Goal: Information Seeking & Learning: Learn about a topic

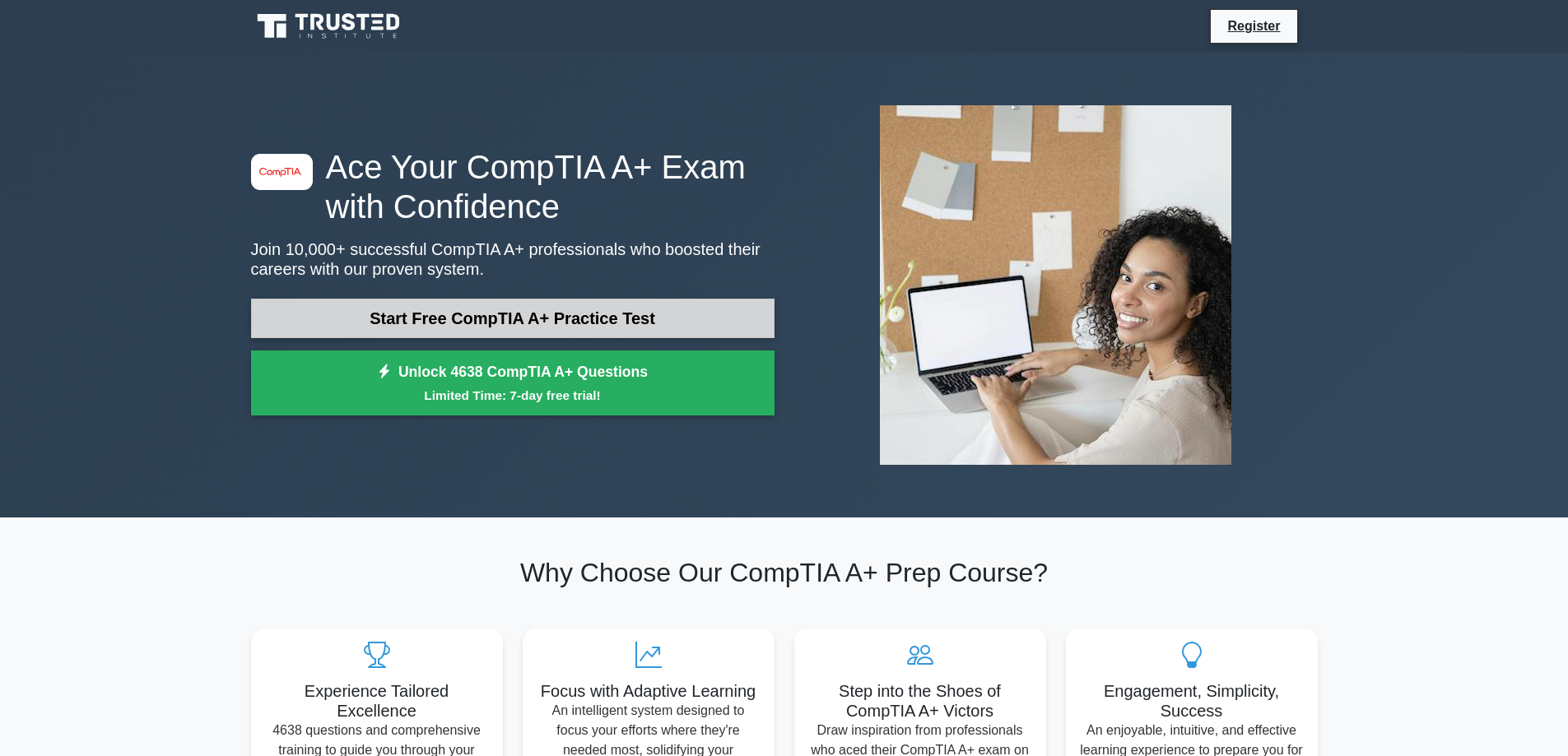
click at [502, 332] on link "Start Free CompTIA A+ Practice Test" at bounding box center [512, 318] width 523 height 39
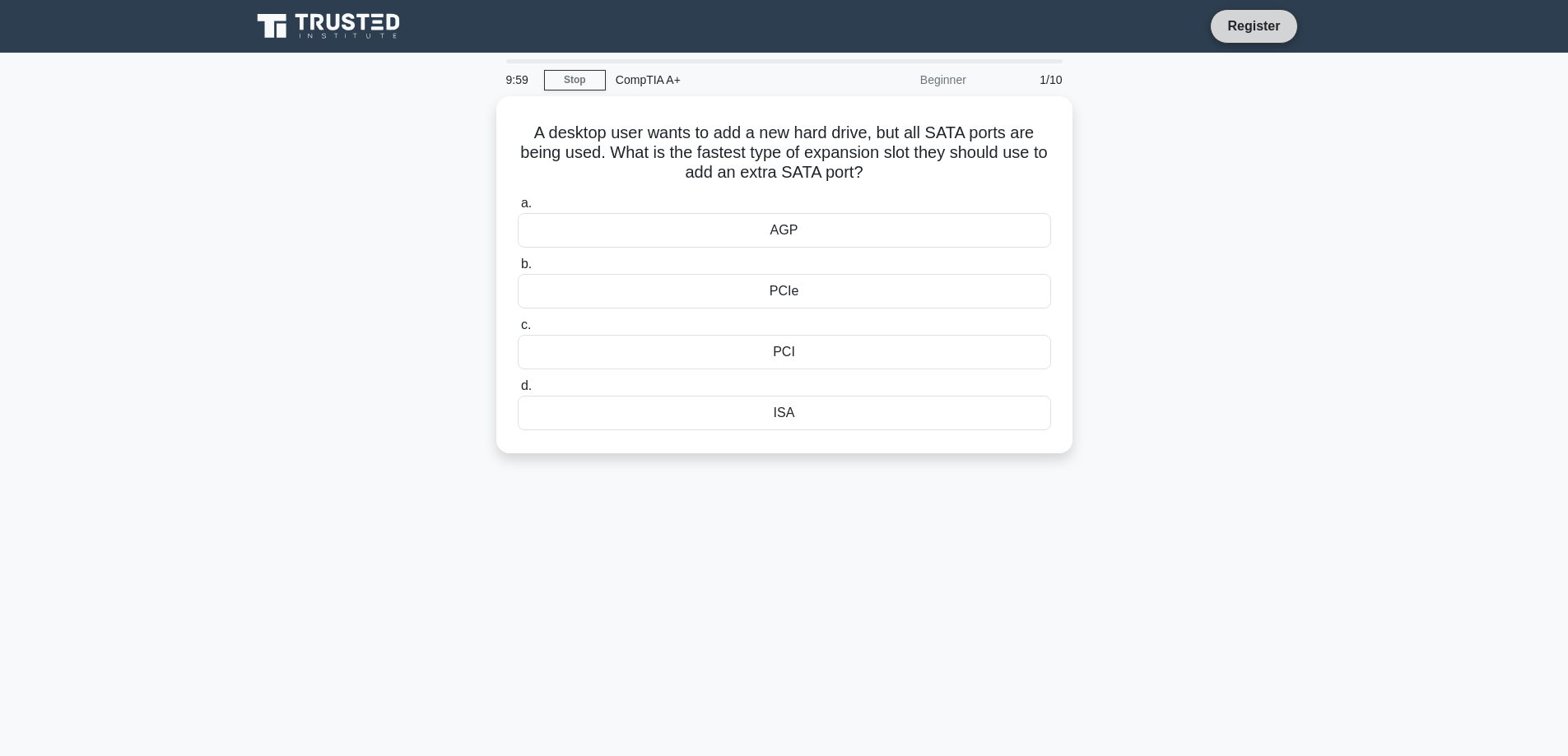
click at [1243, 25] on link "Register" at bounding box center [1253, 26] width 72 height 21
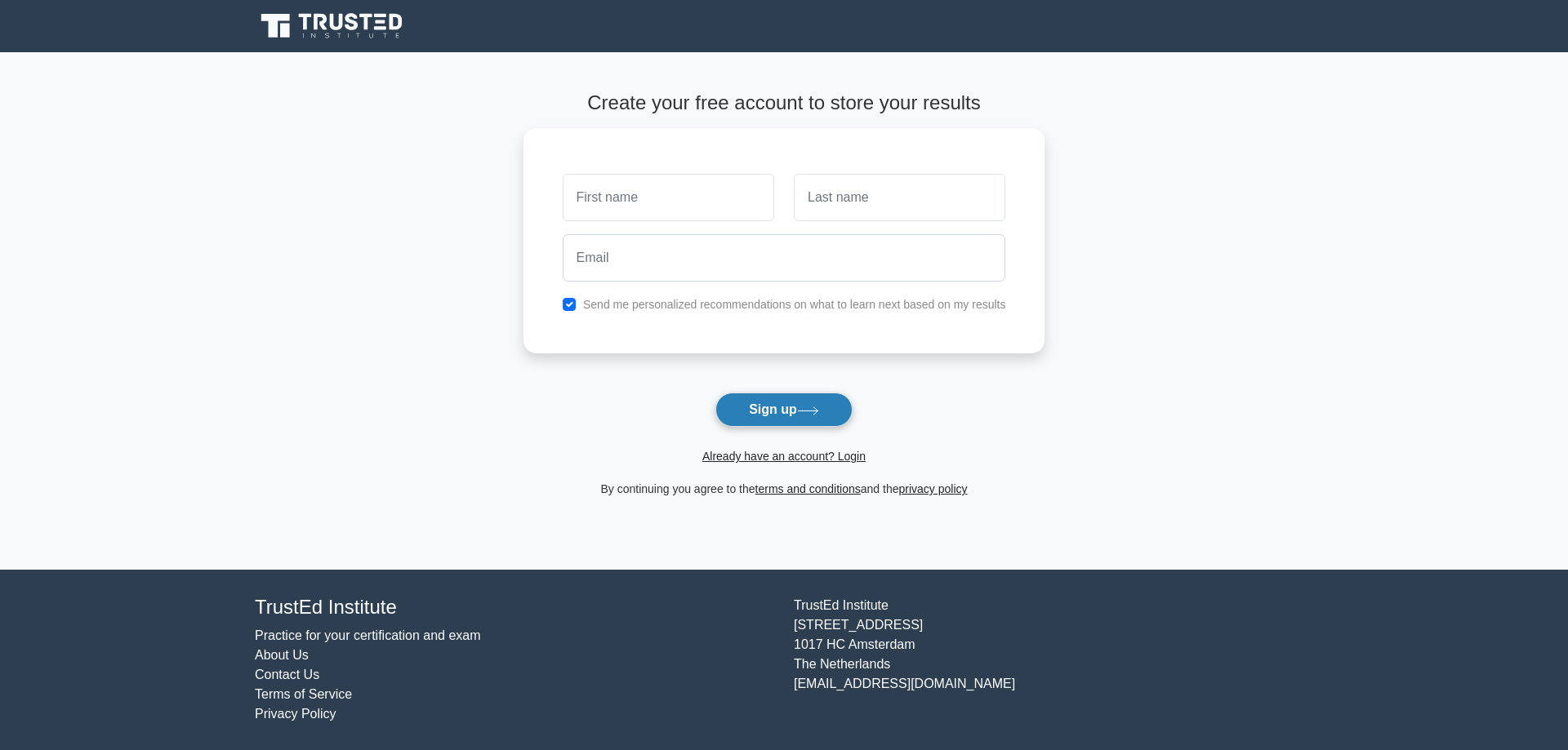
click at [781, 406] on button "Sign up" at bounding box center [784, 409] width 137 height 34
click at [761, 459] on link "Already have an account? Login" at bounding box center [784, 457] width 163 height 13
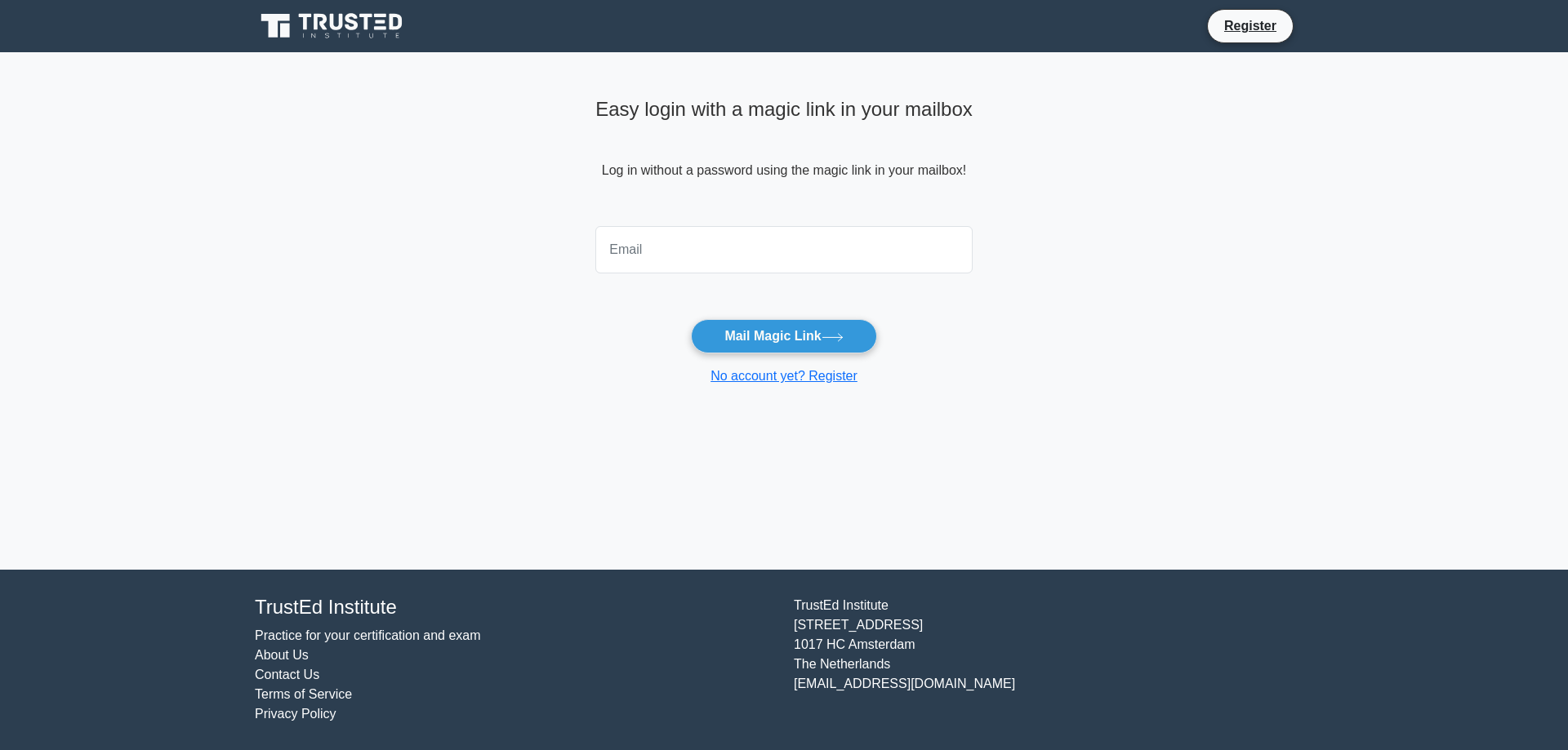
click at [820, 259] on input "email" at bounding box center [784, 250] width 377 height 47
click at [605, 288] on form "Mail Magic Link No account yet? Register" at bounding box center [784, 303] width 377 height 166
click at [640, 265] on input "email" at bounding box center [784, 250] width 377 height 47
type input "nanthawat.esa@gmail.com"
click at [758, 336] on button "Mail Magic Link" at bounding box center [784, 336] width 186 height 34
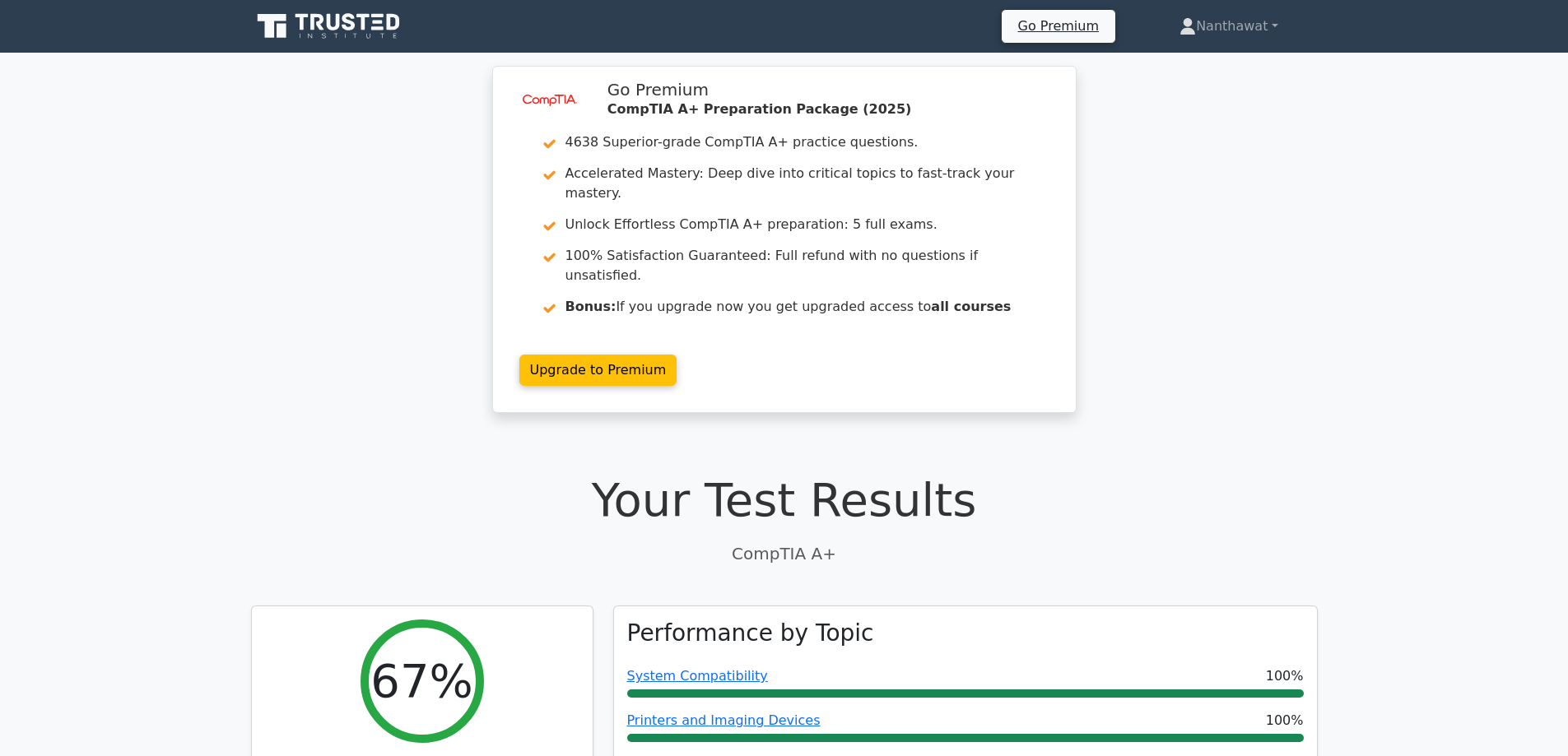
click at [335, 215] on div "image/svg+xml Go Premium CompTIA A+ Preparation Package (2025) 4638 Superior-gr…" at bounding box center [784, 249] width 1568 height 367
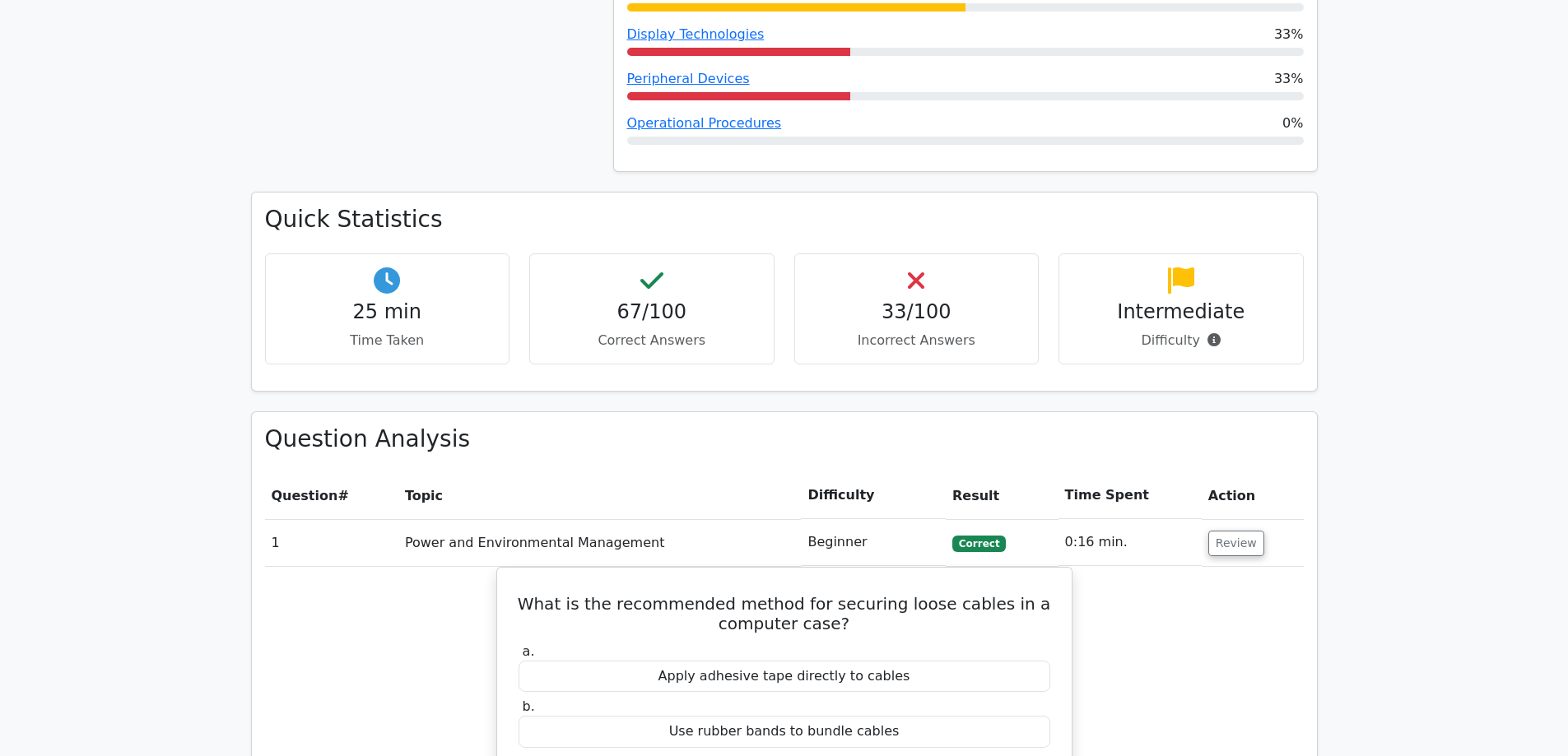
scroll to position [1399, 0]
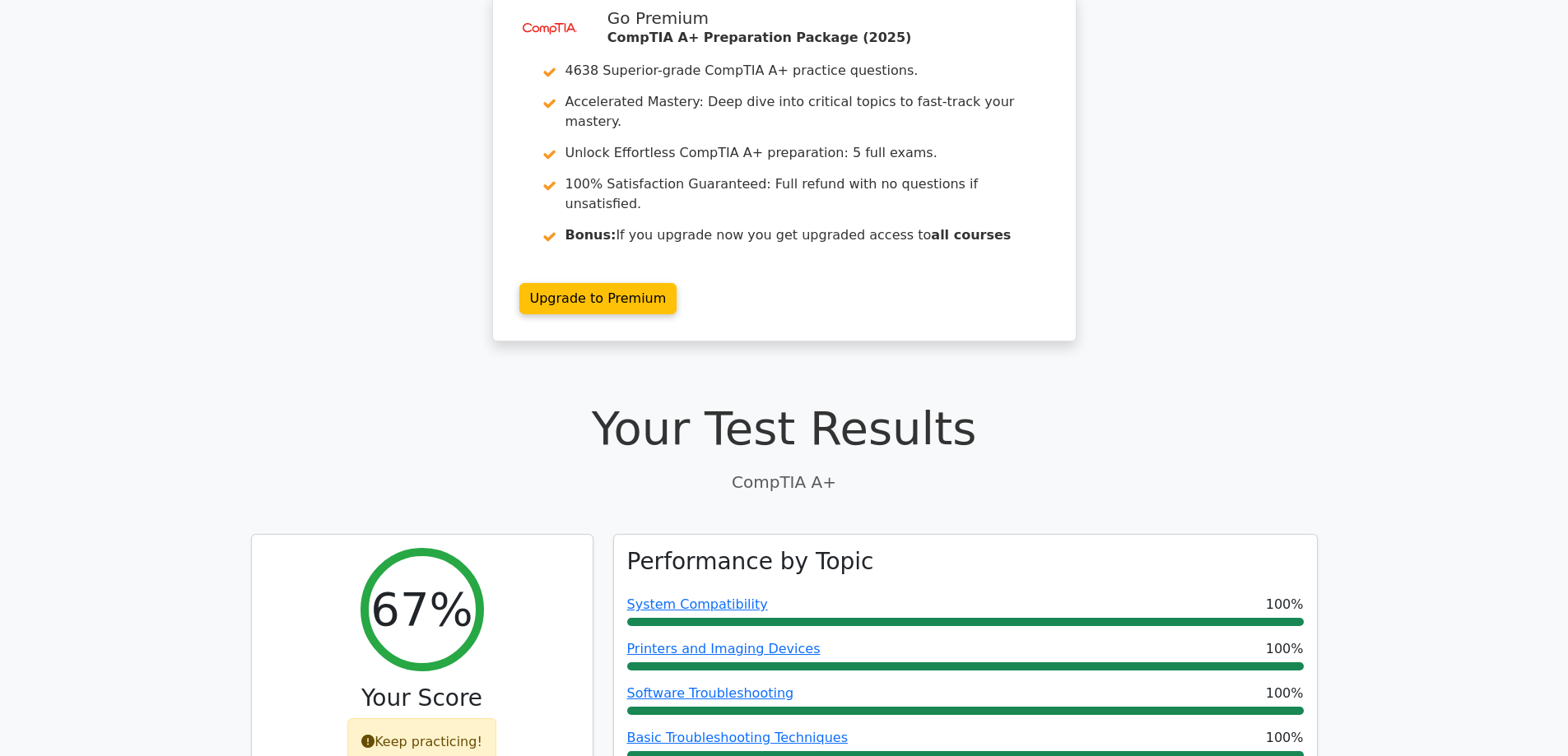
scroll to position [0, 0]
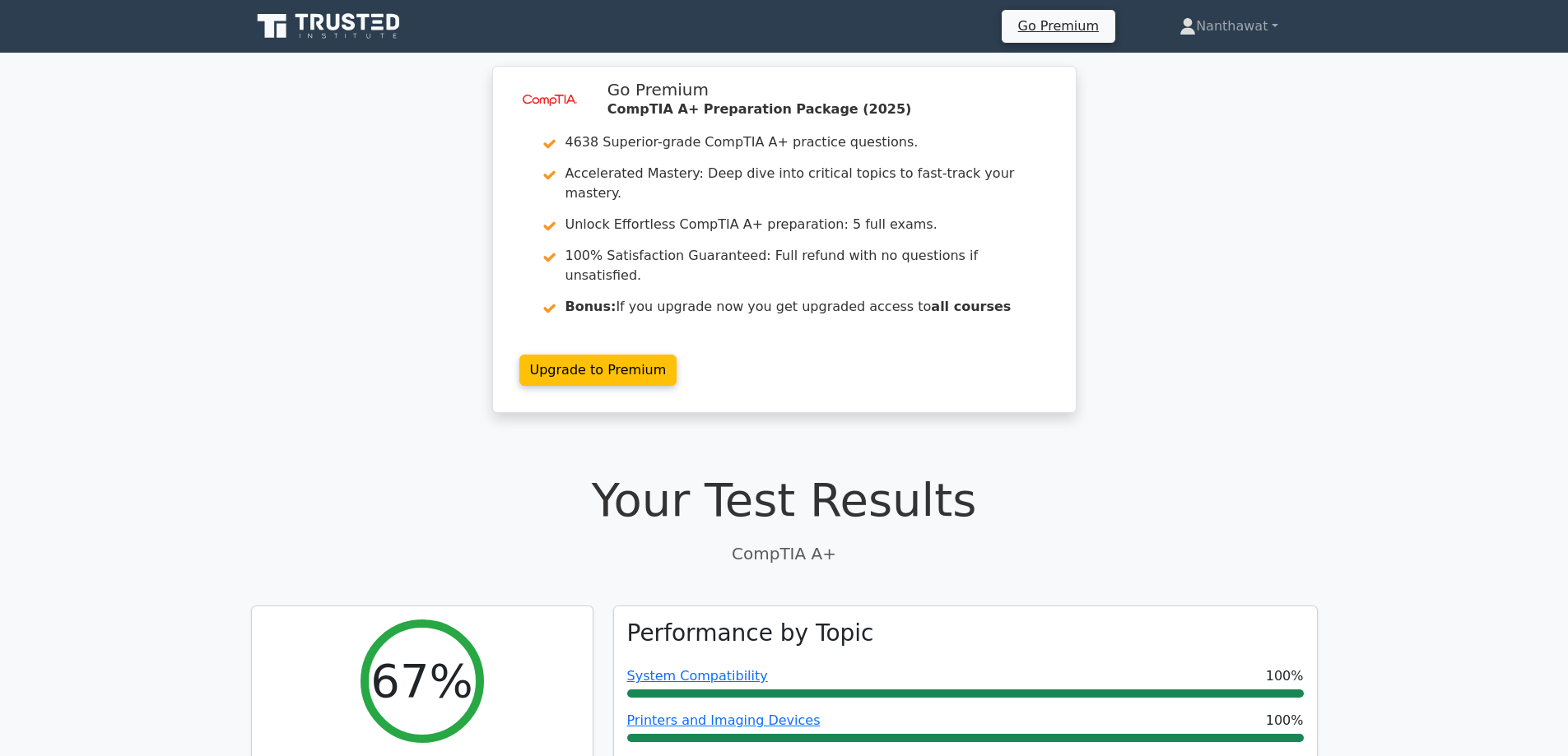
click at [346, 31] on icon at bounding box center [329, 25] width 158 height 31
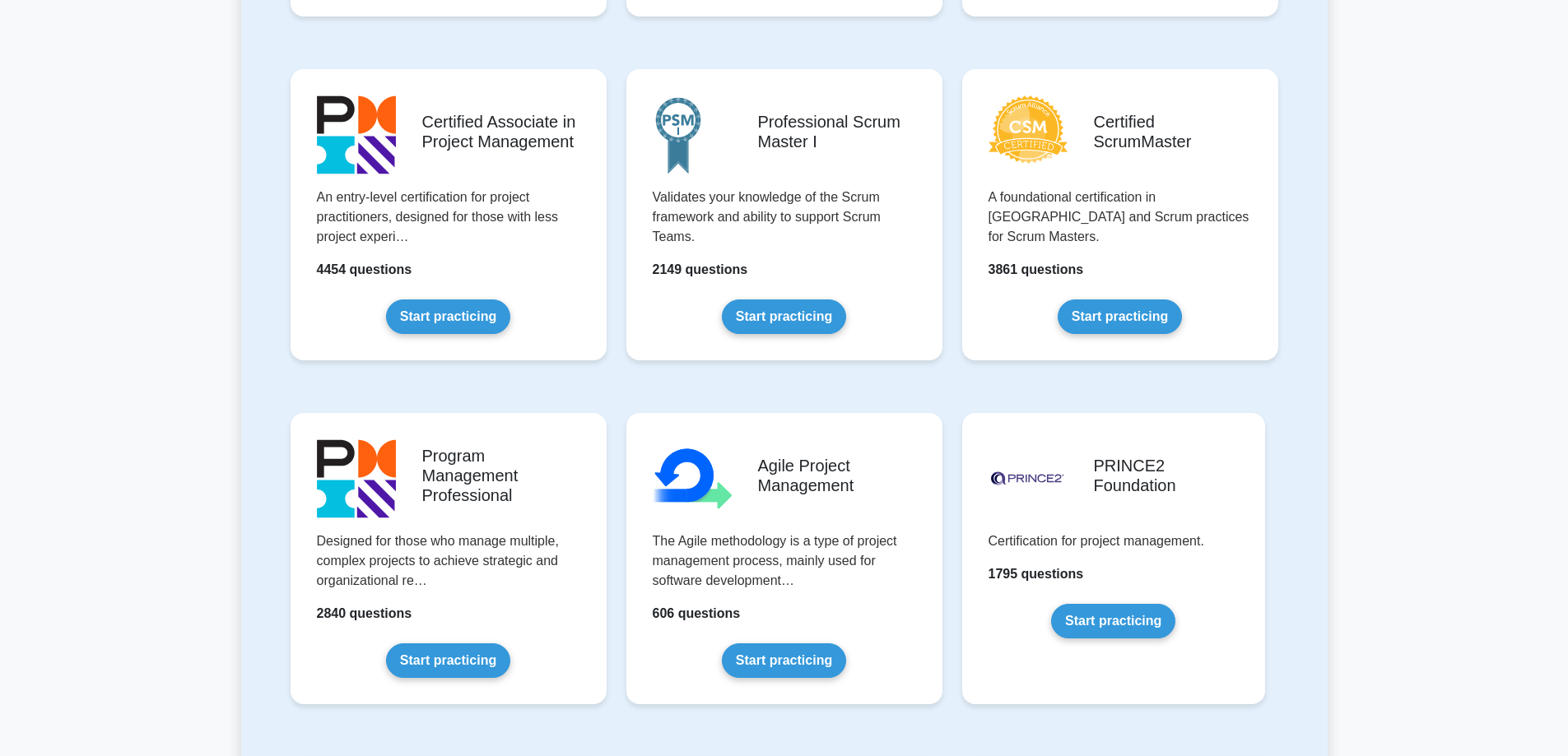
scroll to position [906, 0]
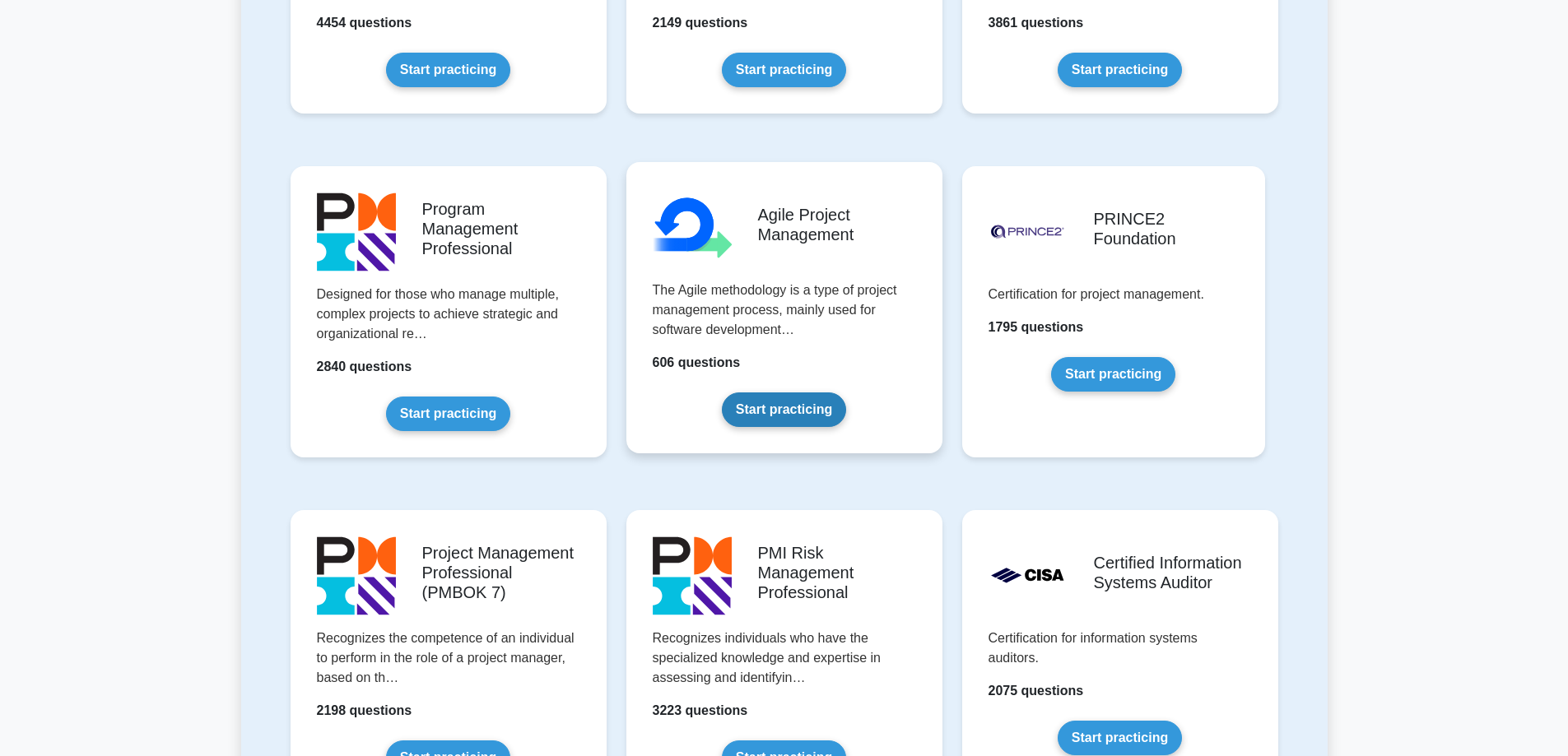
click at [777, 403] on link "Start practicing" at bounding box center [783, 410] width 124 height 35
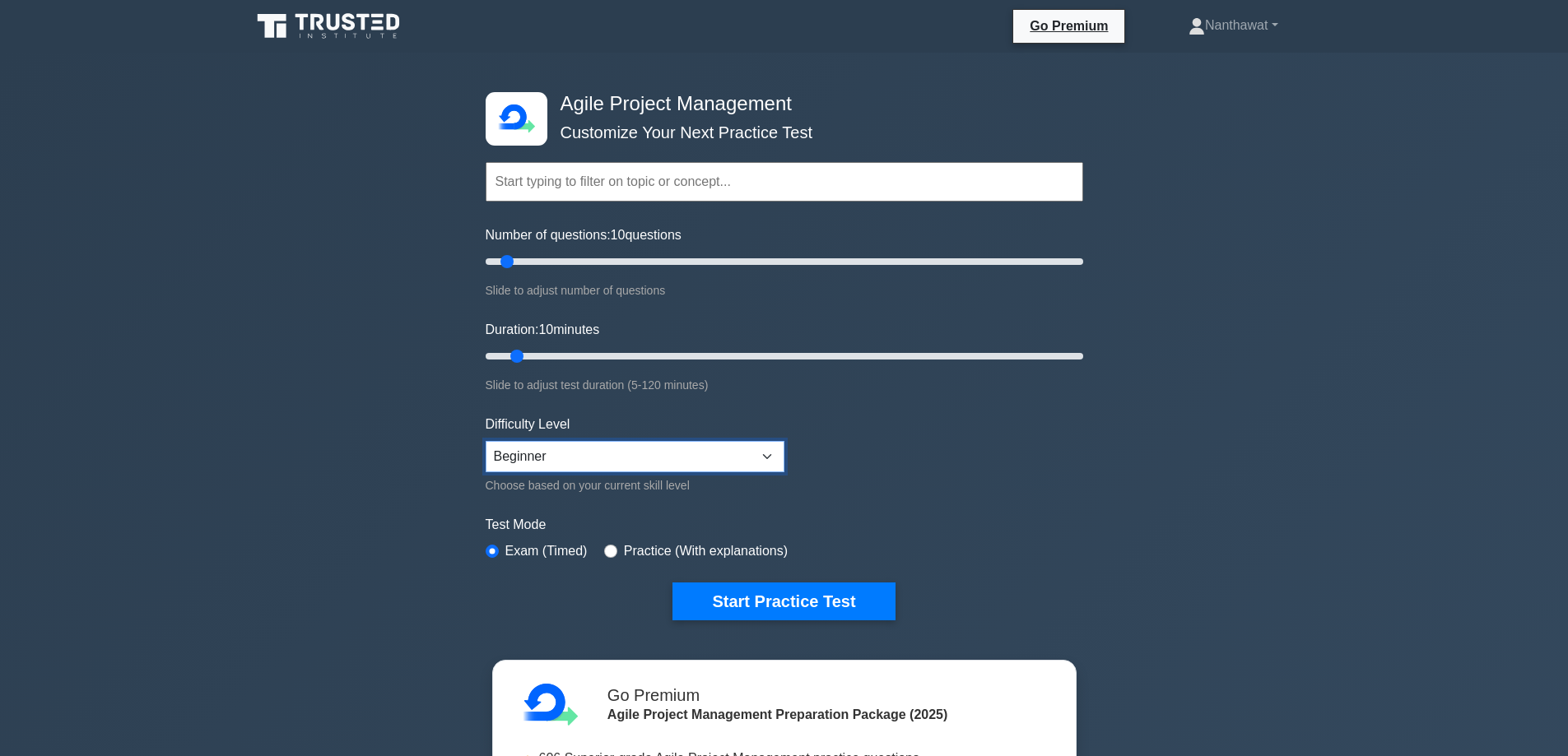
click at [584, 442] on select "Beginner Intermediate Expert" at bounding box center [634, 457] width 298 height 31
click at [612, 443] on select "Beginner Intermediate Expert" at bounding box center [634, 457] width 298 height 31
drag, startPoint x: 511, startPoint y: 260, endPoint x: 775, endPoint y: 269, distance: 264.2
type input "100"
click at [775, 269] on input "Number of questions: 100 questions" at bounding box center [784, 261] width 598 height 20
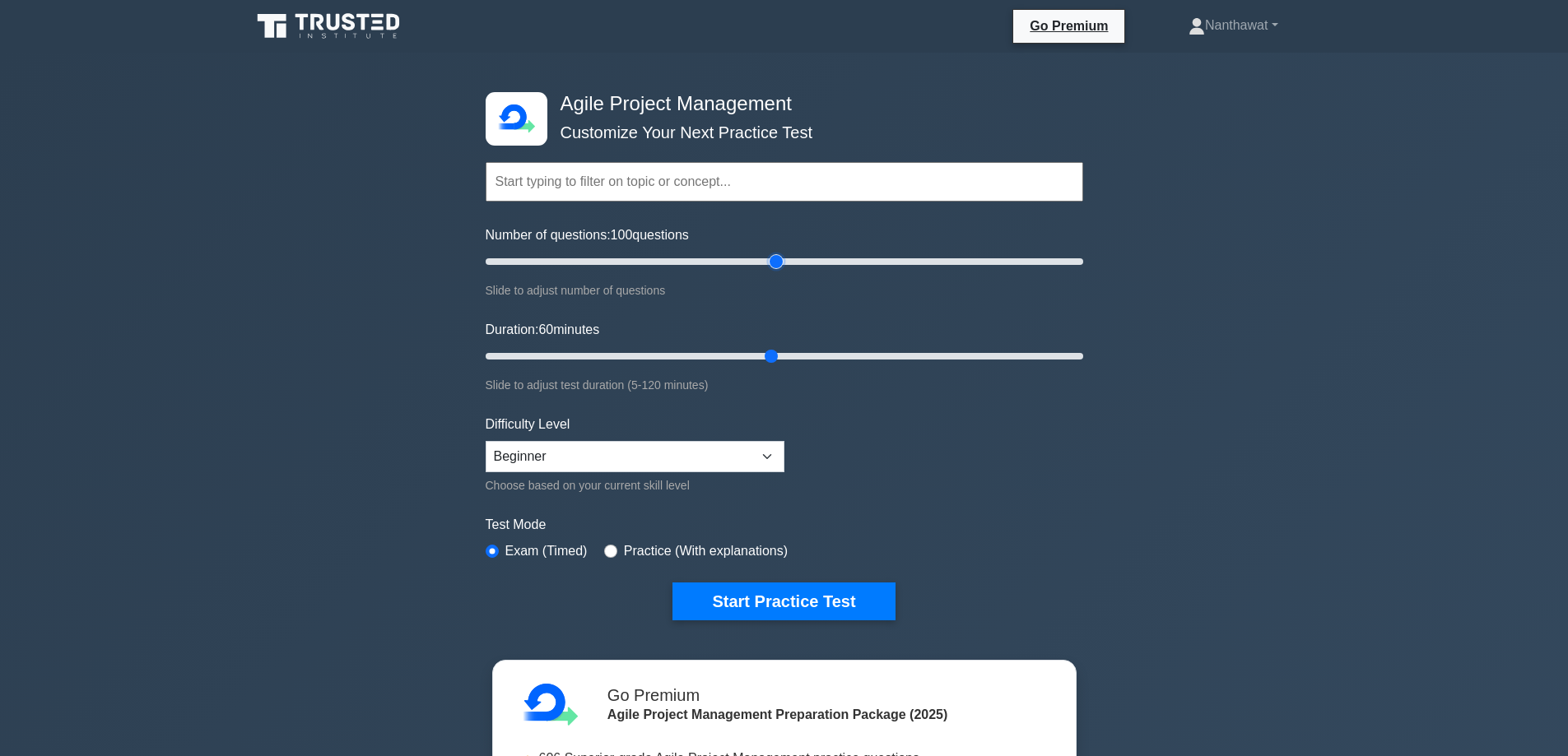
drag, startPoint x: 520, startPoint y: 356, endPoint x: 769, endPoint y: 353, distance: 249.0
type input "60"
click at [769, 353] on input "Duration: 60 minutes" at bounding box center [784, 356] width 598 height 20
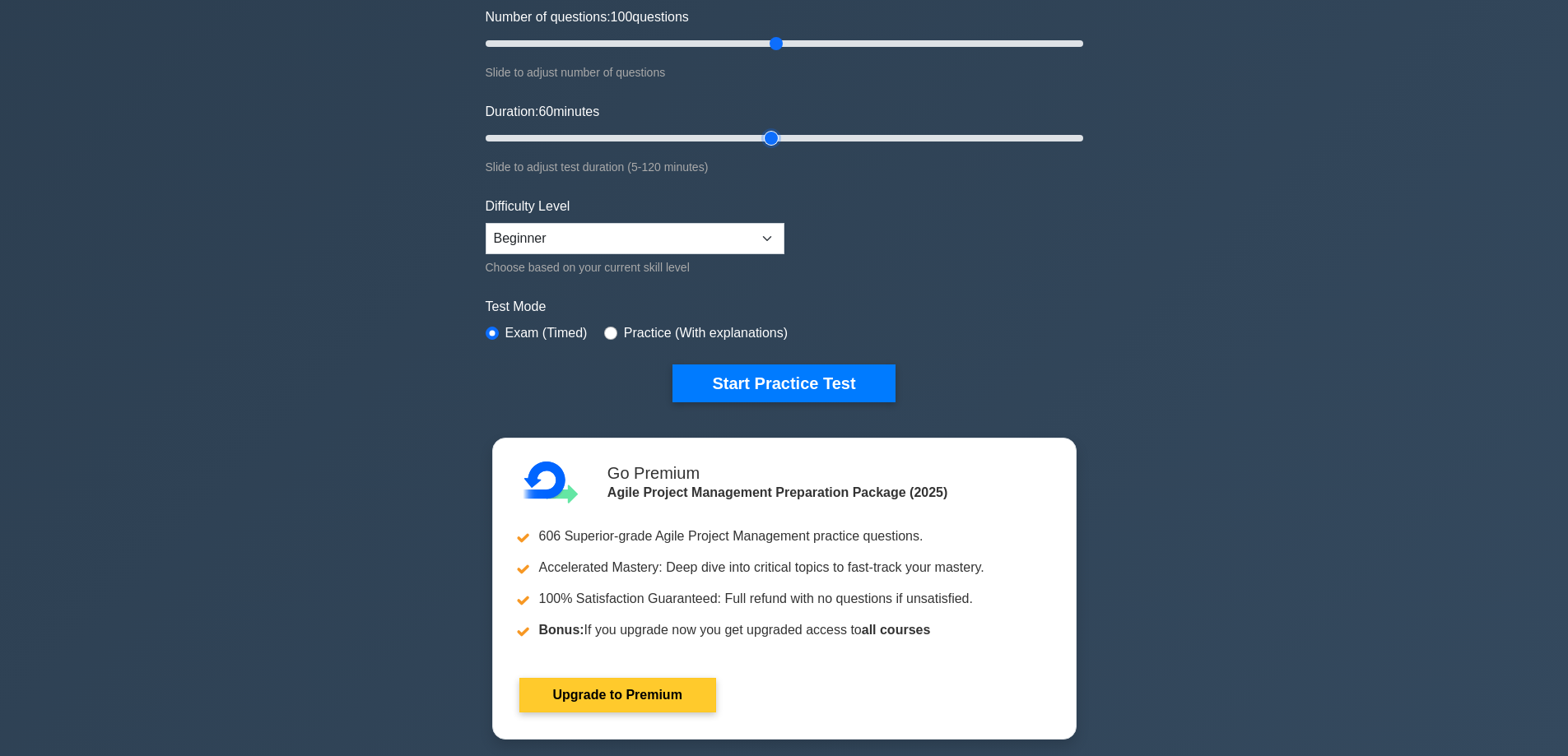
scroll to position [247, 0]
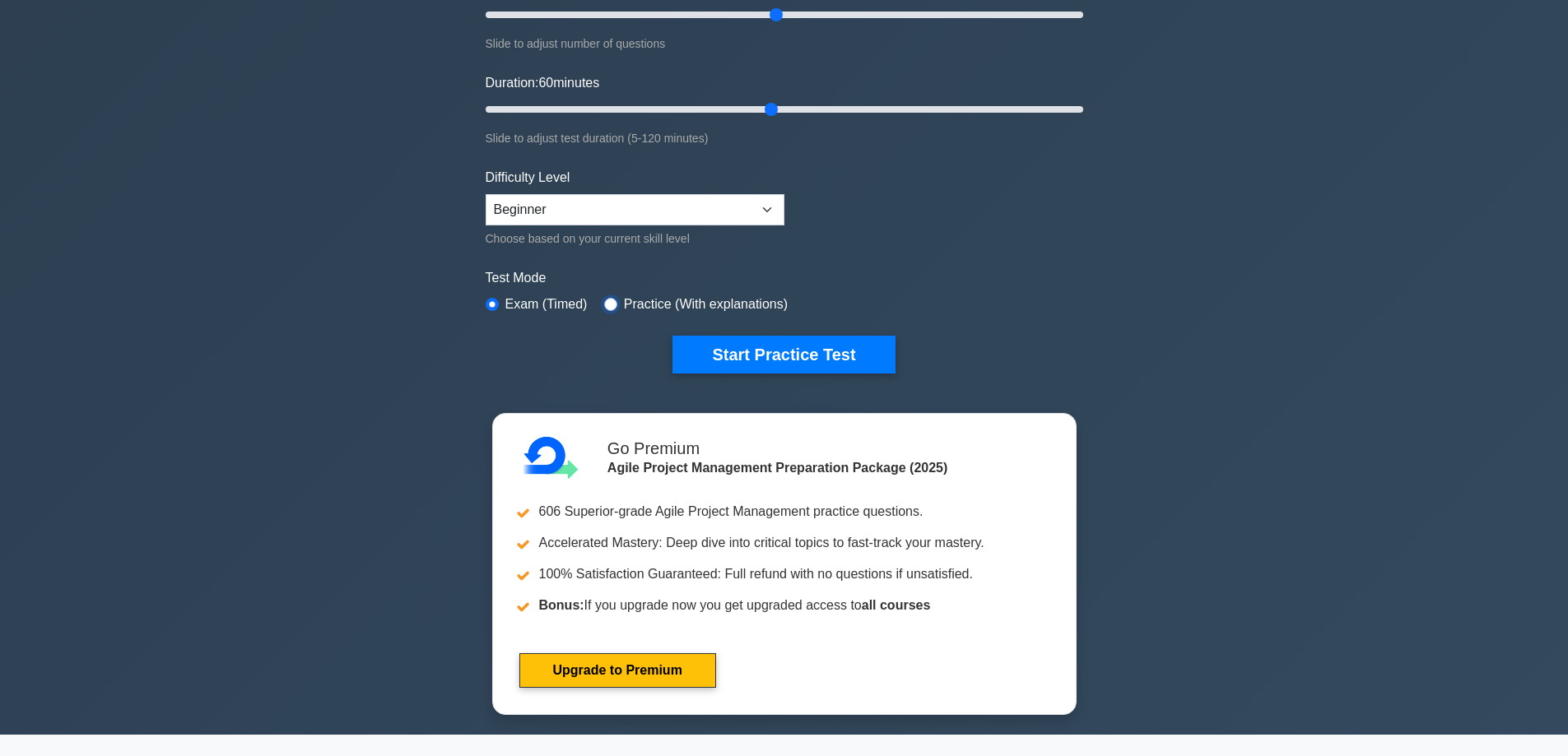
click at [611, 298] on input "radio" at bounding box center [611, 304] width 13 height 13
radio input "true"
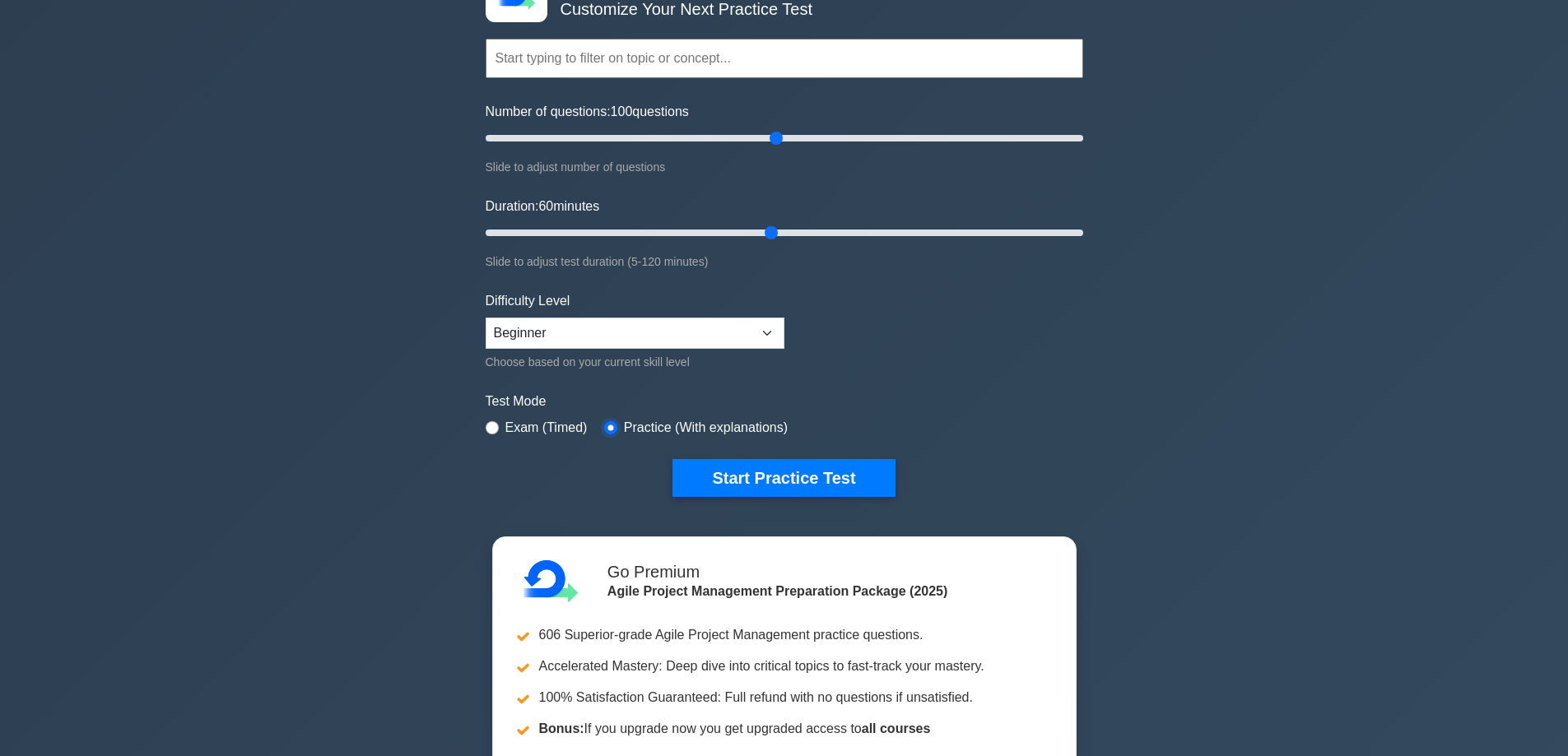
scroll to position [165, 0]
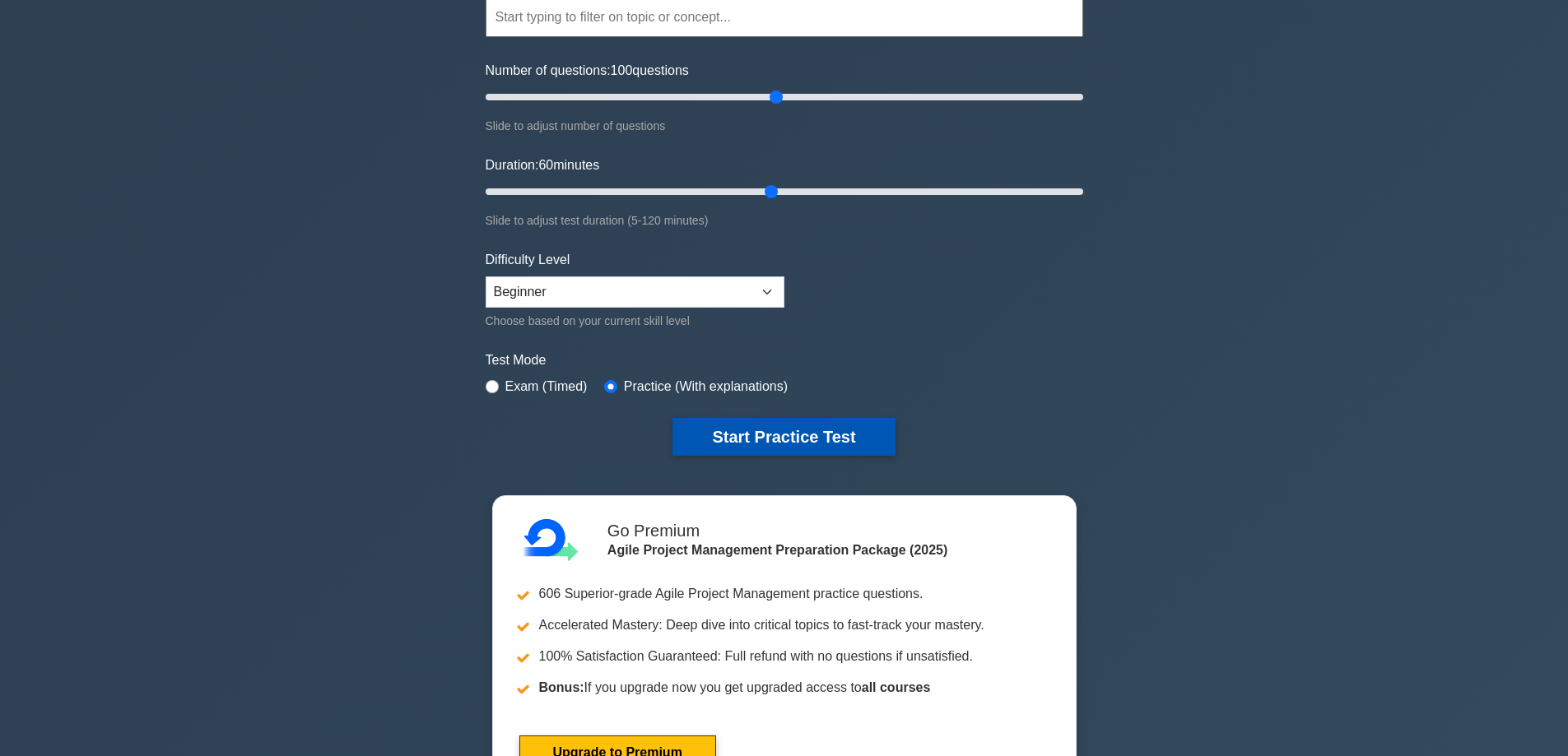
click at [786, 434] on button "Start Practice Test" at bounding box center [784, 437] width 223 height 37
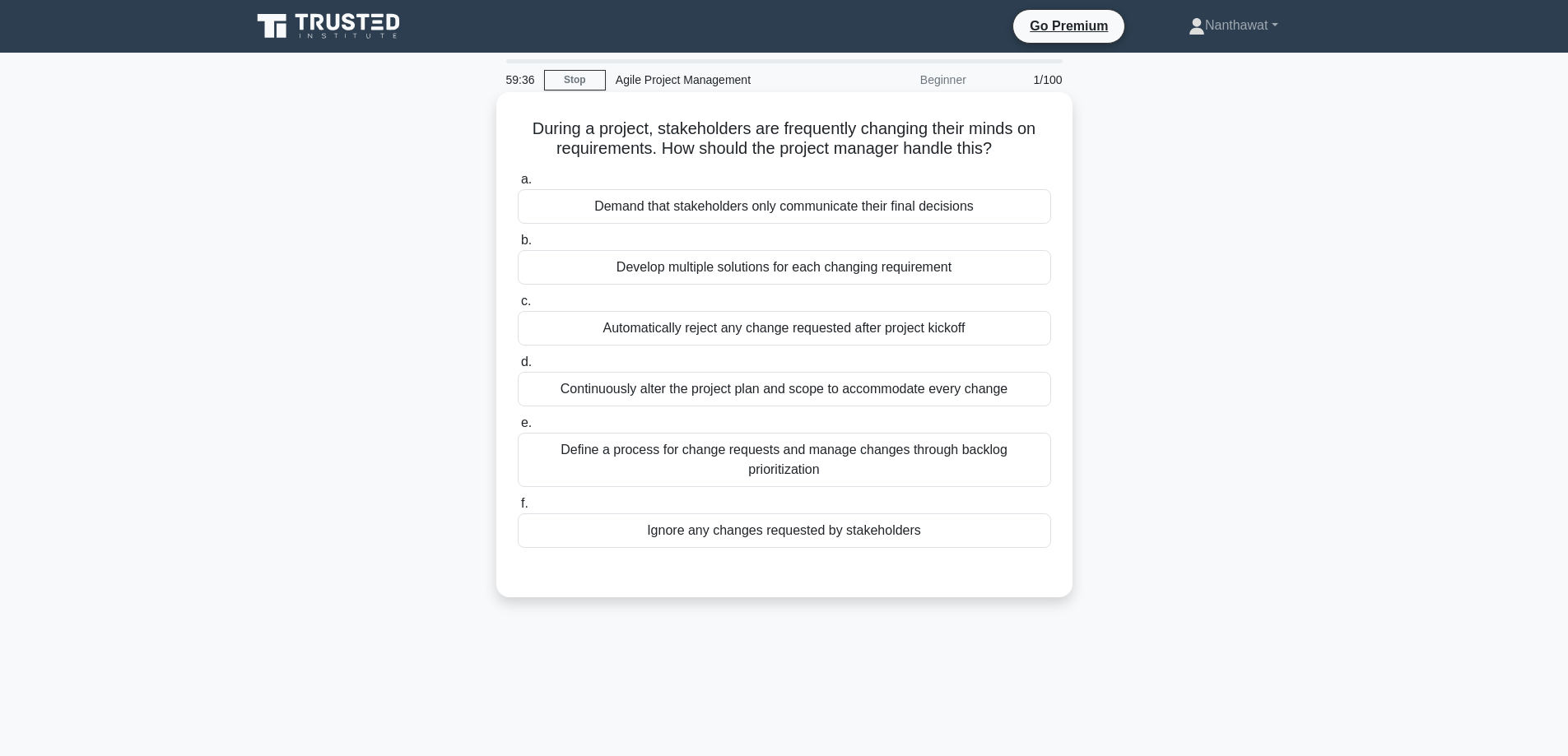
click at [631, 267] on div "Develop multiple solutions for each changing requirement" at bounding box center [784, 267] width 533 height 35
click at [517, 246] on input "b. Develop multiple solutions for each changing requirement" at bounding box center [517, 240] width 0 height 10
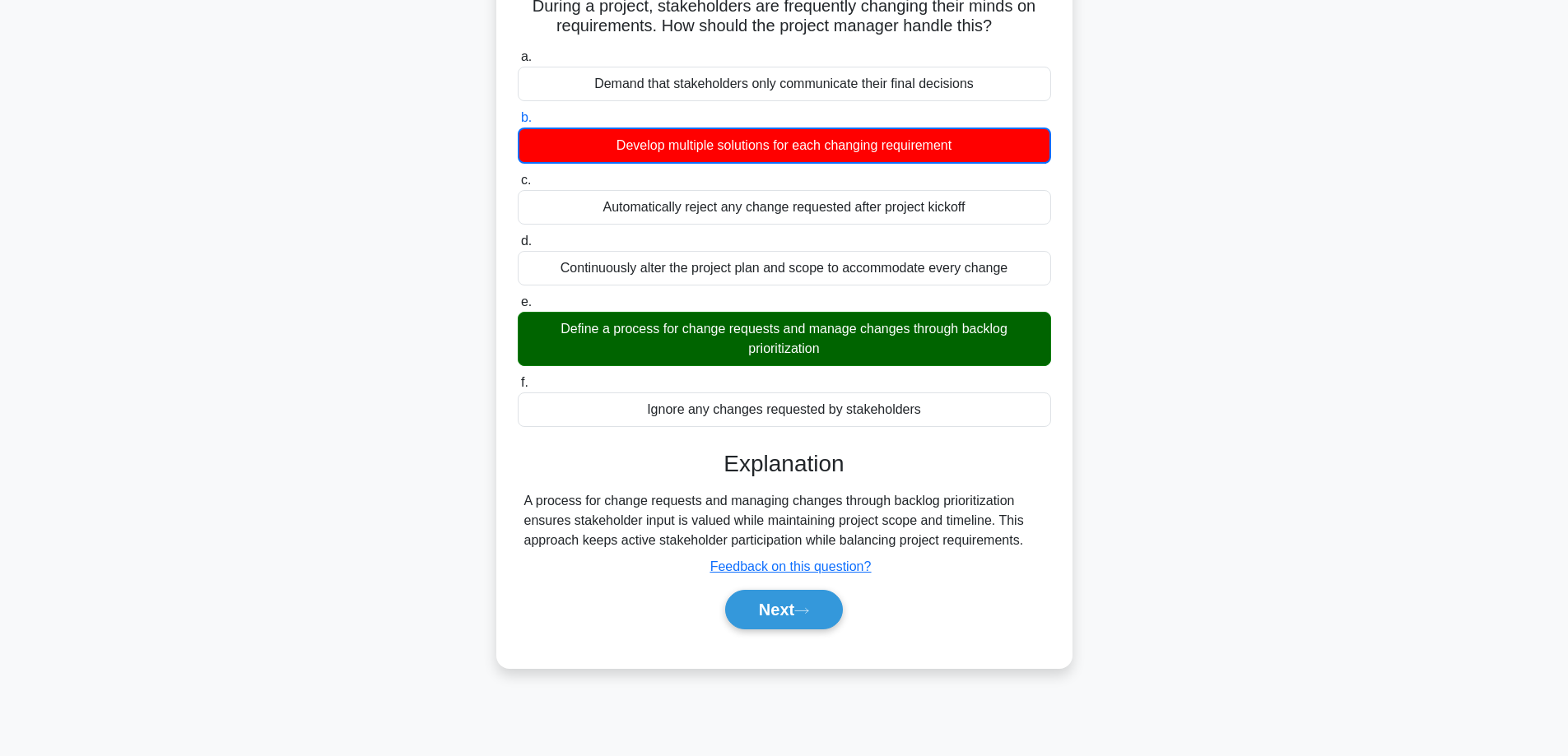
scroll to position [133, 0]
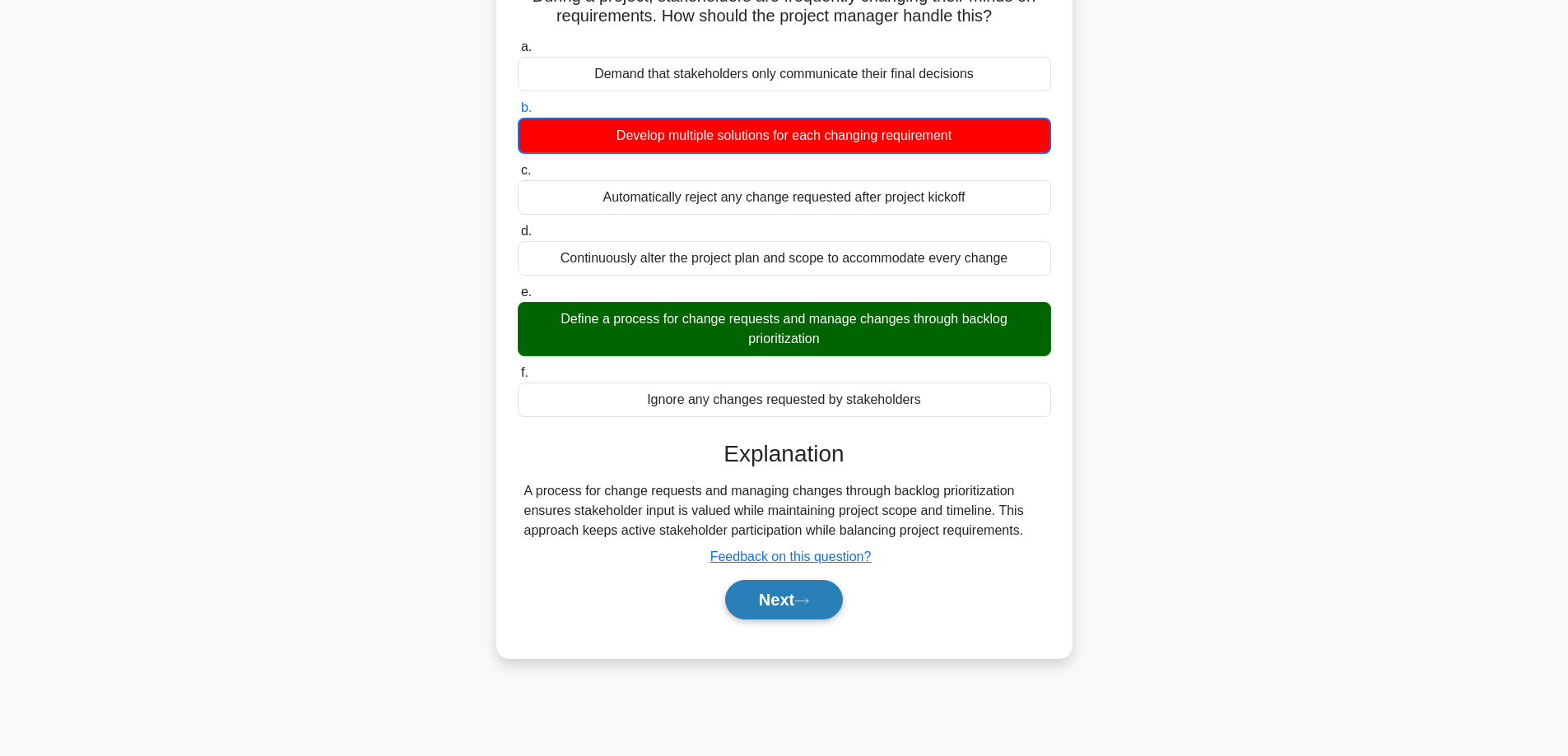
click at [820, 593] on button "Next" at bounding box center [784, 600] width 118 height 39
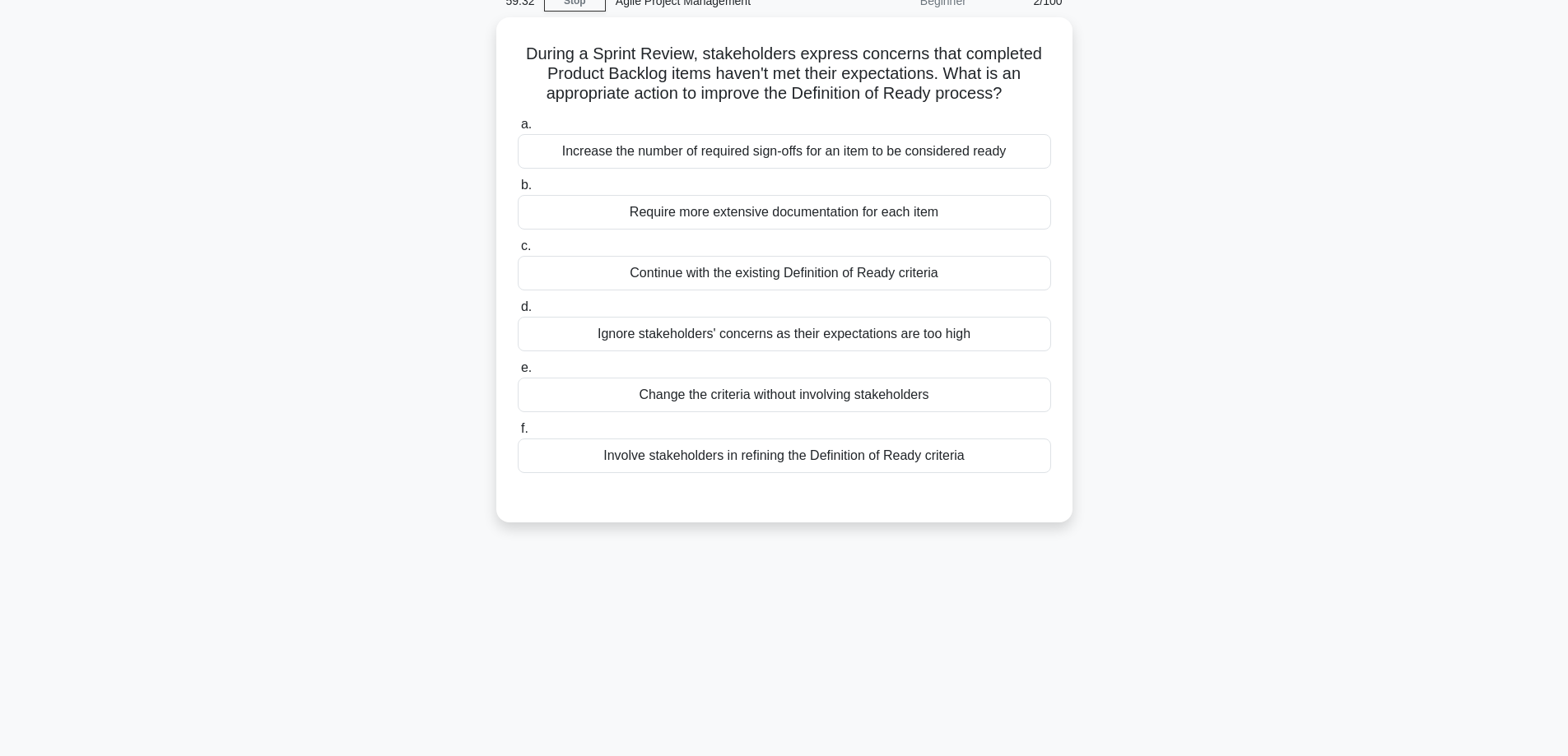
scroll to position [0, 0]
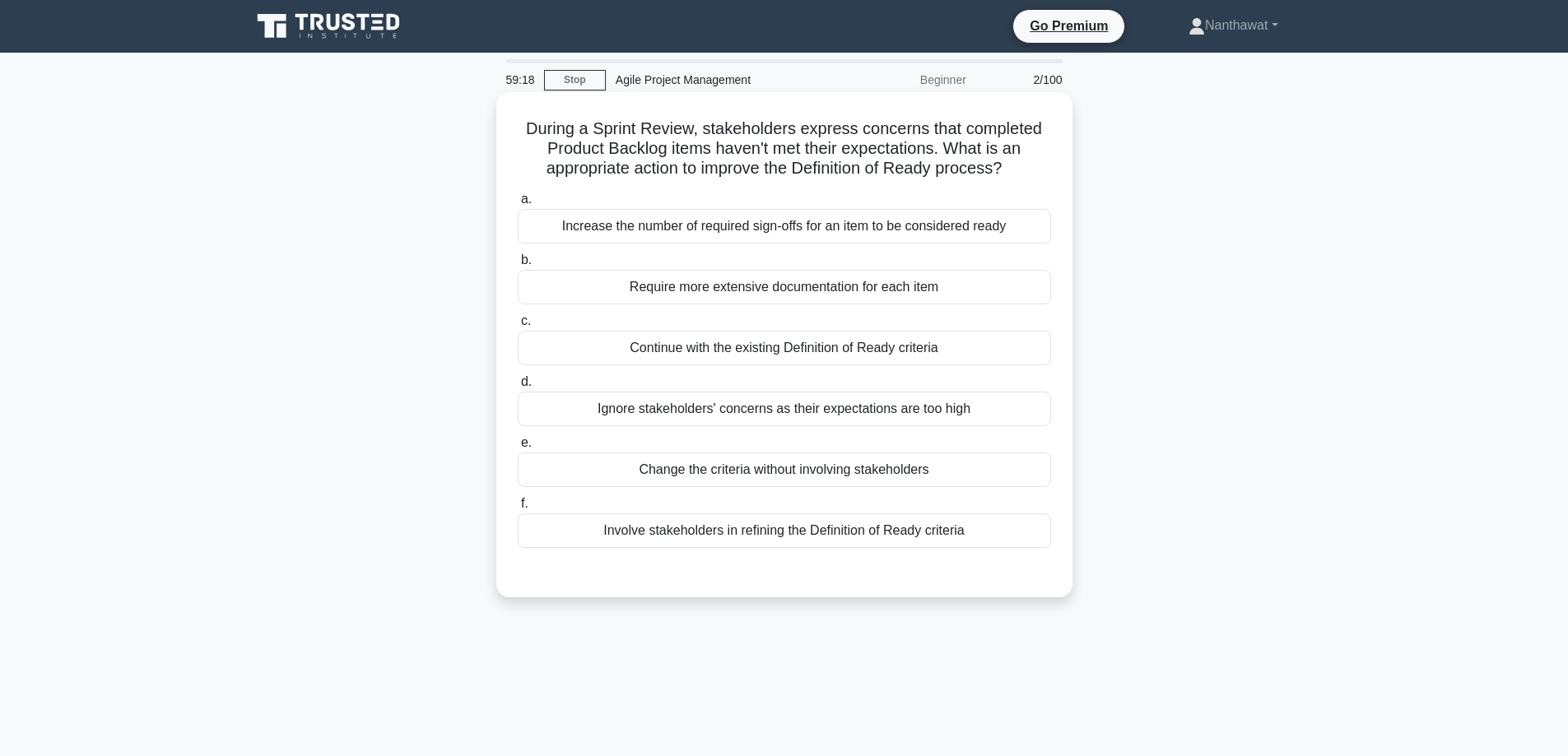
click at [681, 338] on div "Continue with the existing Definition of Ready criteria" at bounding box center [784, 348] width 533 height 35
click at [517, 327] on input "c. Continue with the existing Definition of Ready criteria" at bounding box center [517, 321] width 0 height 10
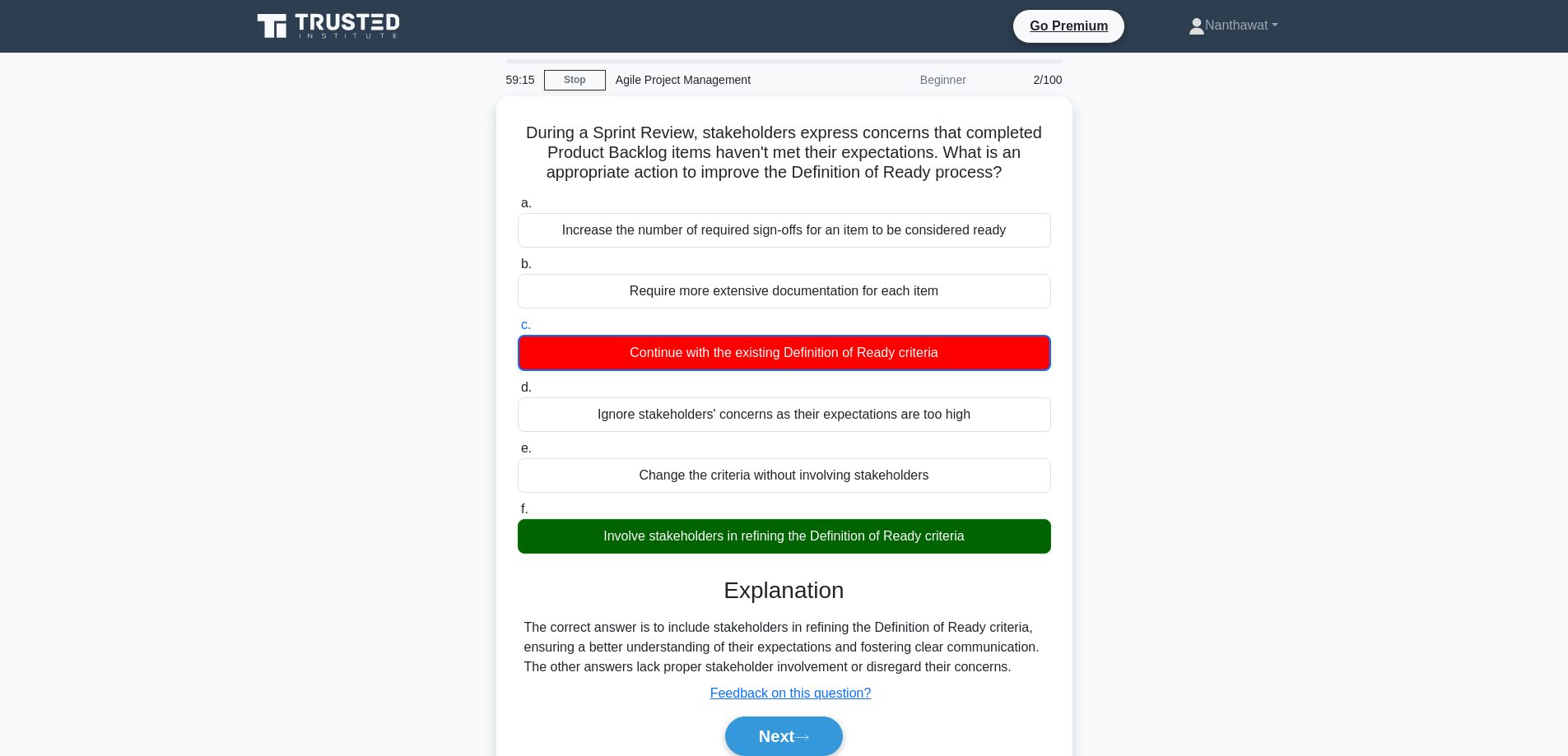
click at [347, 43] on link at bounding box center [329, 26] width 158 height 39
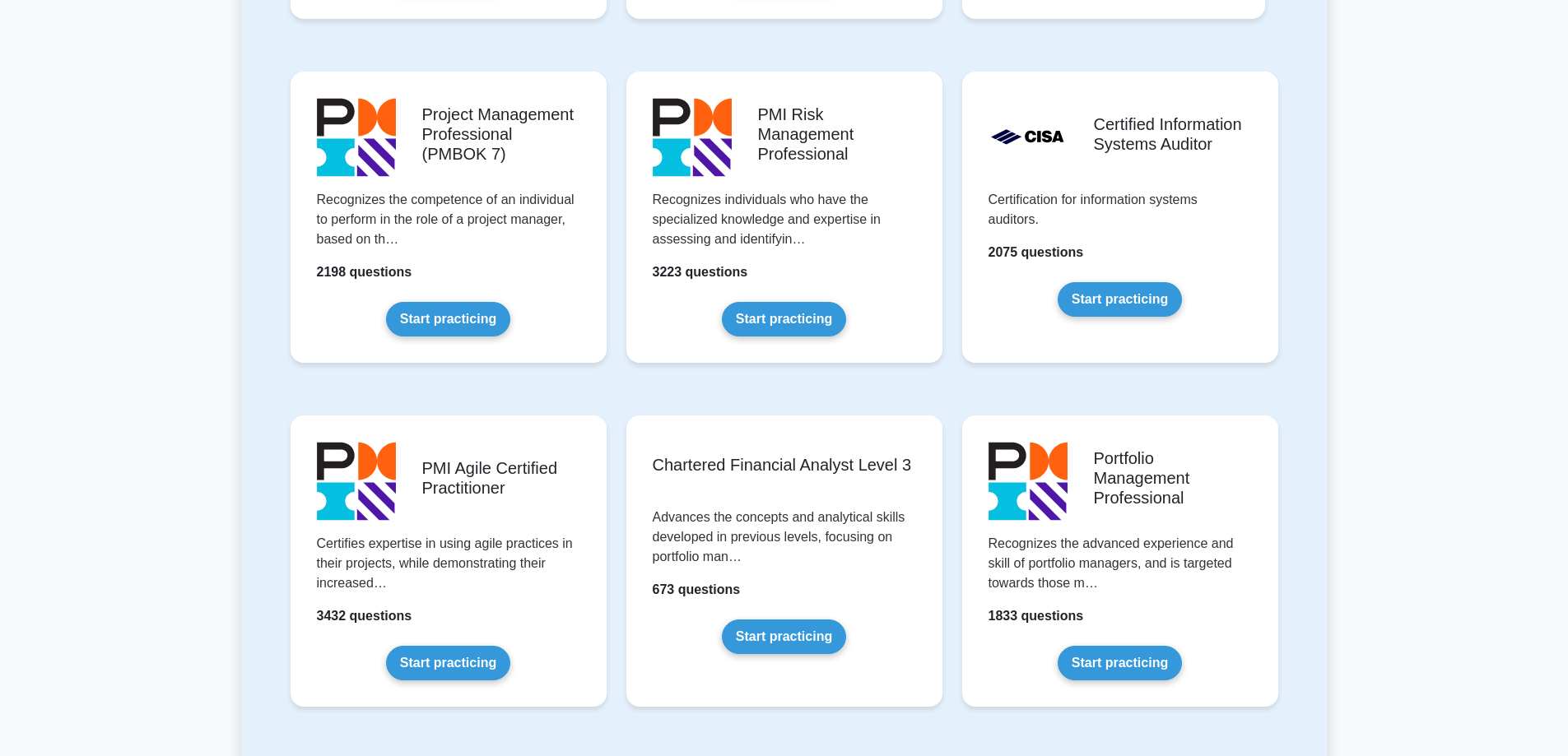
scroll to position [1399, 0]
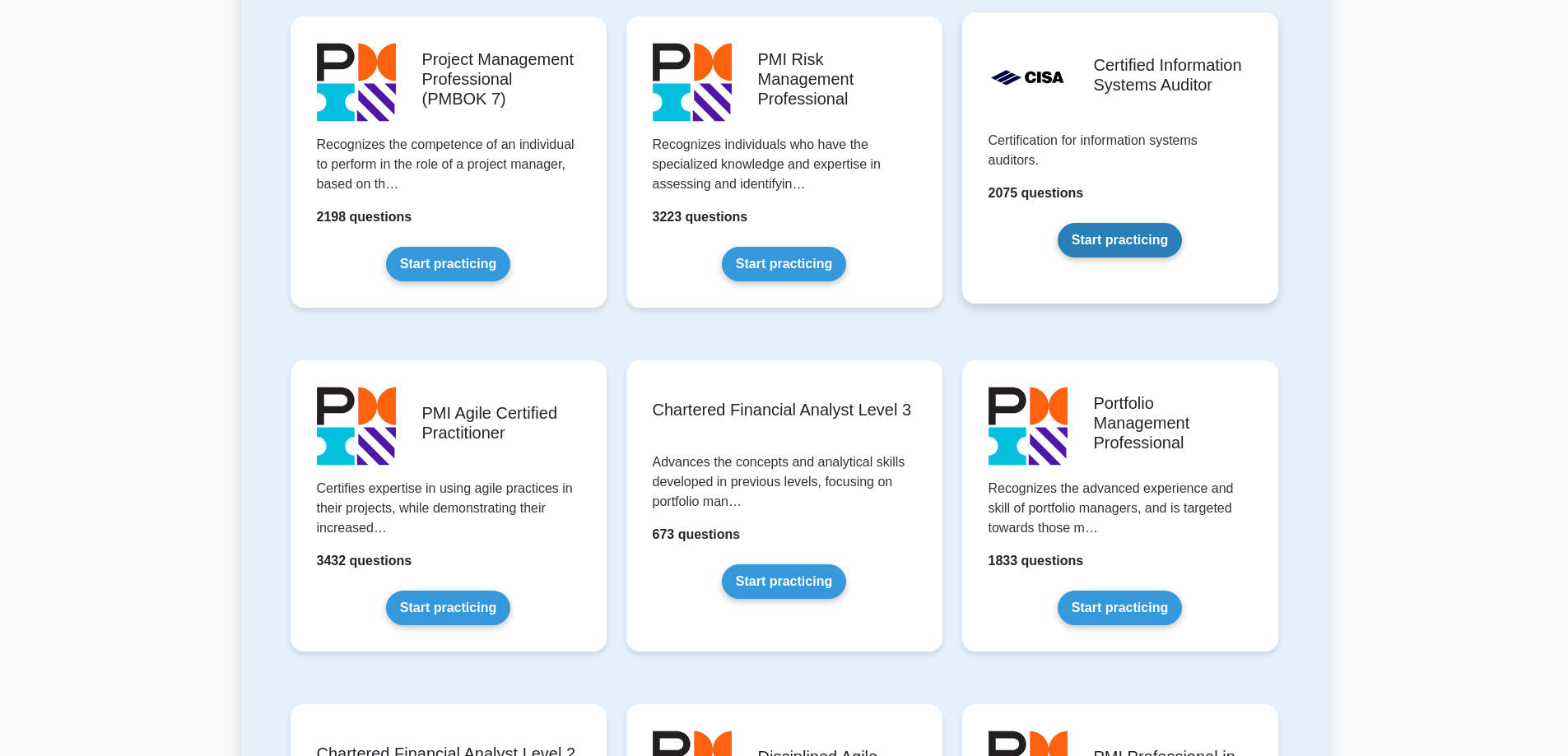
click at [1153, 236] on link "Start practicing" at bounding box center [1119, 240] width 124 height 35
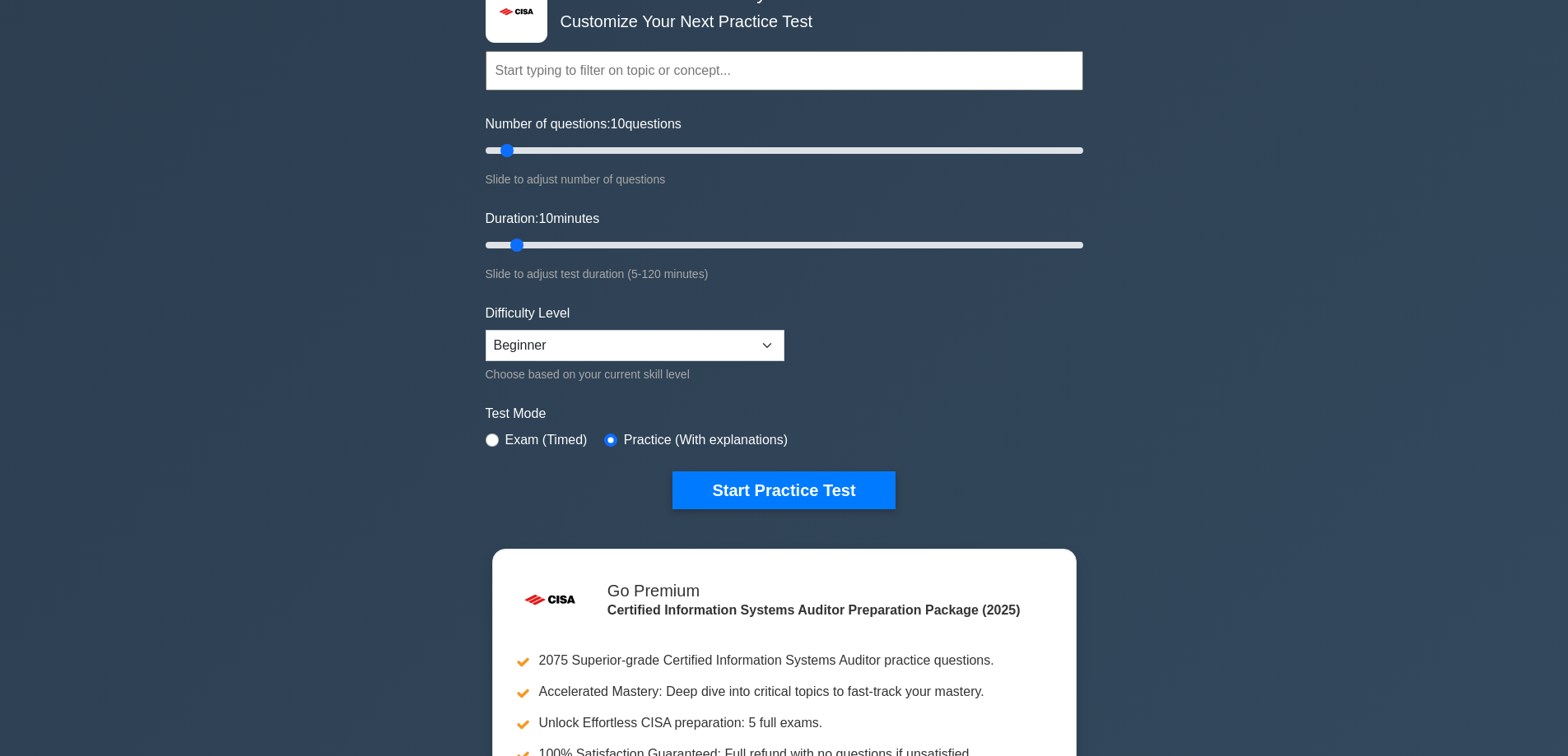
scroll to position [82, 0]
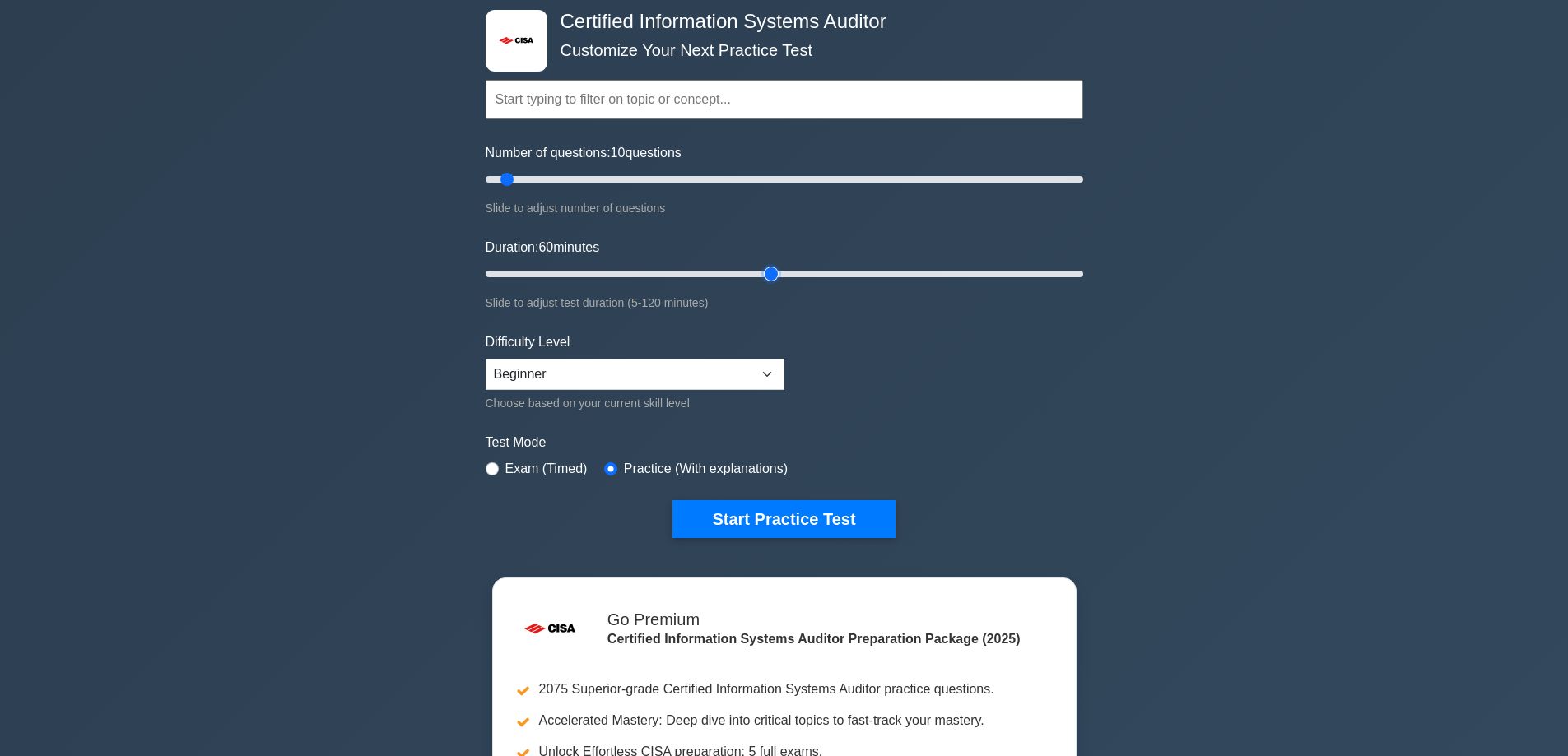
drag, startPoint x: 628, startPoint y: 277, endPoint x: 760, endPoint y: 275, distance: 132.0
type input "60"
click at [760, 275] on input "Duration: 60 minutes" at bounding box center [784, 273] width 598 height 20
drag, startPoint x: 679, startPoint y: 181, endPoint x: 778, endPoint y: 180, distance: 99.0
click at [778, 180] on input "Number of questions: 100 questions" at bounding box center [784, 179] width 598 height 20
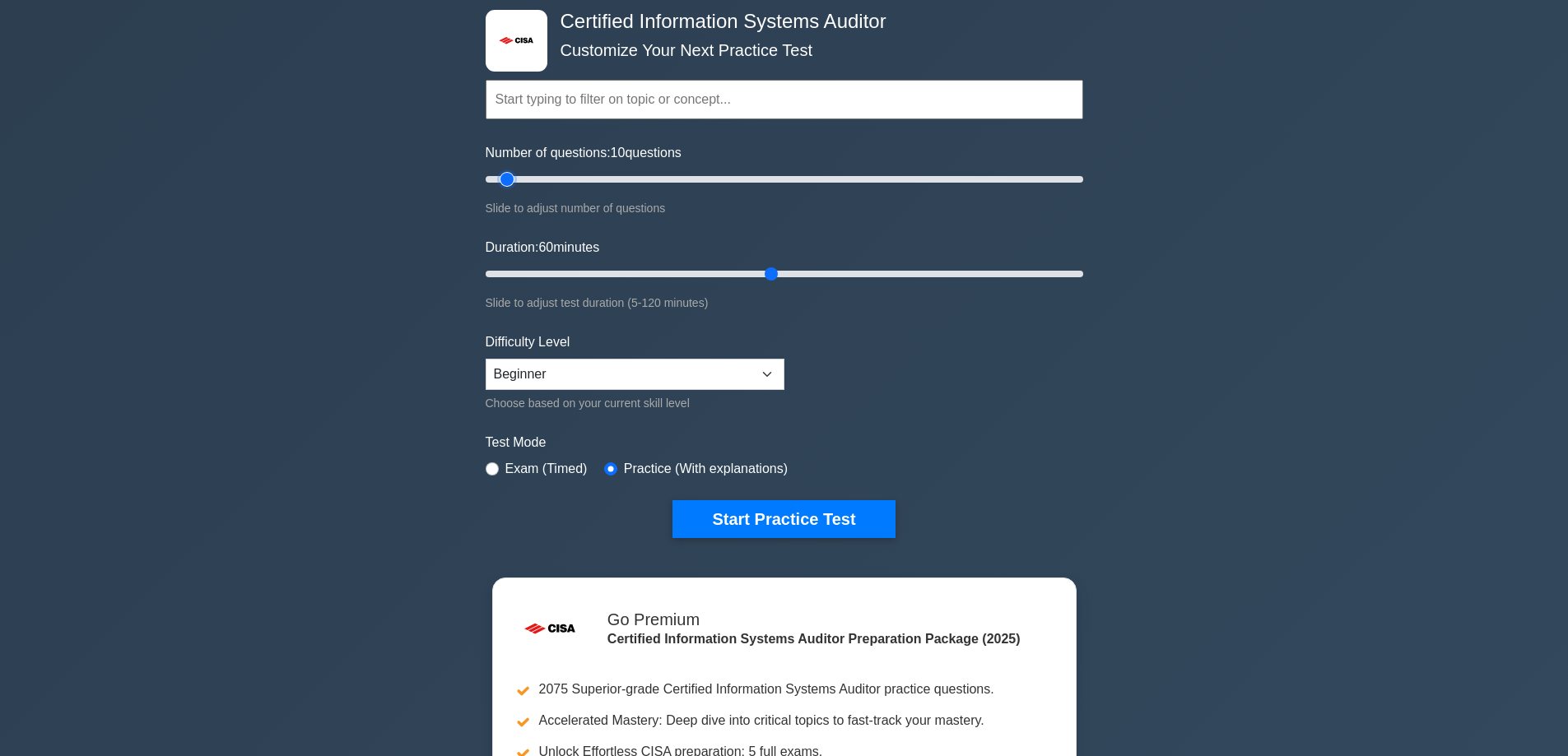
drag, startPoint x: 778, startPoint y: 180, endPoint x: 507, endPoint y: 185, distance: 271.0
type input "10"
click at [507, 185] on input "Number of questions: 10 questions" at bounding box center [784, 179] width 598 height 20
click at [777, 504] on button "Start Practice Test" at bounding box center [784, 519] width 223 height 37
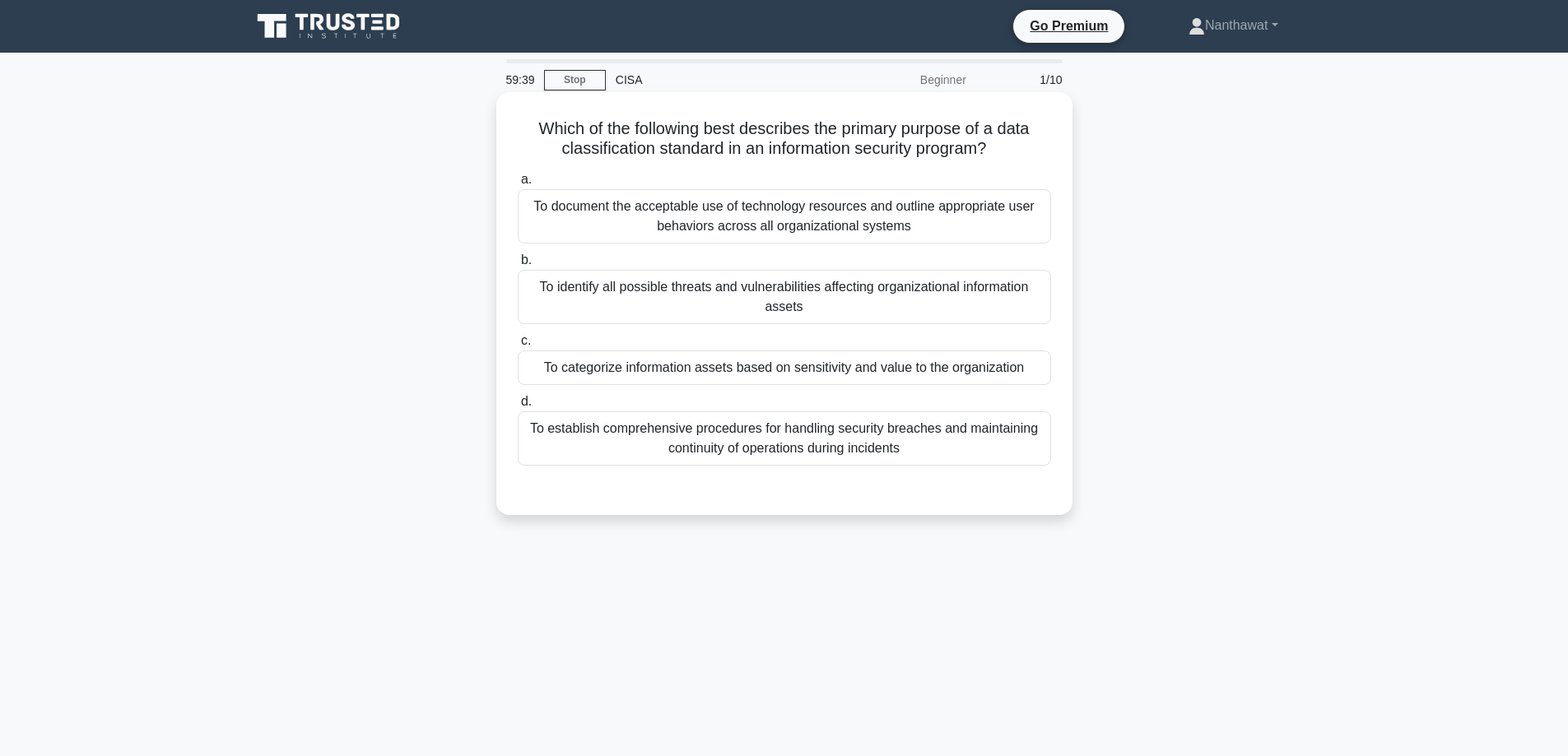
click at [902, 419] on div "To establish comprehensive procedures for handling security breaches and mainta…" at bounding box center [784, 439] width 533 height 54
click at [517, 407] on input "d. To establish comprehensive procedures for handling security breaches and mai…" at bounding box center [517, 401] width 0 height 10
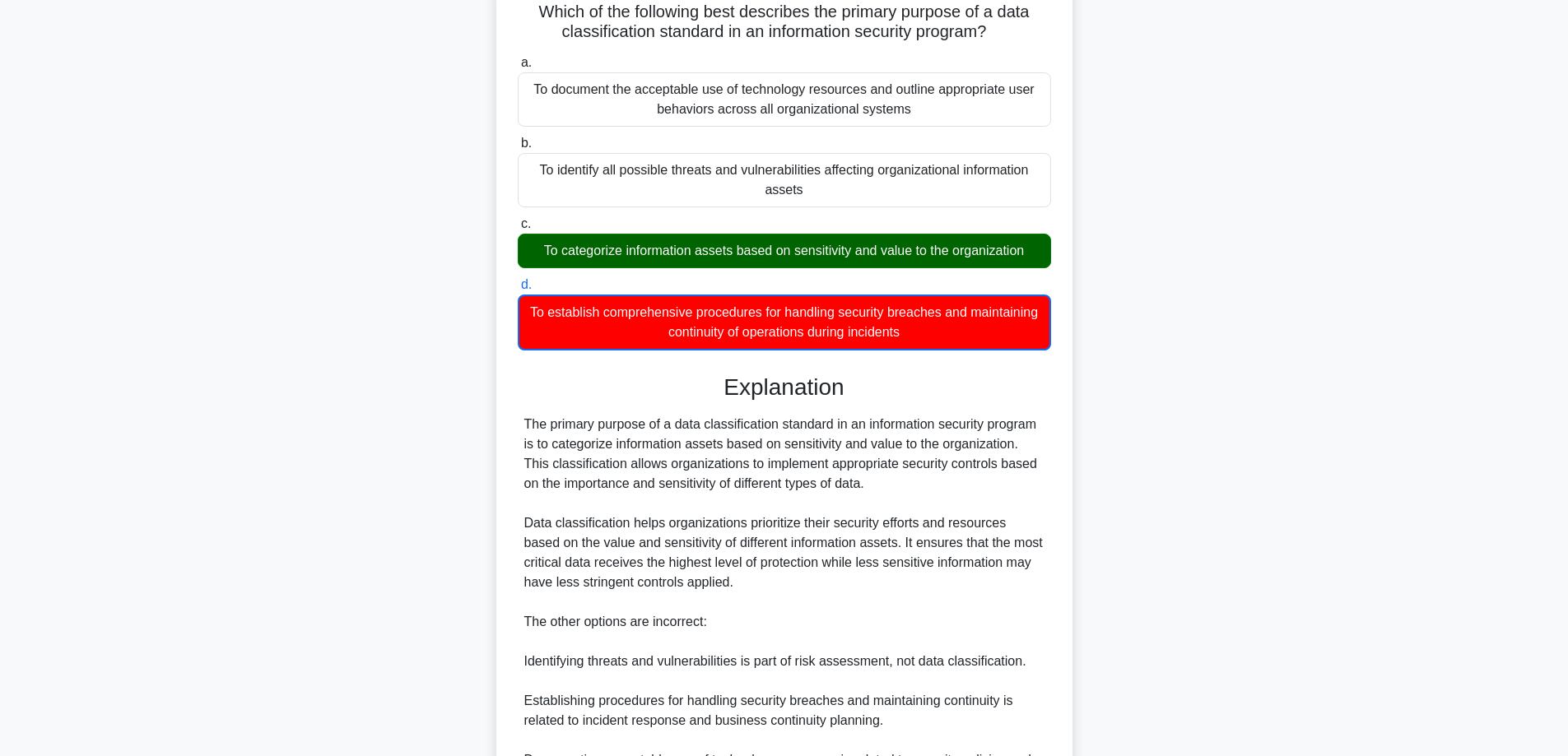
scroll to position [300, 0]
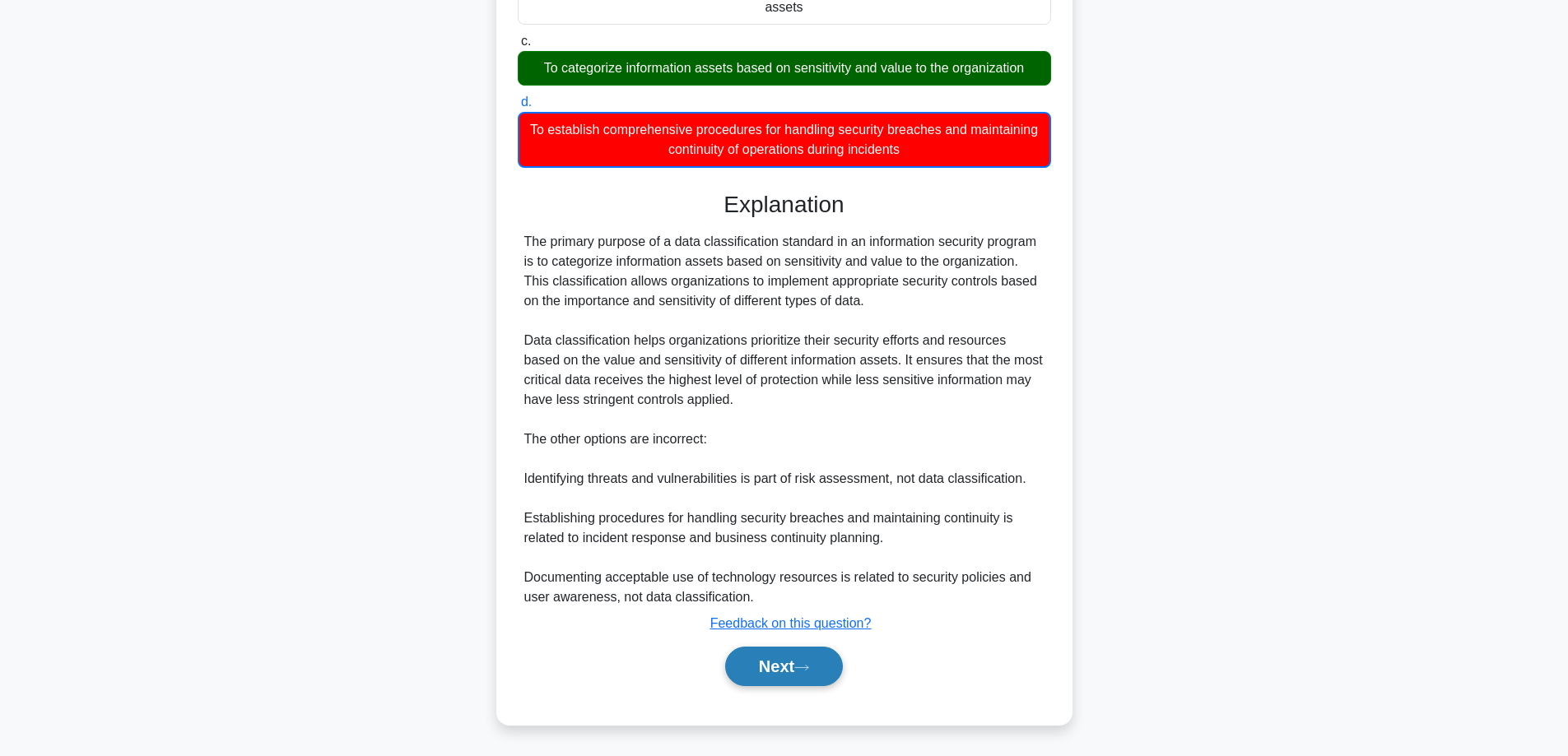
click at [809, 673] on icon at bounding box center [802, 668] width 15 height 9
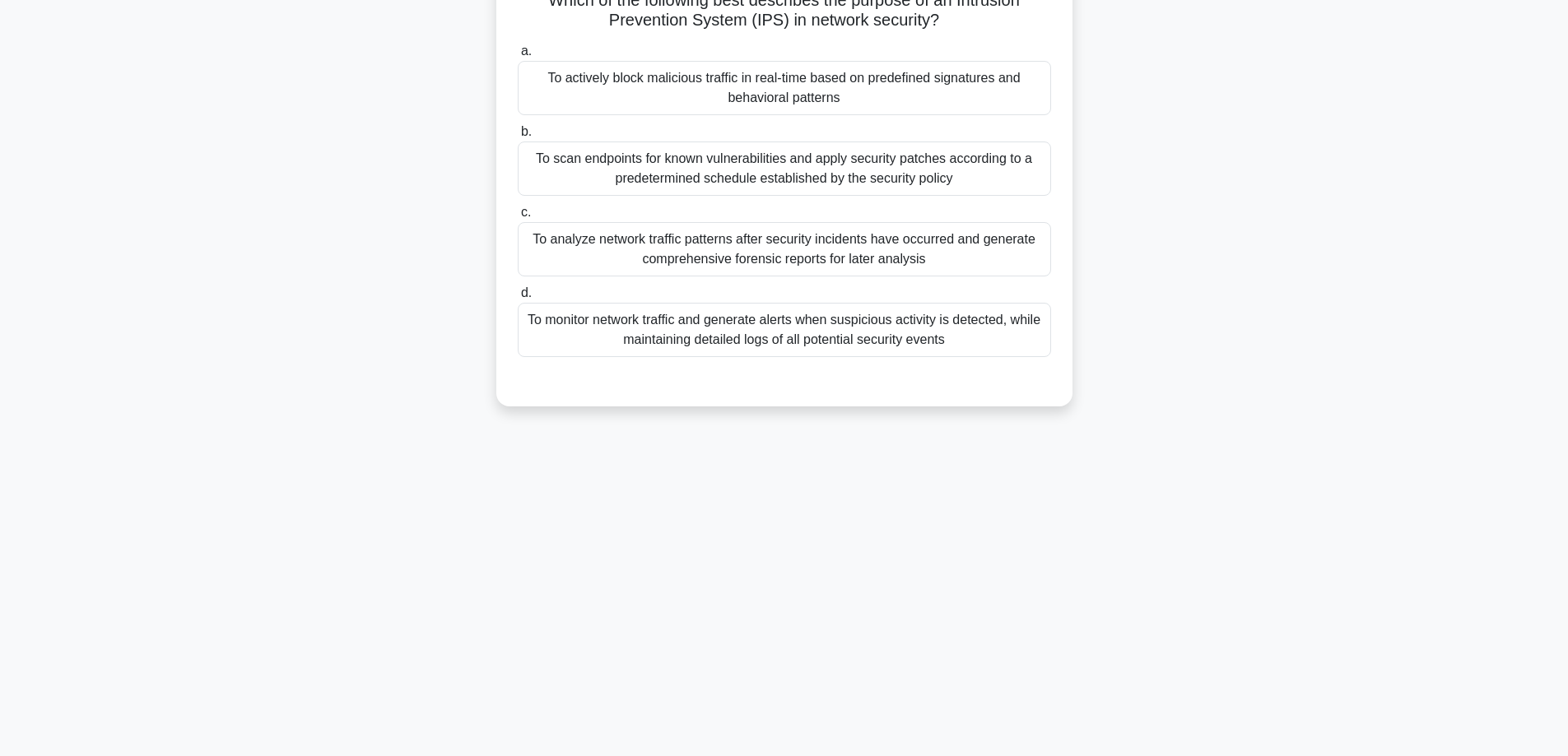
scroll to position [0, 0]
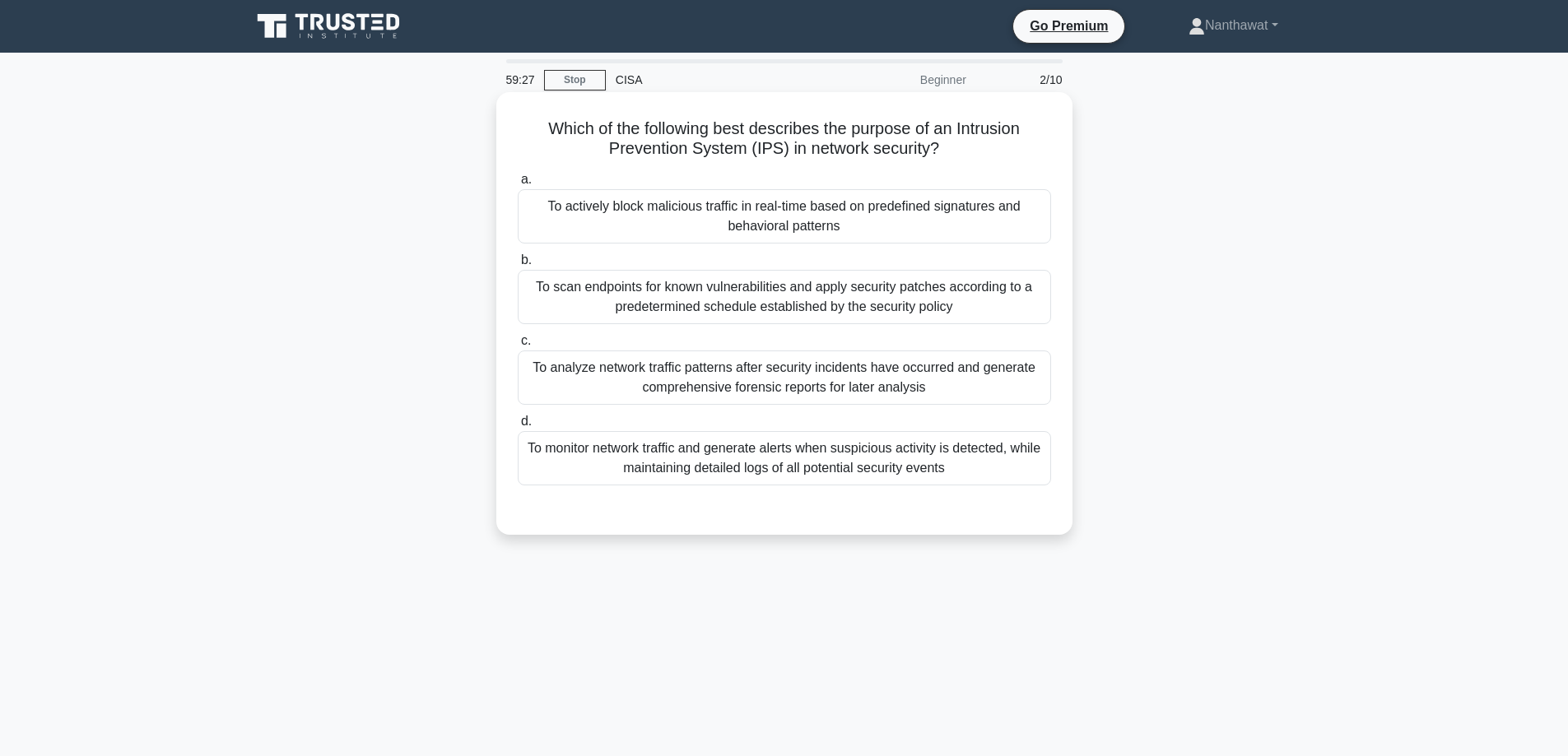
click at [705, 197] on div "To actively block malicious traffic in real-time based on predefined signatures…" at bounding box center [784, 216] width 533 height 54
click at [517, 185] on input "a. To actively block malicious traffic in real-time based on predefined signatu…" at bounding box center [517, 179] width 0 height 10
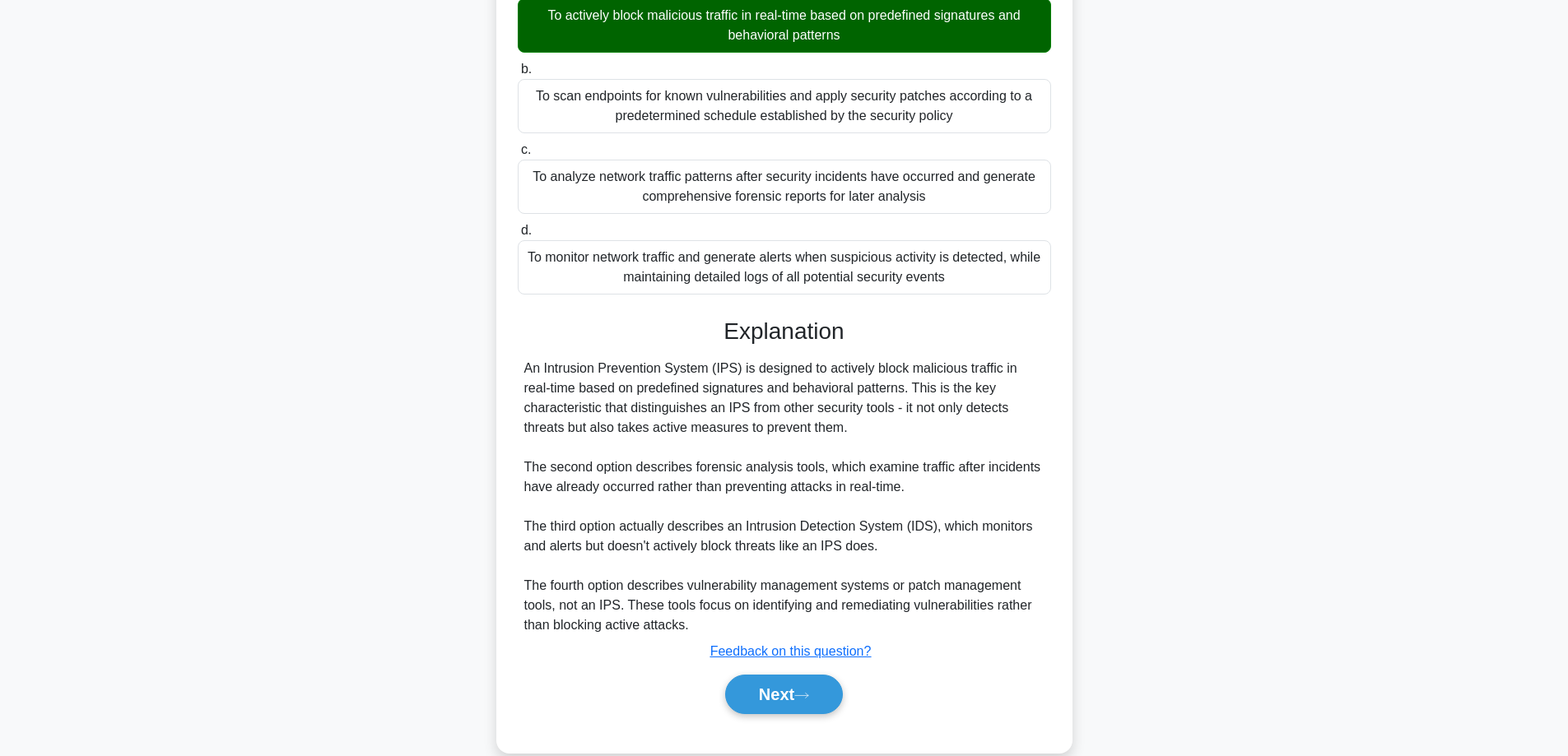
scroll to position [220, 0]
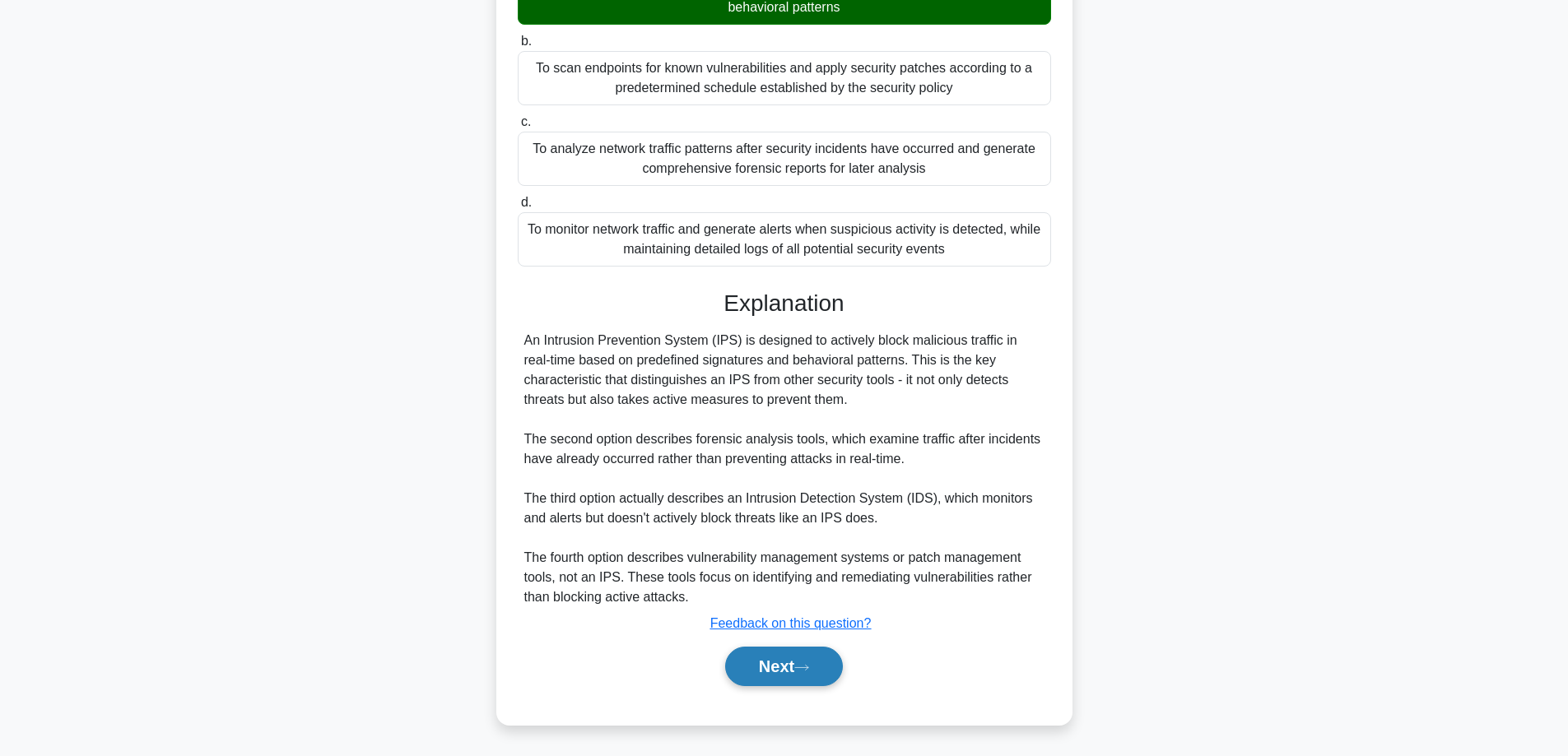
click at [797, 658] on button "Next" at bounding box center [784, 666] width 118 height 39
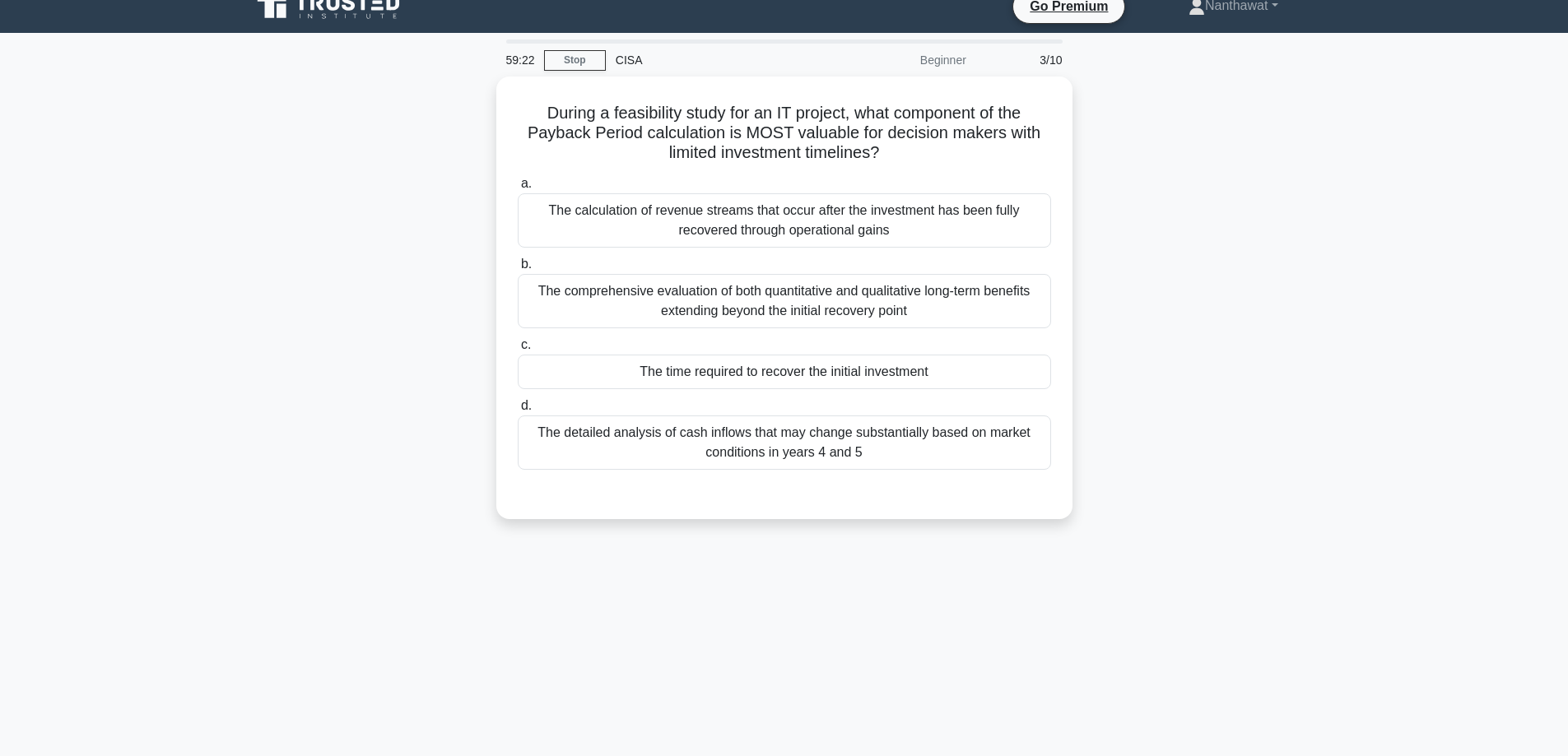
scroll to position [0, 0]
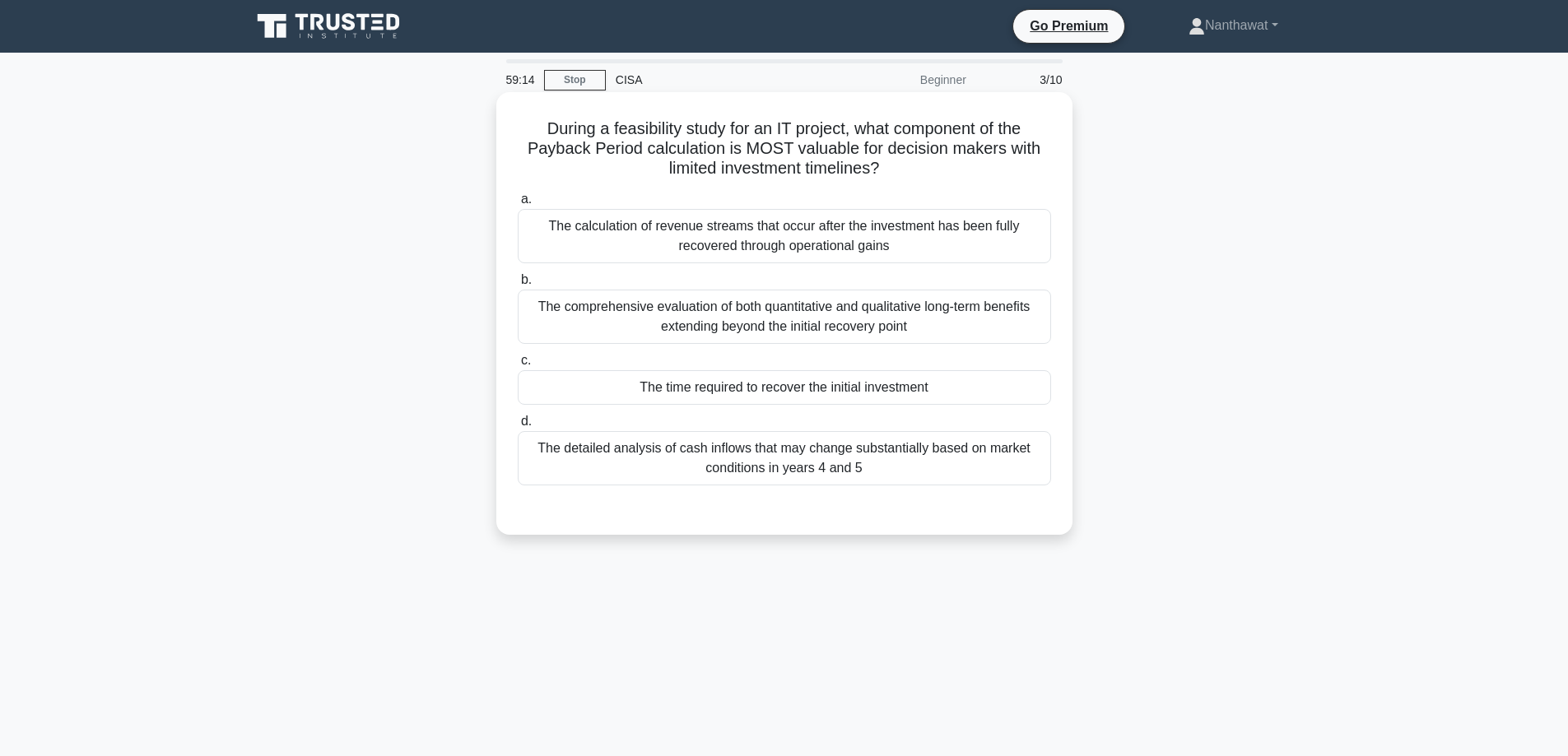
click at [759, 276] on label "b. The comprehensive evaluation of both quantitative and qualitative long-term …" at bounding box center [784, 307] width 533 height 74
click at [517, 276] on input "b. The comprehensive evaluation of both quantitative and qualitative long-term …" at bounding box center [517, 280] width 0 height 10
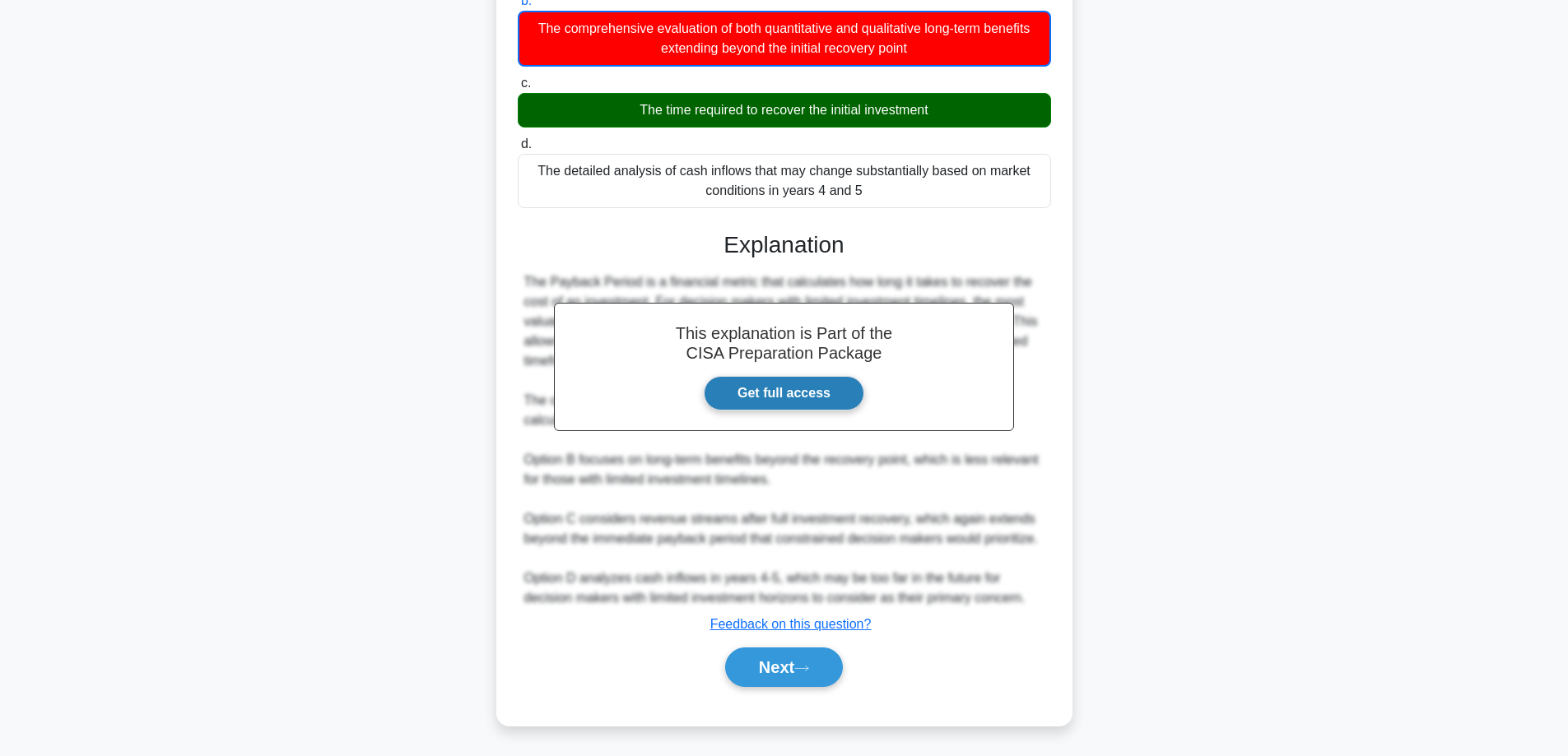
scroll to position [281, 0]
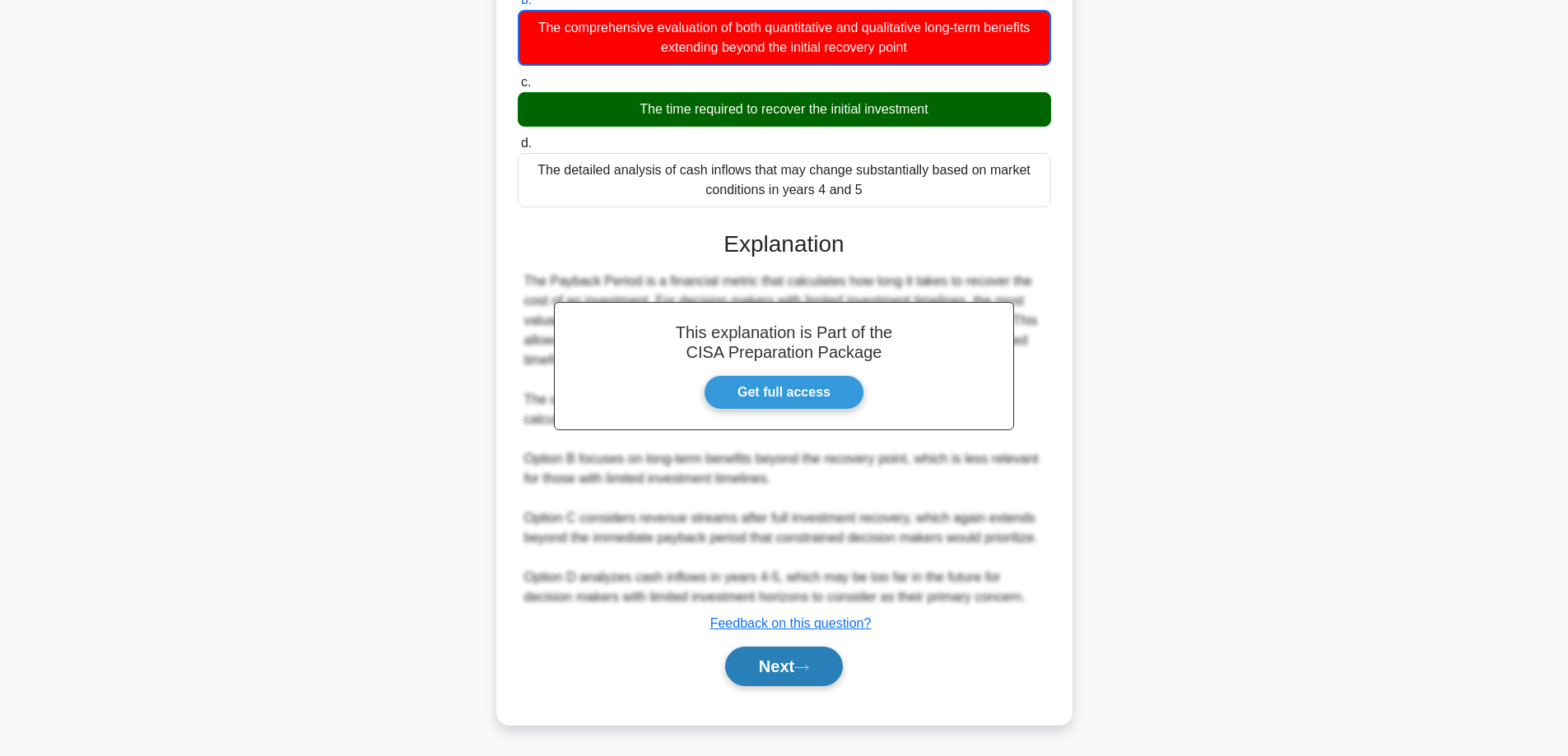
click at [789, 662] on button "Next" at bounding box center [784, 666] width 118 height 39
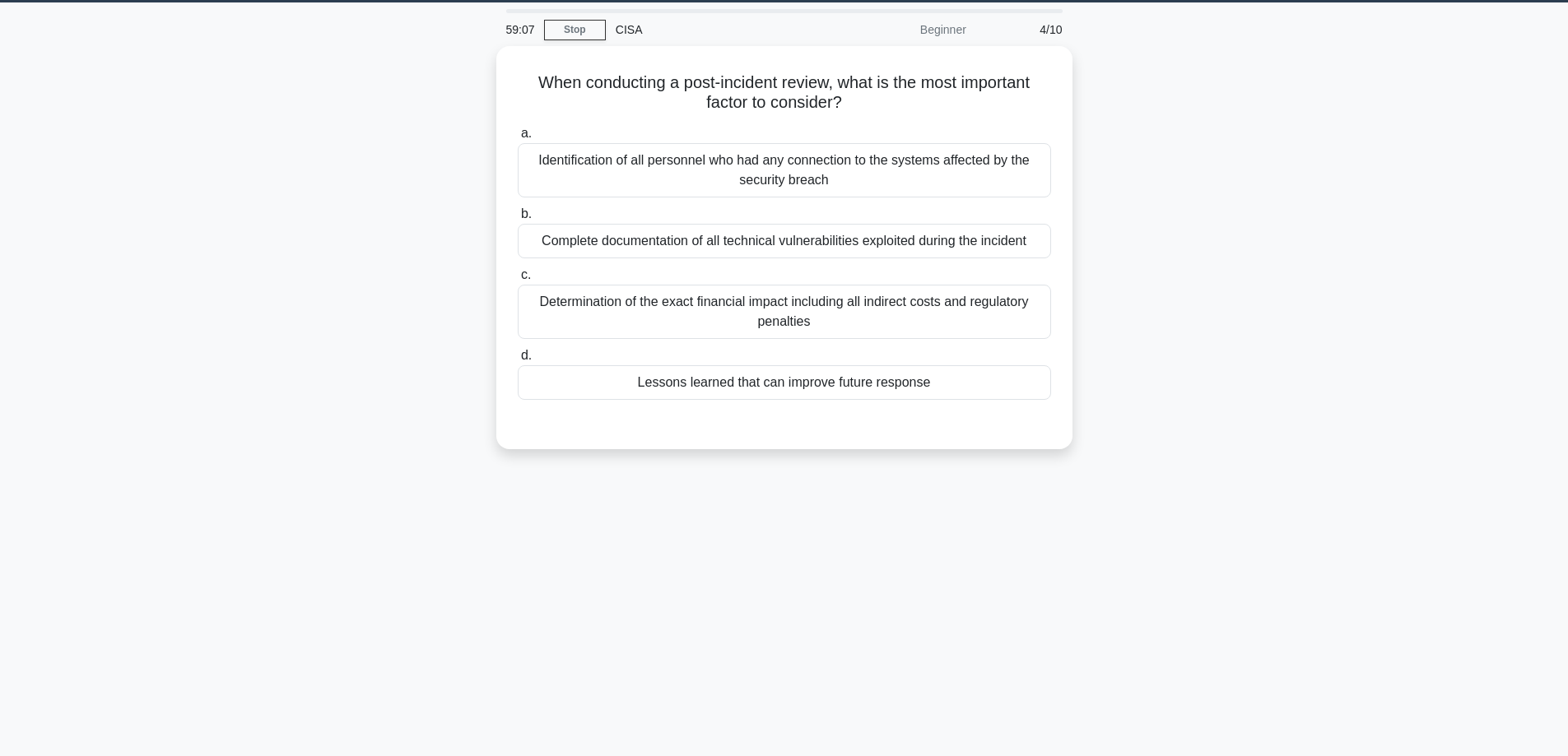
scroll to position [0, 0]
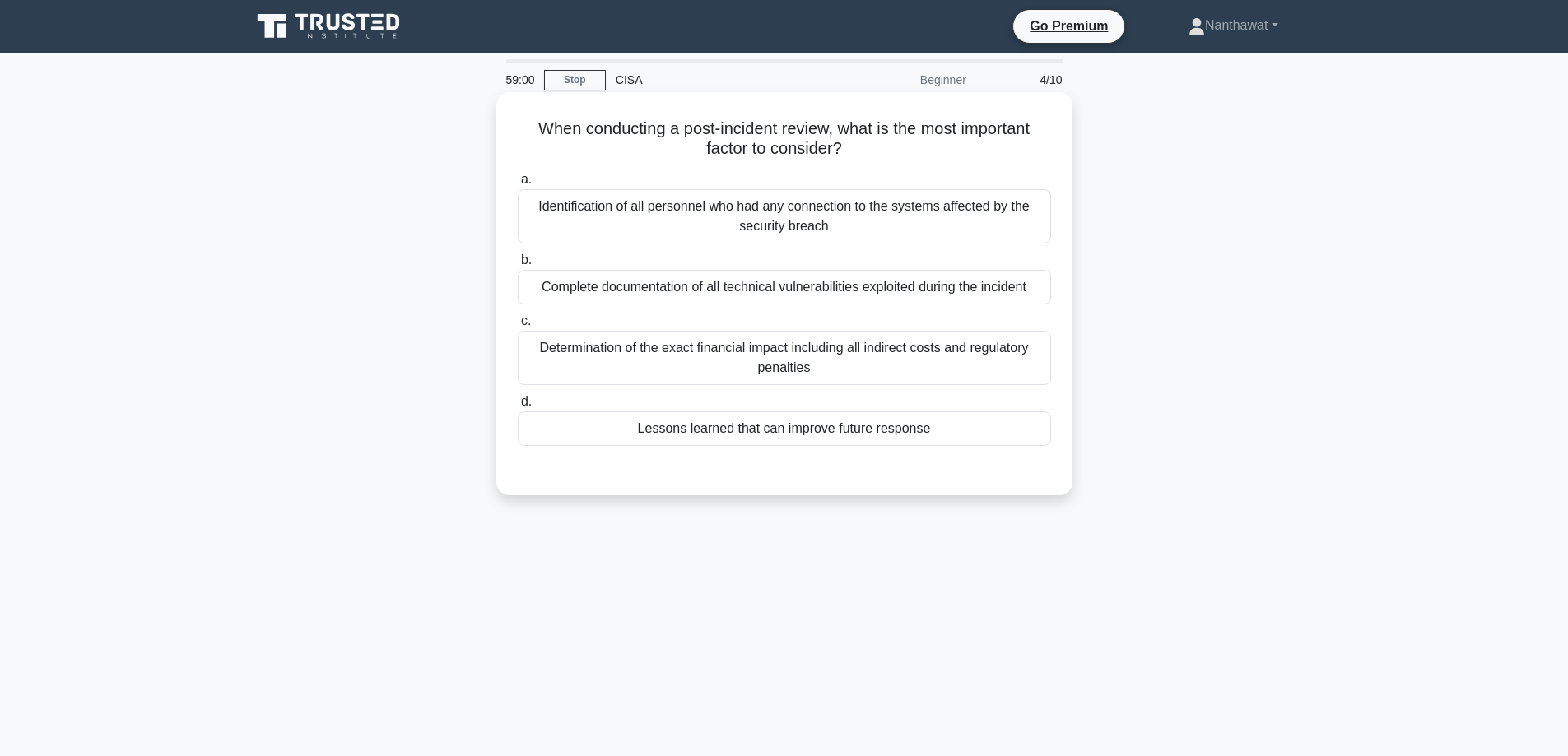
click at [796, 372] on div "Determination of the exact financial impact including all indirect costs and re…" at bounding box center [784, 358] width 533 height 54
click at [517, 327] on input "c. Determination of the exact financial impact including all indirect costs and…" at bounding box center [517, 321] width 0 height 10
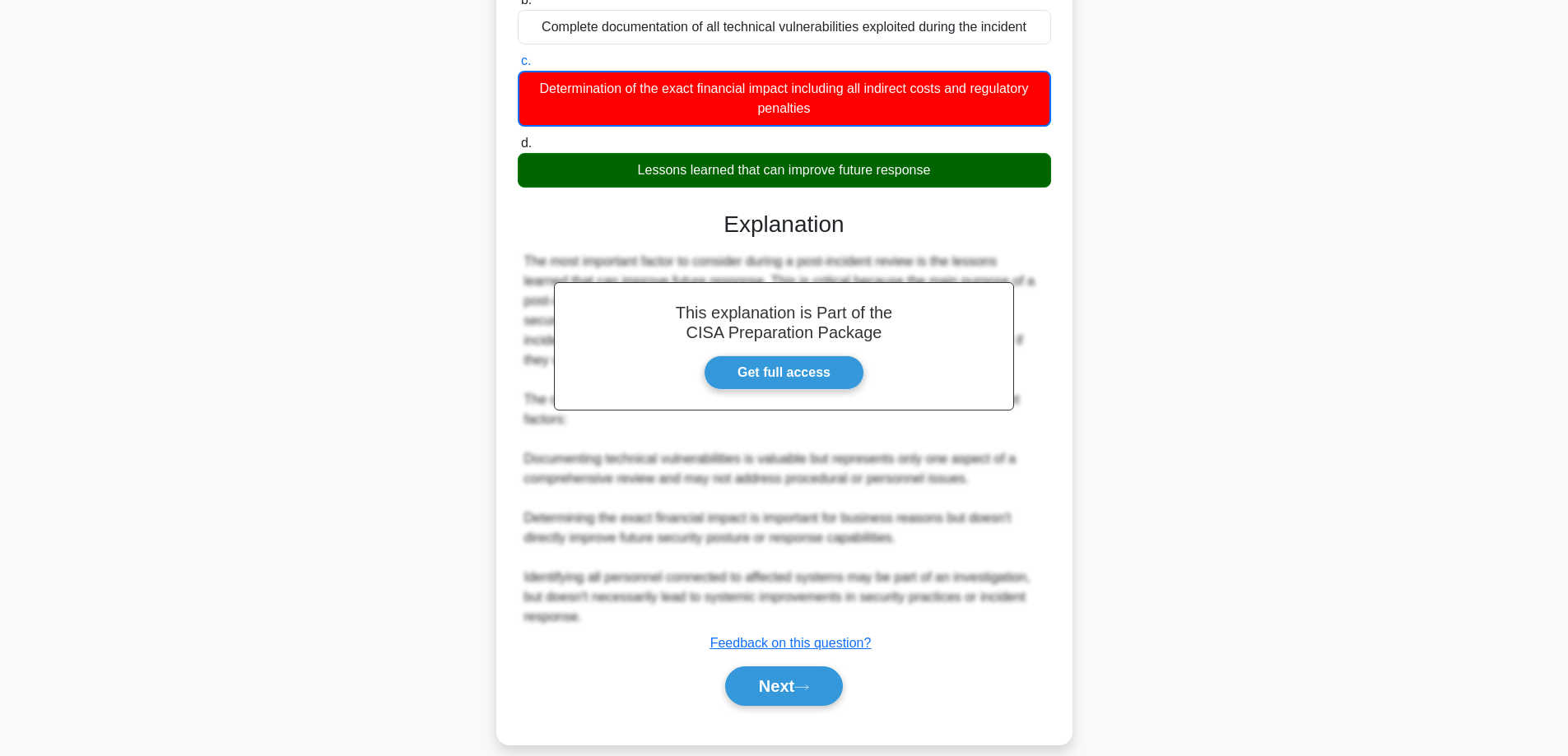
scroll to position [281, 0]
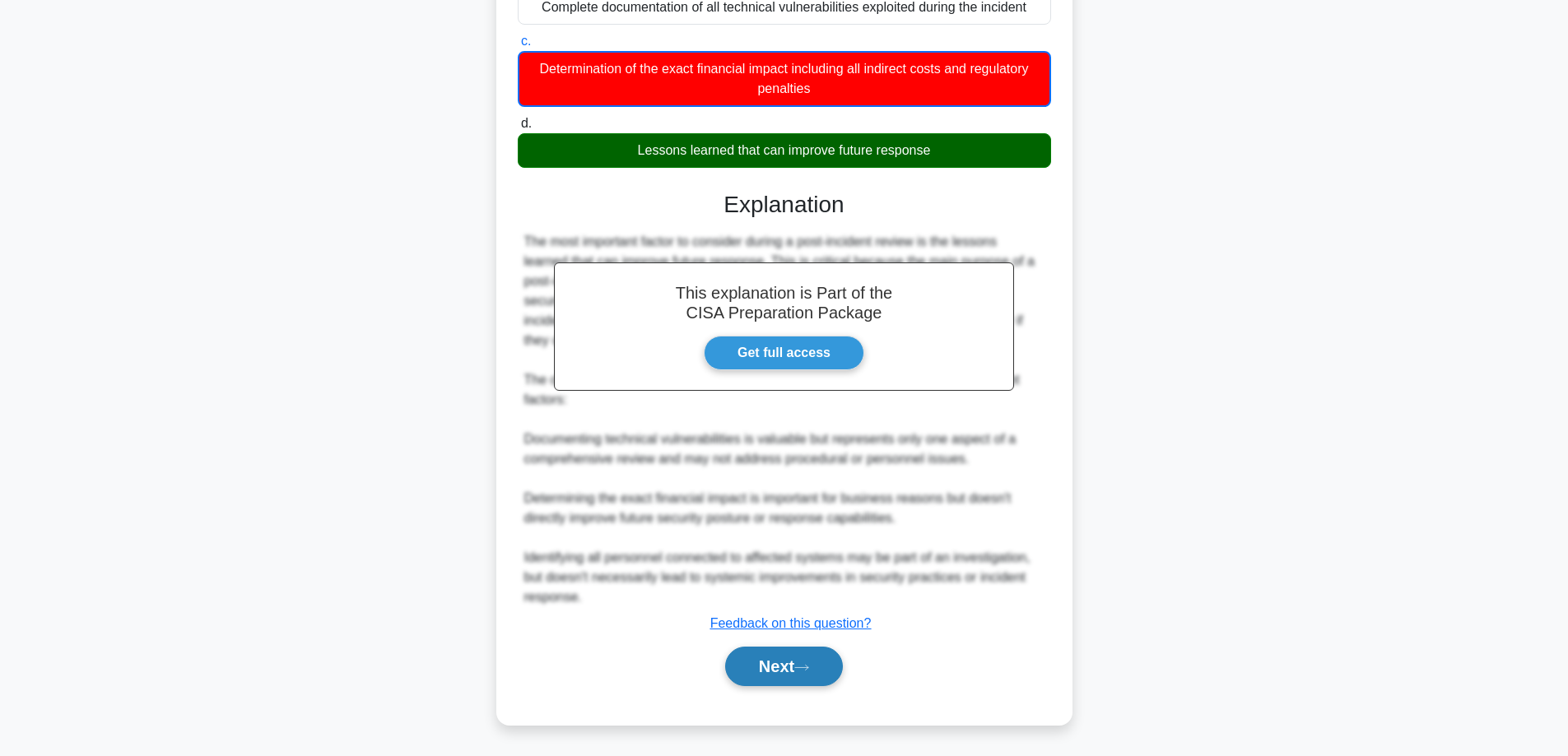
click at [789, 650] on button "Next" at bounding box center [784, 666] width 118 height 39
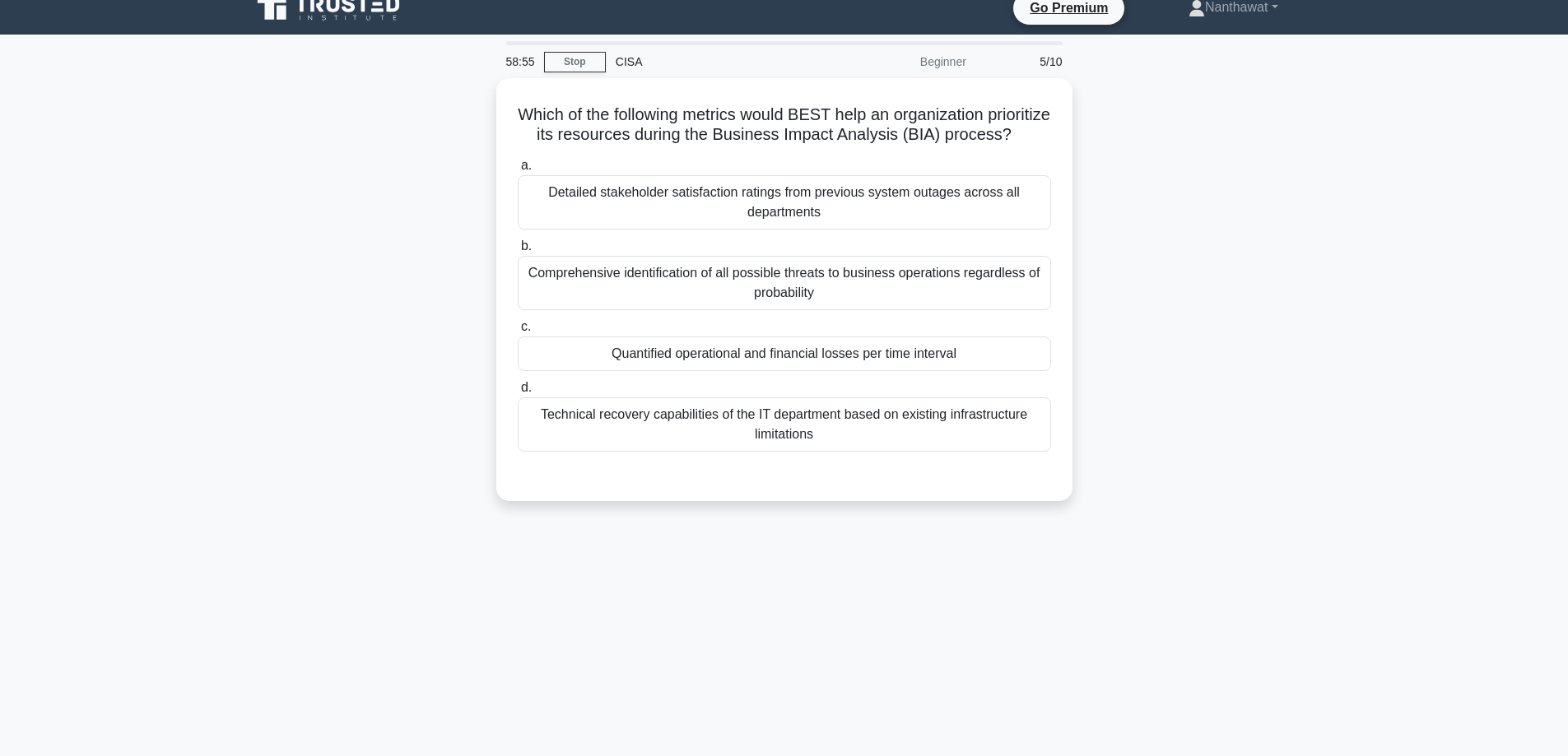
scroll to position [0, 0]
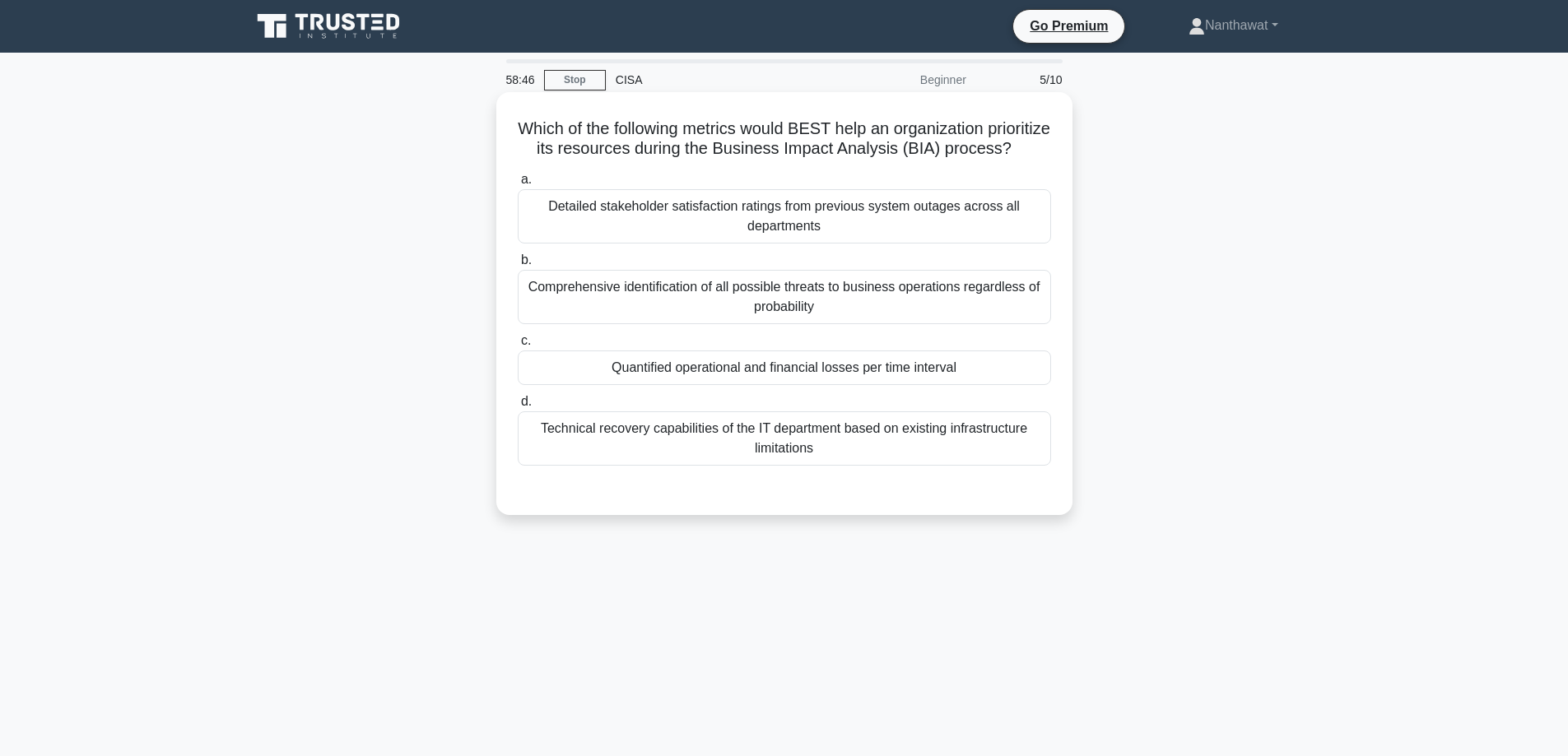
click at [806, 223] on div "Detailed stakeholder satisfaction ratings from previous system outages across a…" at bounding box center [784, 216] width 533 height 54
click at [517, 185] on input "a. Detailed stakeholder satisfaction ratings from previous system outages acros…" at bounding box center [517, 179] width 0 height 10
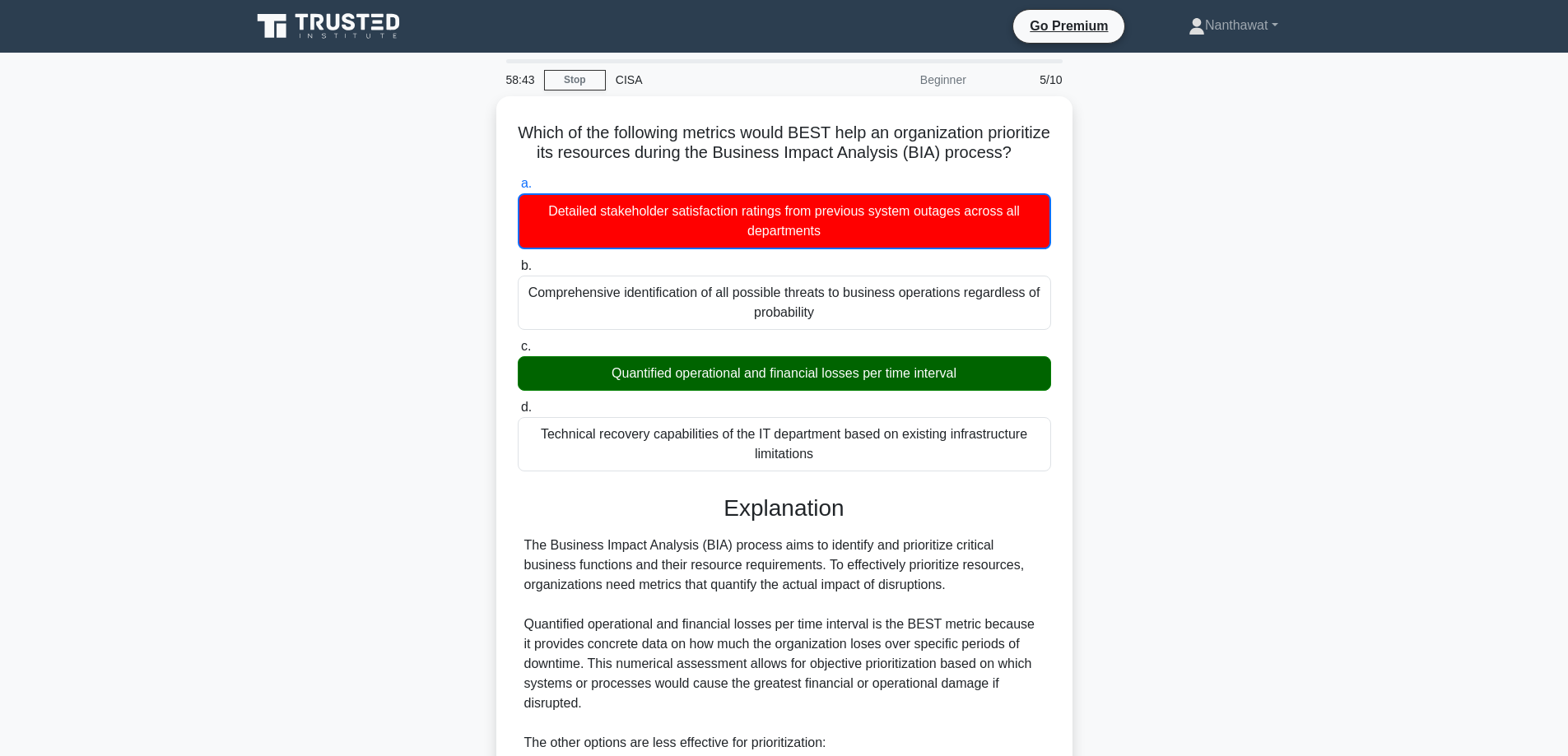
click at [351, 30] on icon at bounding box center [349, 22] width 13 height 17
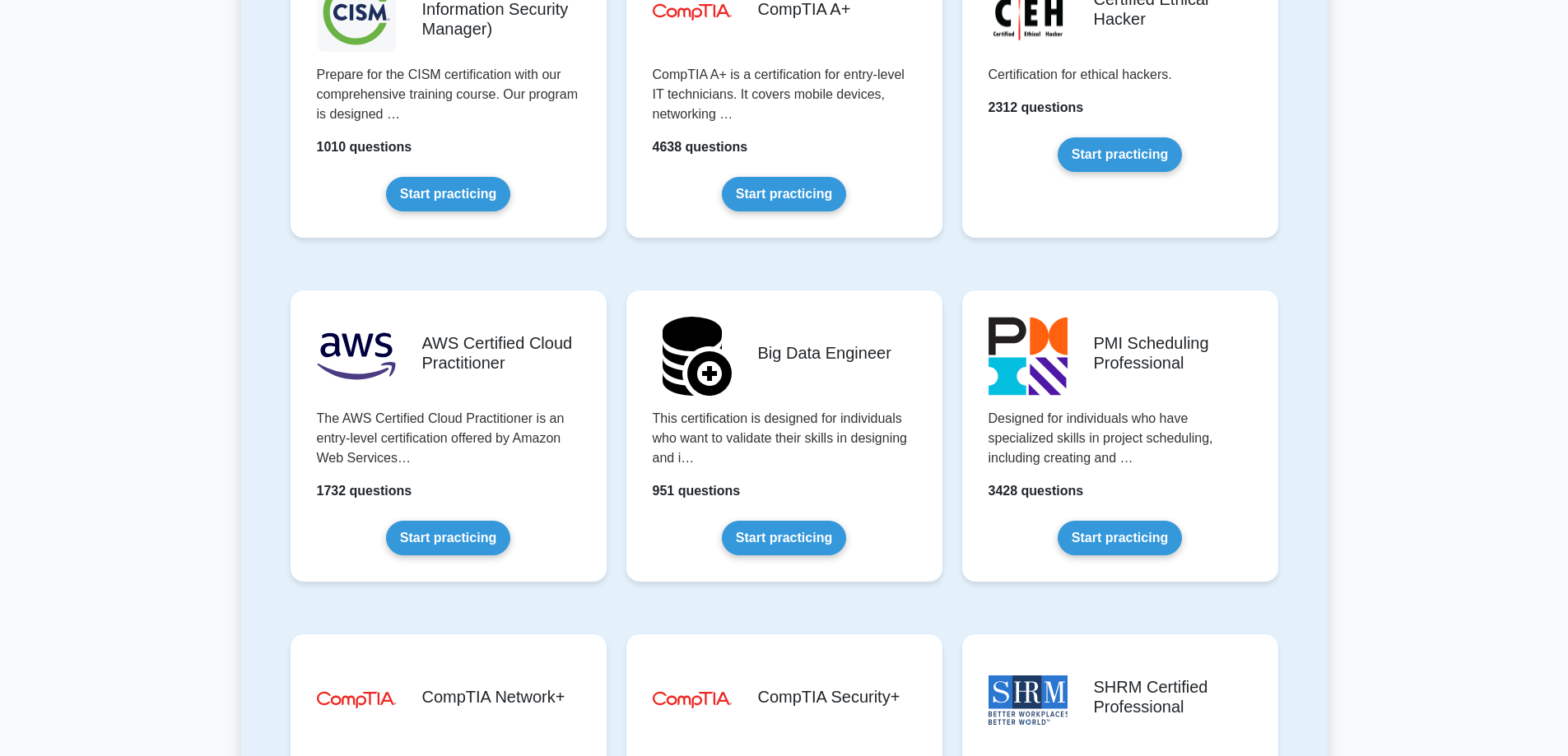
scroll to position [2387, 0]
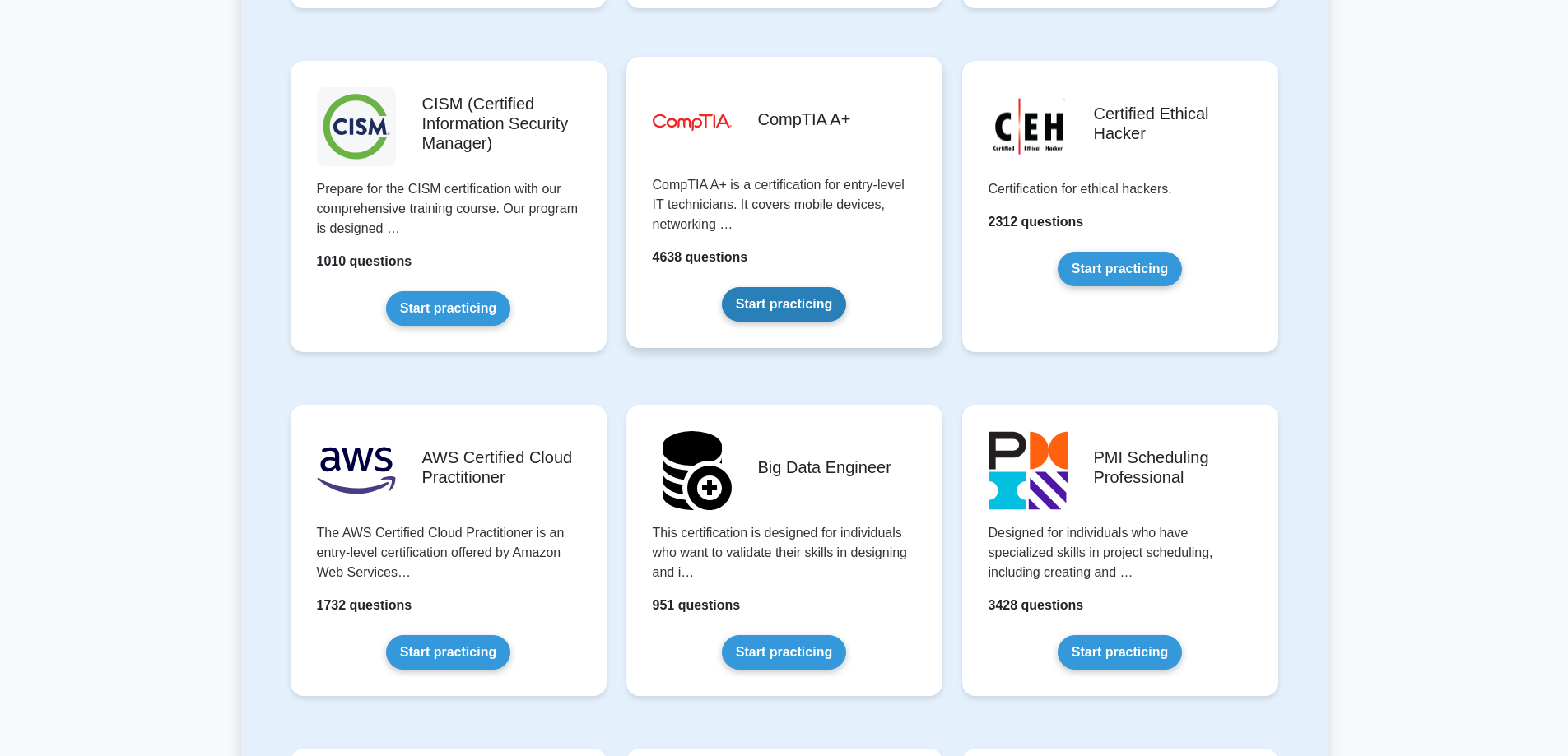
click at [762, 306] on link "Start practicing" at bounding box center [783, 304] width 124 height 35
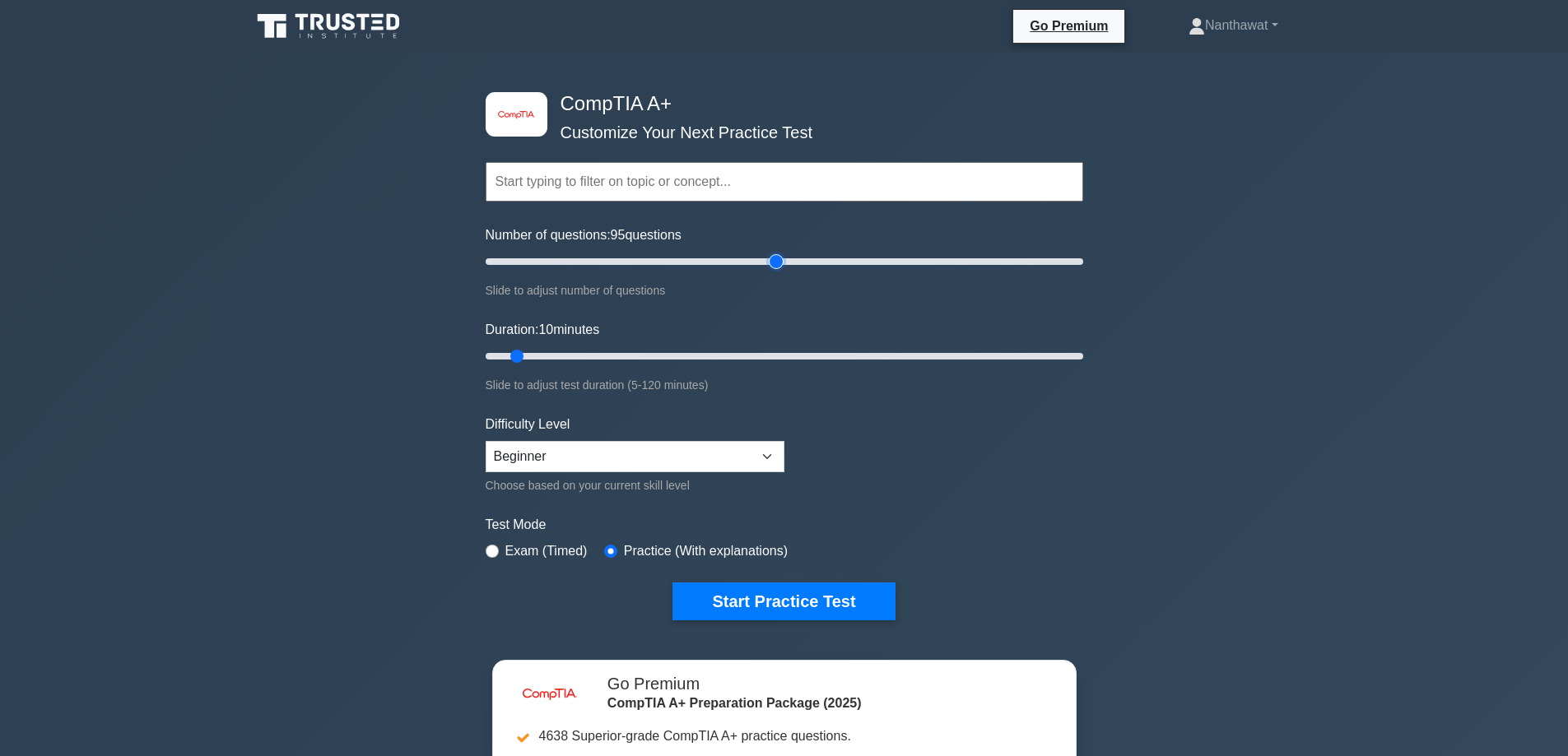
drag, startPoint x: 544, startPoint y: 267, endPoint x: 775, endPoint y: 264, distance: 231.0
type input "100"
click at [775, 264] on input "Number of questions: 95 questions" at bounding box center [784, 261] width 598 height 20
click at [554, 444] on select "Beginner Intermediate Expert" at bounding box center [634, 457] width 298 height 31
click at [557, 443] on select "Beginner Intermediate Expert" at bounding box center [634, 457] width 298 height 31
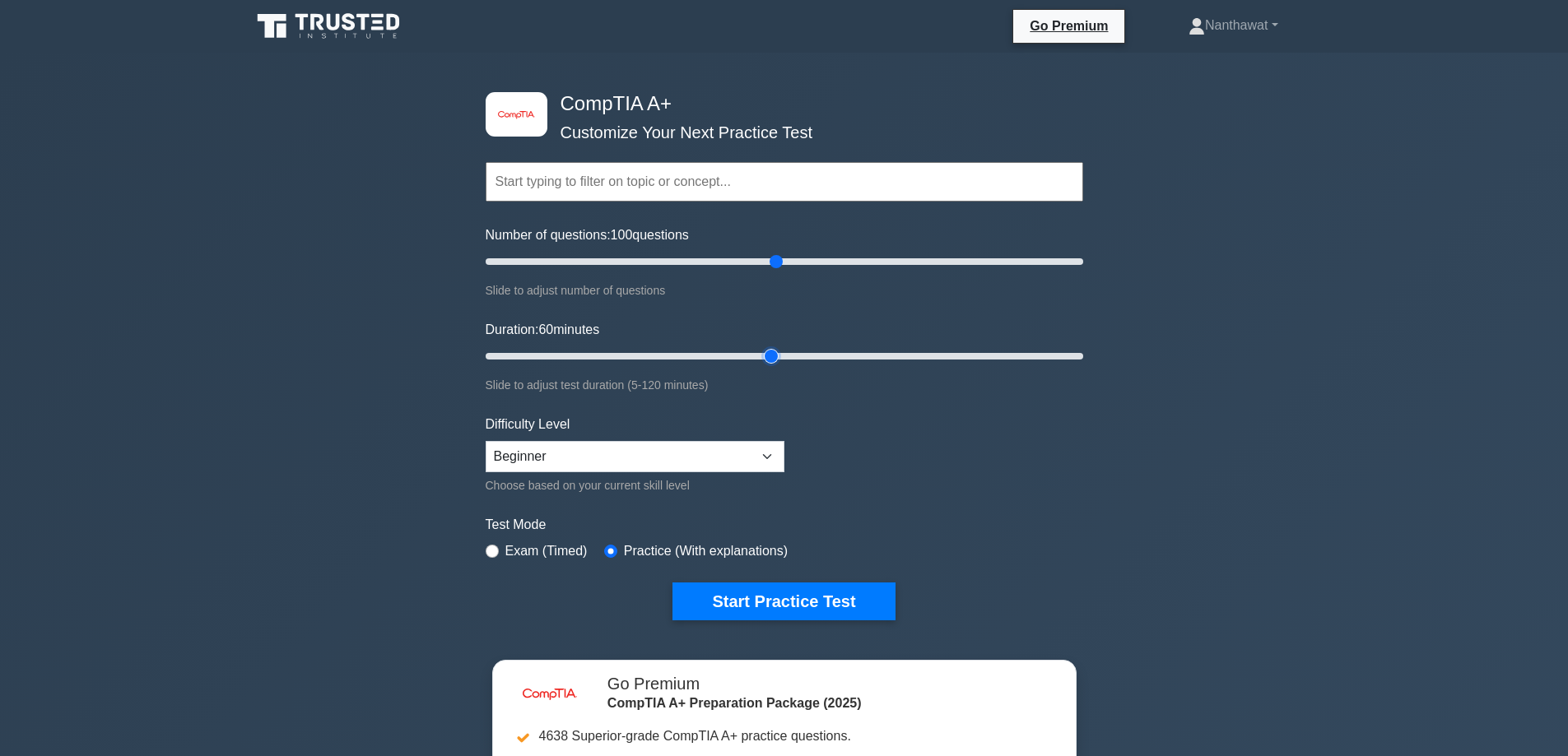
drag, startPoint x: 521, startPoint y: 361, endPoint x: 781, endPoint y: 359, distance: 260.0
type input "60"
click at [781, 359] on input "Duration: 60 minutes" at bounding box center [784, 356] width 598 height 20
click at [486, 547] on input "radio" at bounding box center [492, 551] width 13 height 13
radio input "true"
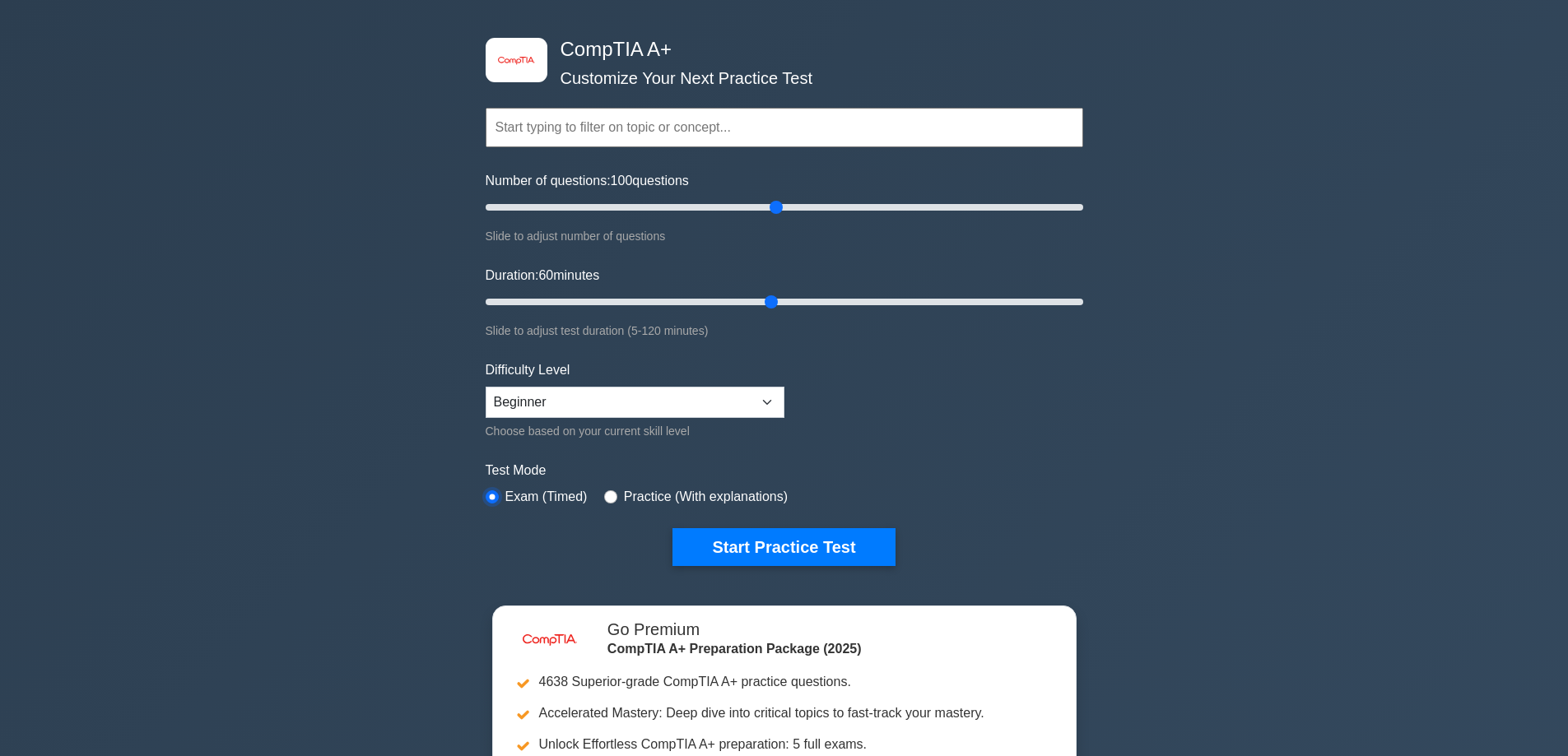
scroll to position [82, 0]
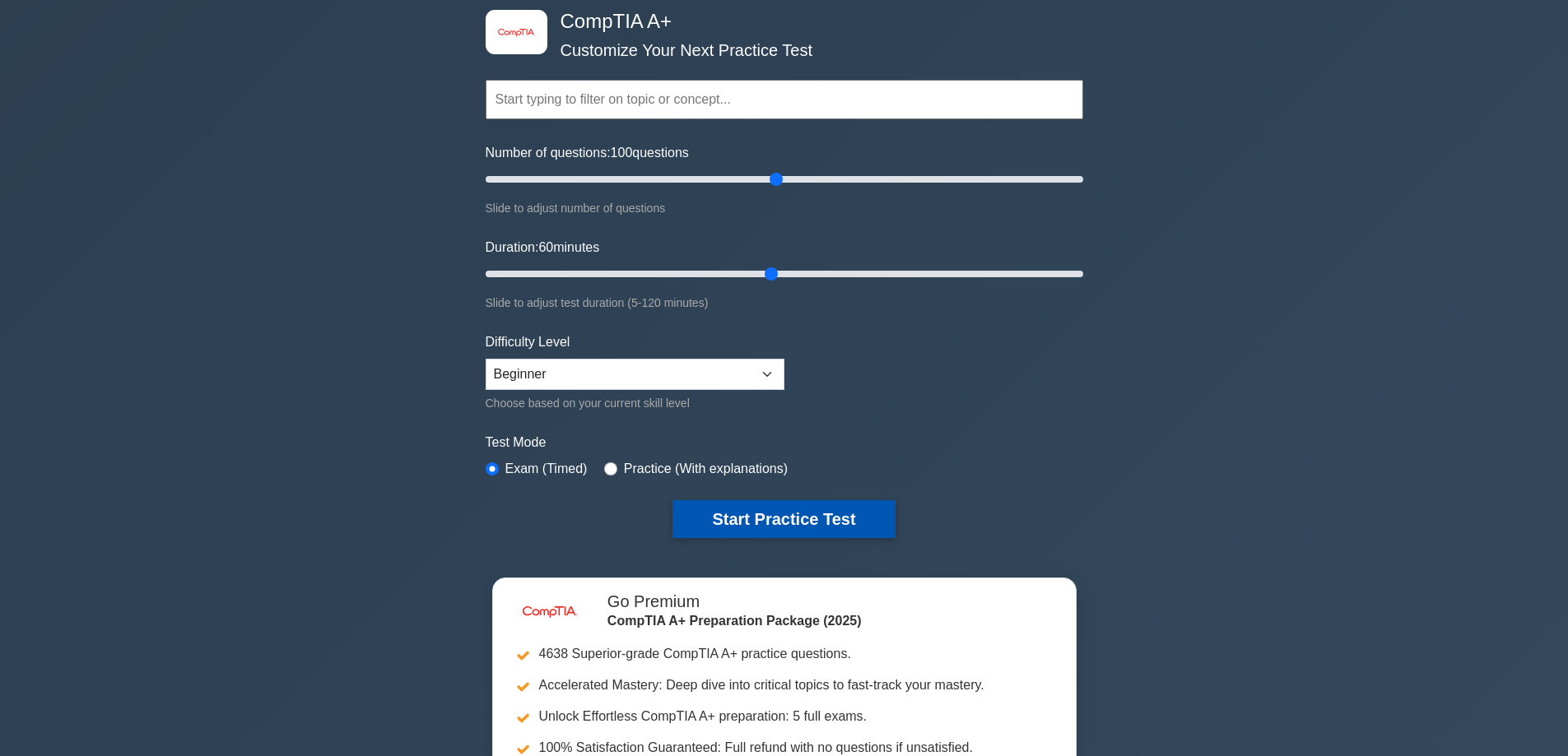
click at [713, 511] on button "Start Practice Test" at bounding box center [784, 519] width 223 height 37
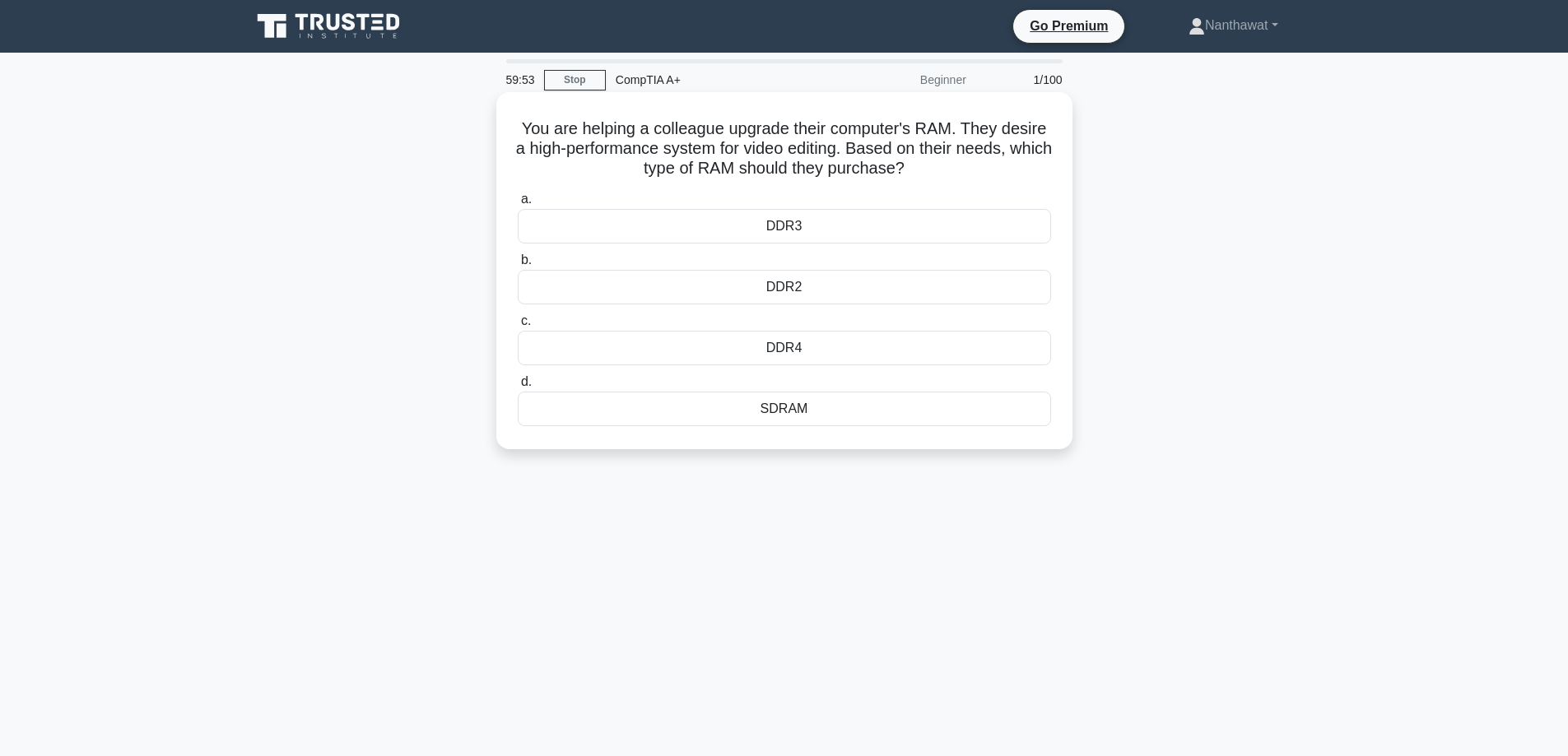
click at [703, 336] on div "DDR4" at bounding box center [784, 348] width 533 height 35
click at [517, 327] on input "c. DDR4" at bounding box center [517, 321] width 0 height 10
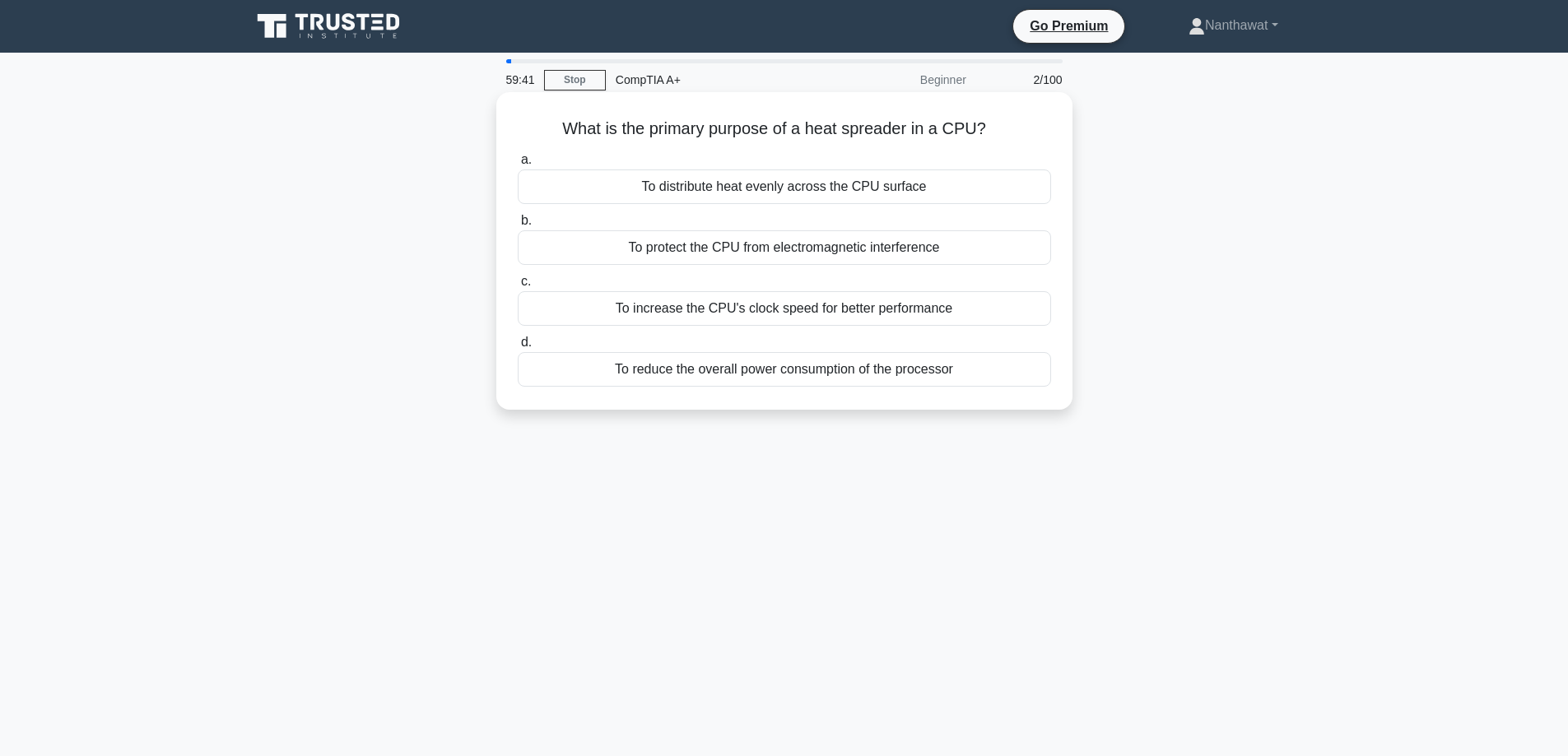
click at [828, 185] on div "To distribute heat evenly across the CPU surface" at bounding box center [784, 186] width 533 height 35
click at [517, 166] on input "a. To distribute heat evenly across the CPU surface" at bounding box center [517, 159] width 0 height 10
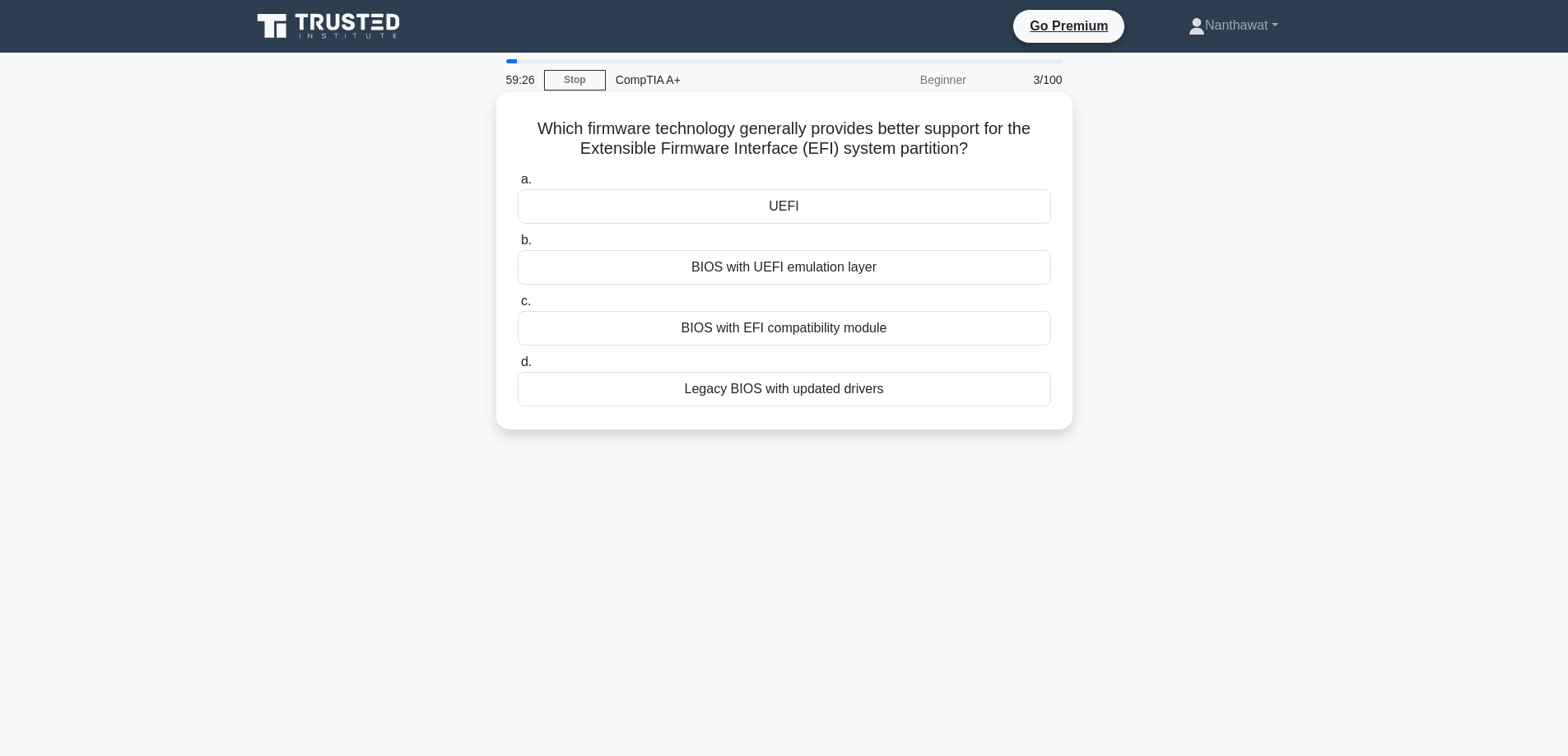
click at [651, 270] on div "BIOS with UEFI emulation layer" at bounding box center [784, 267] width 533 height 35
click at [517, 246] on input "b. BIOS with UEFI emulation layer" at bounding box center [517, 240] width 0 height 10
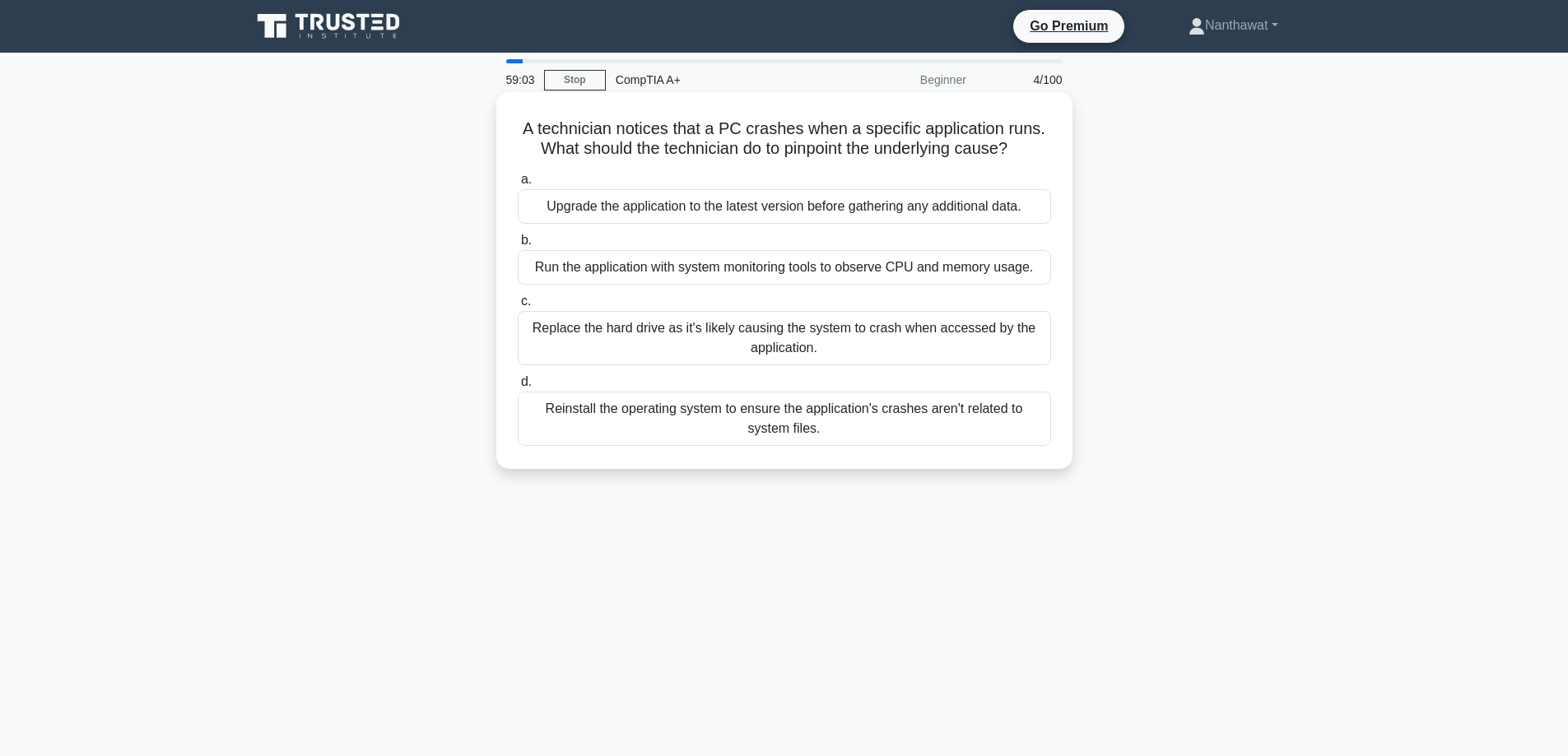
click at [690, 268] on div "Run the application with system monitoring tools to observe CPU and memory usag…" at bounding box center [784, 267] width 533 height 35
click at [517, 246] on input "b. Run the application with system monitoring tools to observe CPU and memory u…" at bounding box center [517, 240] width 0 height 10
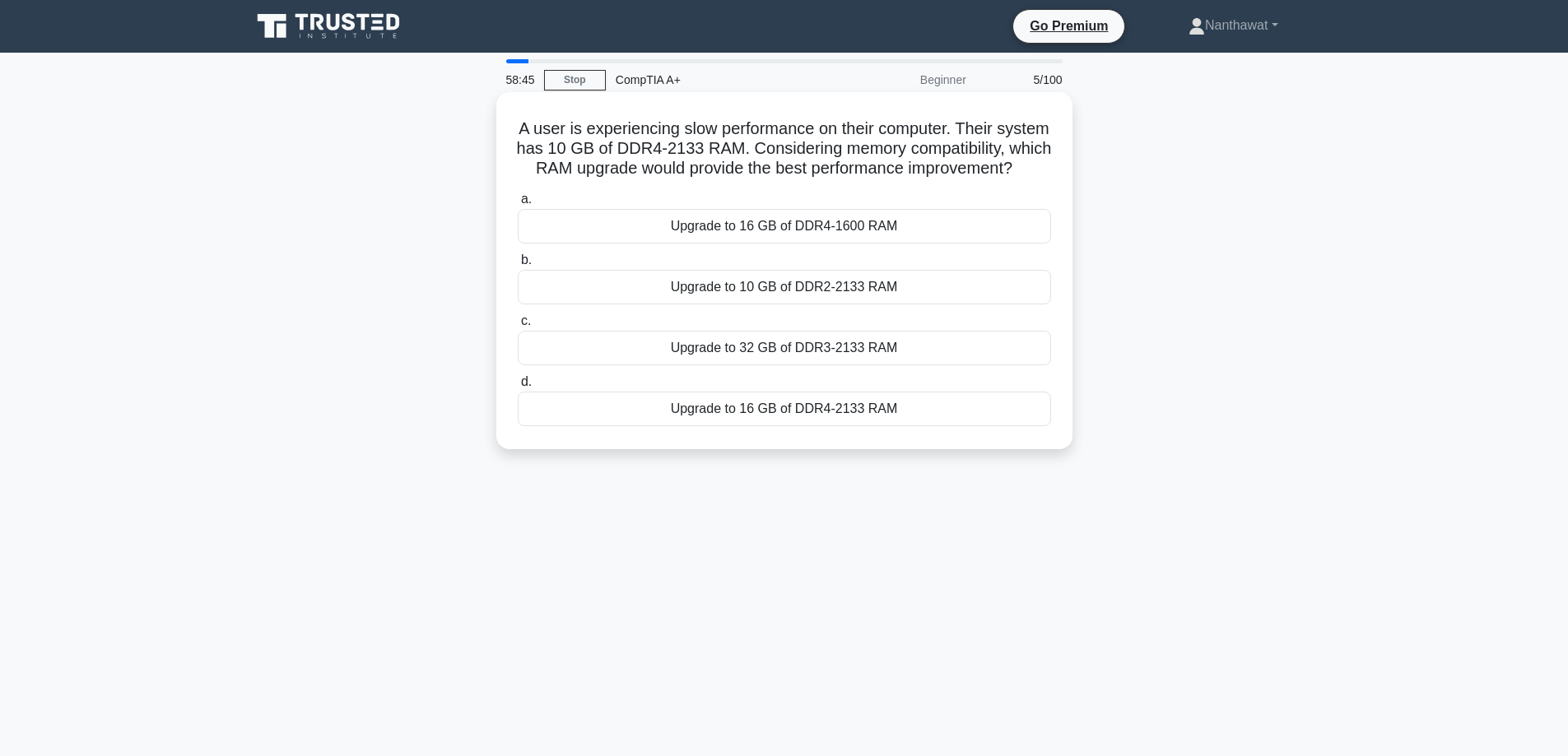
click at [735, 427] on div "Upgrade to 16 GB of DDR4-2133 RAM" at bounding box center [784, 409] width 533 height 35
click at [517, 387] on input "d. Upgrade to 16 GB of DDR4-2133 RAM" at bounding box center [517, 382] width 0 height 10
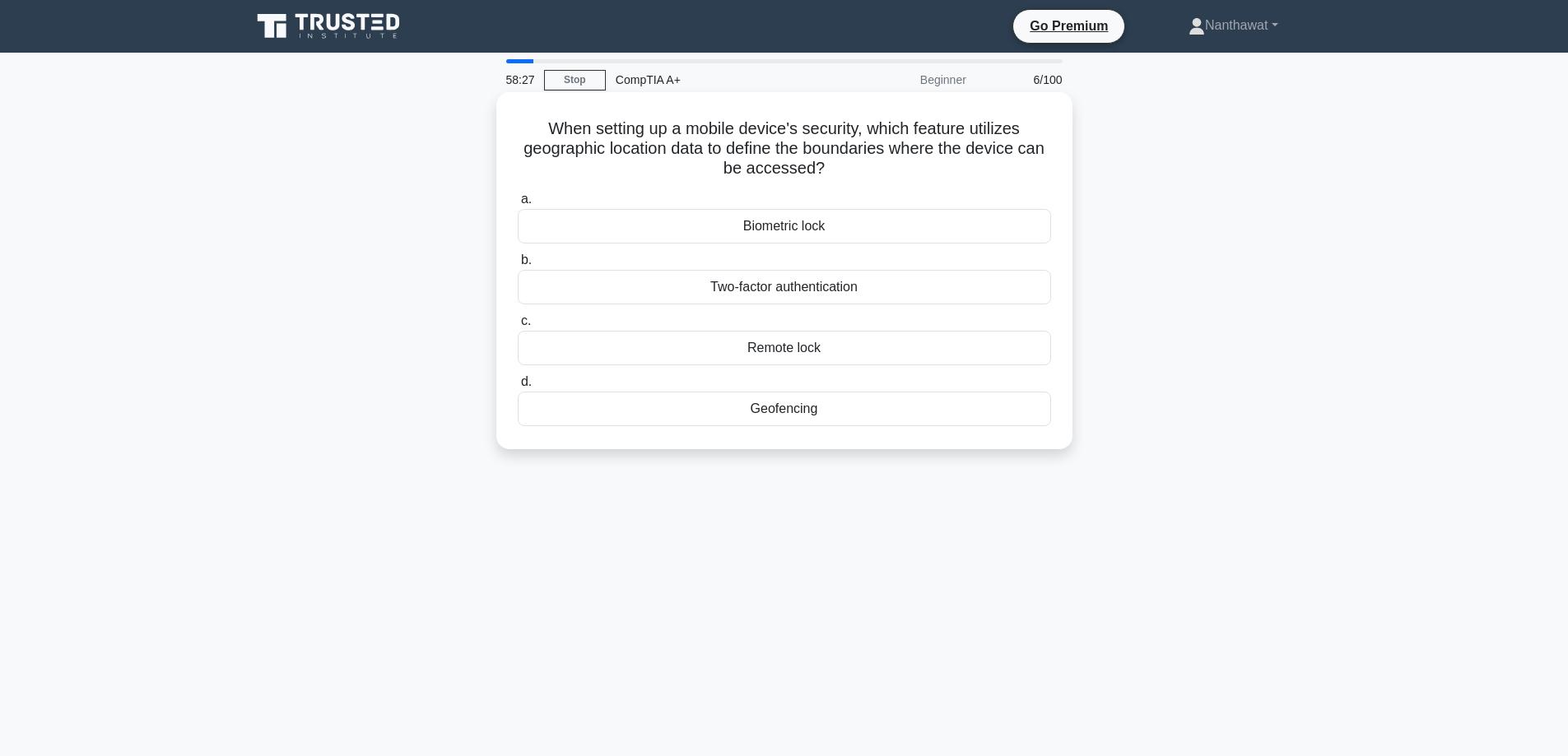
click at [745, 405] on div "Geofencing" at bounding box center [784, 409] width 533 height 35
click at [517, 387] on input "d. Geofencing" at bounding box center [517, 382] width 0 height 10
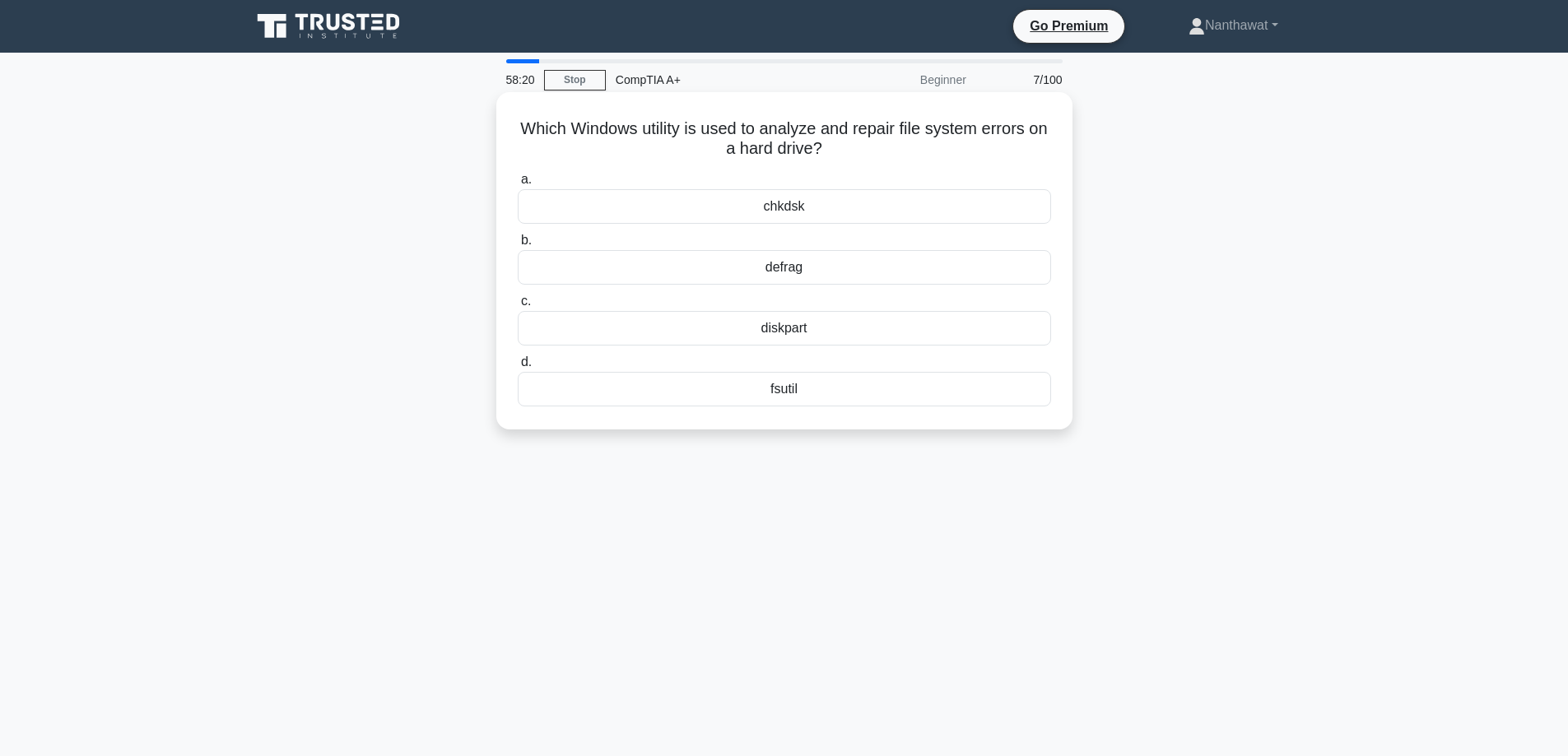
click at [682, 210] on div "chkdsk" at bounding box center [784, 206] width 533 height 35
click at [517, 185] on input "a. chkdsk" at bounding box center [517, 179] width 0 height 10
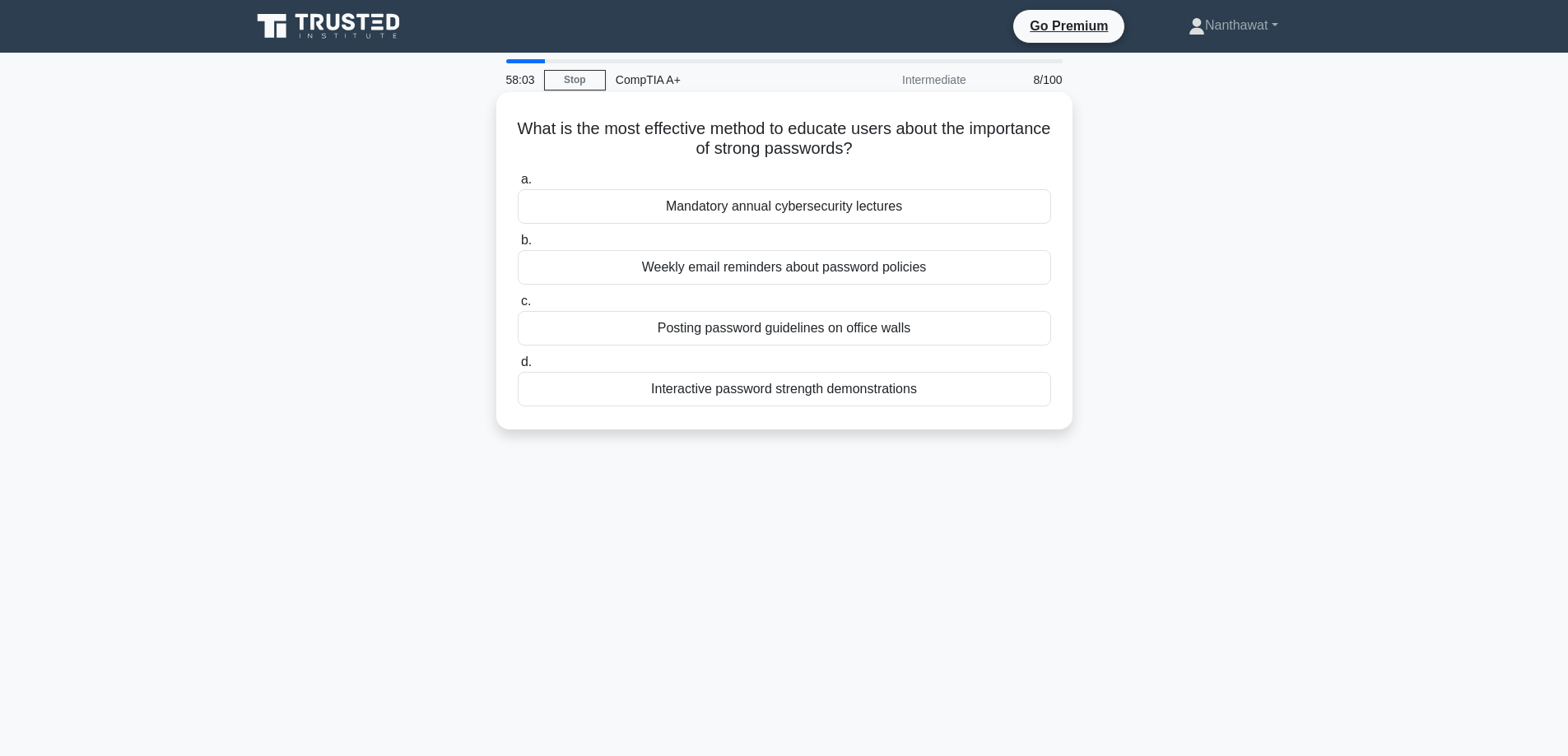
click at [597, 258] on div "Weekly email reminders about password policies" at bounding box center [784, 267] width 533 height 35
click at [517, 246] on input "b. Weekly email reminders about password policies" at bounding box center [517, 240] width 0 height 10
click at [722, 321] on div "Accept the gift but only if it's under a certain monetary value" at bounding box center [784, 328] width 533 height 35
click at [517, 307] on input "c. Accept the gift but only if it's under a certain monetary value" at bounding box center [517, 301] width 0 height 10
click at [728, 263] on div "They both can retain data when powered off" at bounding box center [784, 267] width 533 height 35
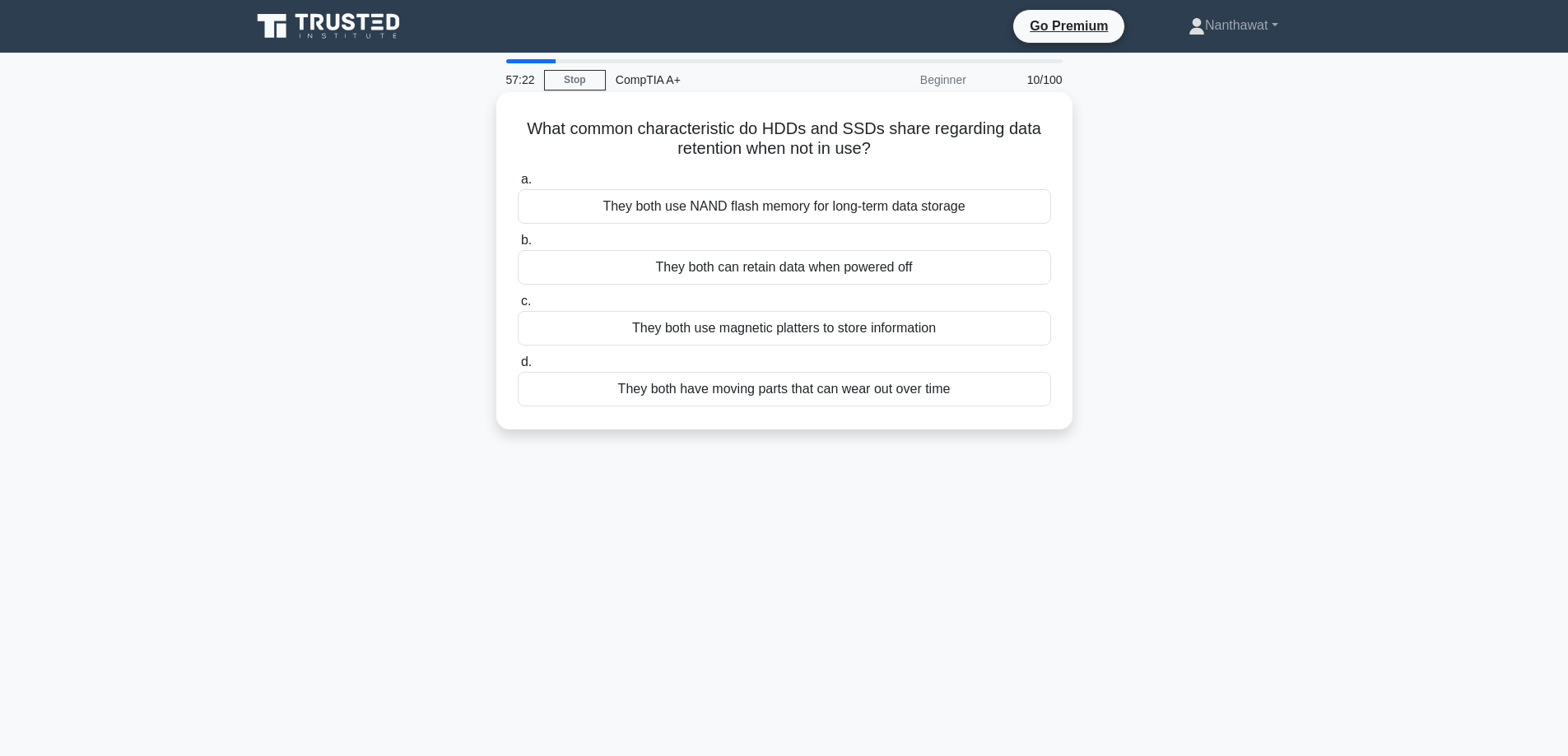
click at [517, 246] on input "b. They both can retain data when powered off" at bounding box center [517, 240] width 0 height 10
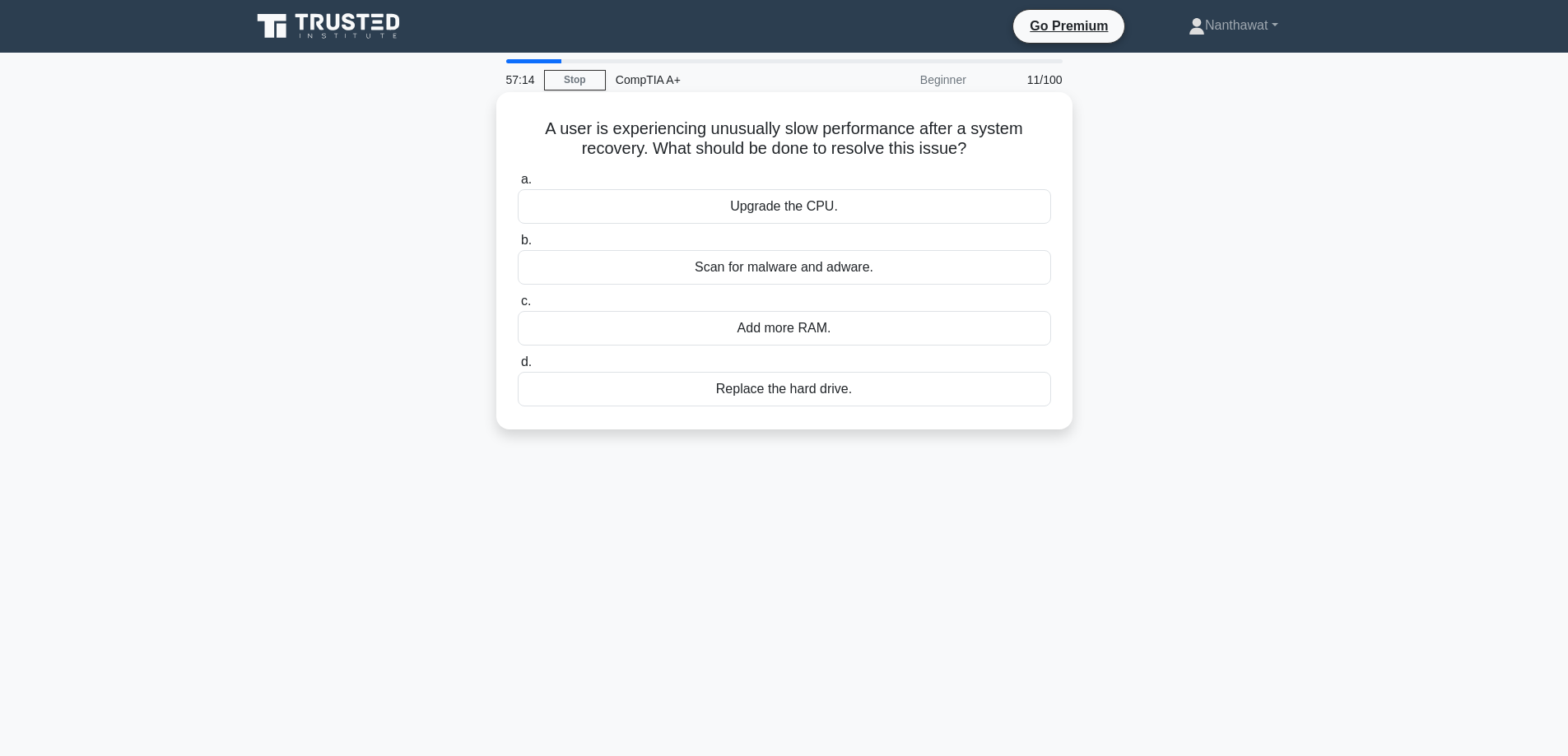
click at [696, 267] on div "Scan for malware and adware." at bounding box center [784, 267] width 533 height 35
click at [517, 246] on input "b. Scan for malware and adware." at bounding box center [517, 240] width 0 height 10
click at [773, 331] on div "WPA3" at bounding box center [784, 328] width 533 height 35
click at [517, 307] on input "c. WPA3" at bounding box center [517, 301] width 0 height 10
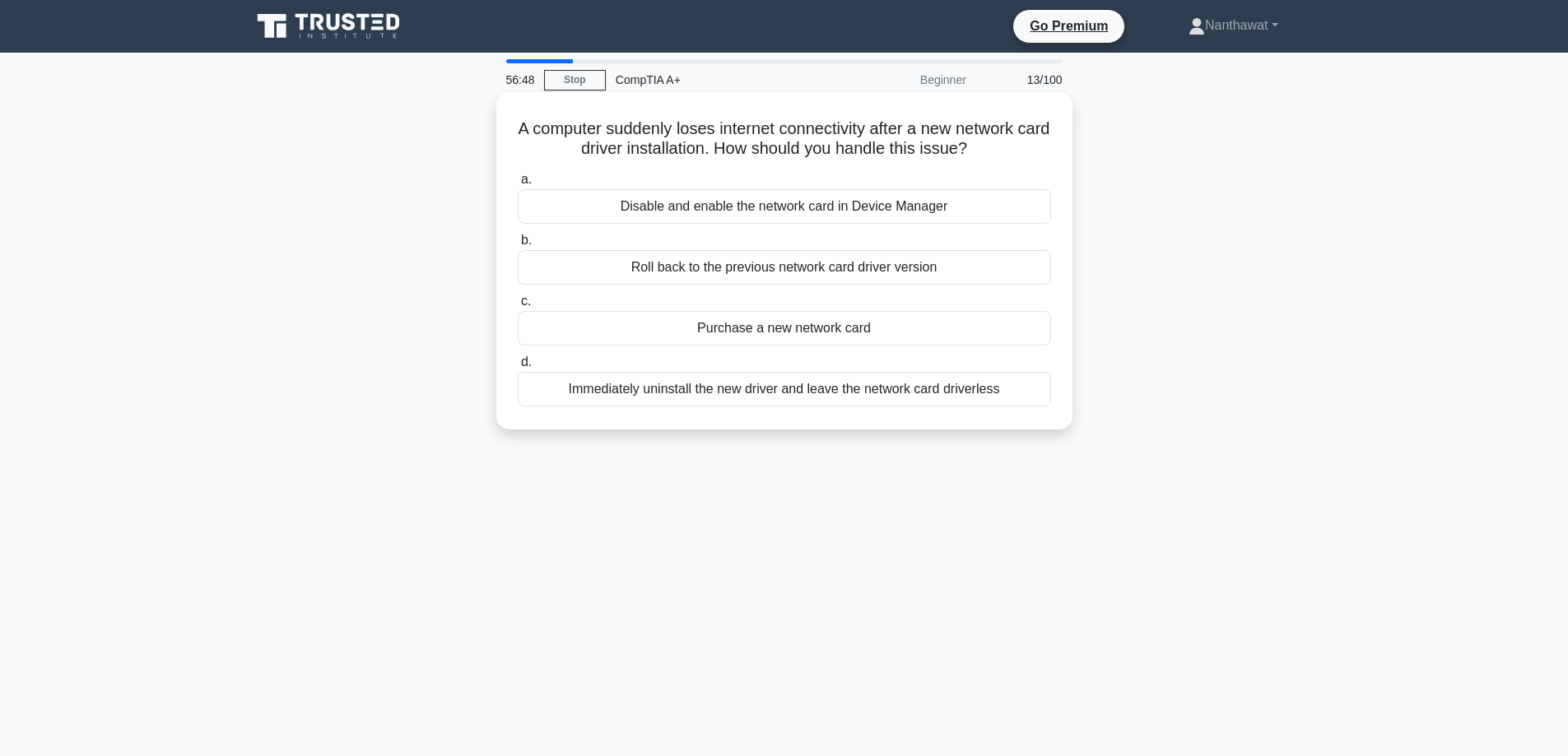
click at [685, 277] on div "Roll back to the previous network card driver version" at bounding box center [784, 267] width 533 height 35
click at [517, 246] on input "b. Roll back to the previous network card driver version" at bounding box center [517, 240] width 0 height 10
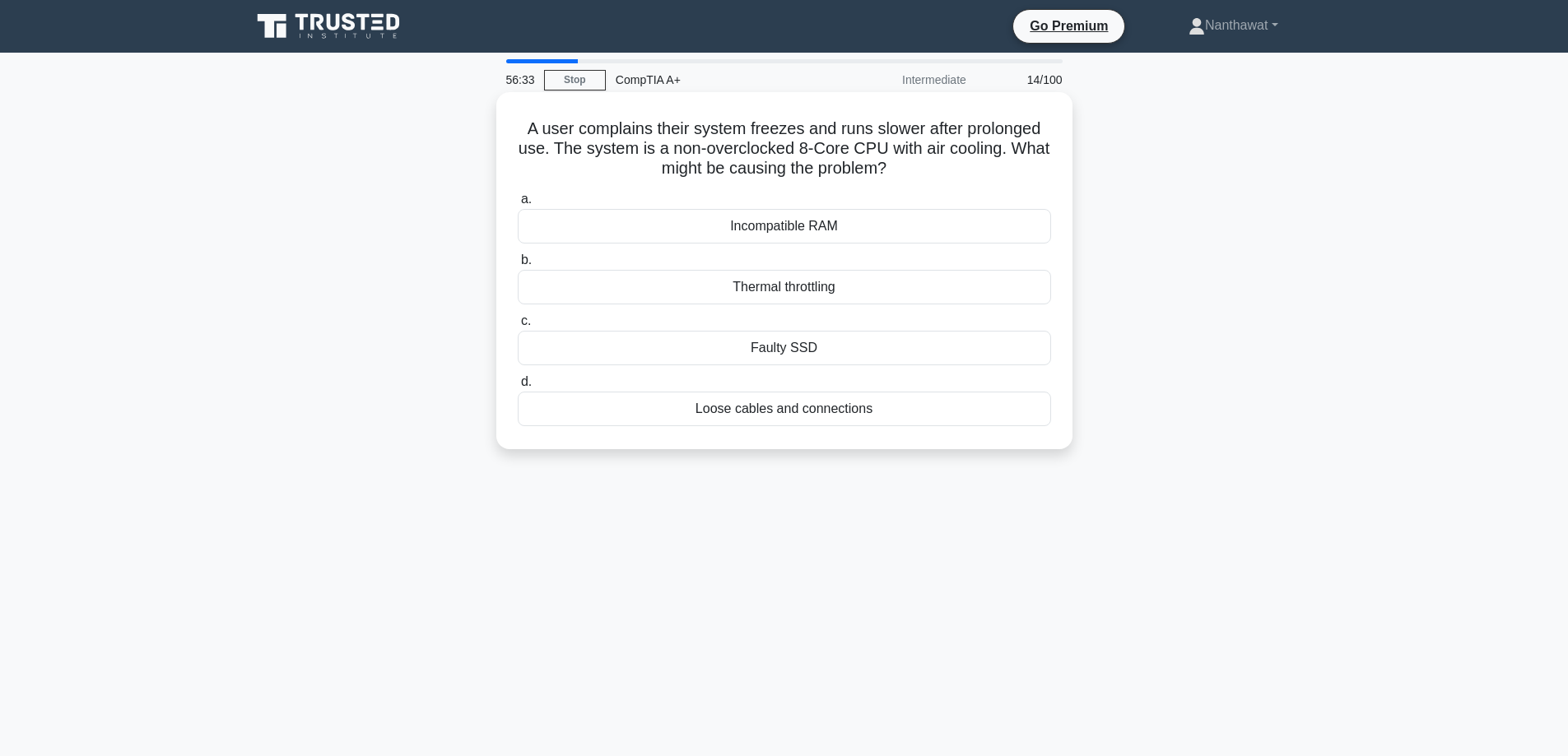
click at [765, 278] on div "Thermal throttling" at bounding box center [784, 287] width 533 height 35
click at [517, 266] on input "b. Thermal throttling" at bounding box center [517, 260] width 0 height 10
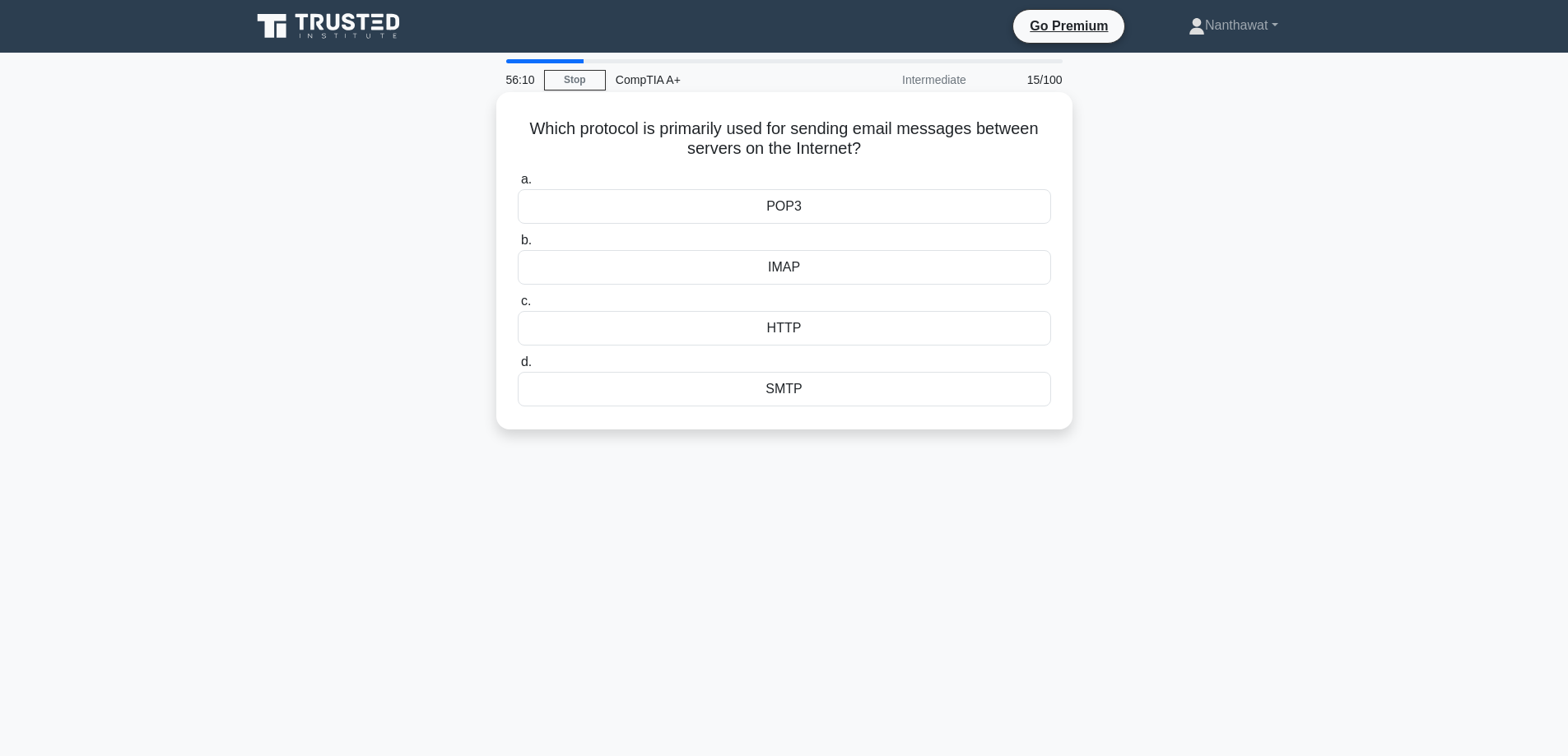
click at [675, 205] on div "POP3" at bounding box center [784, 206] width 533 height 35
click at [517, 185] on input "a. POP3" at bounding box center [517, 179] width 0 height 10
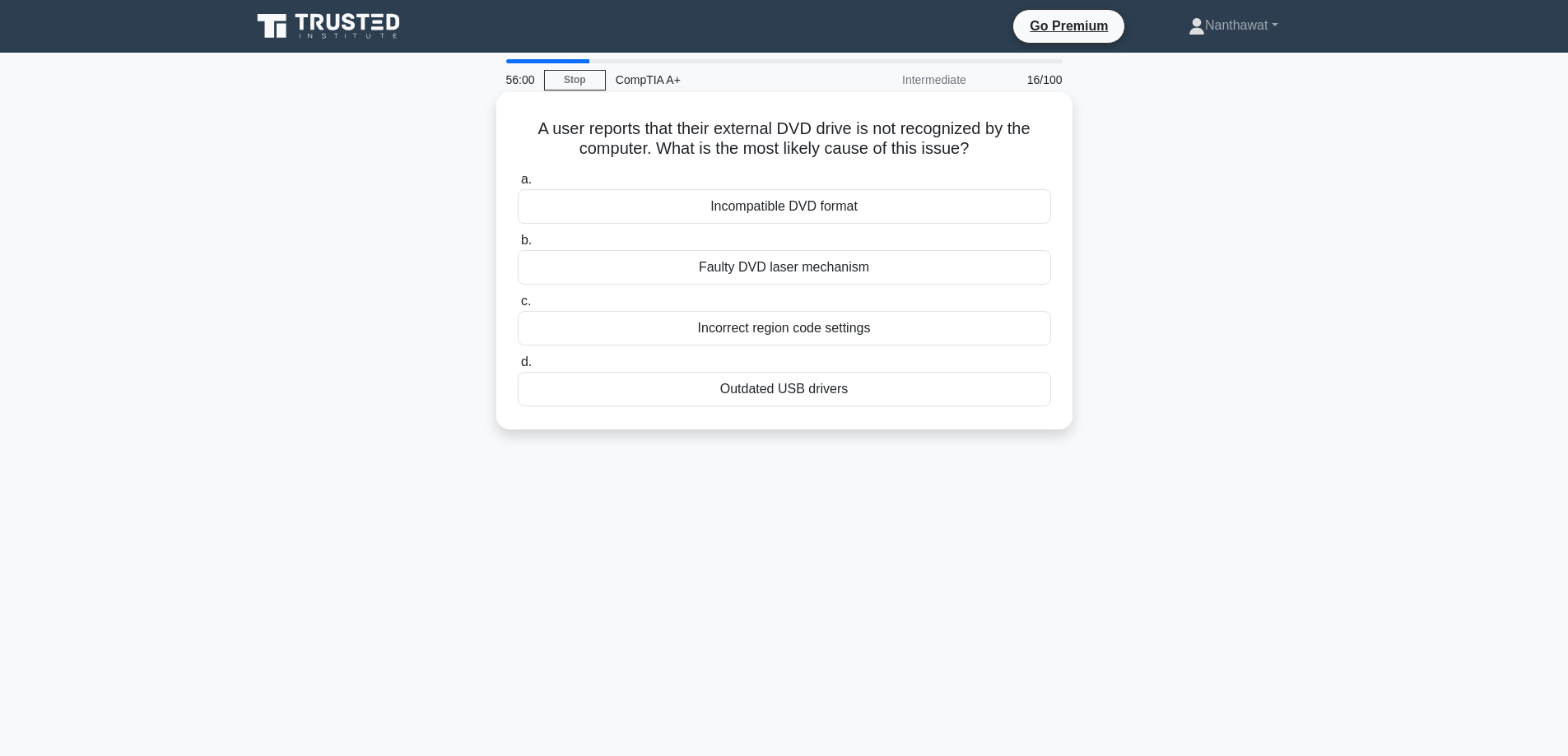
click at [692, 396] on div "Outdated USB drivers" at bounding box center [784, 389] width 533 height 35
click at [517, 368] on input "d. Outdated USB drivers" at bounding box center [517, 362] width 0 height 10
click at [908, 284] on div "Multimeter with continuity function" at bounding box center [784, 267] width 533 height 35
click at [517, 246] on input "b. Multimeter with continuity function" at bounding box center [517, 240] width 0 height 10
click at [899, 390] on div "AC adapter" at bounding box center [784, 389] width 533 height 35
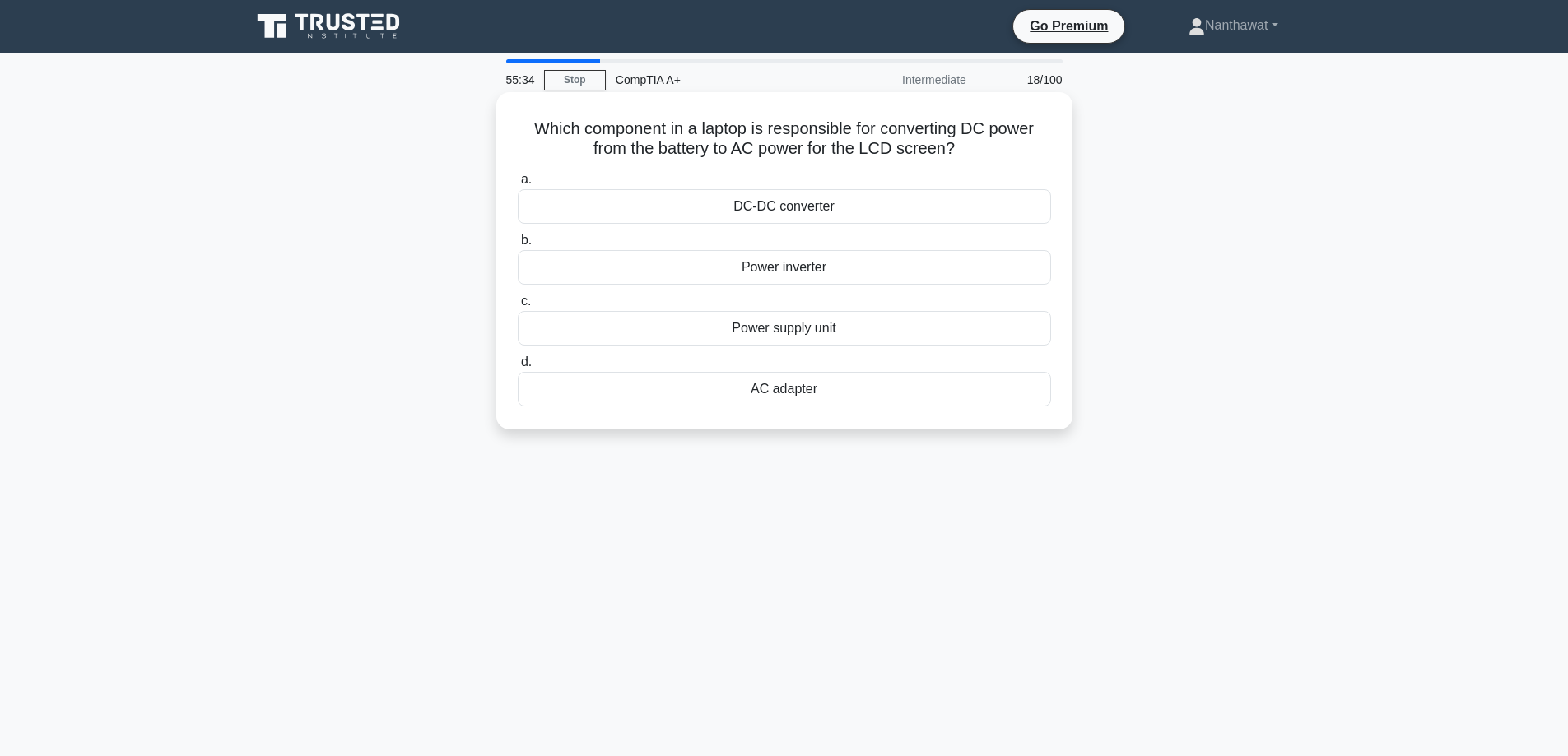
click at [517, 368] on input "d. AC adapter" at bounding box center [517, 362] width 0 height 10
click at [992, 217] on div "VT-d (Virtualization Technology for Directed I/O)" at bounding box center [784, 206] width 533 height 35
click at [517, 185] on input "a. VT-d (Virtualization Technology for Directed I/O)" at bounding box center [517, 179] width 0 height 10
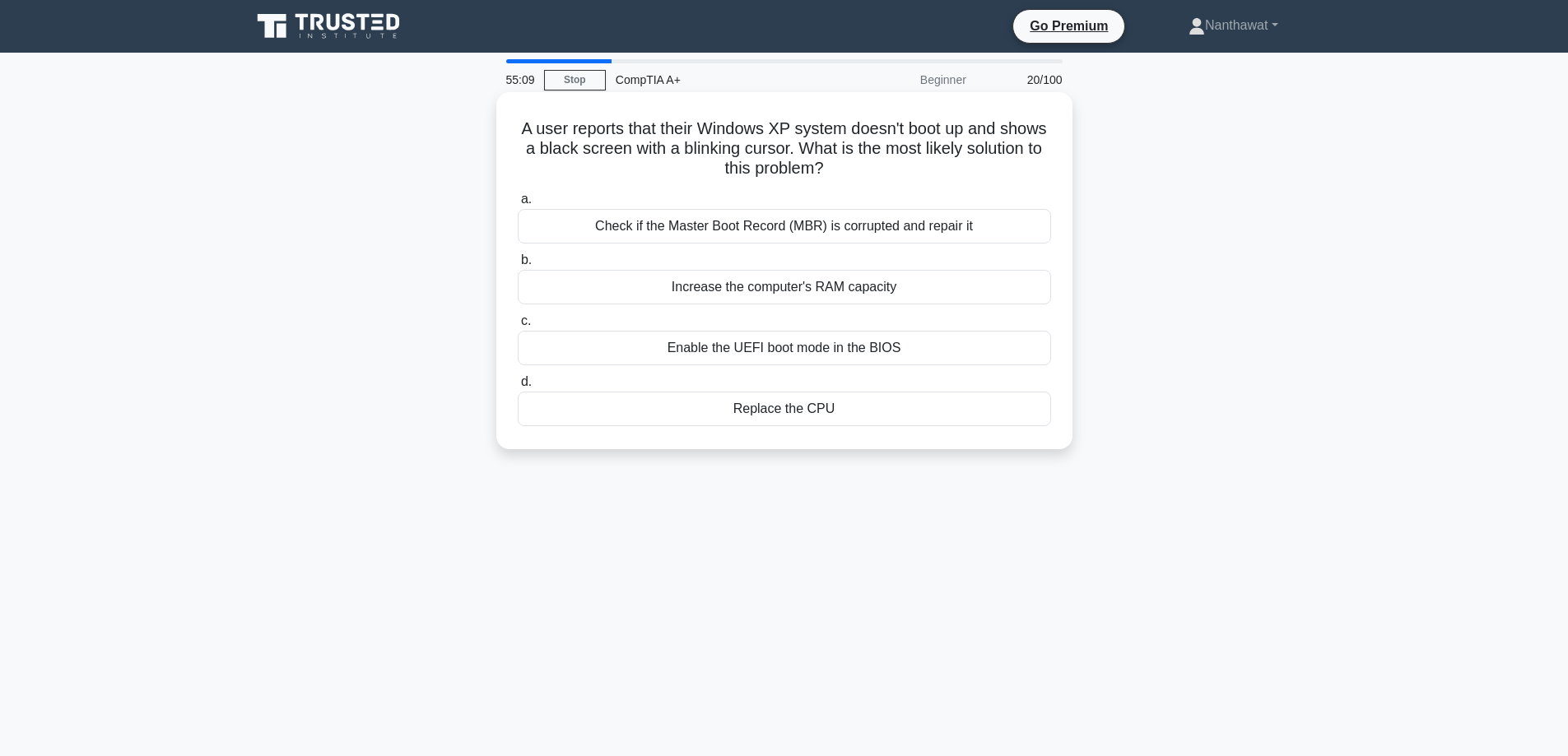
click at [983, 225] on div "Check if the Master Boot Record (MBR) is corrupted and repair it" at bounding box center [784, 225] width 533 height 35
click at [517, 205] on input "a. Check if the Master Boot Record (MBR) is corrupted and repair it" at bounding box center [517, 199] width 0 height 10
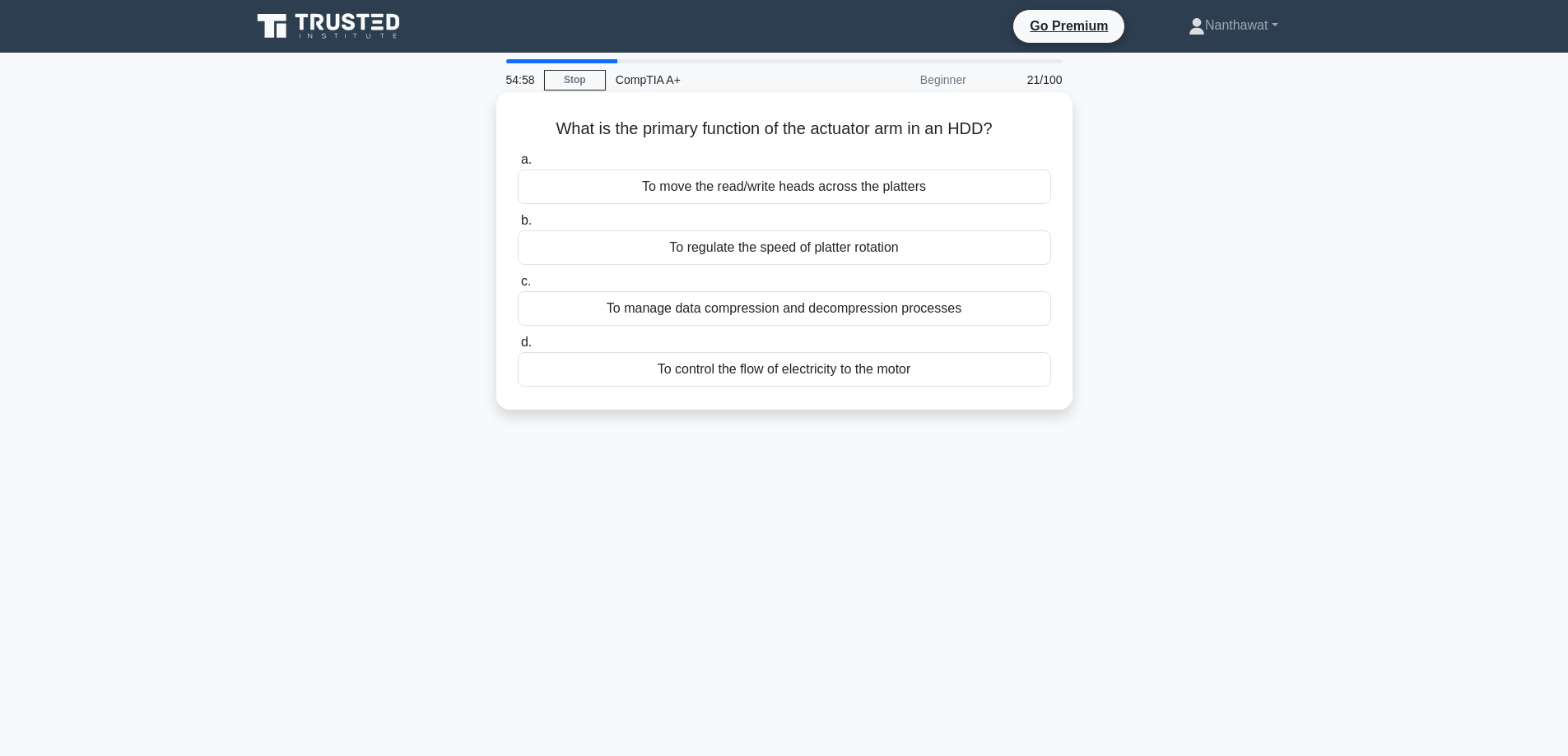
click at [947, 196] on div "To move the read/write heads across the platters" at bounding box center [784, 186] width 533 height 35
click at [517, 166] on input "a. To move the read/write heads across the platters" at bounding box center [517, 159] width 0 height 10
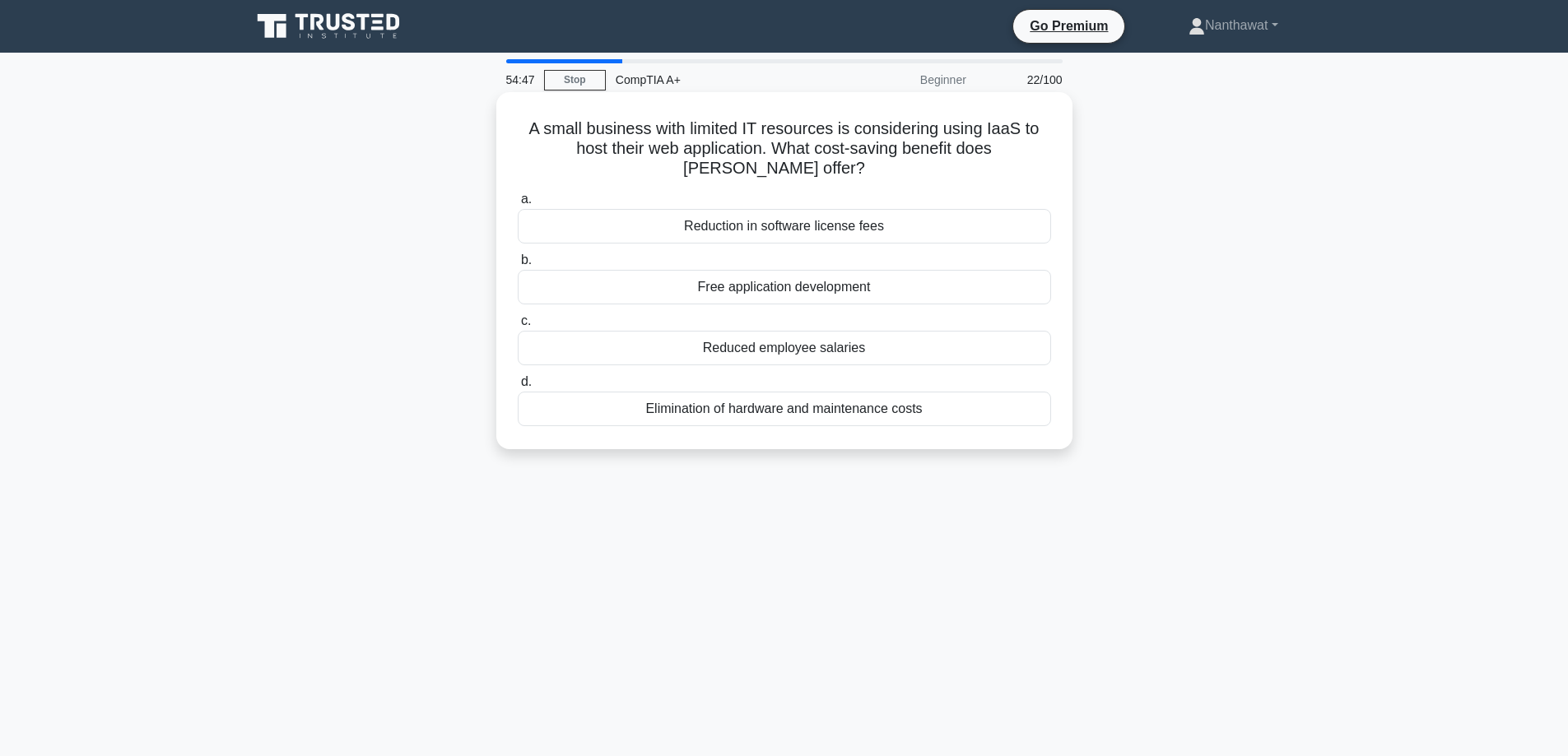
click at [890, 417] on div "Elimination of hardware and maintenance costs" at bounding box center [784, 409] width 533 height 35
click at [517, 387] on input "d. Elimination of hardware and maintenance costs" at bounding box center [517, 382] width 0 height 10
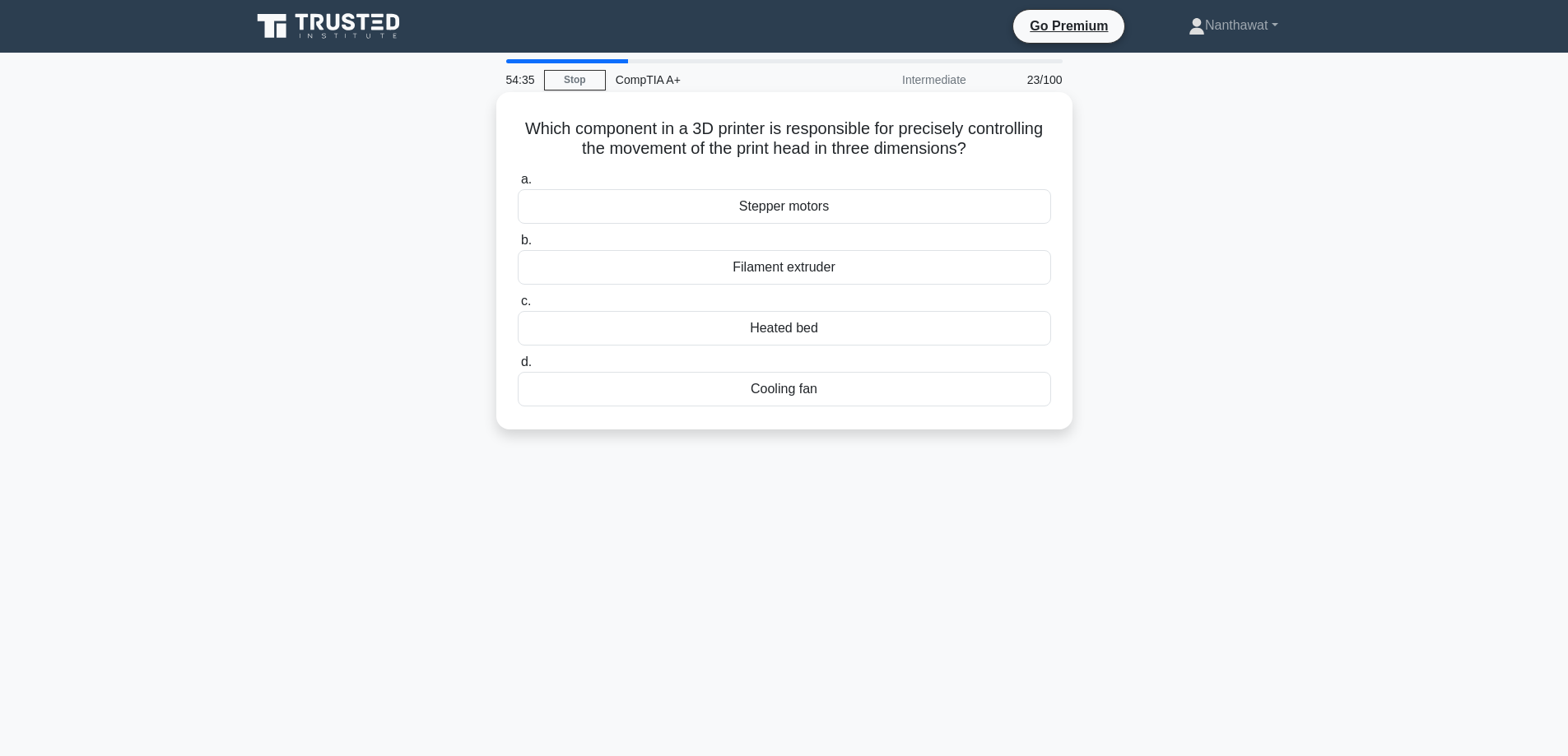
click at [822, 339] on div "Heated bed" at bounding box center [784, 328] width 533 height 35
click at [517, 307] on input "c. Heated bed" at bounding box center [517, 301] width 0 height 10
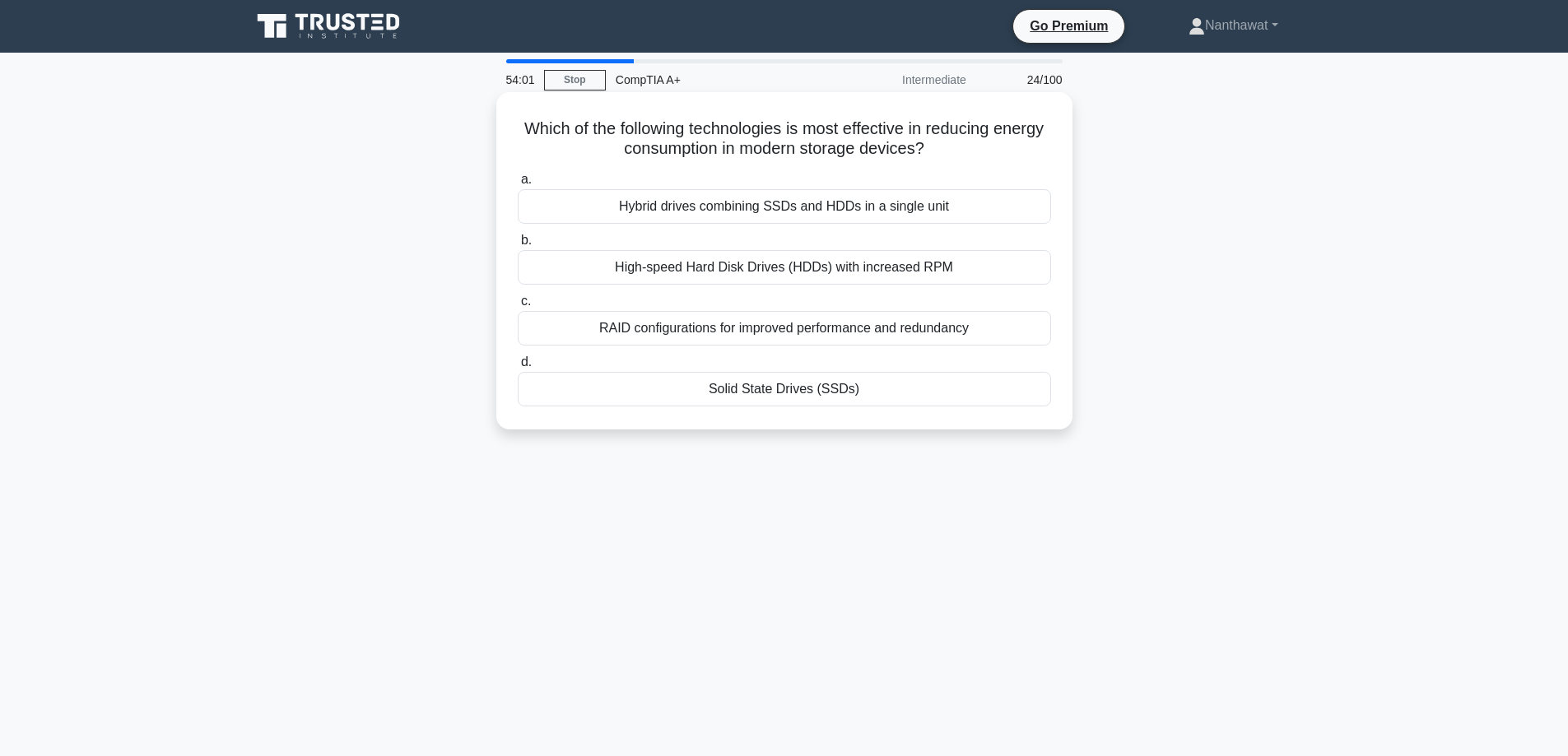
click at [775, 340] on div "RAID configurations for improved performance and redundancy" at bounding box center [784, 328] width 533 height 35
click at [517, 307] on input "c. RAID configurations for improved performance and redundancy" at bounding box center [517, 301] width 0 height 10
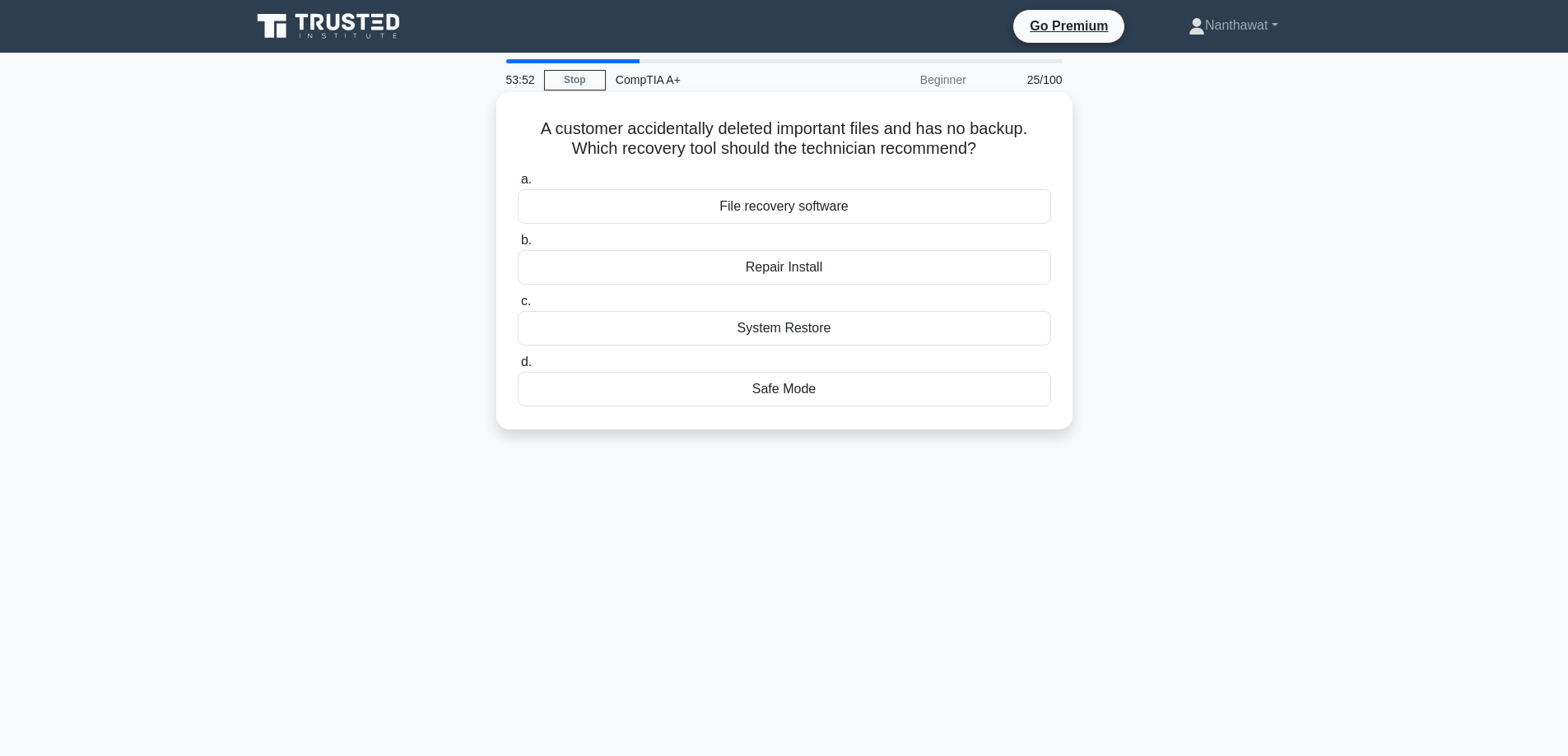
click at [715, 322] on div "System Restore" at bounding box center [784, 328] width 533 height 35
click at [517, 307] on input "c. System Restore" at bounding box center [517, 301] width 0 height 10
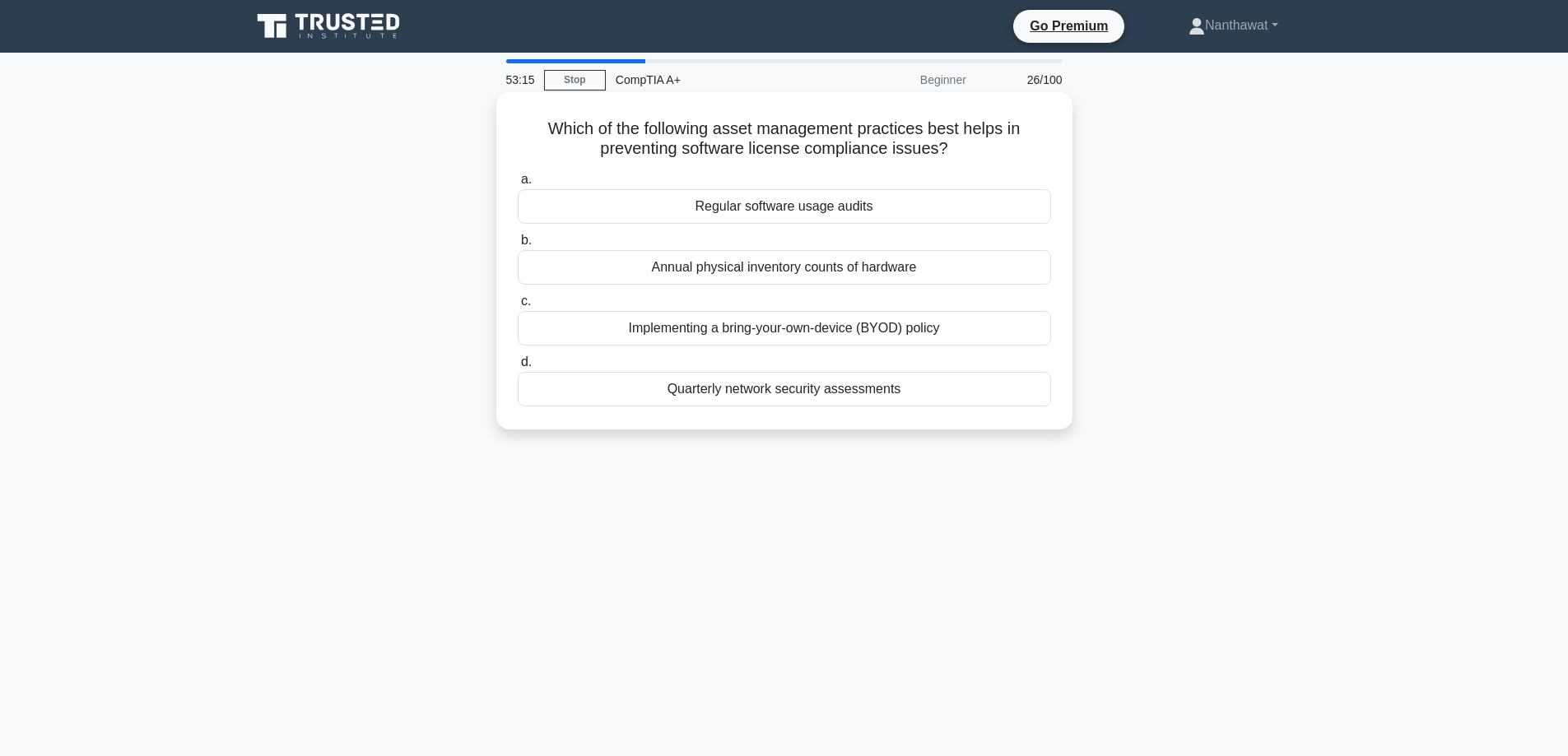
click at [635, 209] on div "Regular software usage audits" at bounding box center [784, 206] width 533 height 35
click at [517, 185] on input "a. Regular software usage audits" at bounding box center [517, 179] width 0 height 10
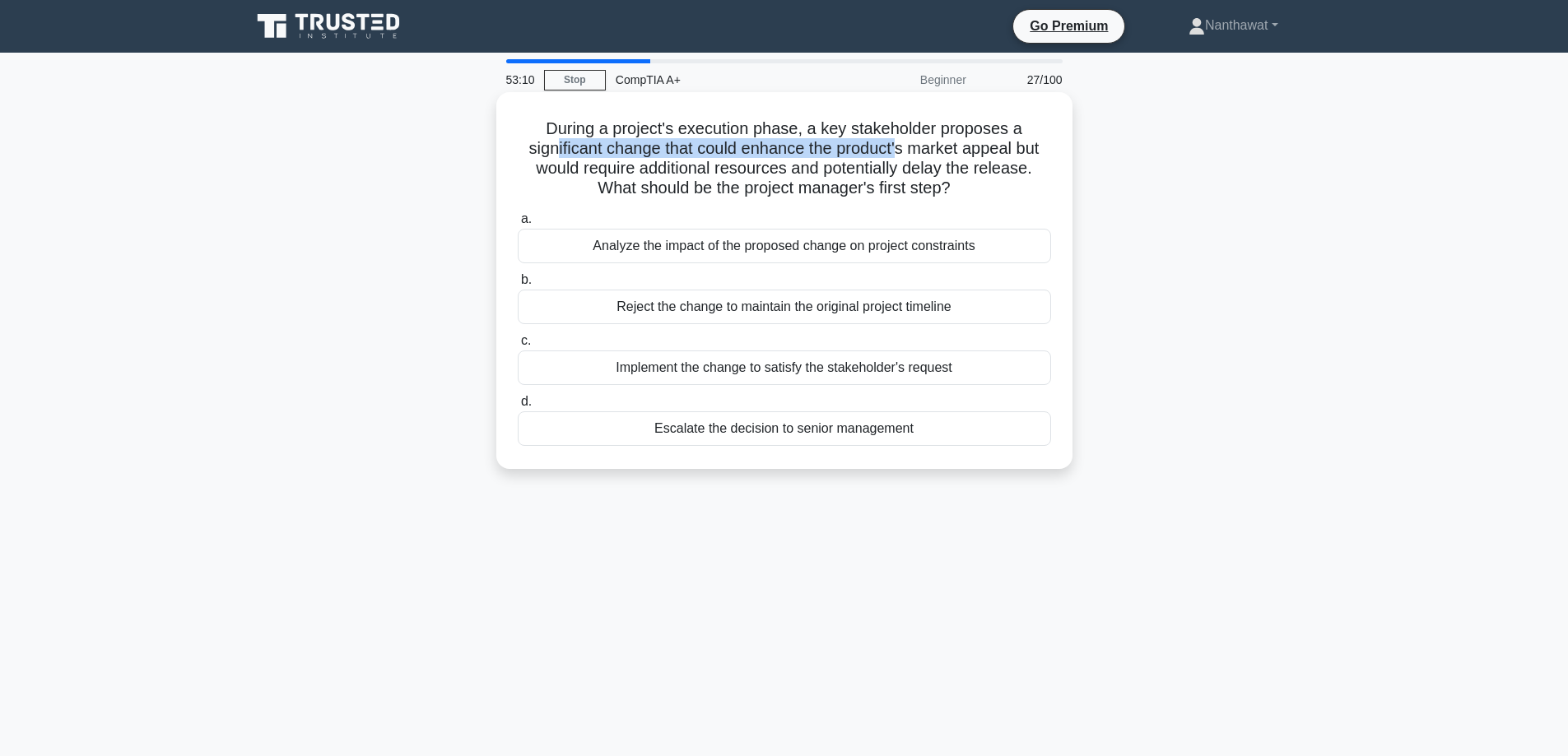
drag, startPoint x: 547, startPoint y: 148, endPoint x: 902, endPoint y: 148, distance: 355.0
click at [902, 148] on h5 "During a project's execution phase, a key stakeholder proposes a significant ch…" at bounding box center [785, 159] width 537 height 80
drag, startPoint x: 677, startPoint y: 165, endPoint x: 898, endPoint y: 165, distance: 221.0
click at [898, 165] on h5 "During a project's execution phase, a key stakeholder proposes a significant ch…" at bounding box center [785, 159] width 537 height 80
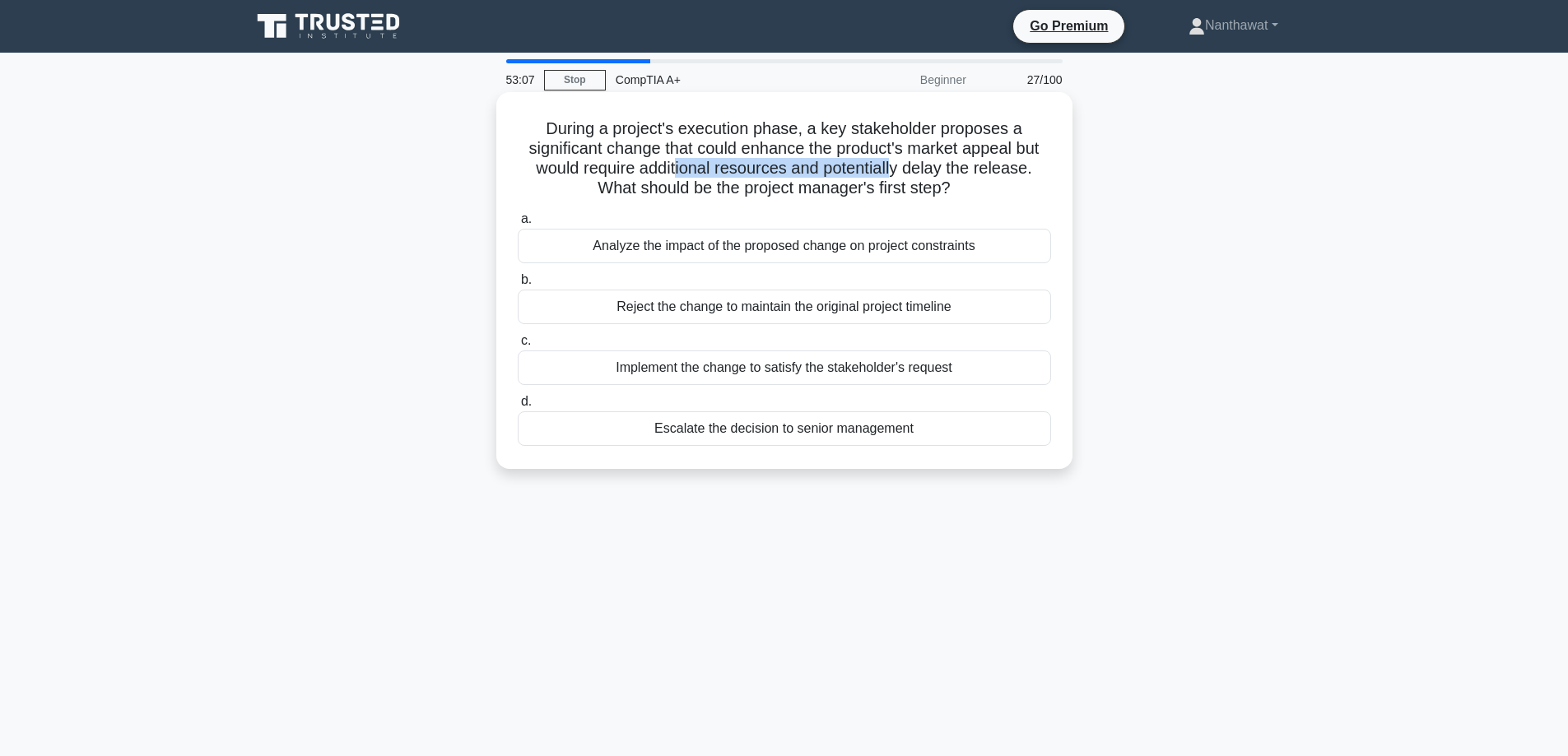
click at [898, 165] on h5 "During a project's execution phase, a key stakeholder proposes a significant ch…" at bounding box center [785, 159] width 537 height 80
click at [696, 244] on div "Analyze the impact of the proposed change on project constraints" at bounding box center [784, 246] width 533 height 35
click at [517, 225] on input "a. Analyze the impact of the proposed change on project constraints" at bounding box center [517, 219] width 0 height 10
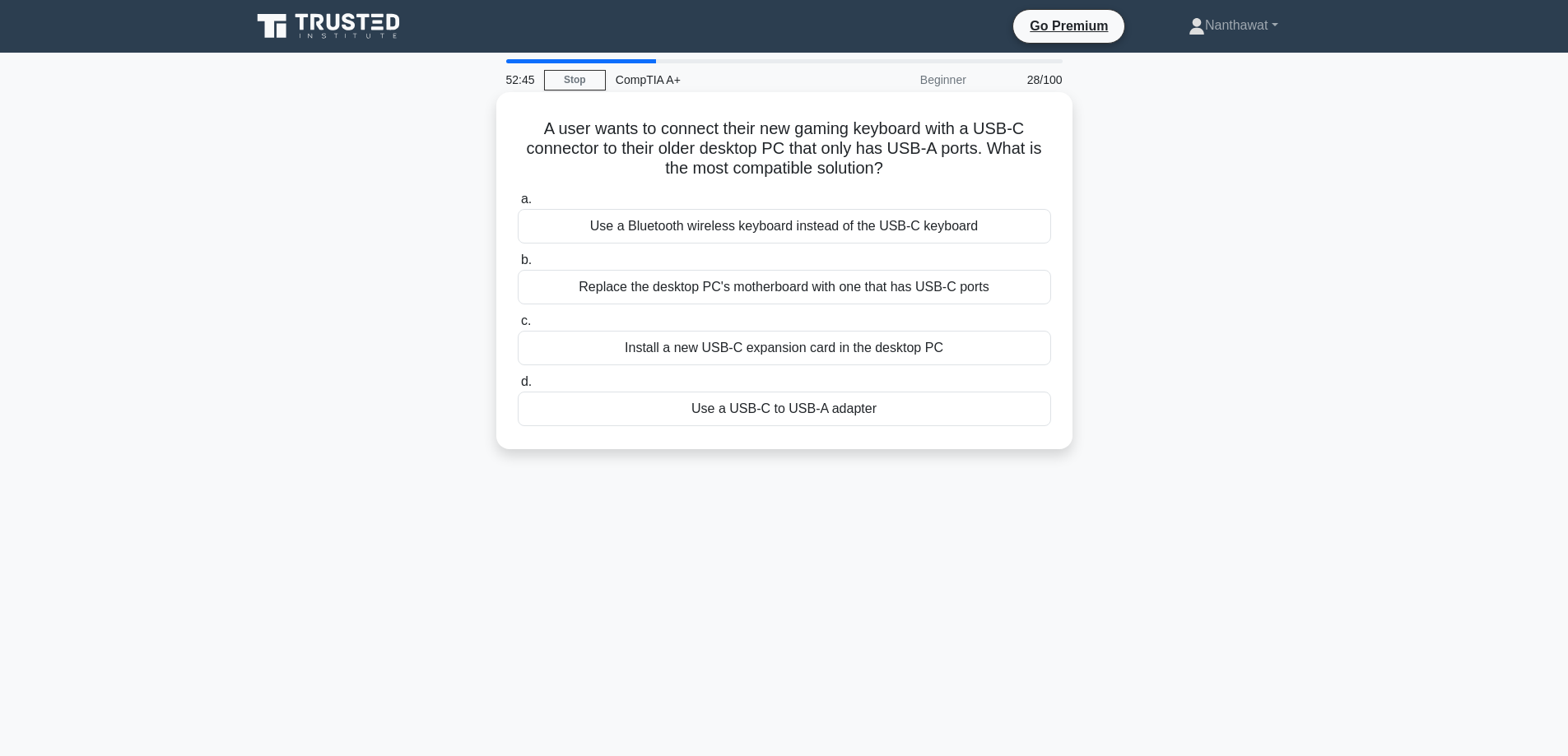
click at [775, 404] on div "Use a USB-C to USB-A adapter" at bounding box center [784, 409] width 533 height 35
click at [517, 387] on input "d. Use a USB-C to USB-A adapter" at bounding box center [517, 382] width 0 height 10
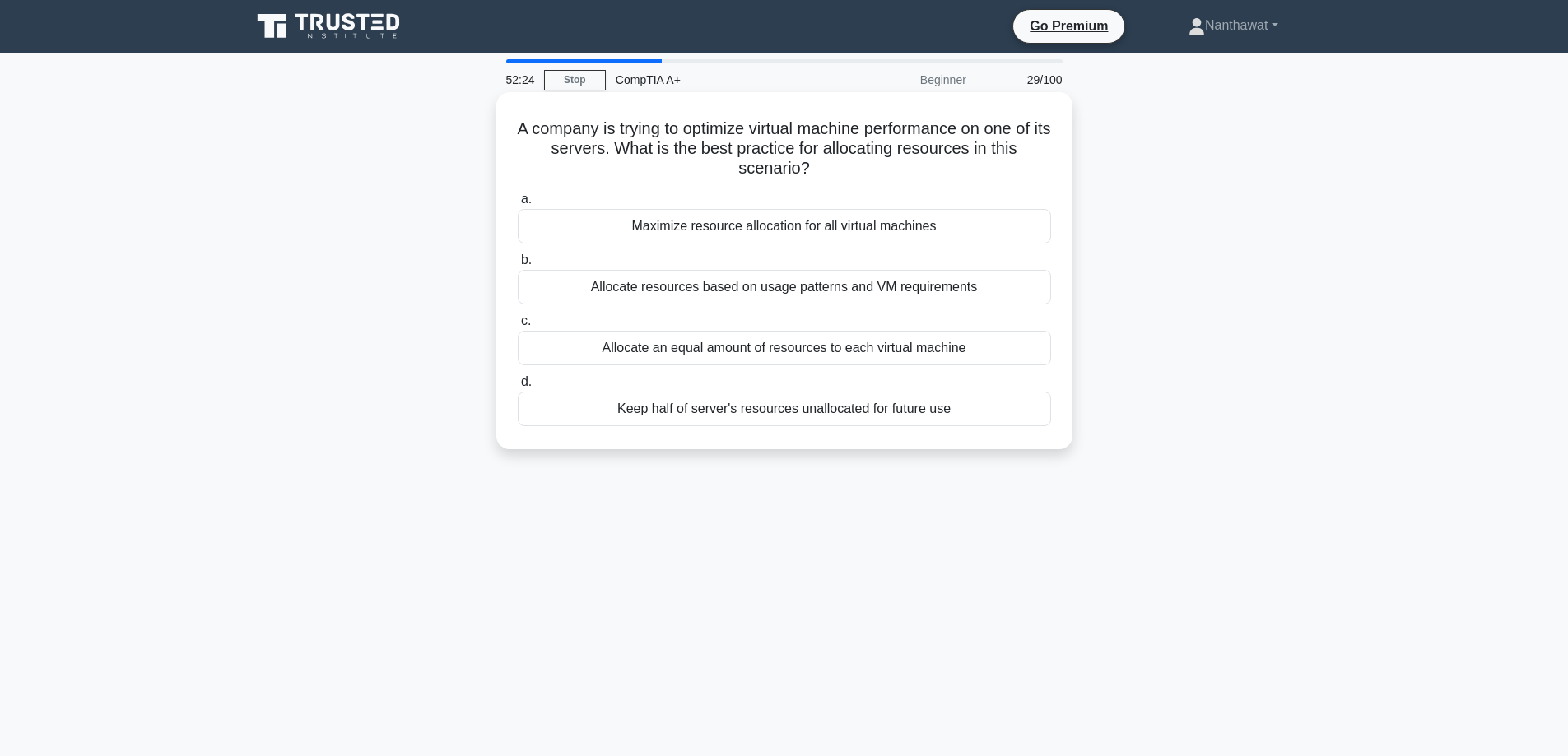
click at [725, 287] on div "Allocate resources based on usage patterns and VM requirements" at bounding box center [784, 287] width 533 height 35
click at [517, 266] on input "b. Allocate resources based on usage patterns and VM requirements" at bounding box center [517, 260] width 0 height 10
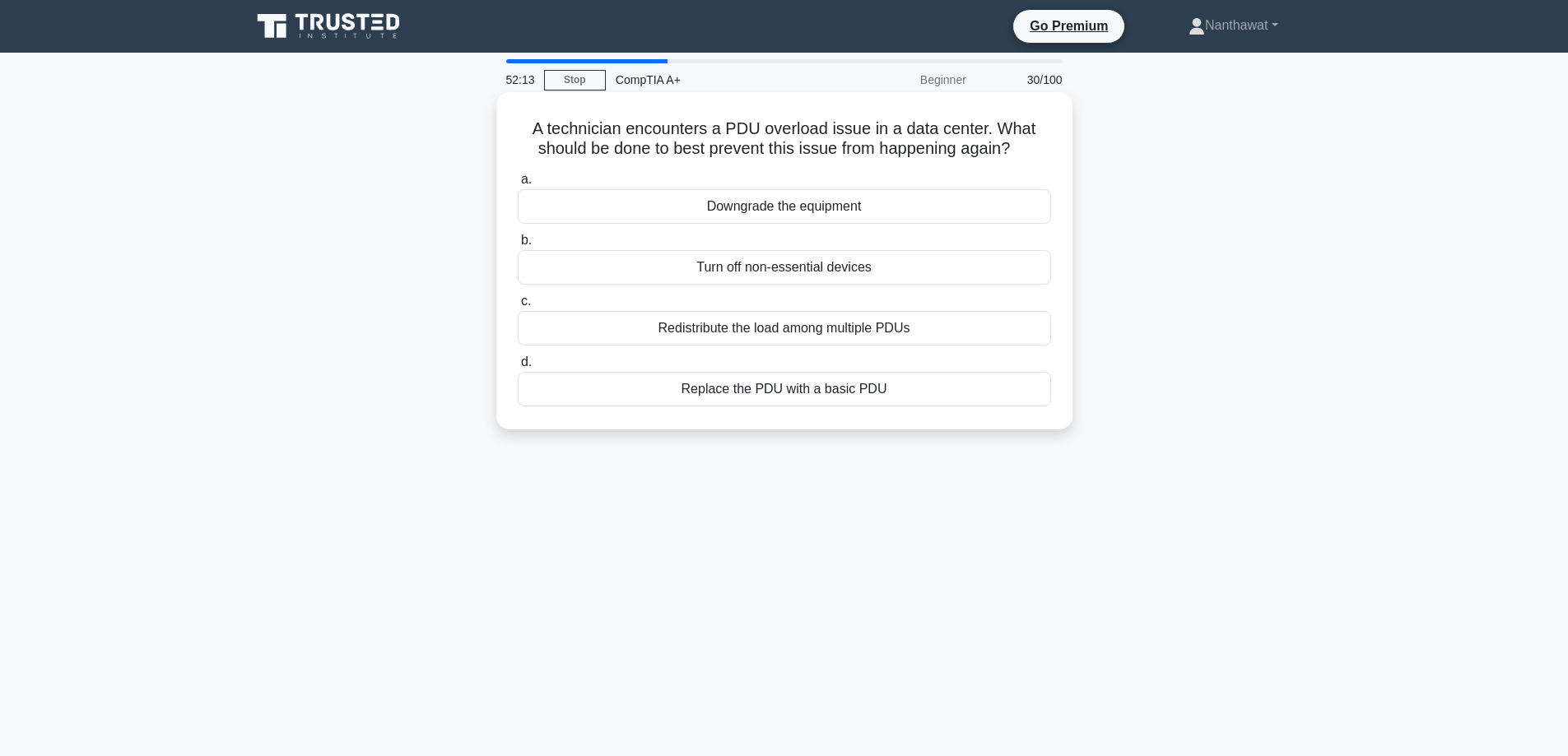
click at [691, 321] on div "Redistribute the load among multiple PDUs" at bounding box center [784, 328] width 533 height 35
click at [517, 307] on input "c. Redistribute the load among multiple PDUs" at bounding box center [517, 301] width 0 height 10
click at [672, 265] on div "PCIe slot generation compatibility" at bounding box center [784, 267] width 533 height 35
click at [517, 246] on input "b. PCIe slot generation compatibility" at bounding box center [517, 240] width 0 height 10
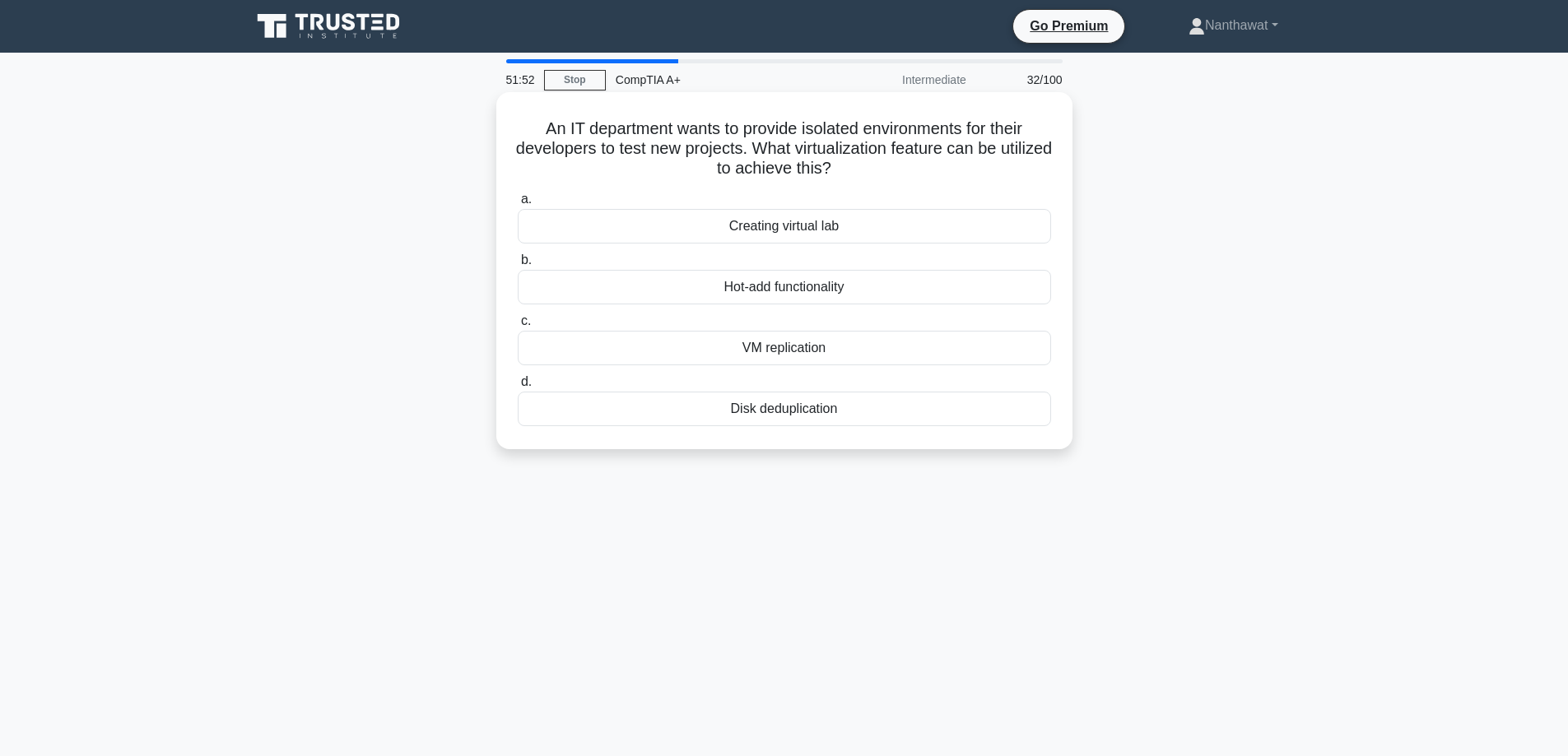
click at [717, 339] on div "VM replication" at bounding box center [784, 348] width 533 height 35
click at [517, 327] on input "c. VM replication" at bounding box center [517, 321] width 0 height 10
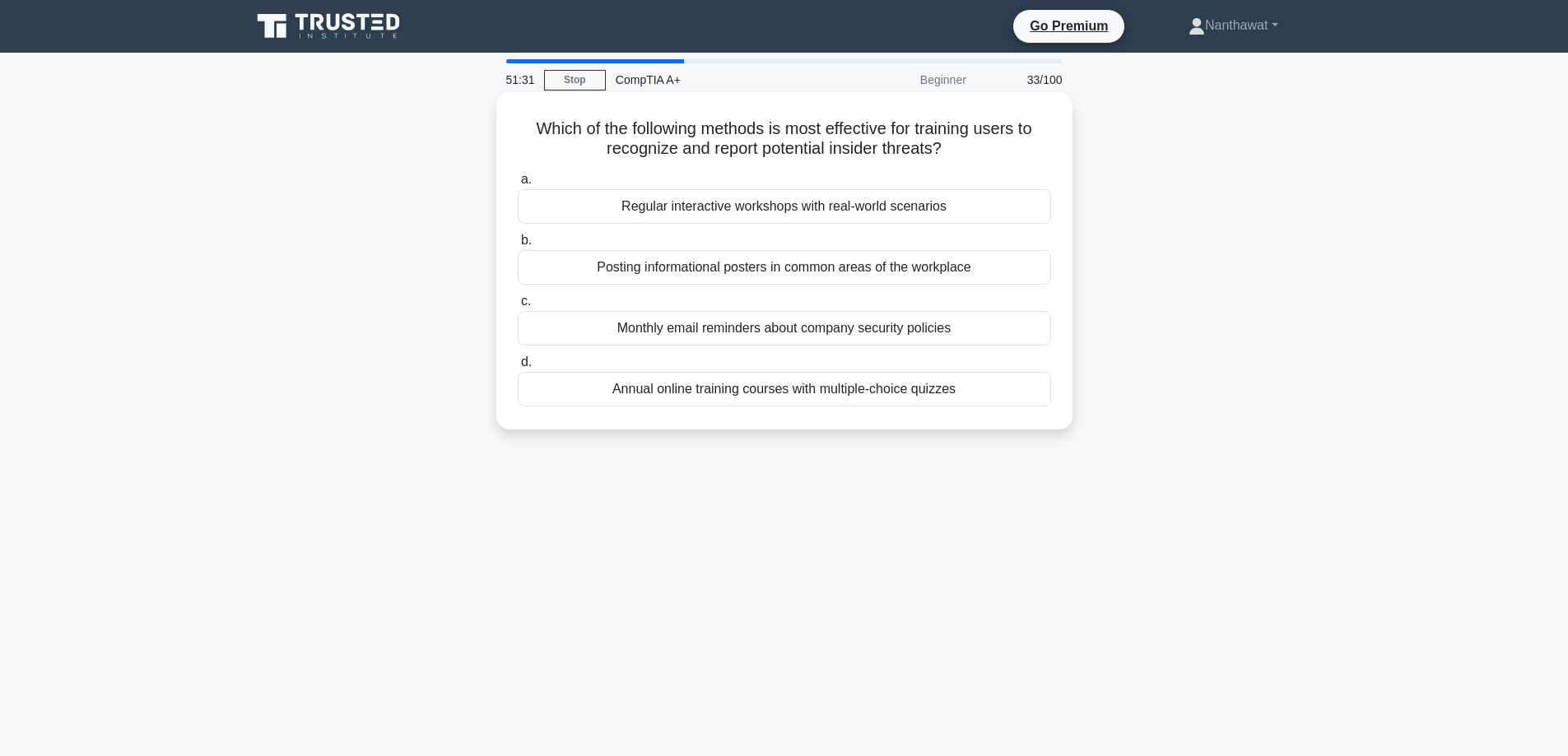
click at [578, 212] on div "Regular interactive workshops with real-world scenarios" at bounding box center [784, 206] width 533 height 35
click at [517, 185] on input "a. Regular interactive workshops with real-world scenarios" at bounding box center [517, 179] width 0 height 10
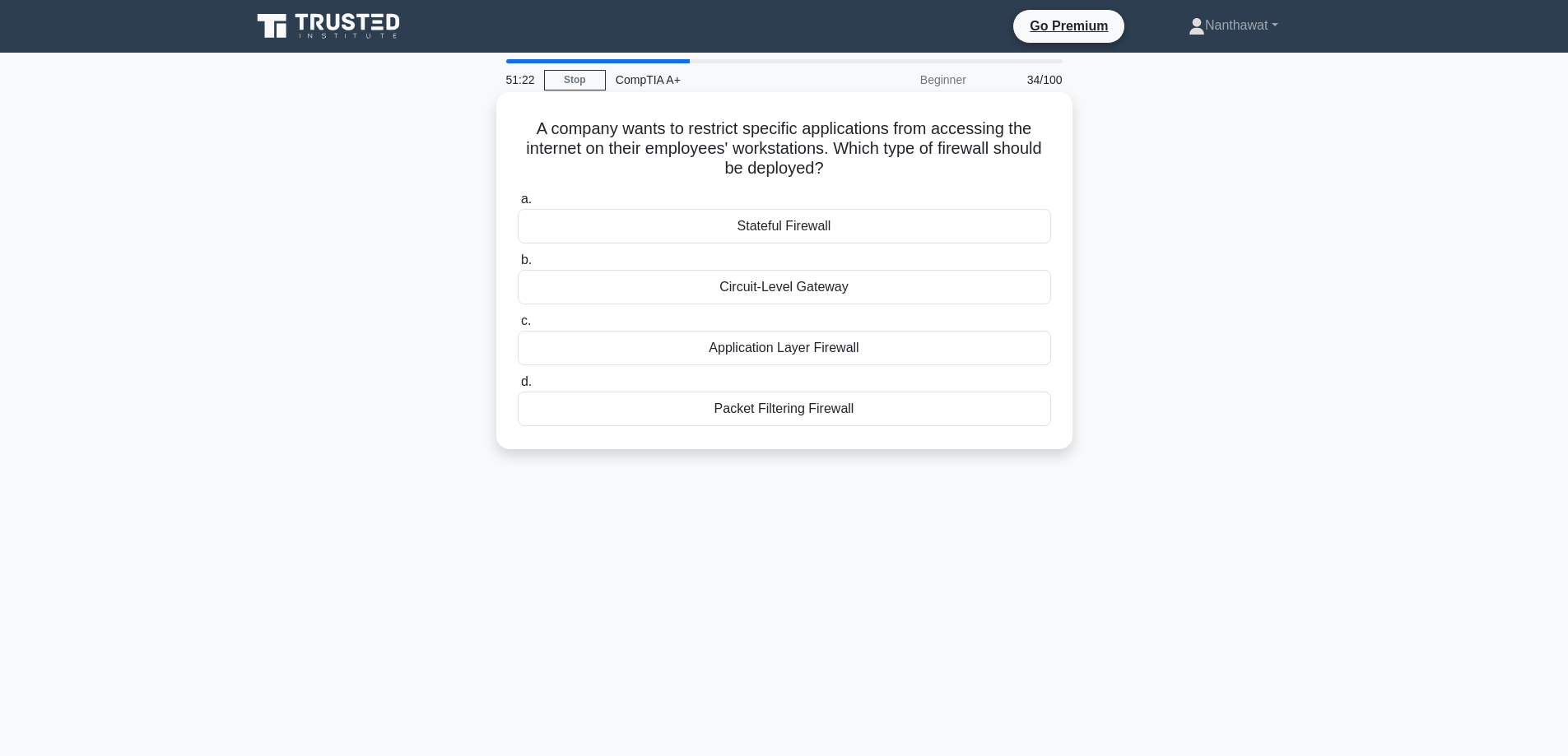
click at [726, 344] on div "Application Layer Firewall" at bounding box center [784, 348] width 533 height 35
click at [517, 327] on input "c. Application Layer Firewall" at bounding box center [517, 321] width 0 height 10
click at [790, 354] on div "USB 3.2 Gen 2x2 Type-C" at bounding box center [784, 348] width 533 height 35
click at [517, 327] on input "c. USB 3.2 Gen 2x2 Type-C" at bounding box center [517, 321] width 0 height 10
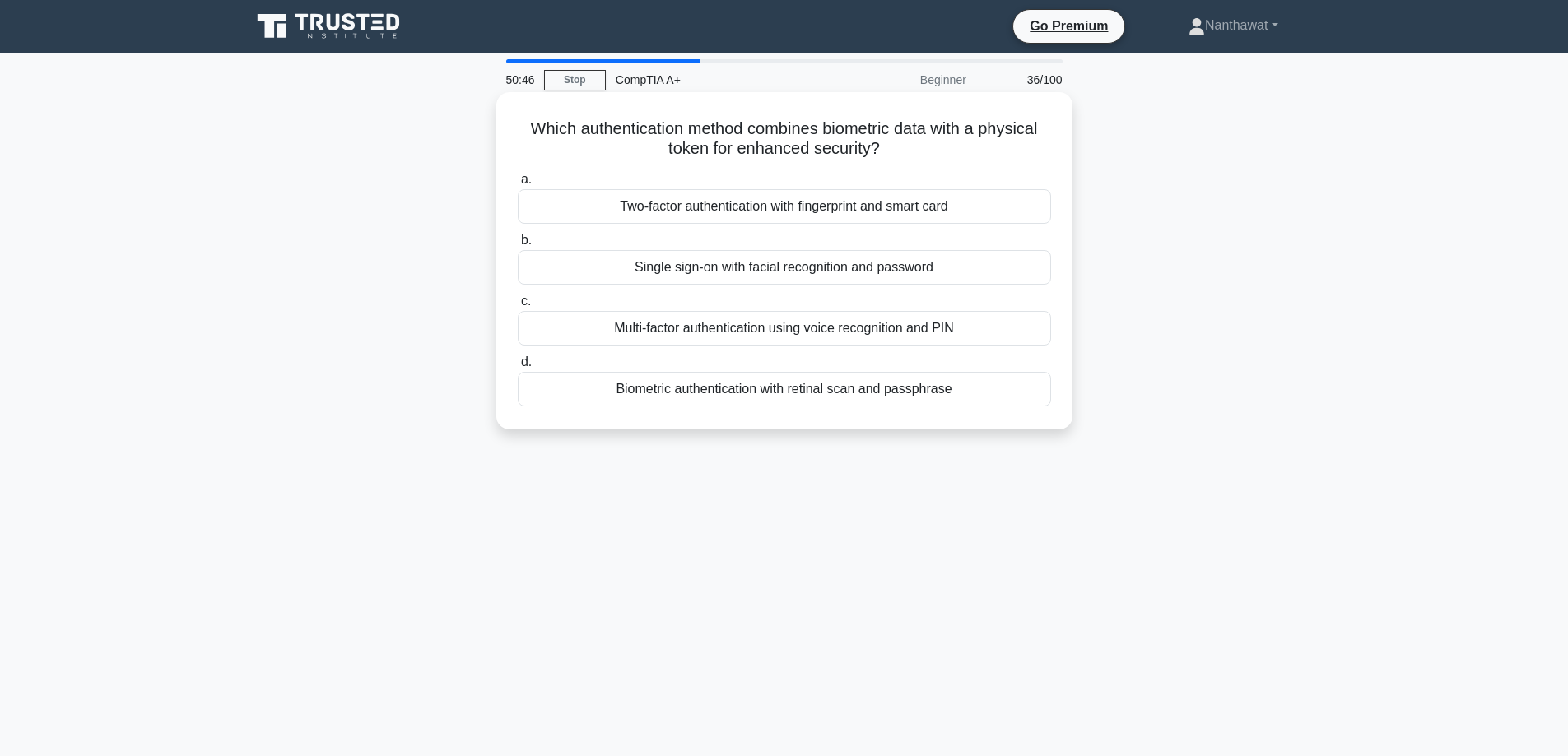
click at [794, 195] on div "Two-factor authentication with fingerprint and smart card" at bounding box center [784, 206] width 533 height 35
click at [517, 185] on input "a. Two-factor authentication with fingerprint and smart card" at bounding box center [517, 179] width 0 height 10
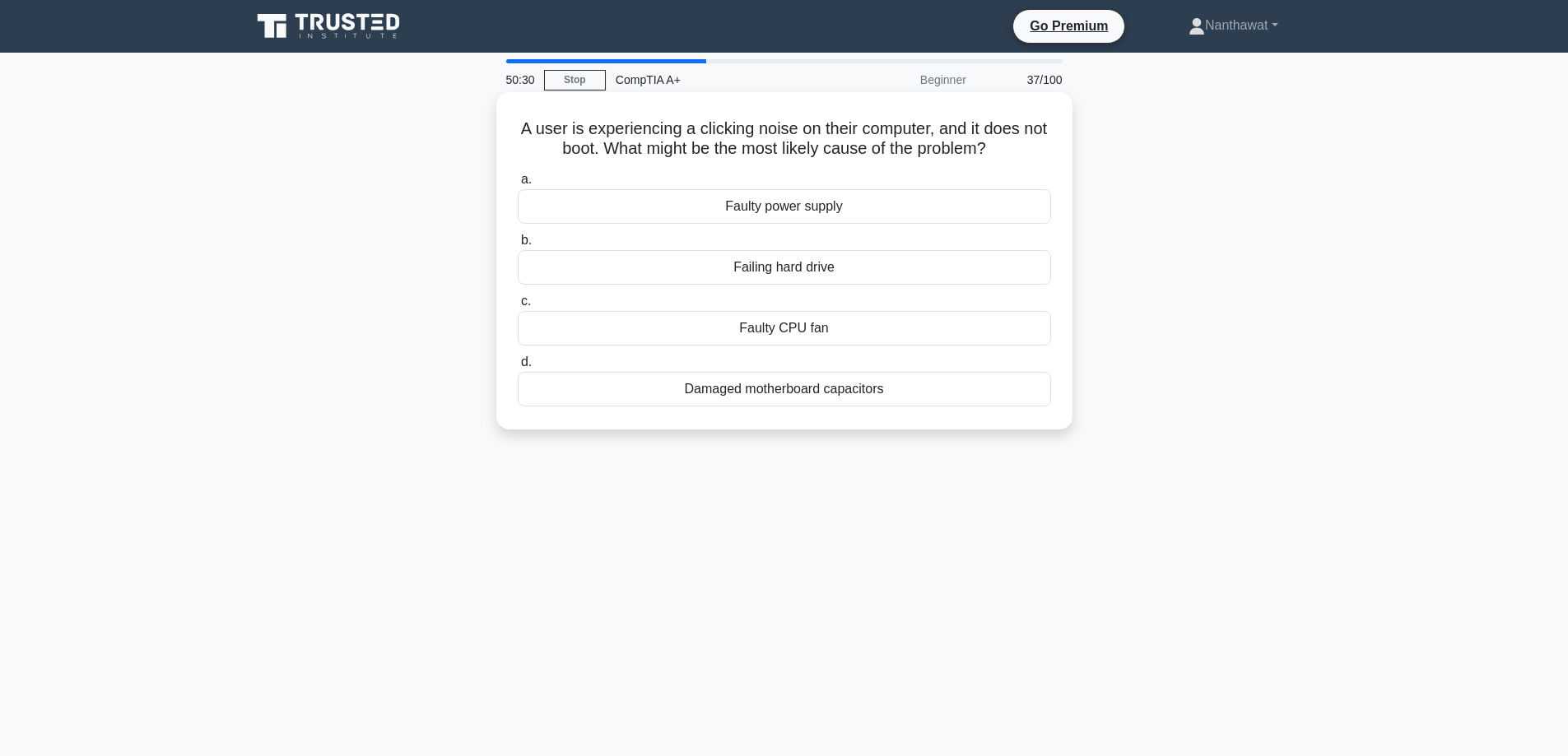
click at [892, 222] on div "Faulty power supply" at bounding box center [784, 206] width 533 height 35
click at [517, 185] on input "a. Faulty power supply" at bounding box center [517, 179] width 0 height 10
click at [830, 330] on div "Defragment the HDD" at bounding box center [784, 328] width 533 height 35
click at [517, 307] on input "c. Defragment the HDD" at bounding box center [517, 301] width 0 height 10
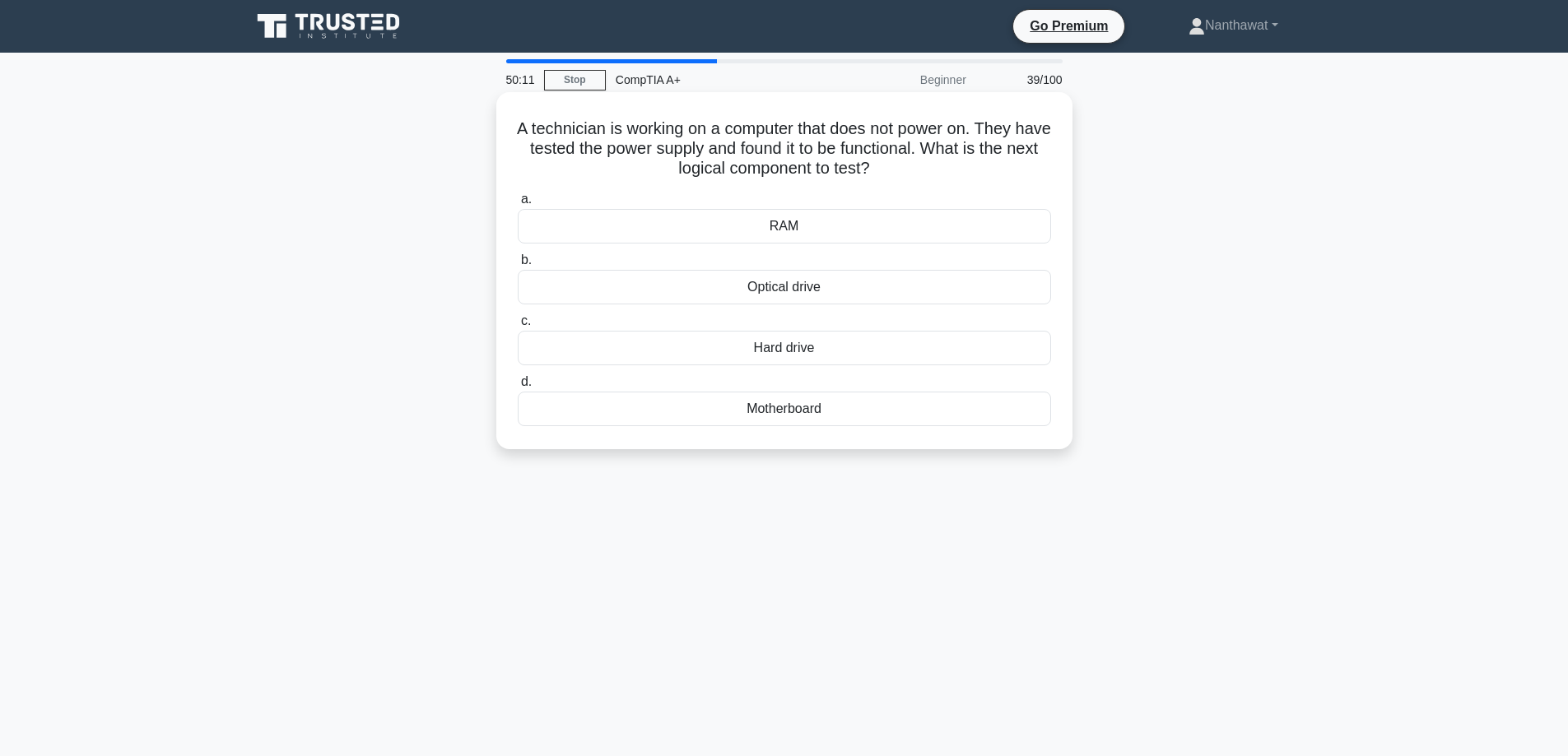
click at [815, 223] on div "RAM" at bounding box center [784, 225] width 533 height 35
click at [517, 205] on input "a. RAM" at bounding box center [517, 199] width 0 height 10
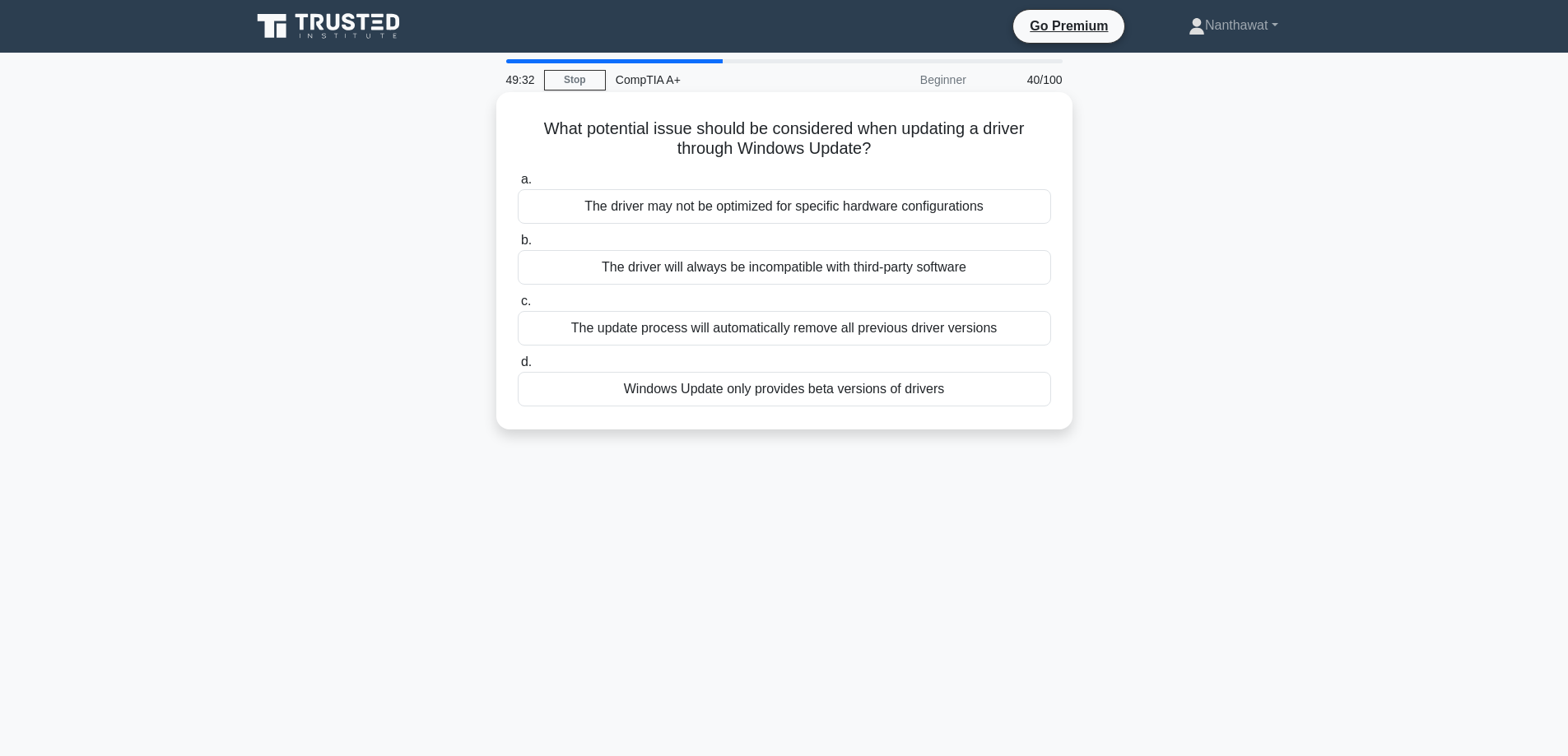
click at [744, 211] on div "The driver may not be optimized for specific hardware configurations" at bounding box center [784, 206] width 533 height 35
click at [517, 185] on input "a. The driver may not be optimized for specific hardware configurations" at bounding box center [517, 179] width 0 height 10
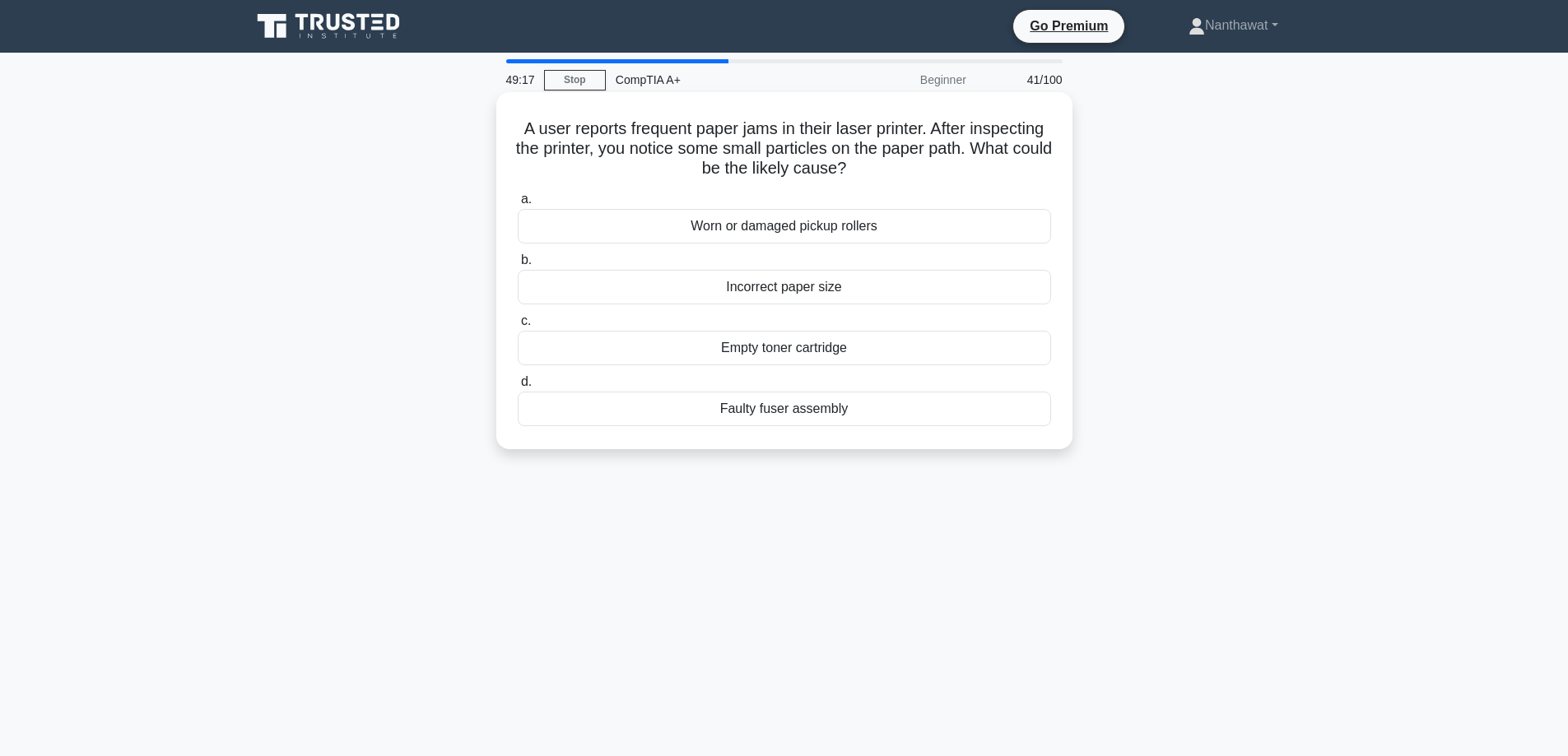
click at [698, 233] on div "Worn or damaged pickup rollers" at bounding box center [784, 225] width 533 height 35
click at [517, 205] on input "a. Worn or damaged pickup rollers" at bounding box center [517, 199] width 0 height 10
click at [688, 289] on div "USB-C cable connection" at bounding box center [784, 287] width 533 height 35
click at [517, 266] on input "b. USB-C cable connection" at bounding box center [517, 260] width 0 height 10
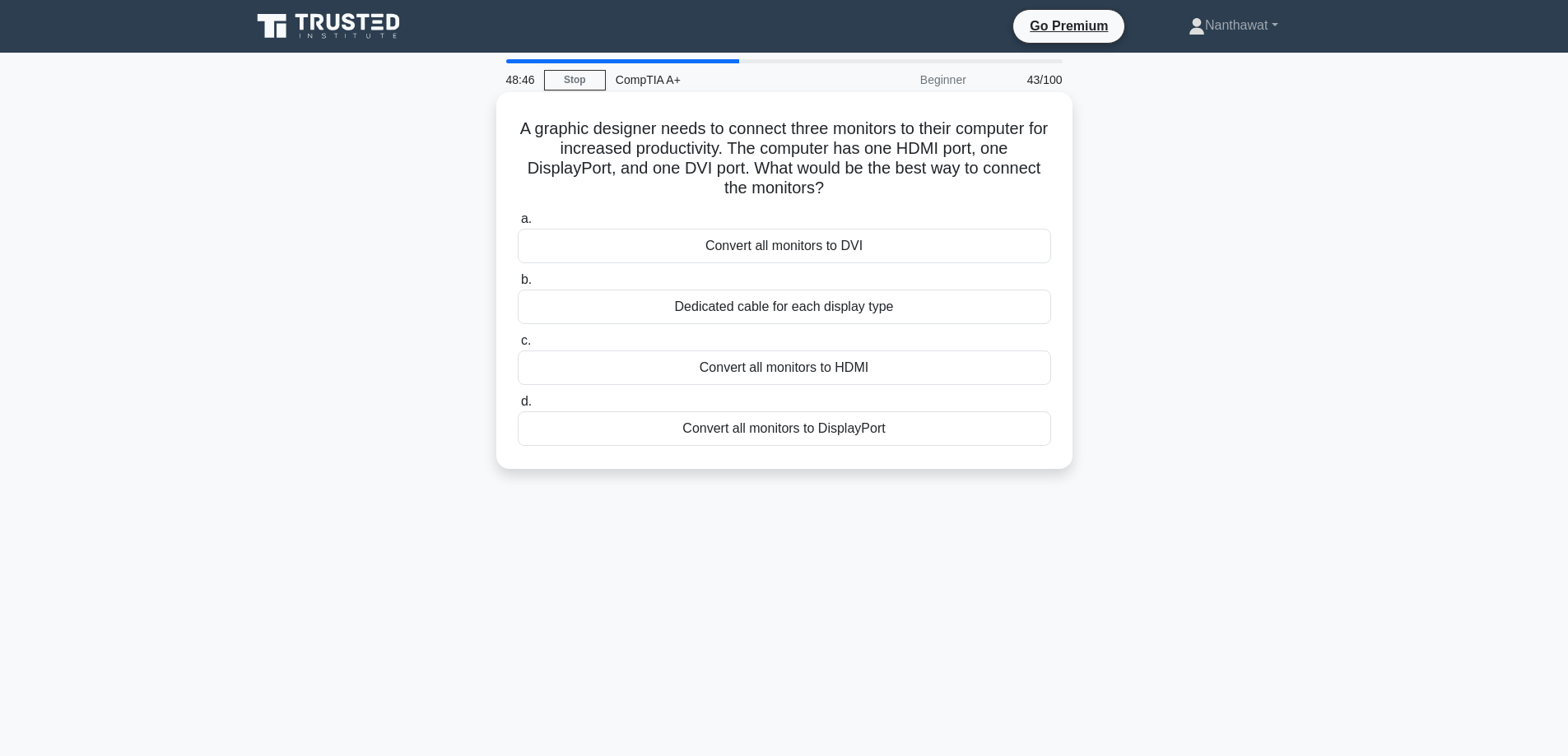
click at [643, 307] on div "Dedicated cable for each display type" at bounding box center [784, 307] width 533 height 35
click at [517, 285] on input "b. Dedicated cable for each display type" at bounding box center [517, 280] width 0 height 10
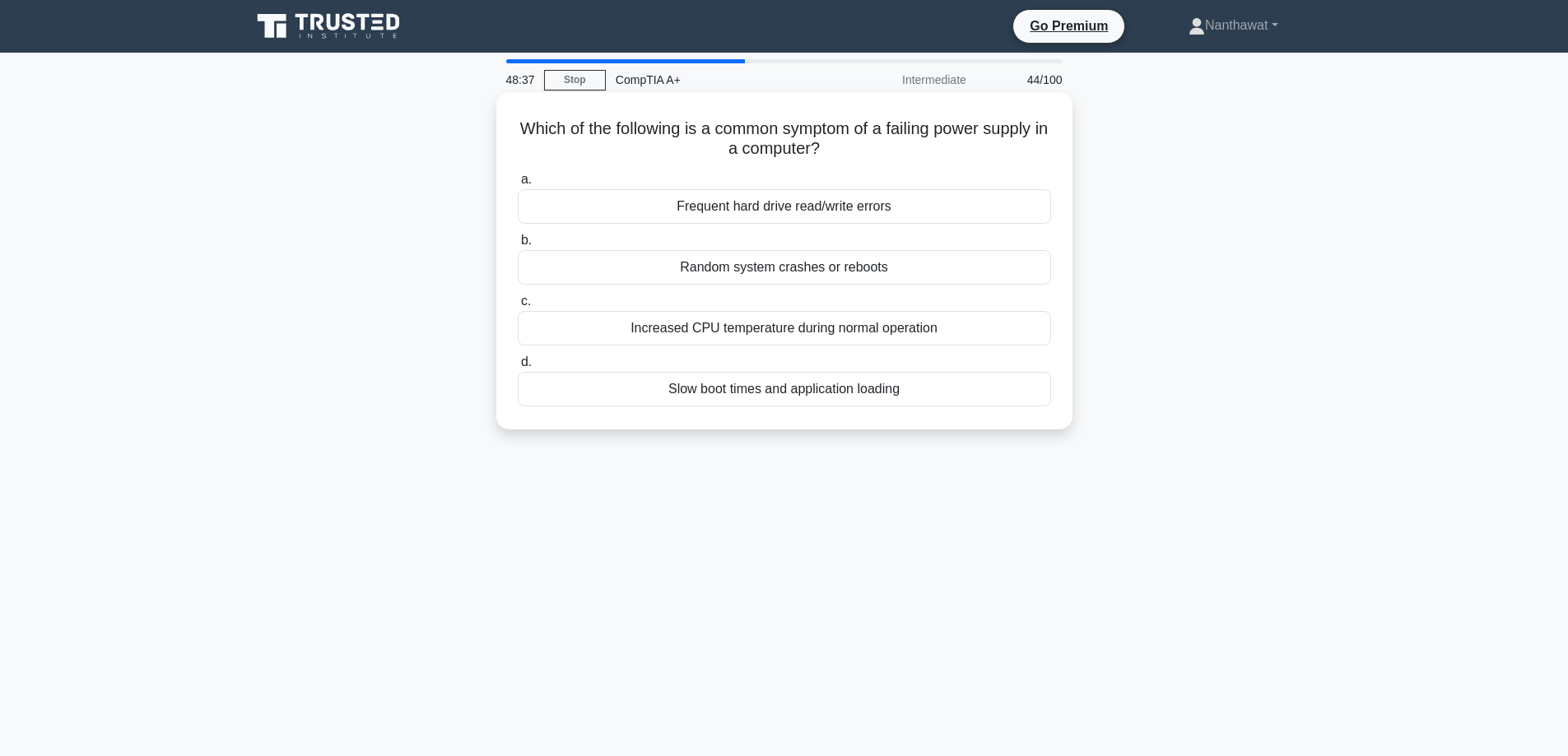
click at [663, 271] on div "Random system crashes or reboots" at bounding box center [784, 267] width 533 height 35
click at [517, 246] on input "b. Random system crashes or reboots" at bounding box center [517, 240] width 0 height 10
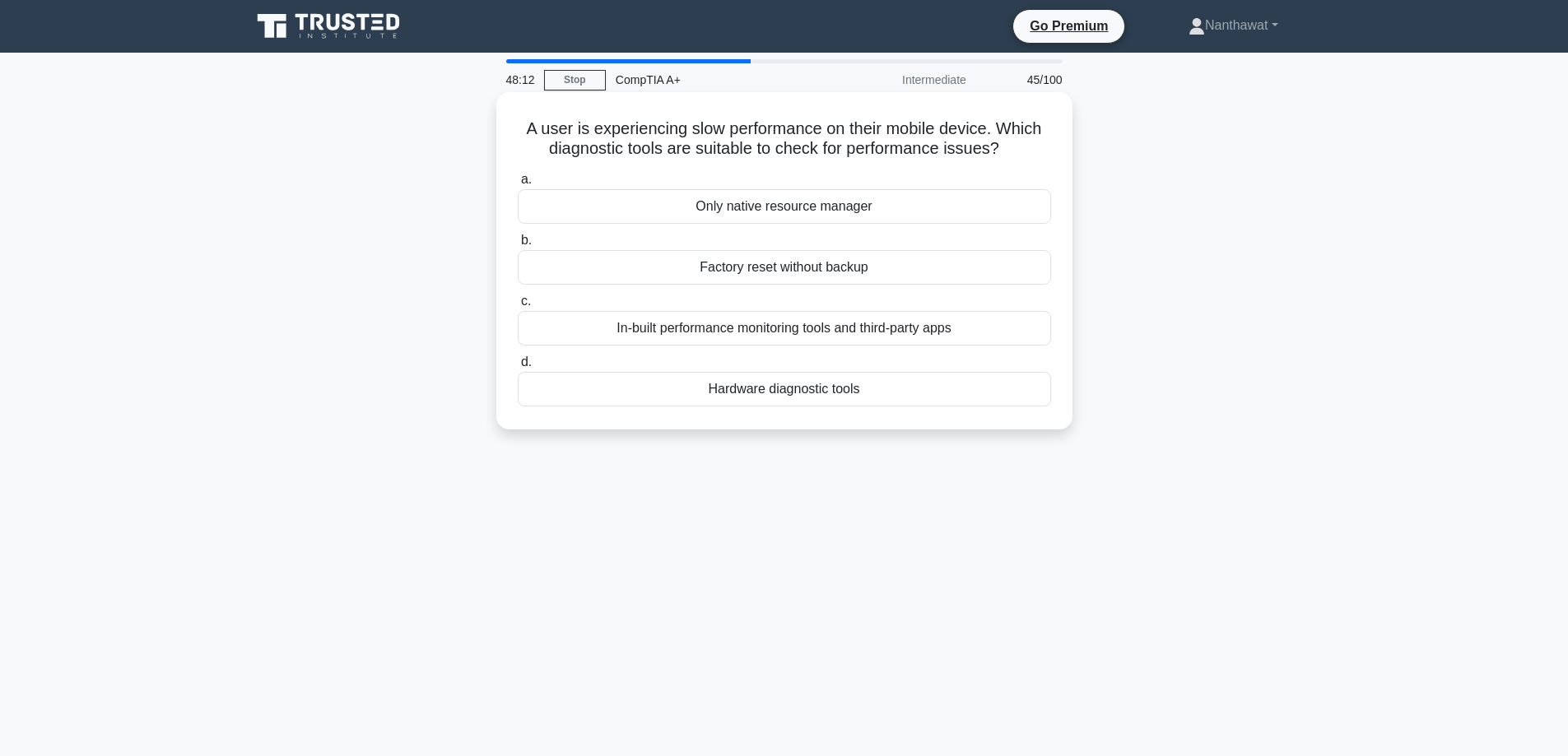
click at [632, 337] on div "In-built performance monitoring tools and third-party apps" at bounding box center [784, 328] width 533 height 35
click at [517, 307] on input "c. In-built performance monitoring tools and third-party apps" at bounding box center [517, 301] width 0 height 10
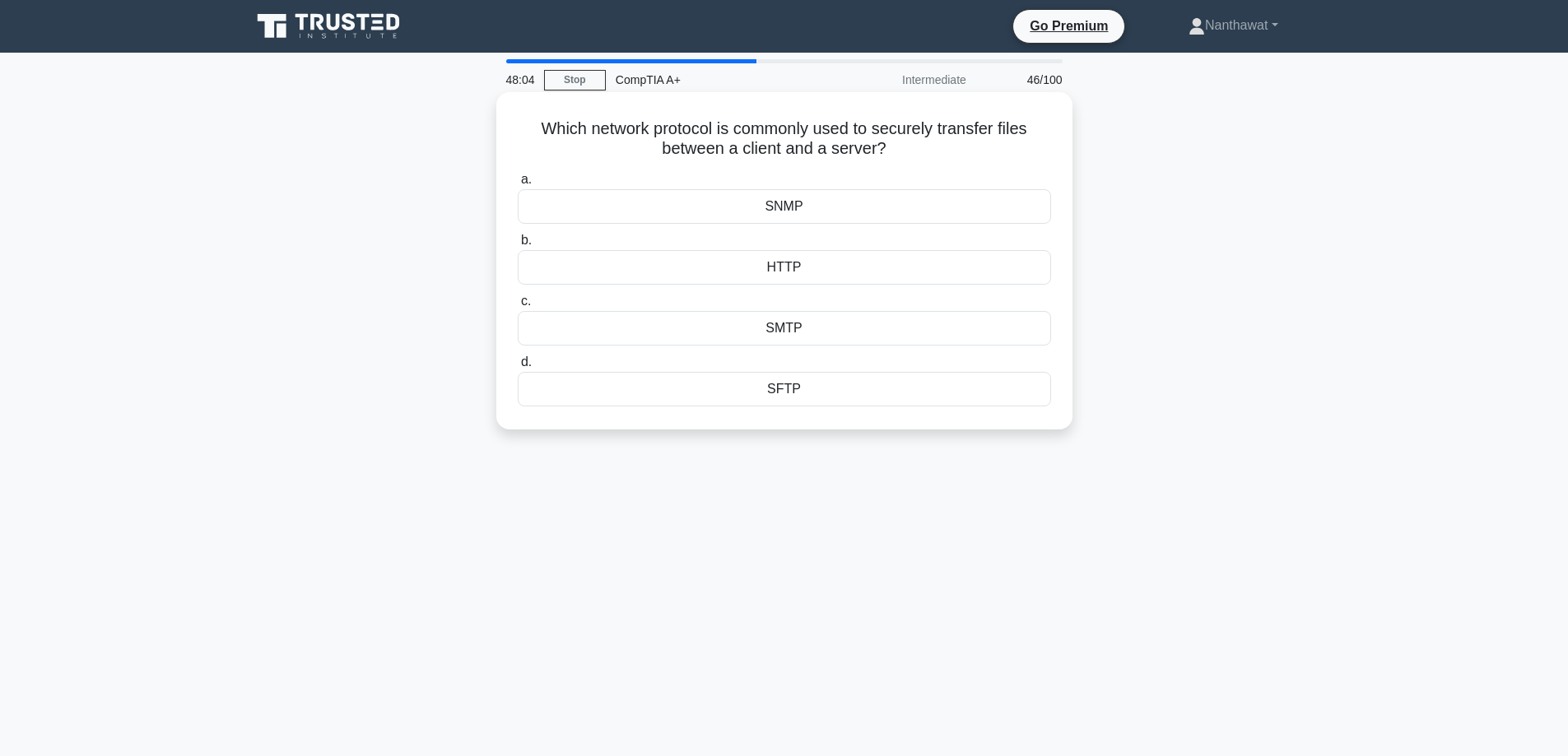
click at [701, 386] on div "SFTP" at bounding box center [784, 389] width 533 height 35
click at [517, 368] on input "d. SFTP" at bounding box center [517, 362] width 0 height 10
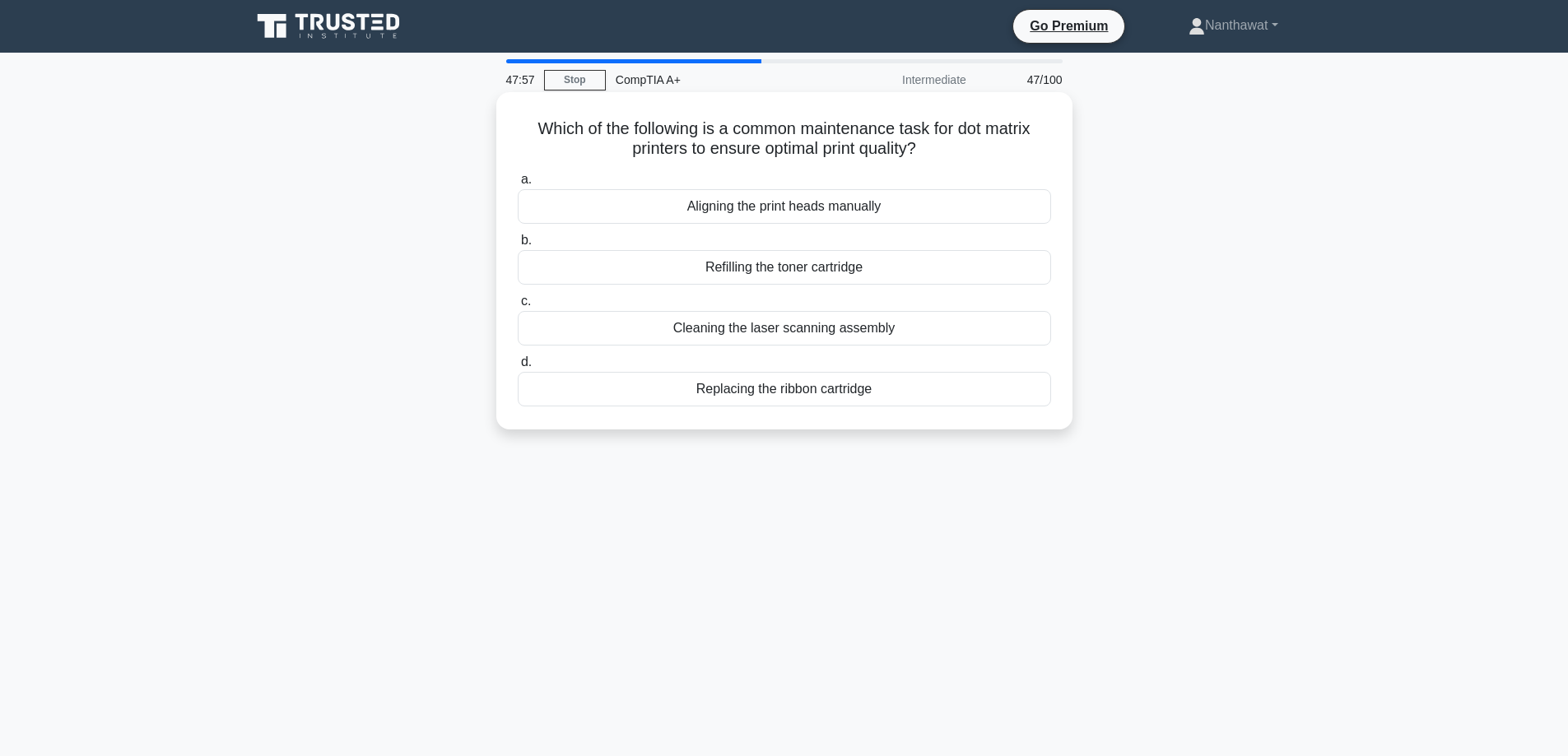
click at [708, 400] on div "Replacing the ribbon cartridge" at bounding box center [784, 389] width 533 height 35
click at [517, 368] on input "d. Replacing the ribbon cartridge" at bounding box center [517, 362] width 0 height 10
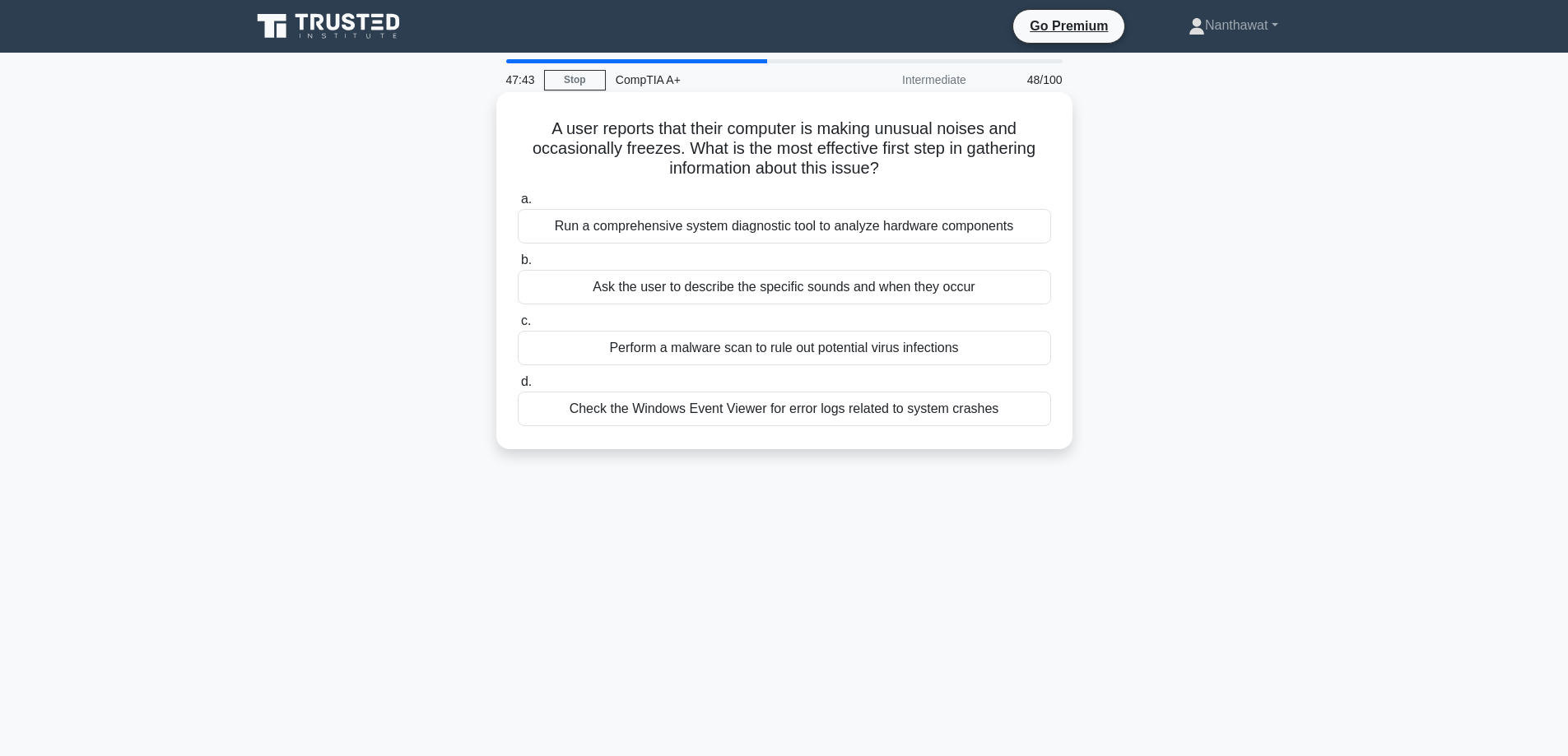
click at [640, 219] on div "Run a comprehensive system diagnostic tool to analyze hardware components" at bounding box center [784, 225] width 533 height 35
click at [517, 205] on input "a. Run a comprehensive system diagnostic tool to analyze hardware components" at bounding box center [517, 199] width 0 height 10
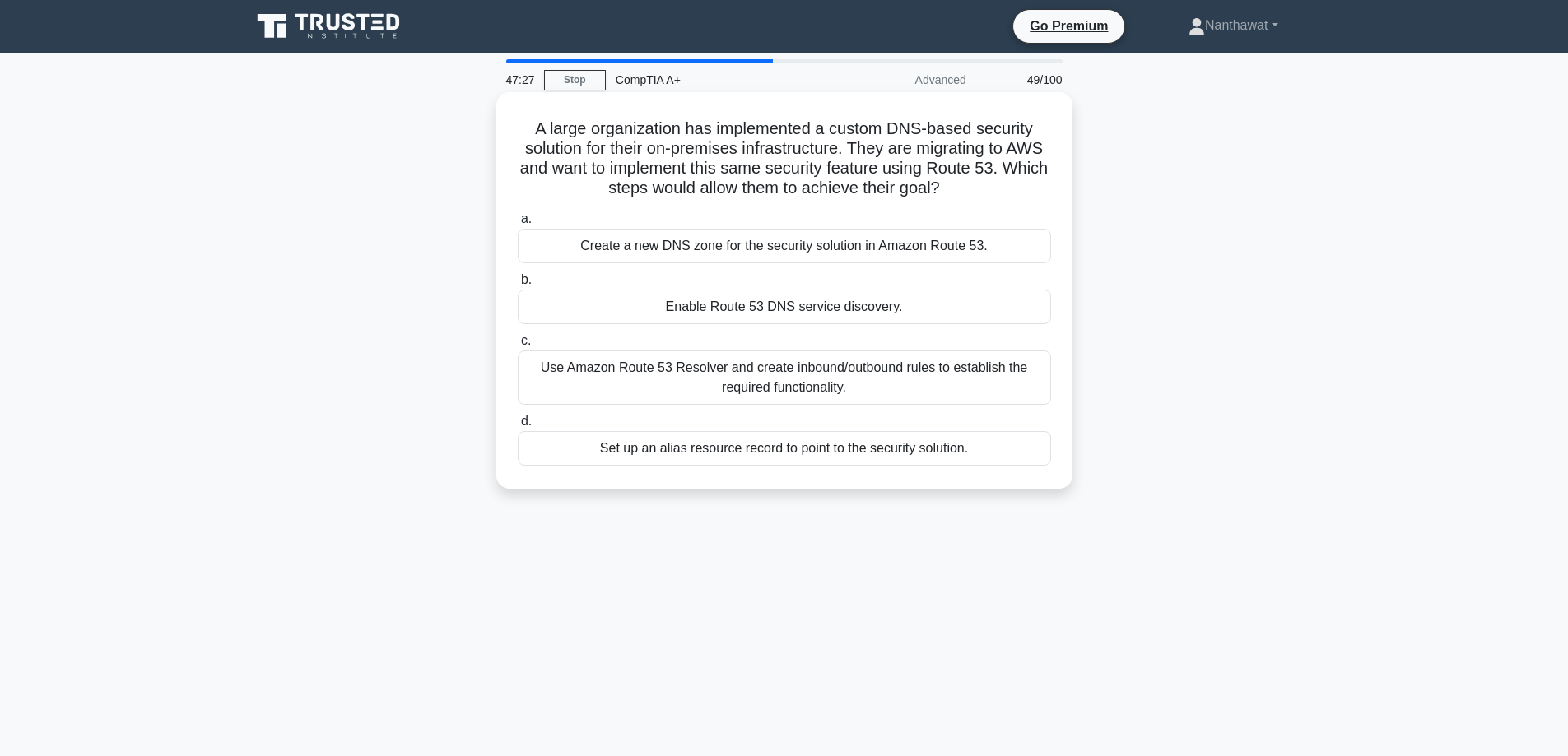
click at [620, 308] on div "Enable Route 53 DNS service discovery." at bounding box center [784, 307] width 533 height 35
click at [517, 285] on input "b. Enable Route 53 DNS service discovery." at bounding box center [517, 280] width 0 height 10
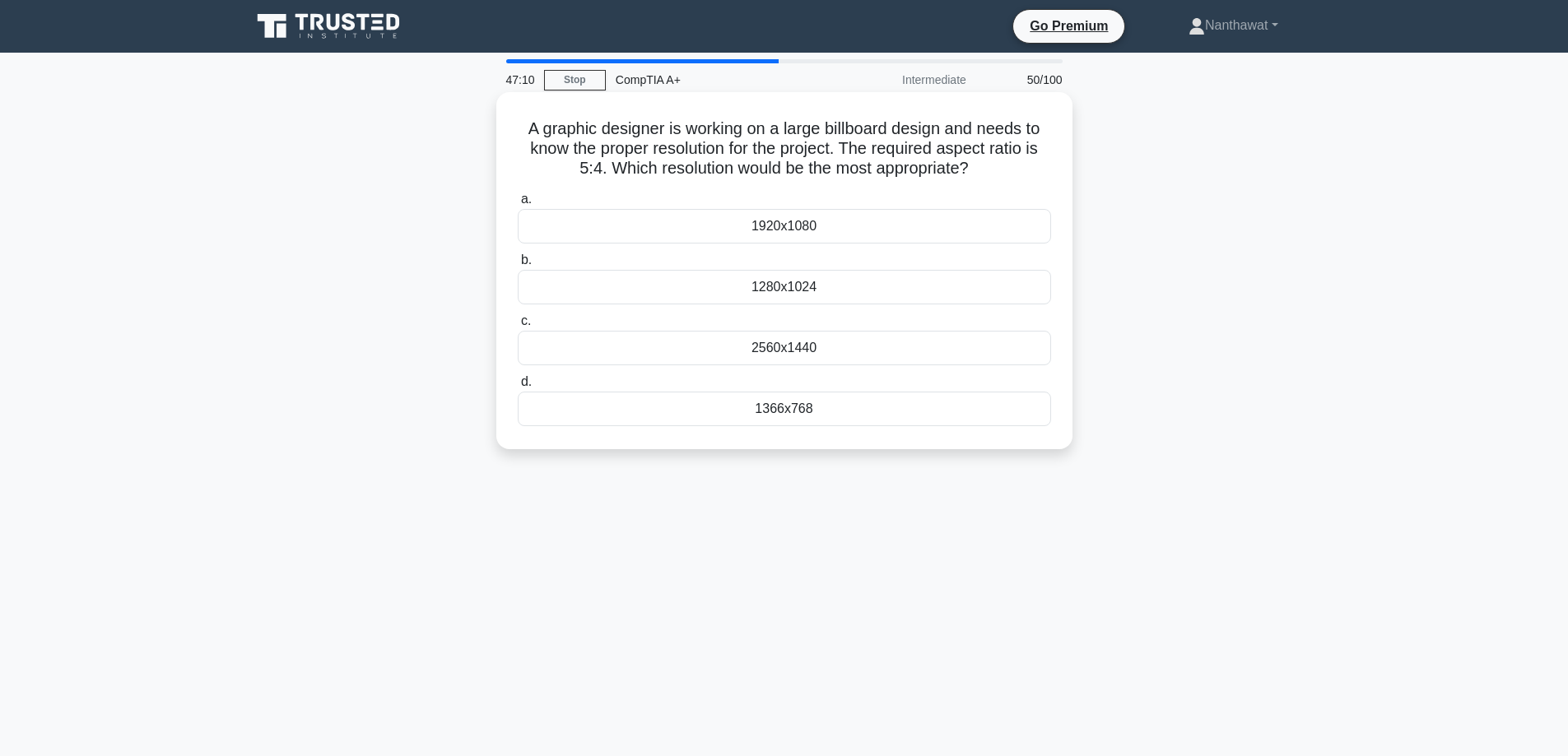
click at [661, 359] on div "2560x1440" at bounding box center [784, 348] width 533 height 35
click at [517, 327] on input "c. 2560x1440" at bounding box center [517, 321] width 0 height 10
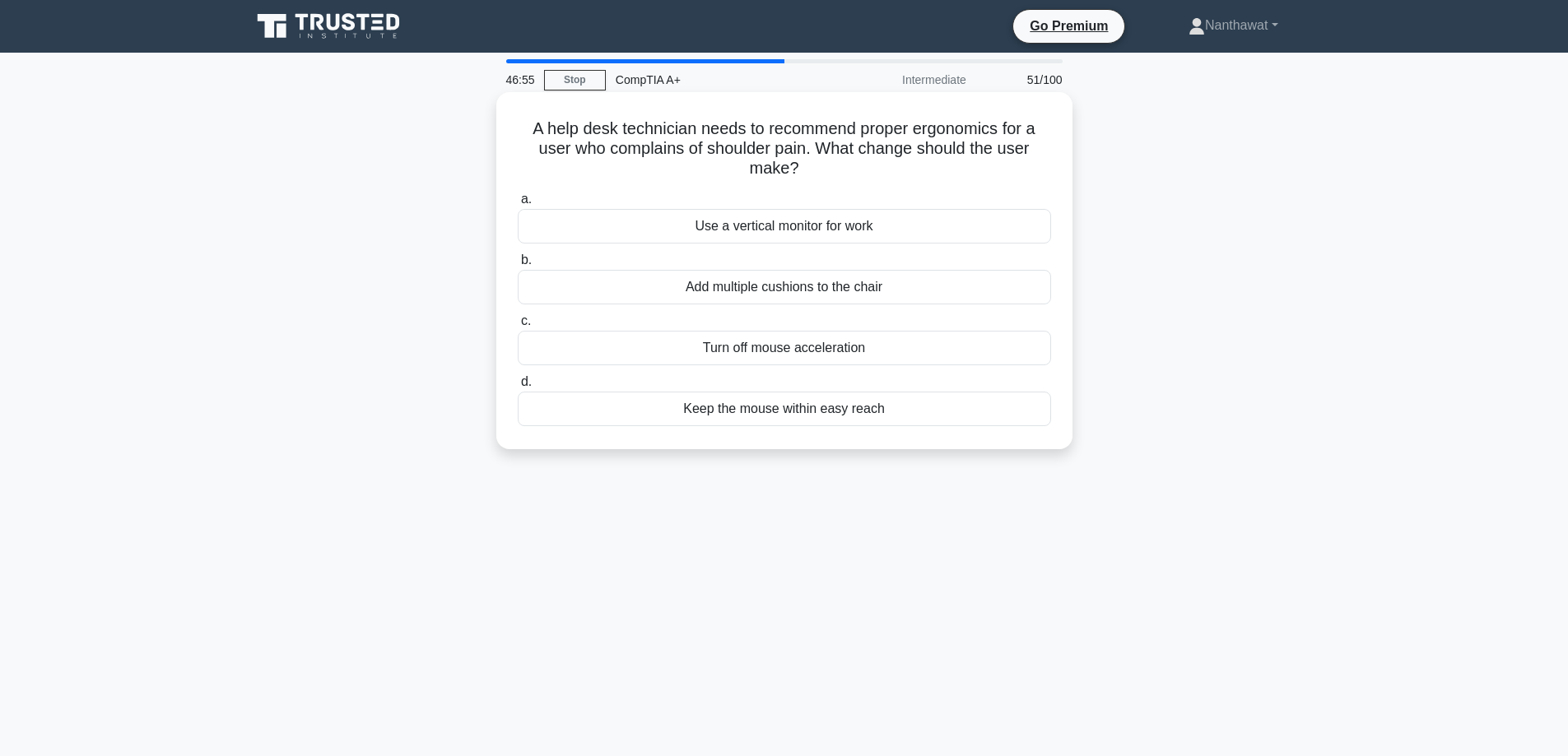
click at [606, 413] on div "Keep the mouse within easy reach" at bounding box center [784, 409] width 533 height 35
click at [517, 387] on input "d. Keep the mouse within easy reach" at bounding box center [517, 382] width 0 height 10
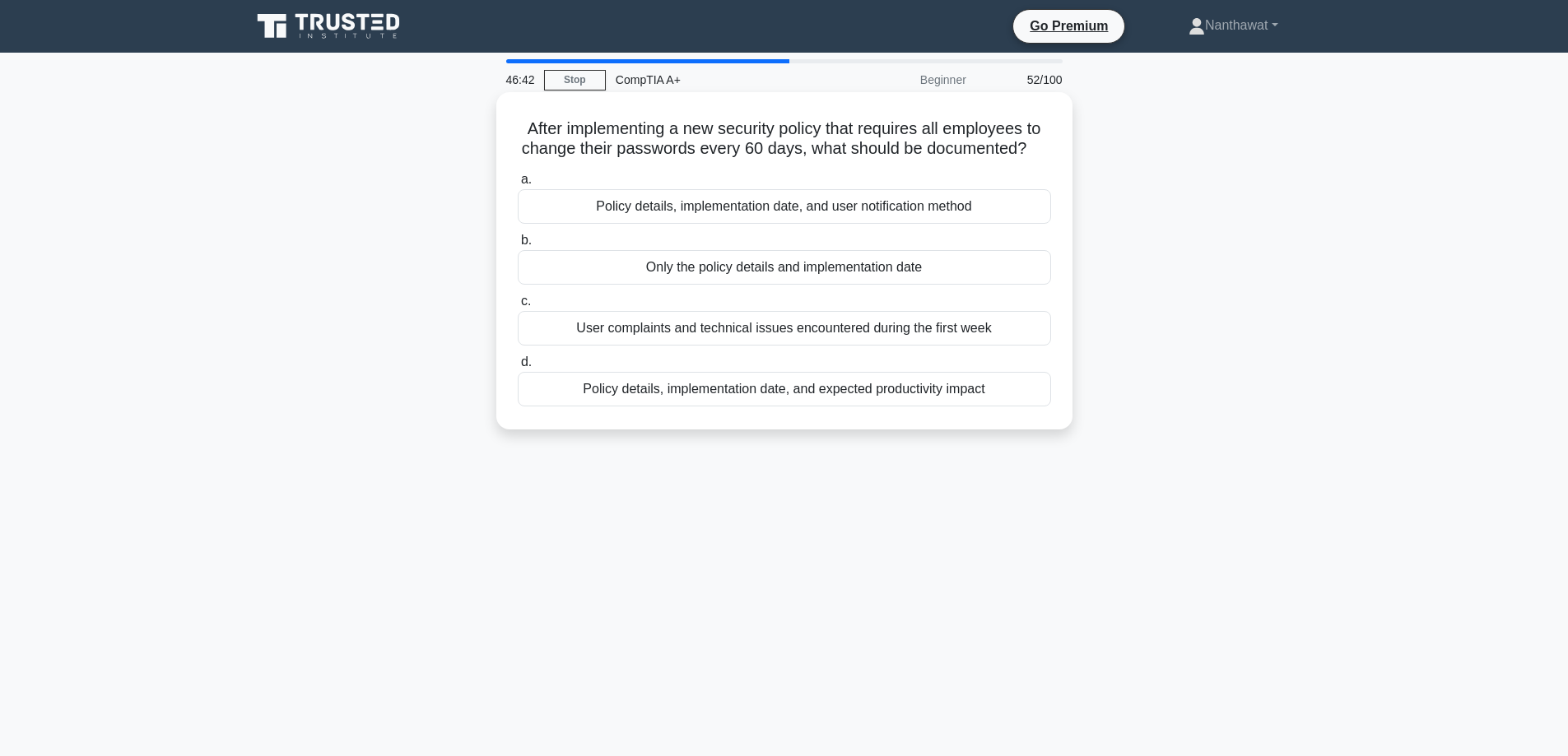
click at [621, 186] on label "a. Policy details, implementation date, and user notification method" at bounding box center [784, 196] width 533 height 54
click at [517, 185] on input "a. Policy details, implementation date, and user notification method" at bounding box center [517, 179] width 0 height 10
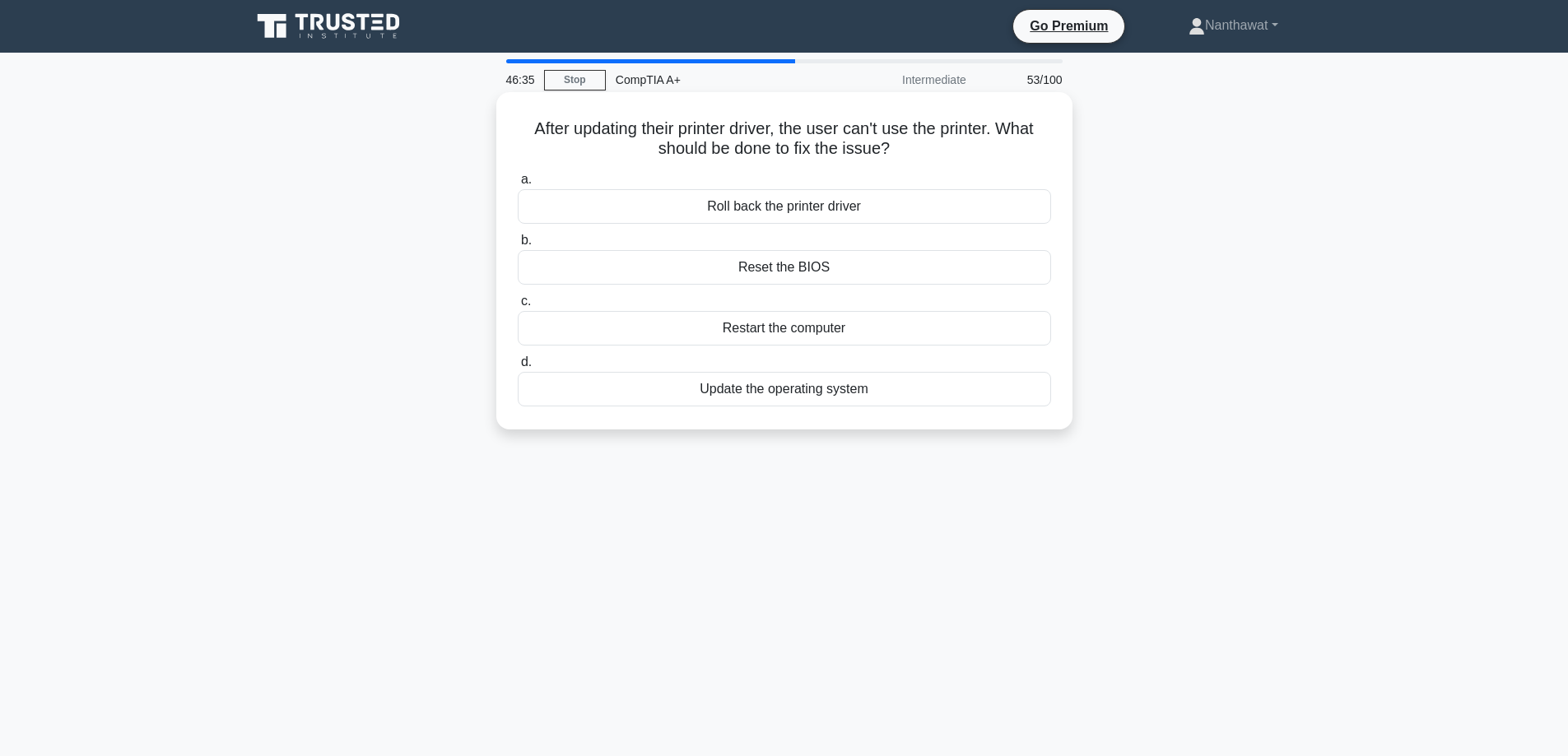
click at [585, 202] on div "Roll back the printer driver" at bounding box center [784, 206] width 533 height 35
click at [517, 185] on input "a. Roll back the printer driver" at bounding box center [517, 179] width 0 height 10
click at [649, 337] on div "Bluetooth Low Energy (BLE)" at bounding box center [784, 328] width 533 height 35
click at [517, 307] on input "c. Bluetooth Low Energy (BLE)" at bounding box center [517, 301] width 0 height 10
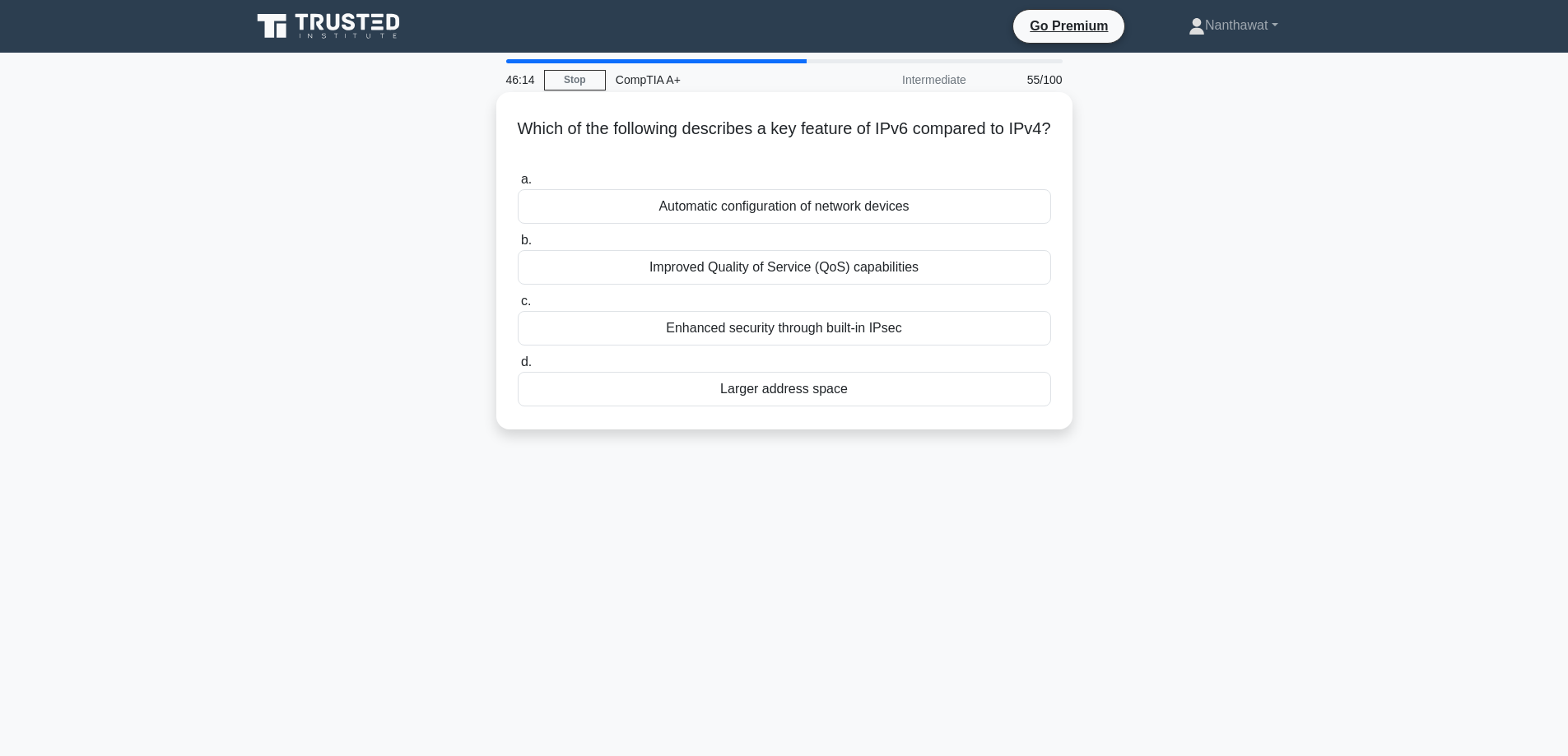
click at [643, 388] on div "Larger address space" at bounding box center [784, 389] width 533 height 35
click at [517, 368] on input "d. Larger address space" at bounding box center [517, 362] width 0 height 10
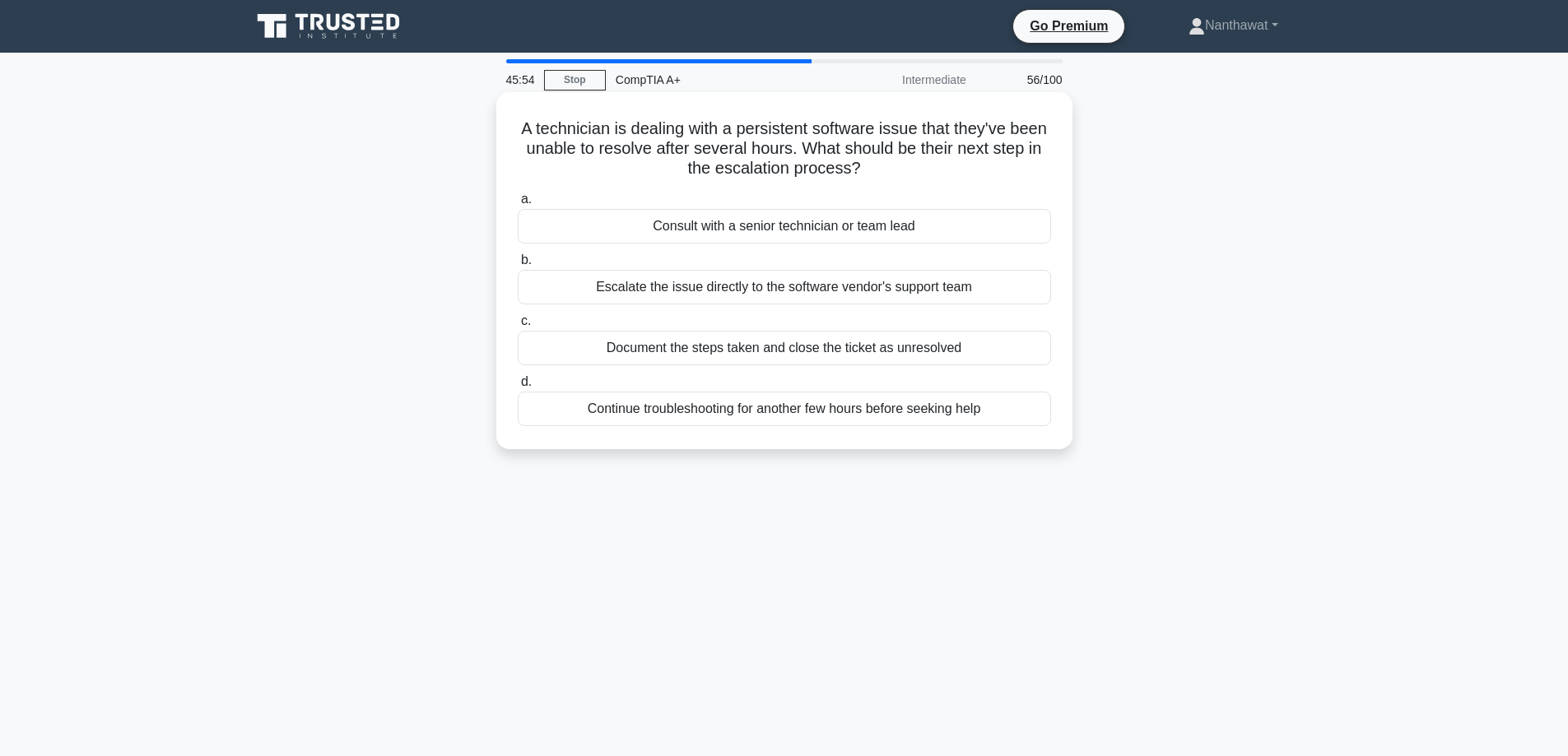
click at [583, 278] on div "Escalate the issue directly to the software vendor's support team" at bounding box center [784, 287] width 533 height 35
click at [517, 266] on input "b. Escalate the issue directly to the software vendor's support team" at bounding box center [517, 260] width 0 height 10
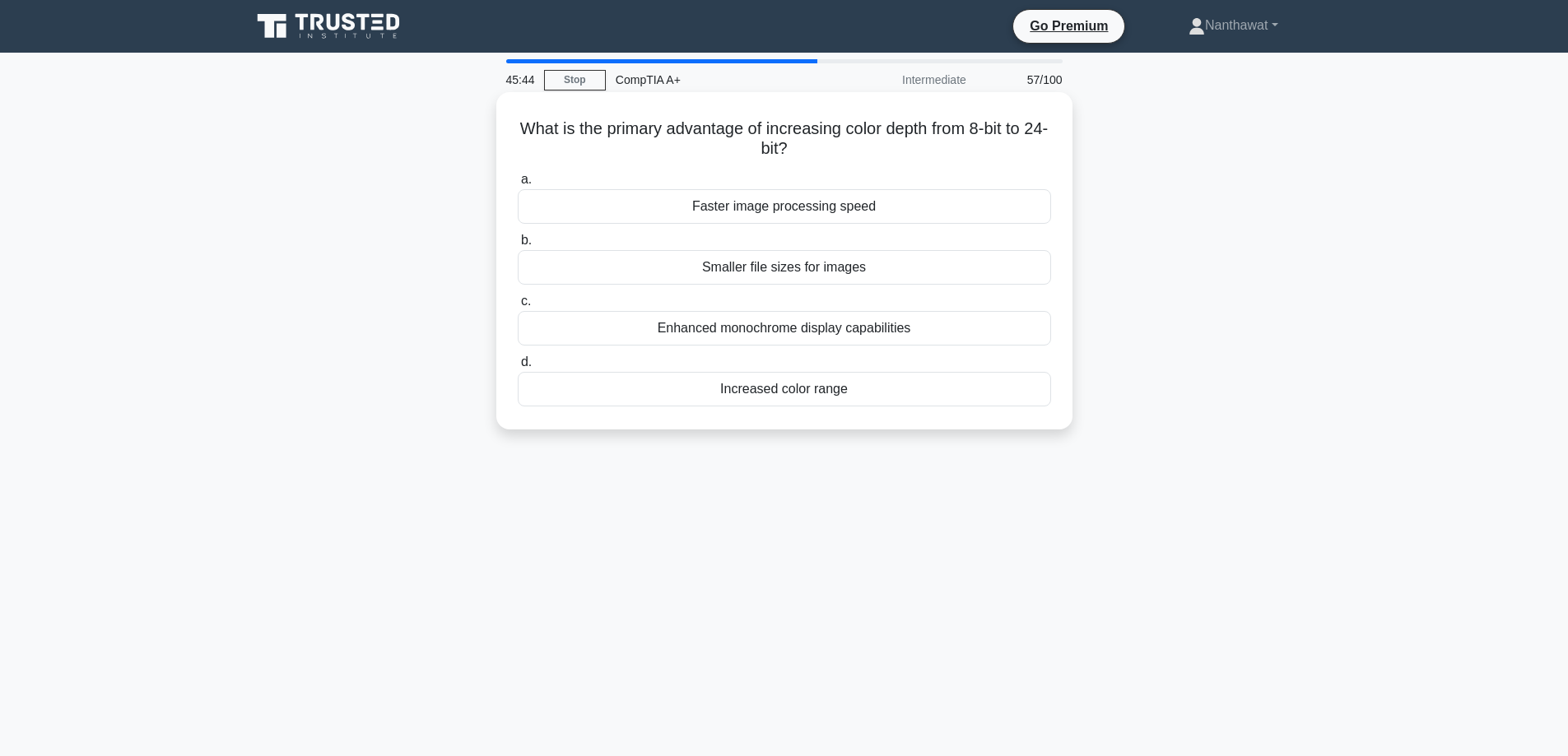
click at [703, 382] on div "Increased color range" at bounding box center [784, 389] width 533 height 35
click at [517, 368] on input "d. Increased color range" at bounding box center [517, 362] width 0 height 10
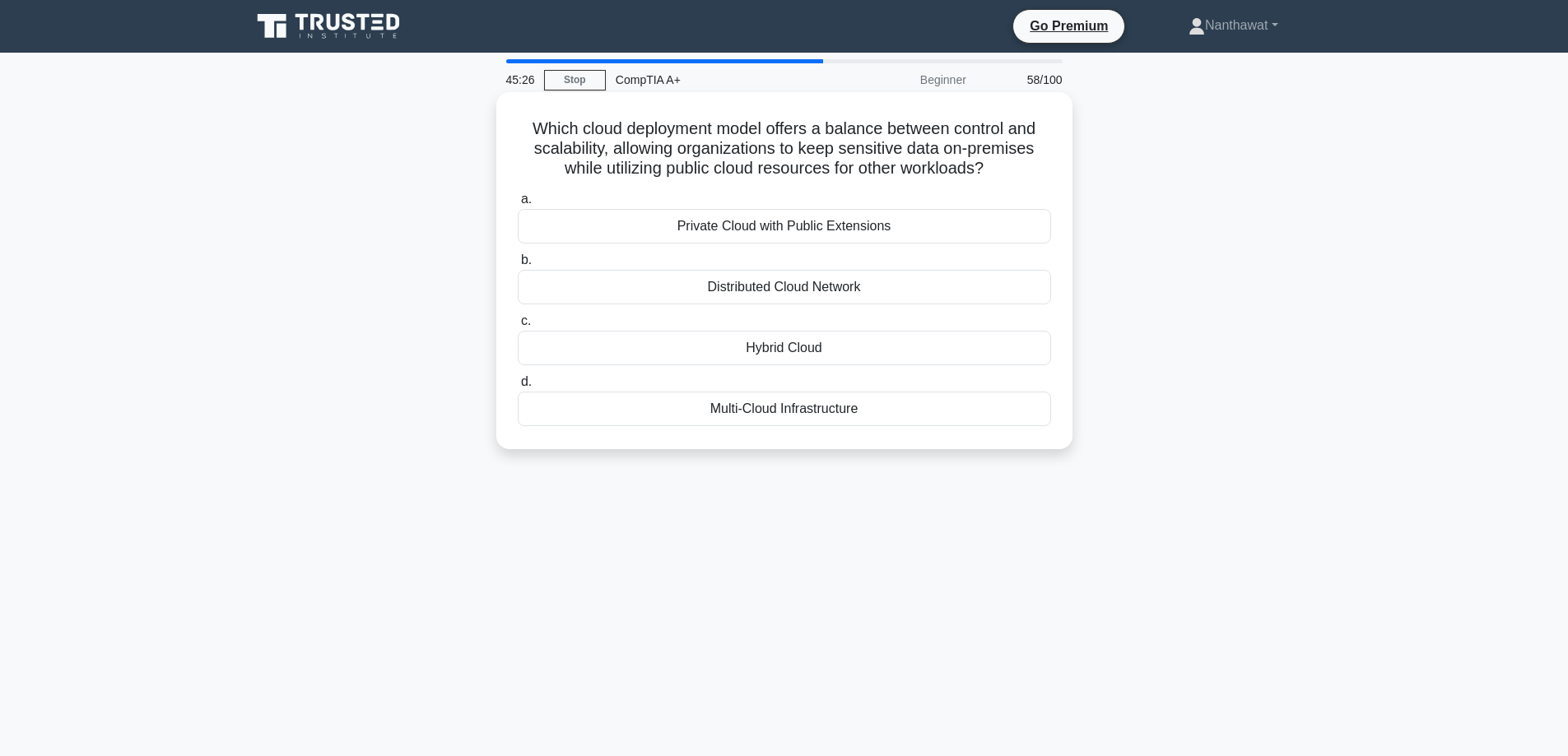
click at [752, 358] on div "Hybrid Cloud" at bounding box center [784, 348] width 533 height 35
click at [517, 327] on input "c. Hybrid Cloud" at bounding box center [517, 321] width 0 height 10
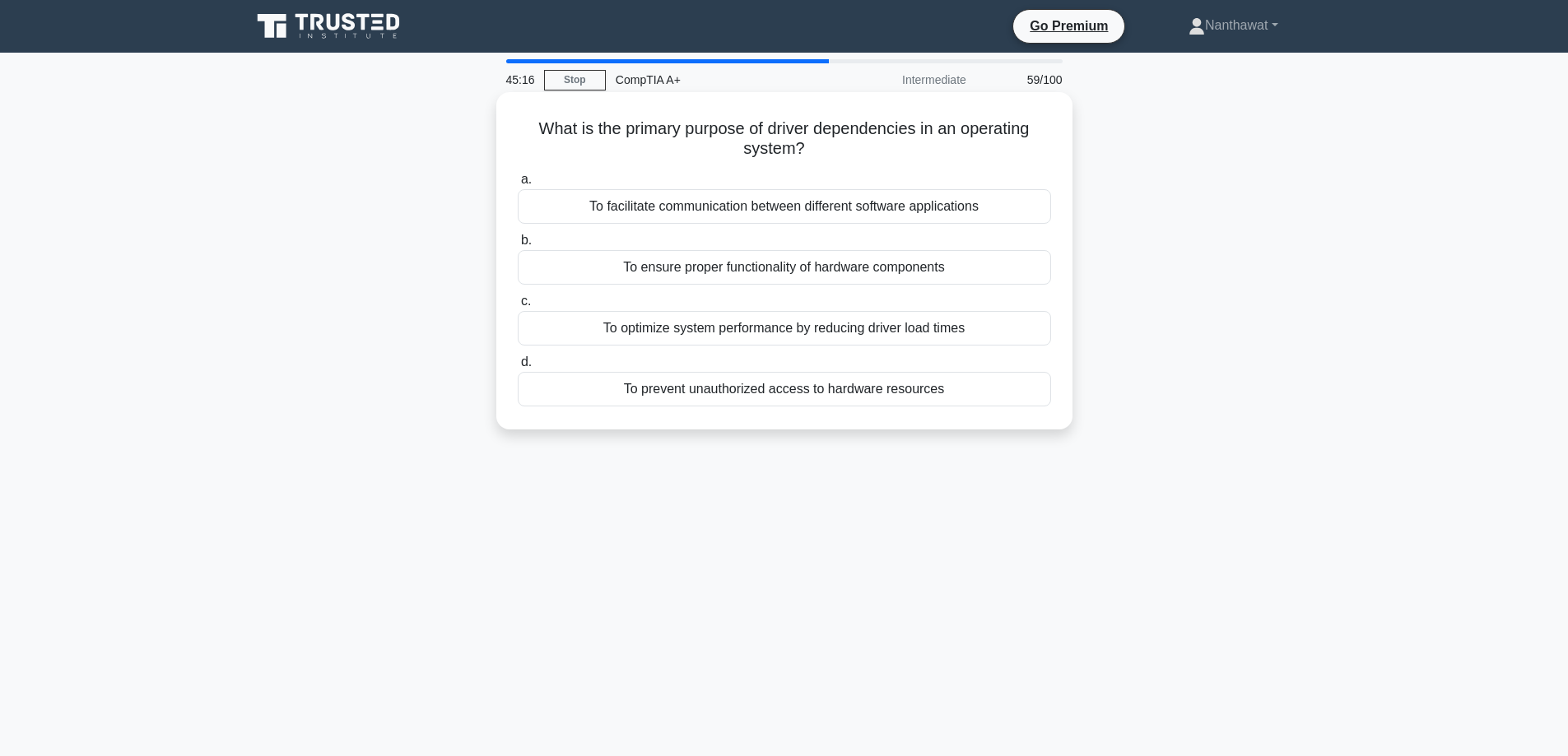
click at [664, 283] on div "To ensure proper functionality of hardware components" at bounding box center [784, 267] width 533 height 35
click at [517, 246] on input "b. To ensure proper functionality of hardware components" at bounding box center [517, 240] width 0 height 10
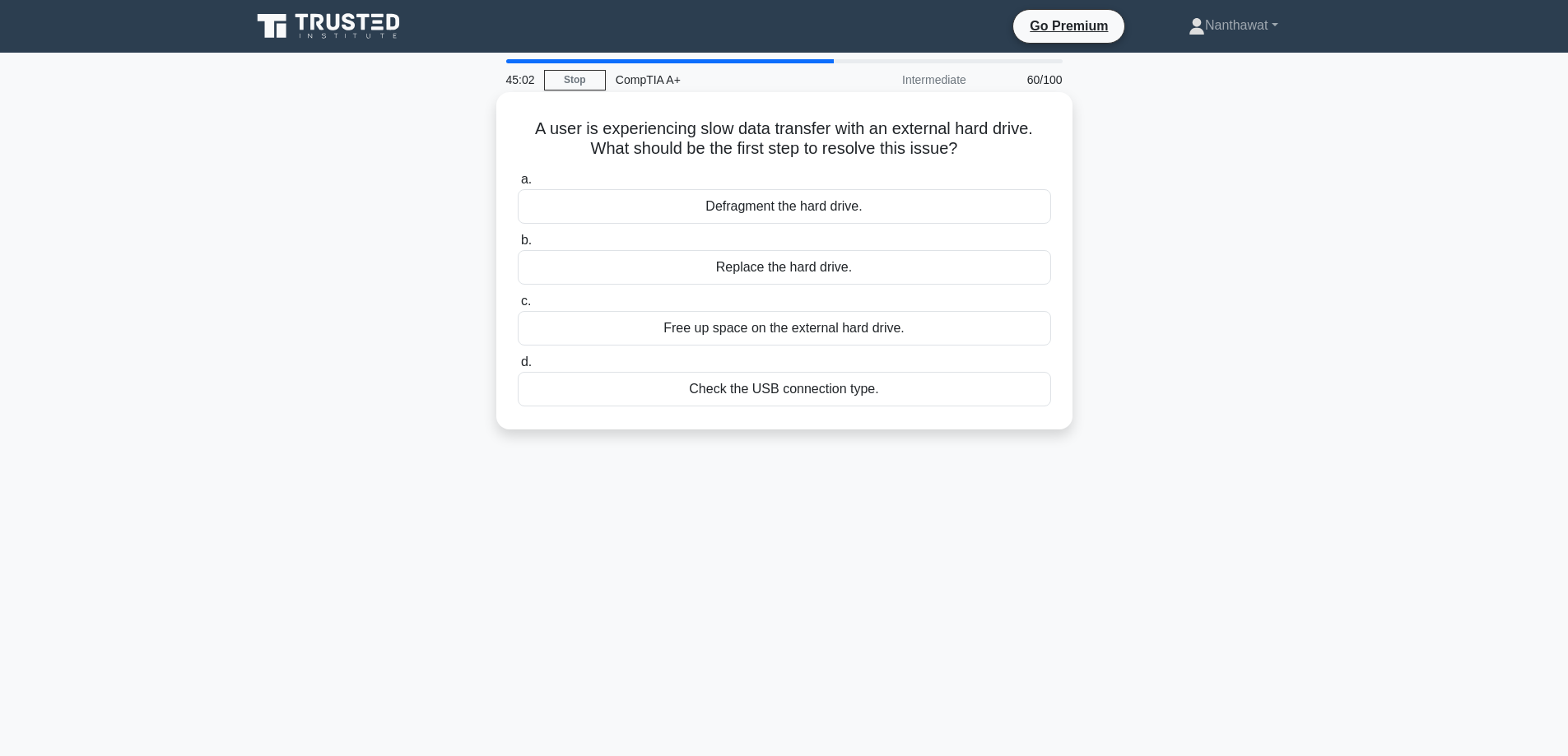
click at [663, 387] on div "Check the USB connection type." at bounding box center [784, 389] width 533 height 35
click at [517, 368] on input "d. Check the USB connection type." at bounding box center [517, 362] width 0 height 10
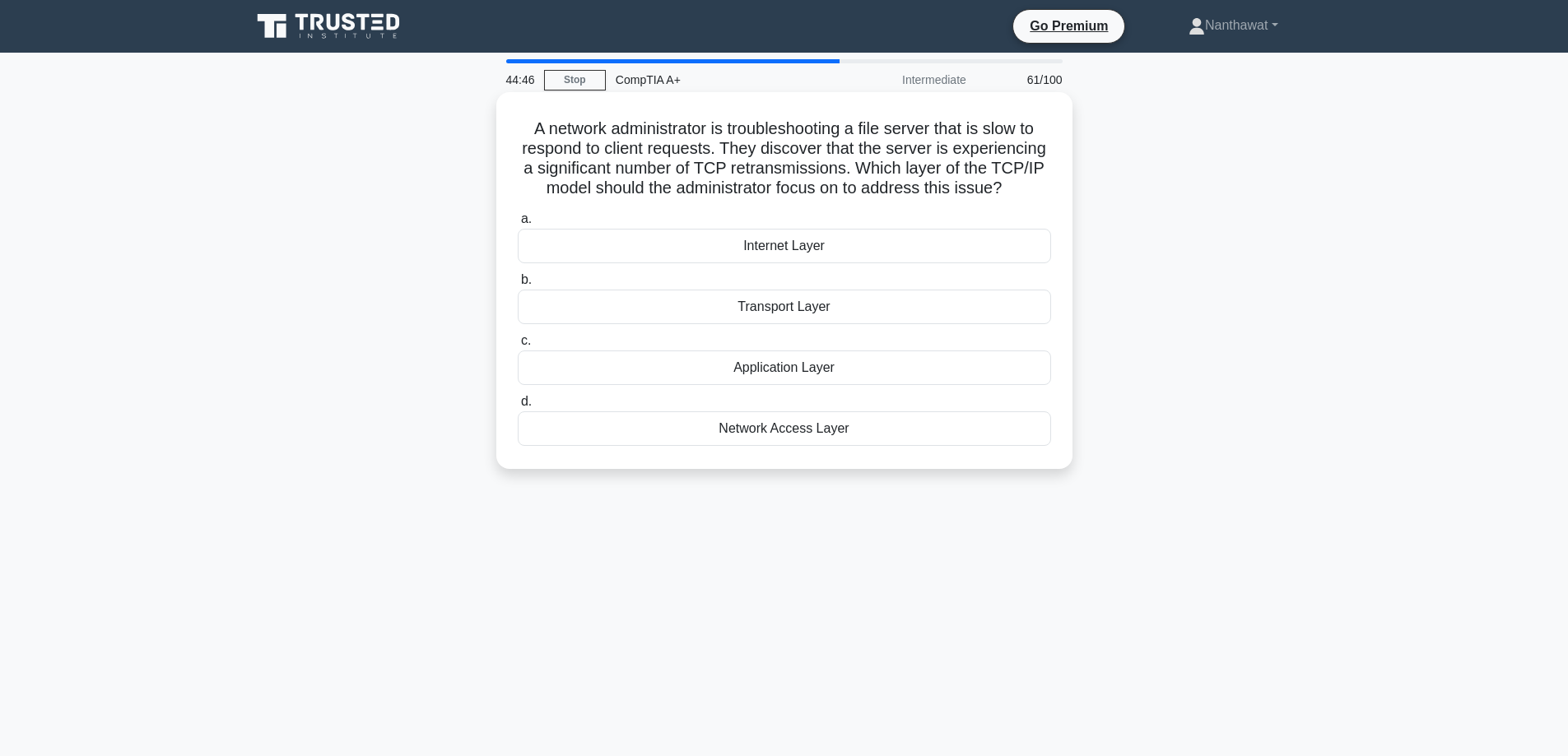
click at [607, 304] on div "Transport Layer" at bounding box center [784, 307] width 533 height 35
click at [517, 285] on input "b. Transport Layer" at bounding box center [517, 280] width 0 height 10
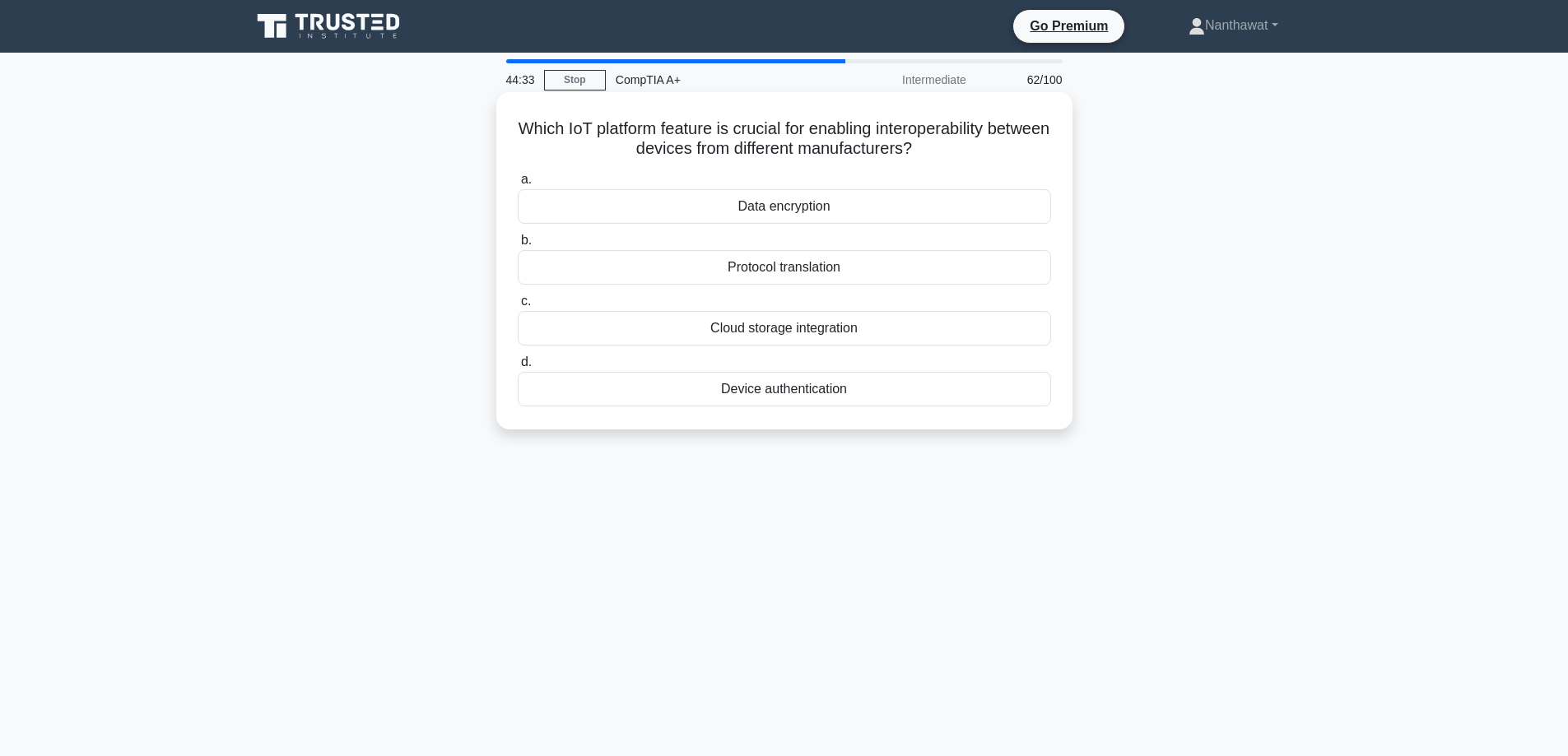
click at [631, 270] on div "Protocol translation" at bounding box center [784, 267] width 533 height 35
click at [517, 246] on input "b. Protocol translation" at bounding box center [517, 240] width 0 height 10
click at [691, 378] on div "Containerization" at bounding box center [784, 389] width 533 height 35
click at [517, 368] on input "d. Containerization" at bounding box center [517, 362] width 0 height 10
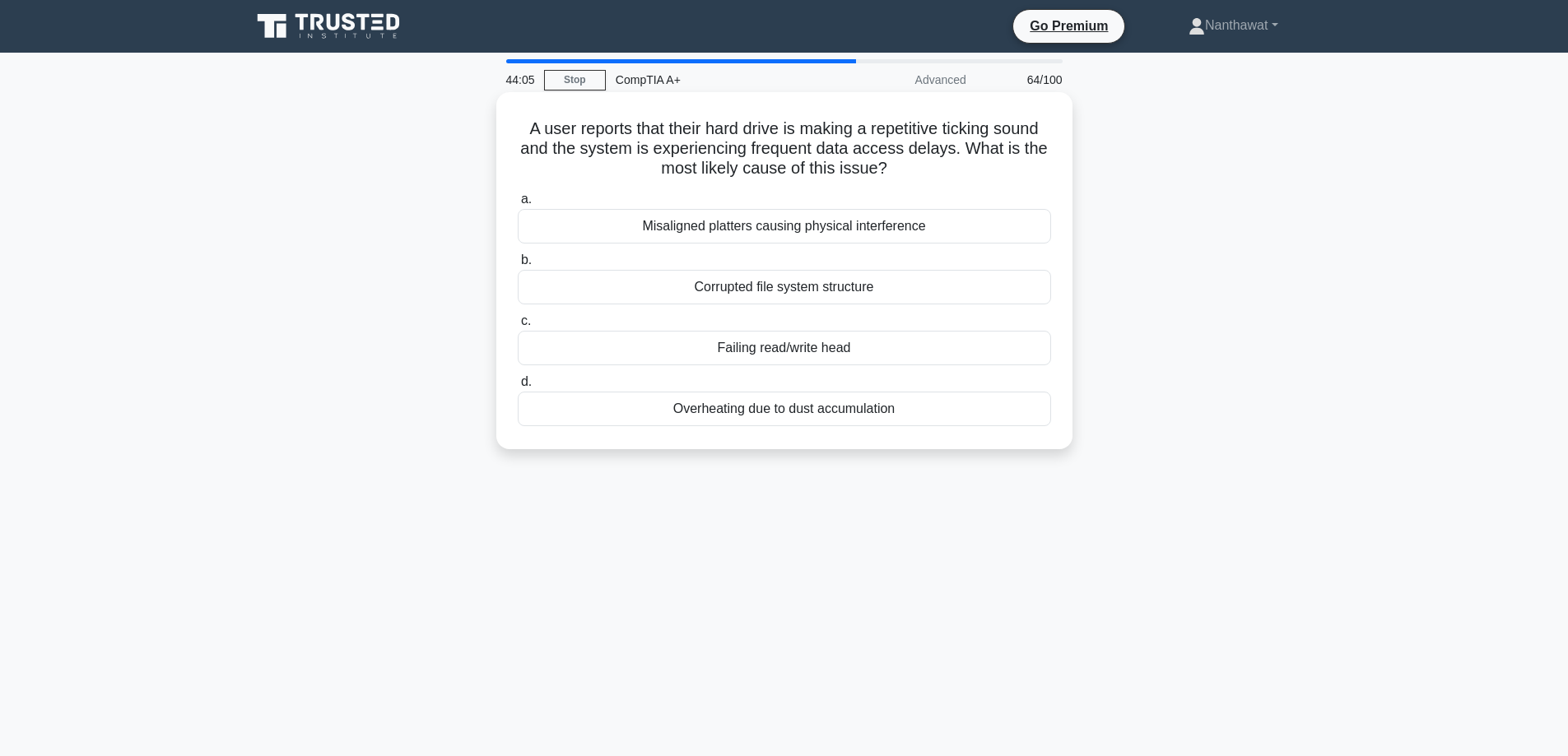
click at [633, 343] on div "Failing read/write head" at bounding box center [784, 348] width 533 height 35
click at [517, 327] on input "c. Failing read/write head" at bounding box center [517, 321] width 0 height 10
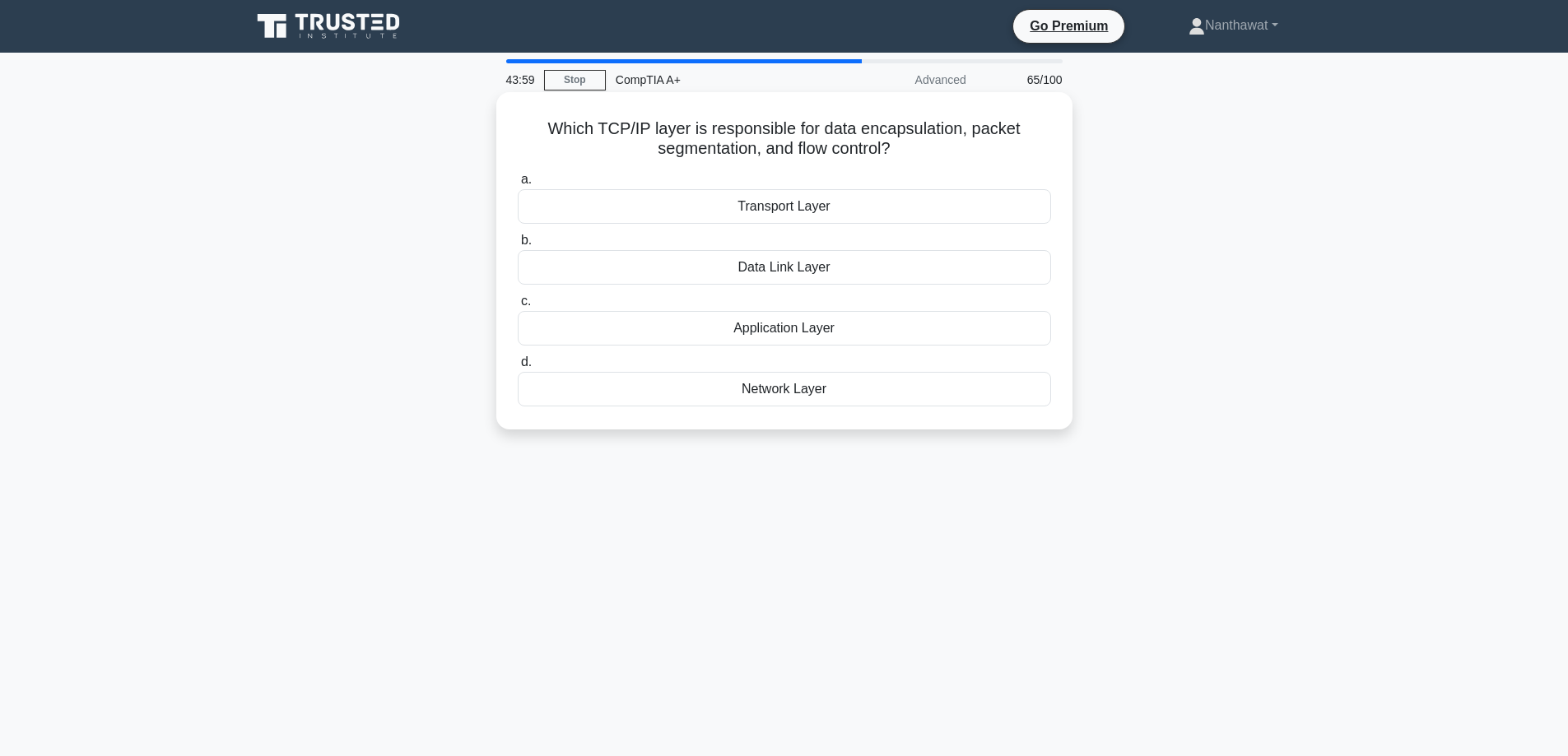
click at [674, 278] on div "Data Link Layer" at bounding box center [784, 267] width 533 height 35
click at [517, 246] on input "b. Data Link Layer" at bounding box center [517, 240] width 0 height 10
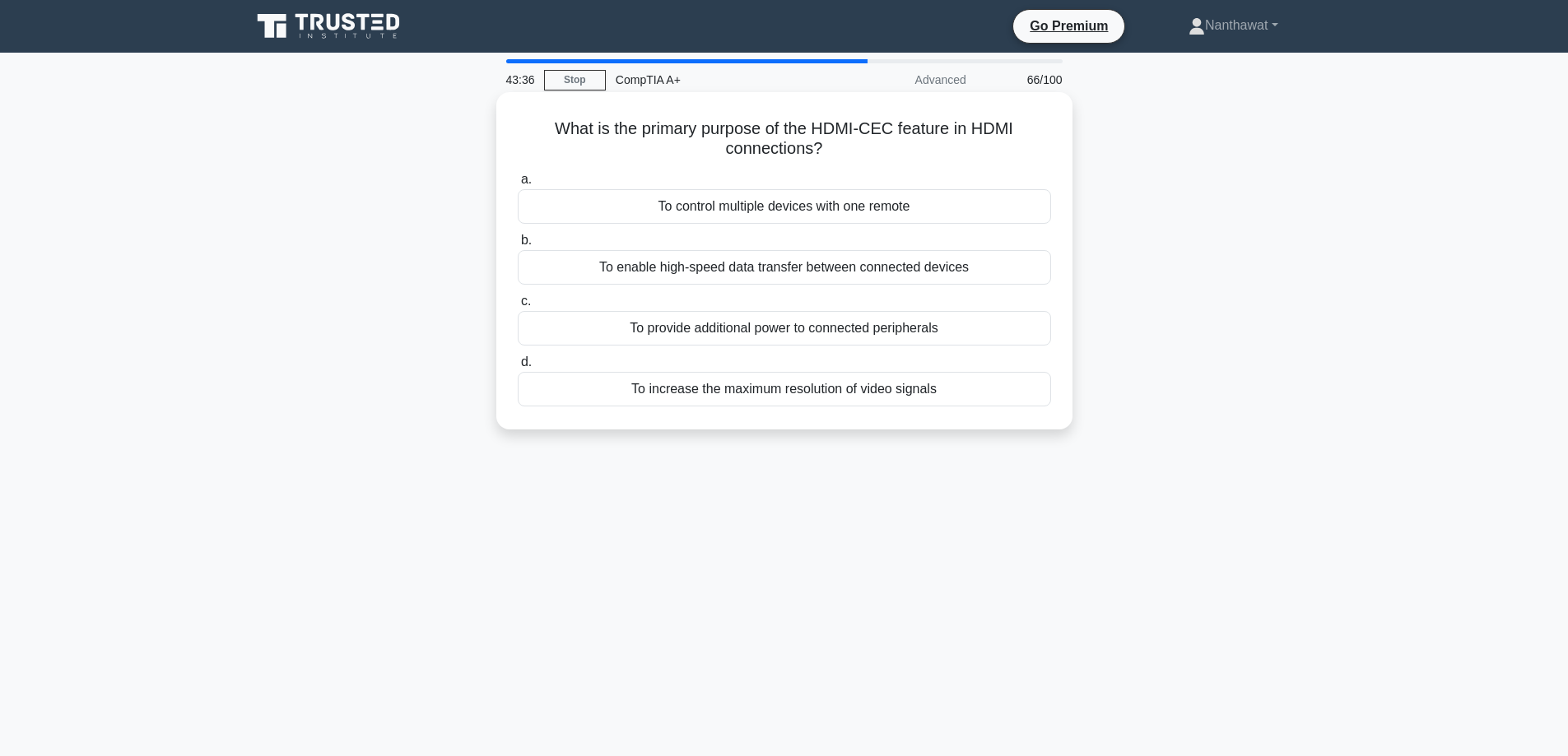
click at [619, 382] on div "To increase the maximum resolution of video signals" at bounding box center [784, 389] width 533 height 35
click at [517, 368] on input "d. To increase the maximum resolution of video signals" at bounding box center [517, 362] width 0 height 10
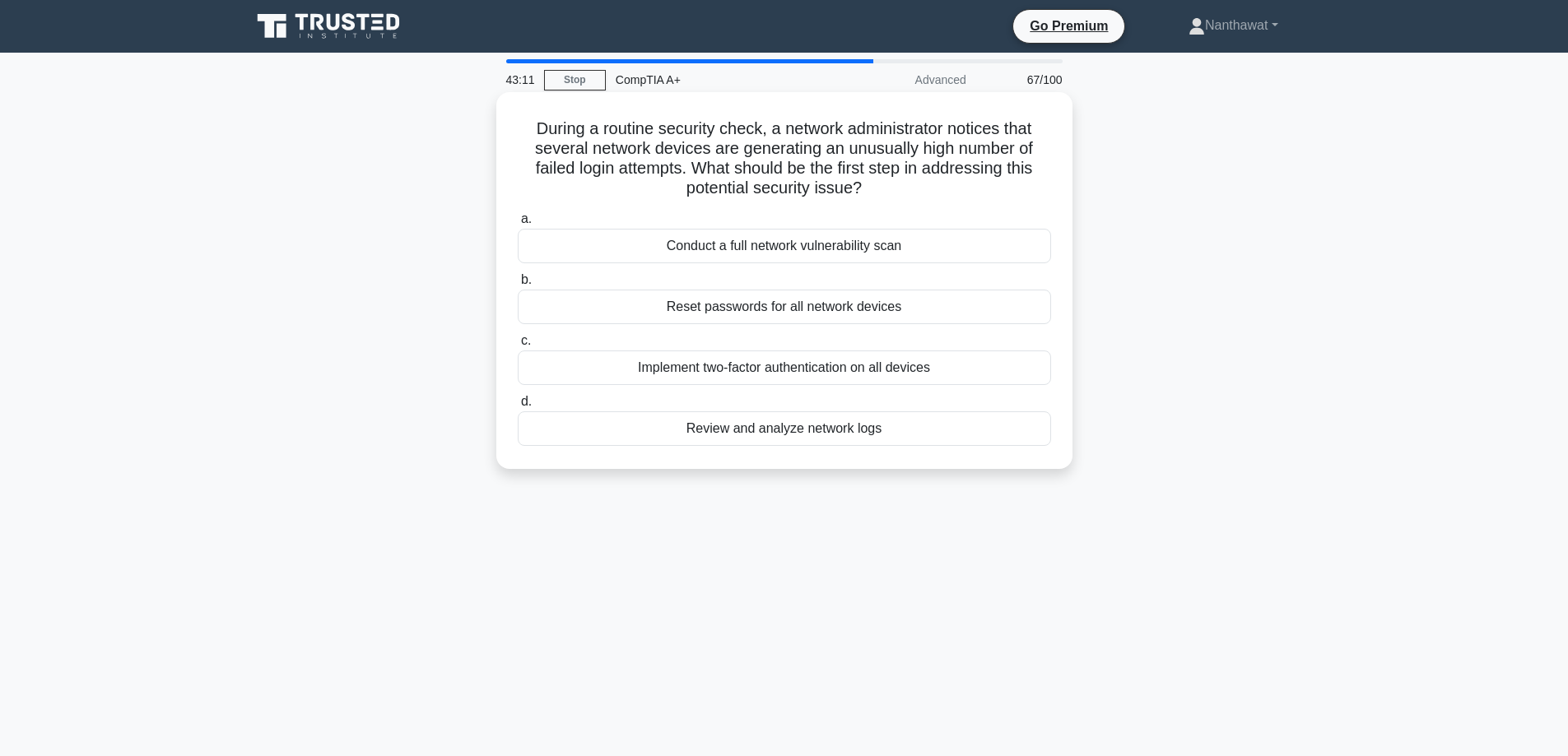
click at [566, 246] on div "Conduct a full network vulnerability scan" at bounding box center [784, 246] width 533 height 35
click at [517, 225] on input "a. Conduct a full network vulnerability scan" at bounding box center [517, 219] width 0 height 10
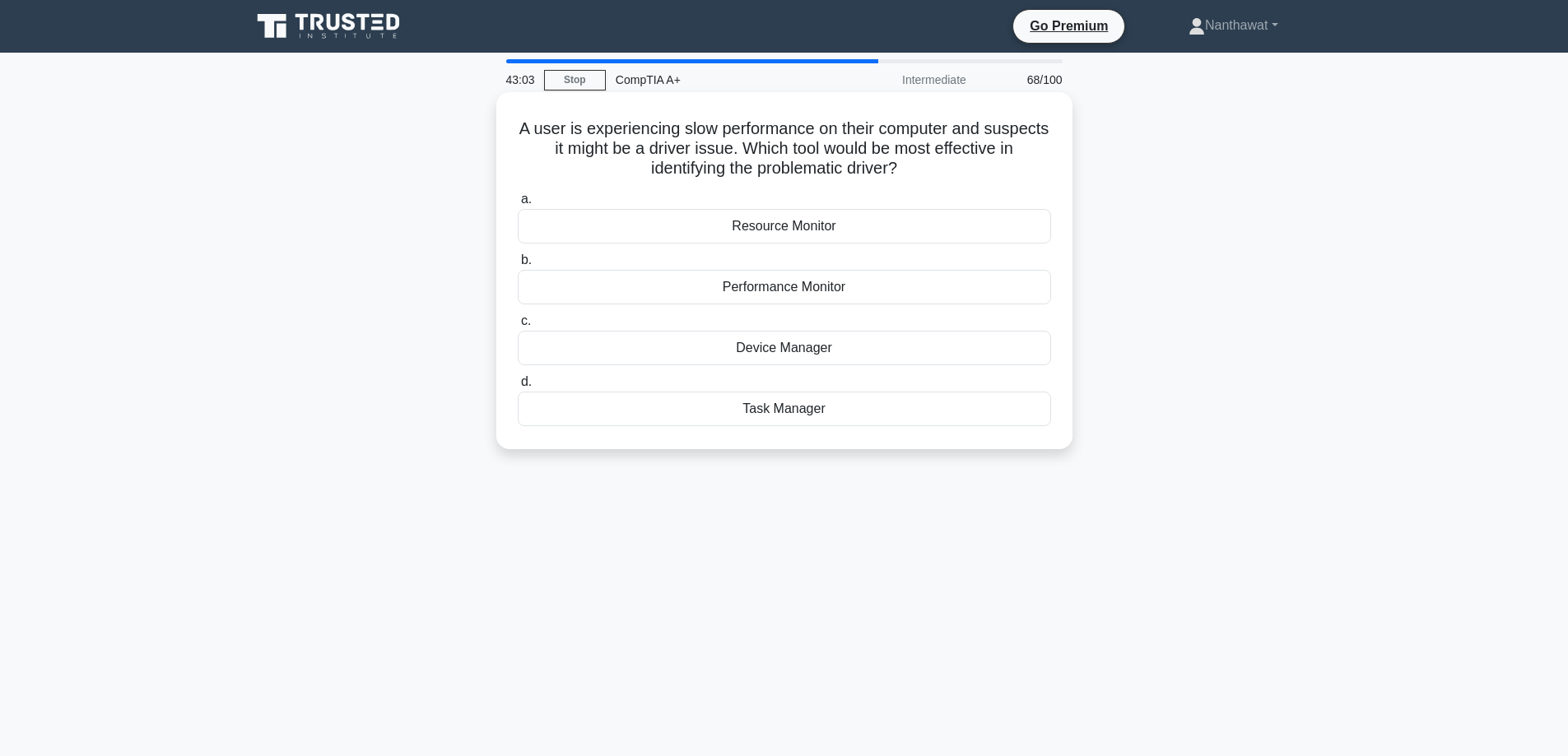
click at [595, 351] on div "Device Manager" at bounding box center [784, 348] width 533 height 35
click at [517, 327] on input "c. Device Manager" at bounding box center [517, 321] width 0 height 10
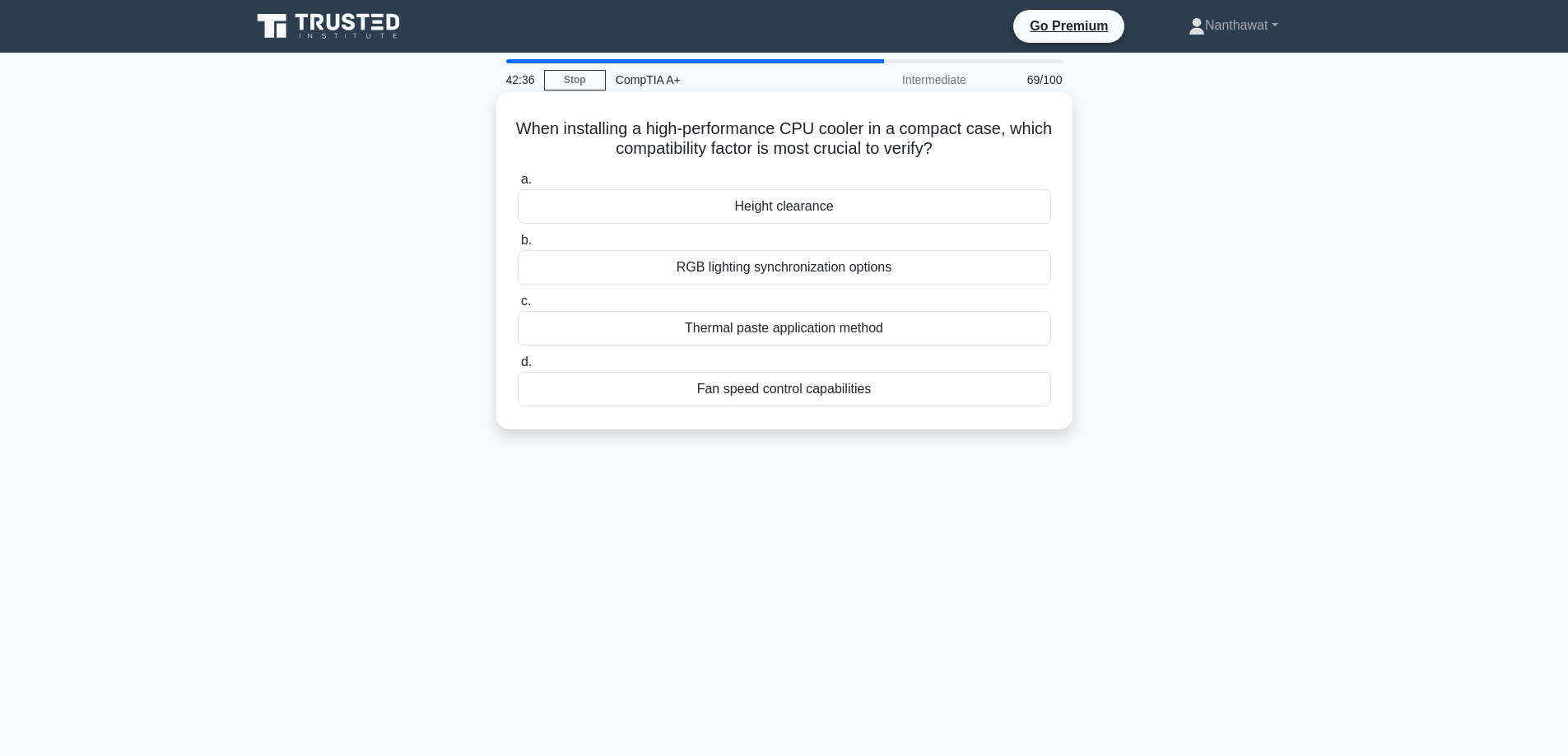
click at [586, 213] on div "Height clearance" at bounding box center [784, 206] width 533 height 35
click at [517, 185] on input "a. Height clearance" at bounding box center [517, 179] width 0 height 10
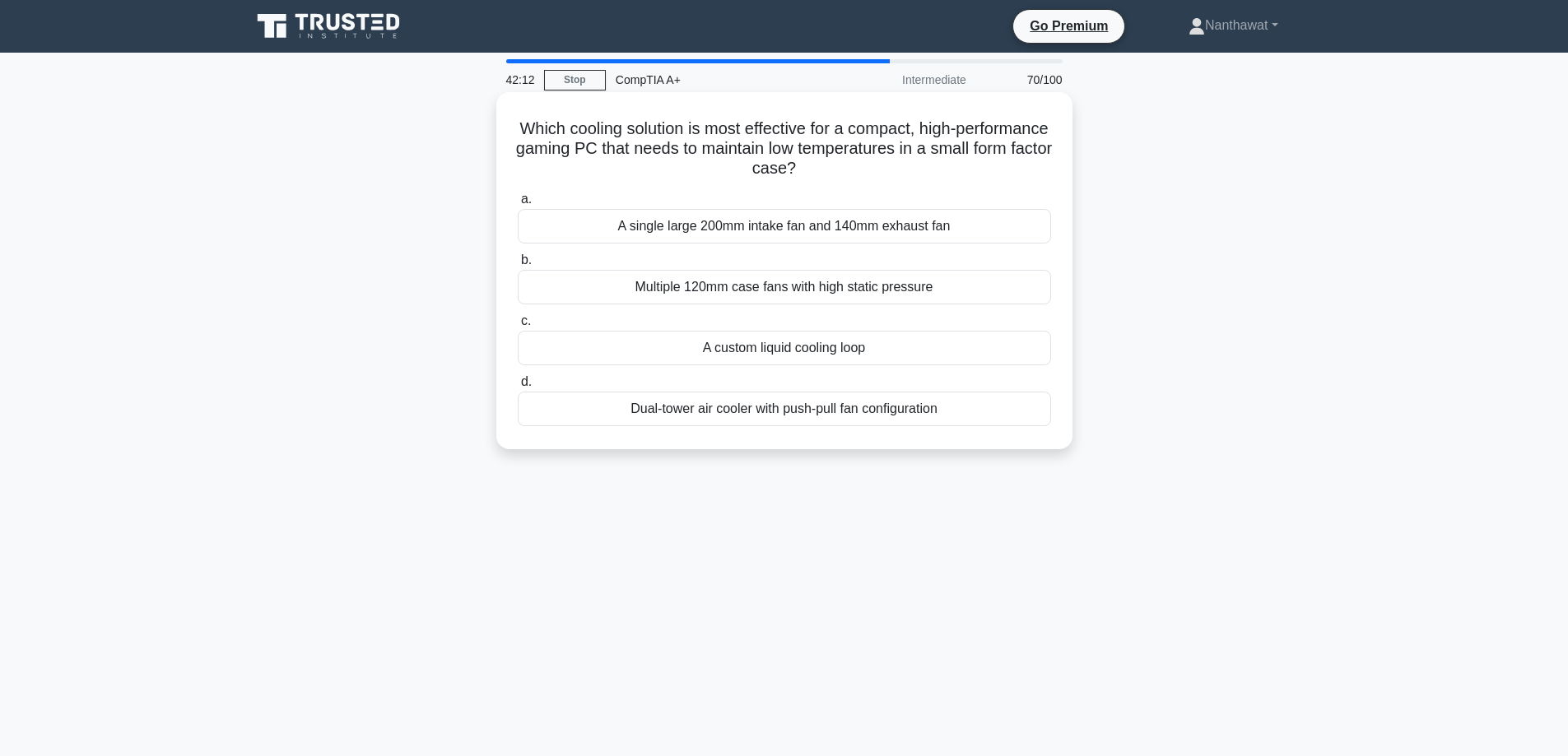
click at [606, 343] on div "A custom liquid cooling loop" at bounding box center [784, 348] width 533 height 35
click at [517, 327] on input "c. A custom liquid cooling loop" at bounding box center [517, 321] width 0 height 10
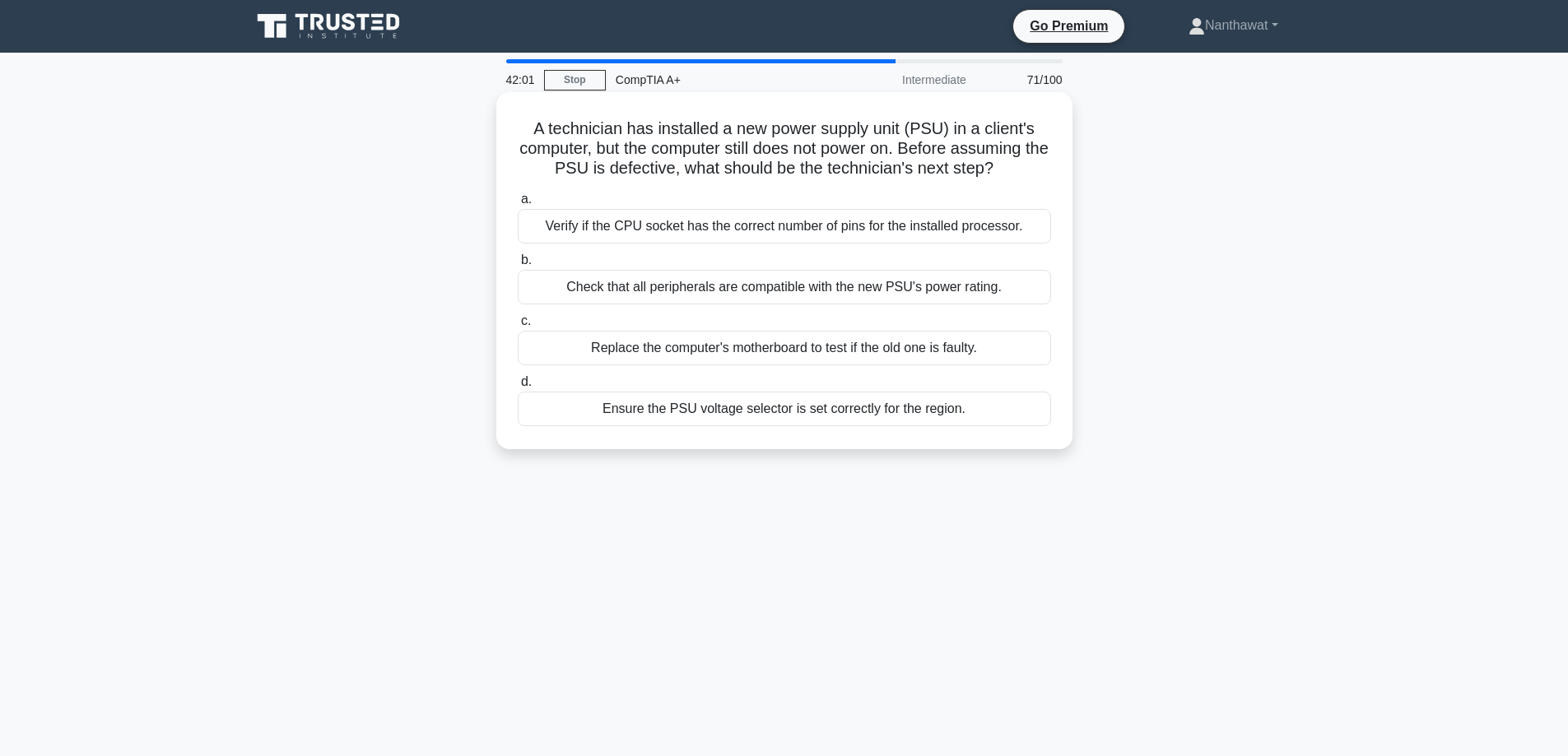
click at [578, 344] on div "Replace the computer's motherboard to test if the old one is faulty." at bounding box center [784, 348] width 533 height 35
click at [517, 327] on input "c. Replace the computer's motherboard to test if the old one is faulty." at bounding box center [517, 321] width 0 height 10
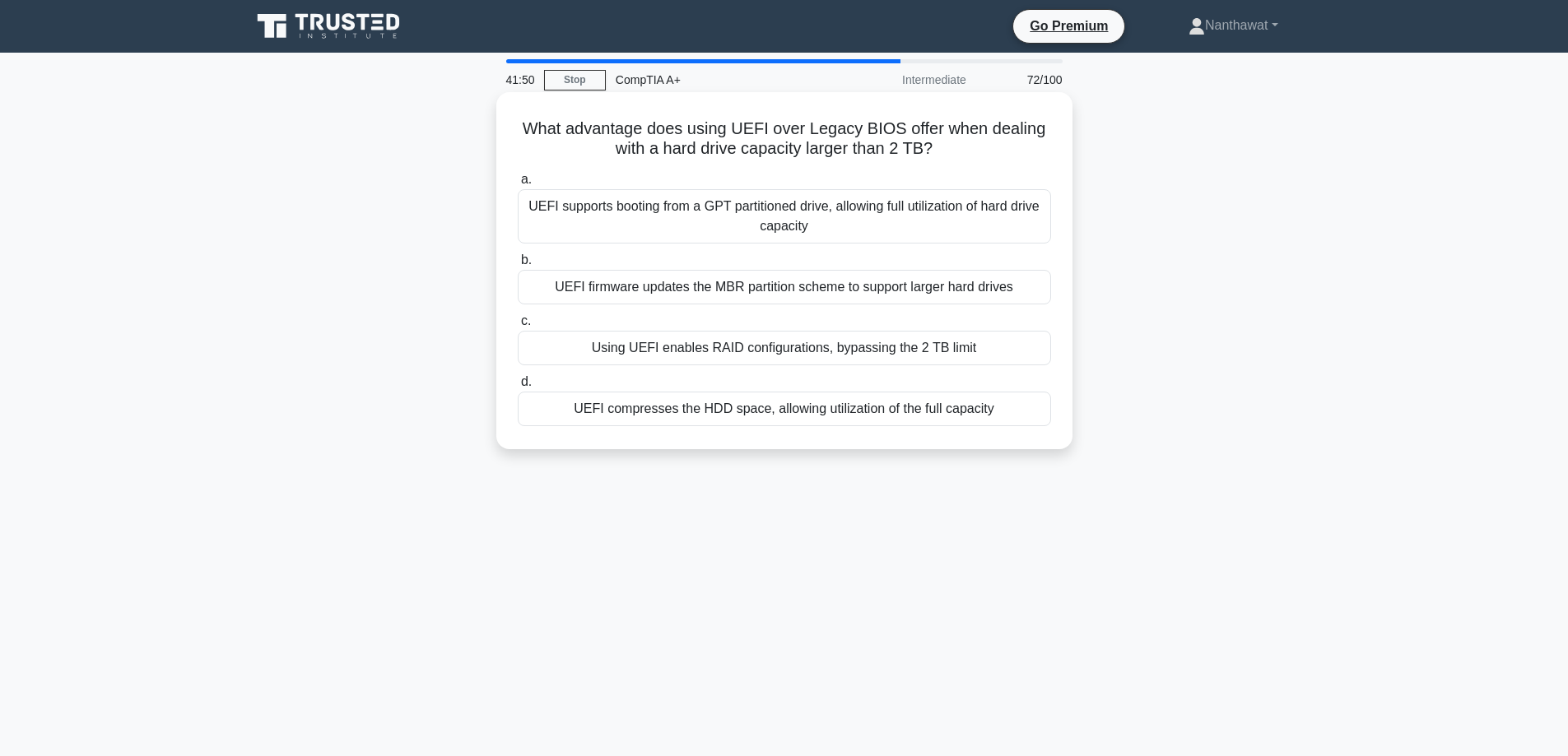
click at [552, 217] on div "UEFI supports booting from a GPT partitioned drive, allowing full utilization o…" at bounding box center [784, 216] width 533 height 54
click at [517, 185] on input "a. UEFI supports booting from a GPT partitioned drive, allowing full utilizatio…" at bounding box center [517, 179] width 0 height 10
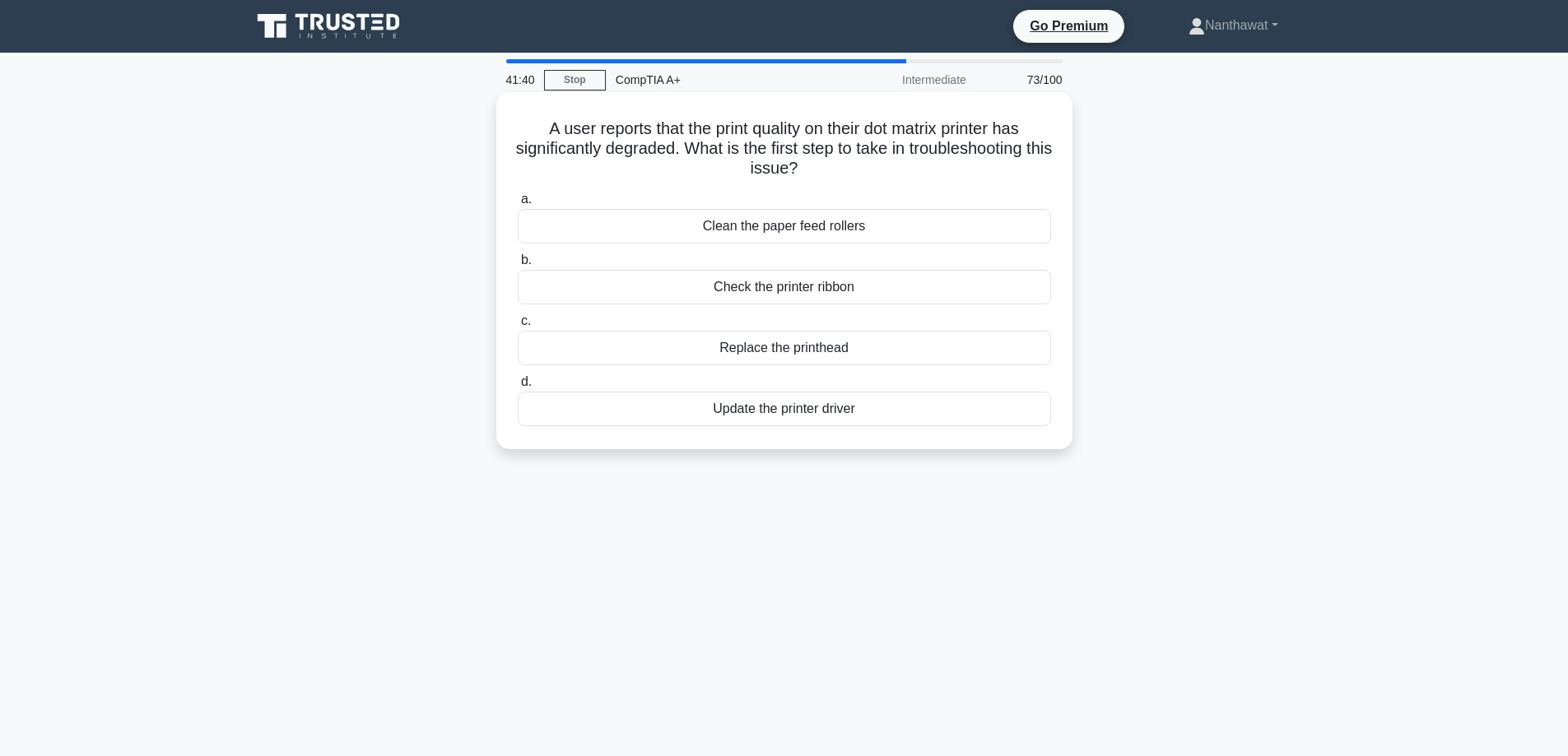
click at [613, 353] on div "Replace the printhead" at bounding box center [784, 348] width 533 height 35
click at [517, 327] on input "c. Replace the printhead" at bounding box center [517, 321] width 0 height 10
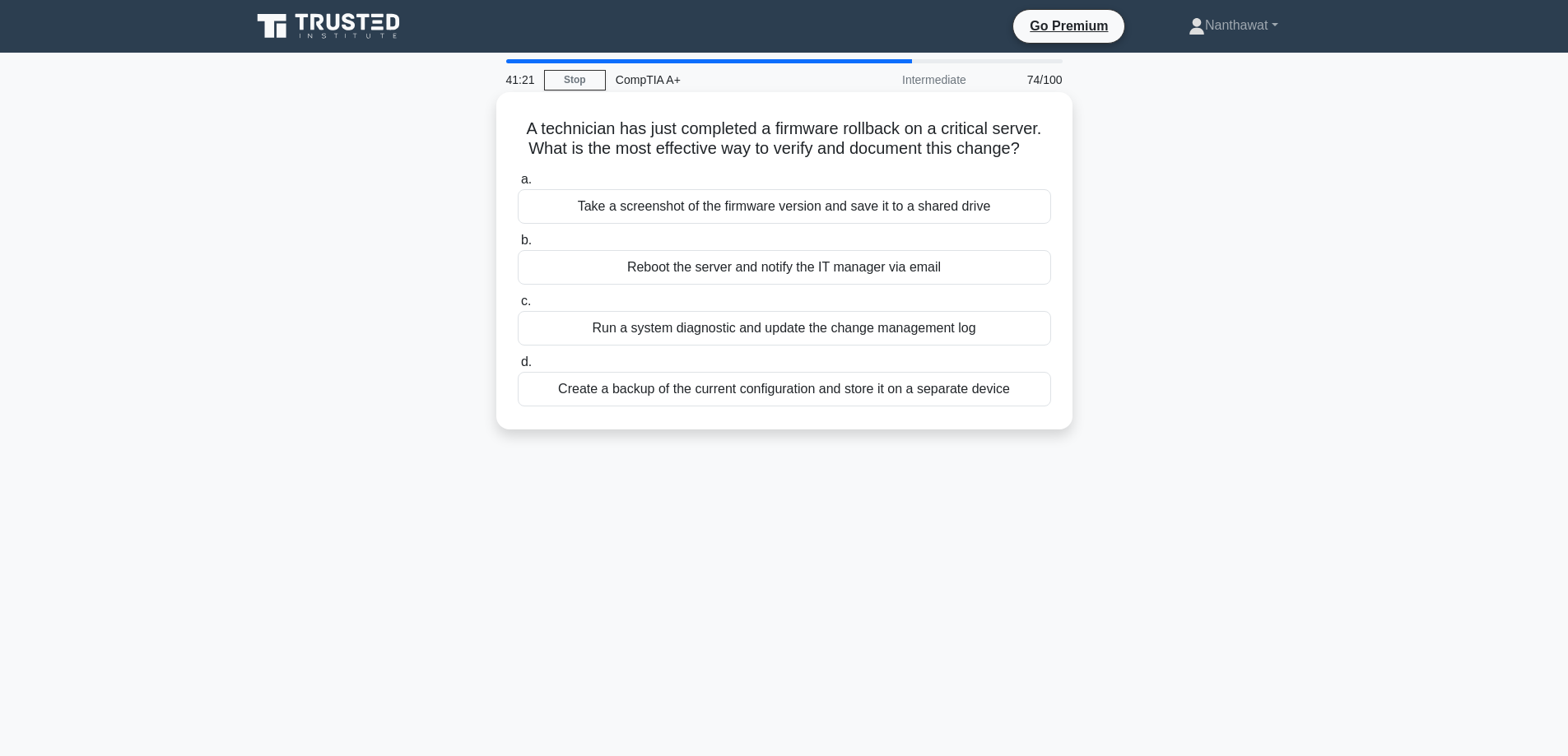
click at [564, 380] on div "Create a backup of the current configuration and store it on a separate device" at bounding box center [784, 389] width 533 height 35
click at [517, 368] on input "d. Create a backup of the current configuration and store it on a separate devi…" at bounding box center [517, 362] width 0 height 10
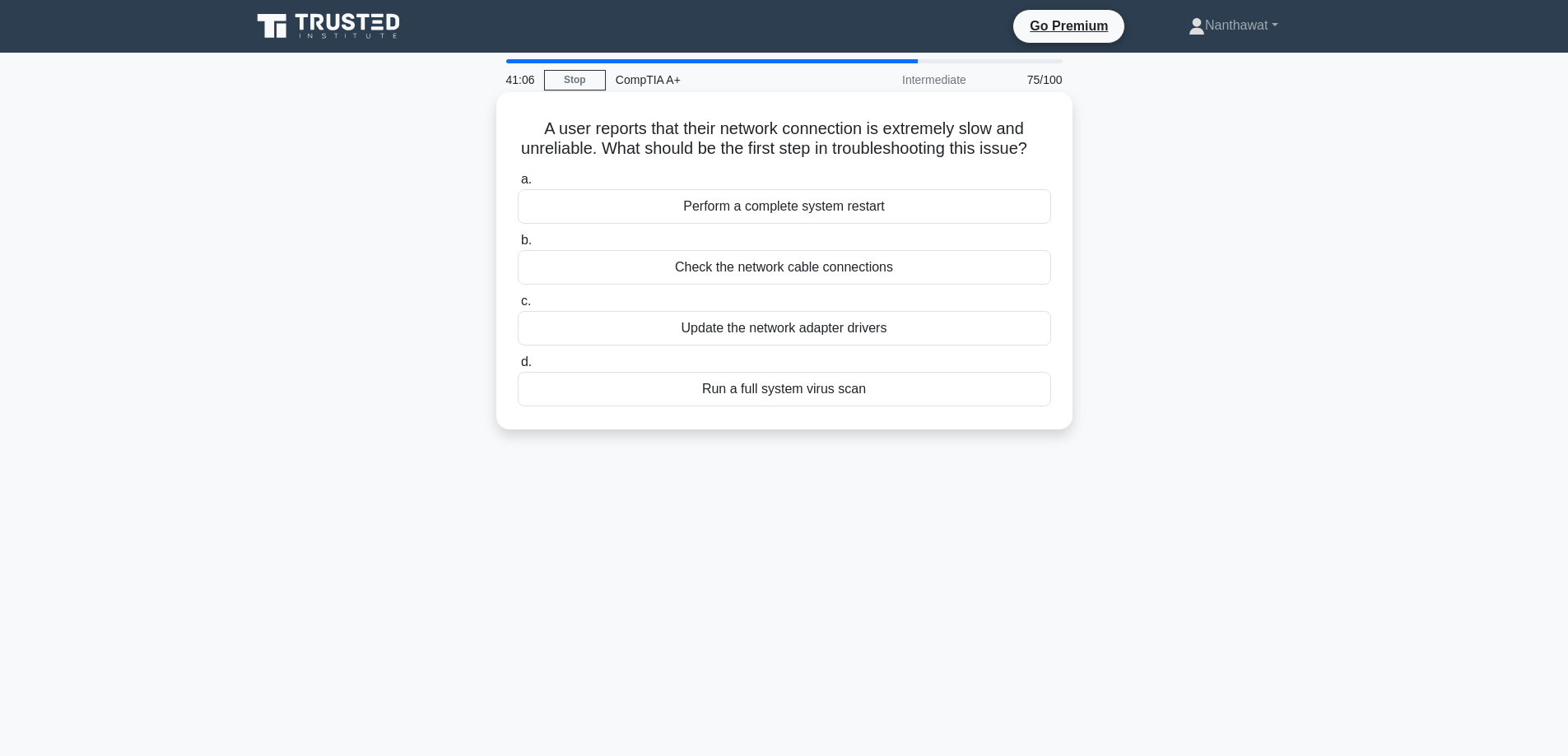
click at [598, 345] on div "Update the network adapter drivers" at bounding box center [784, 328] width 533 height 35
click at [517, 307] on input "c. Update the network adapter drivers" at bounding box center [517, 301] width 0 height 10
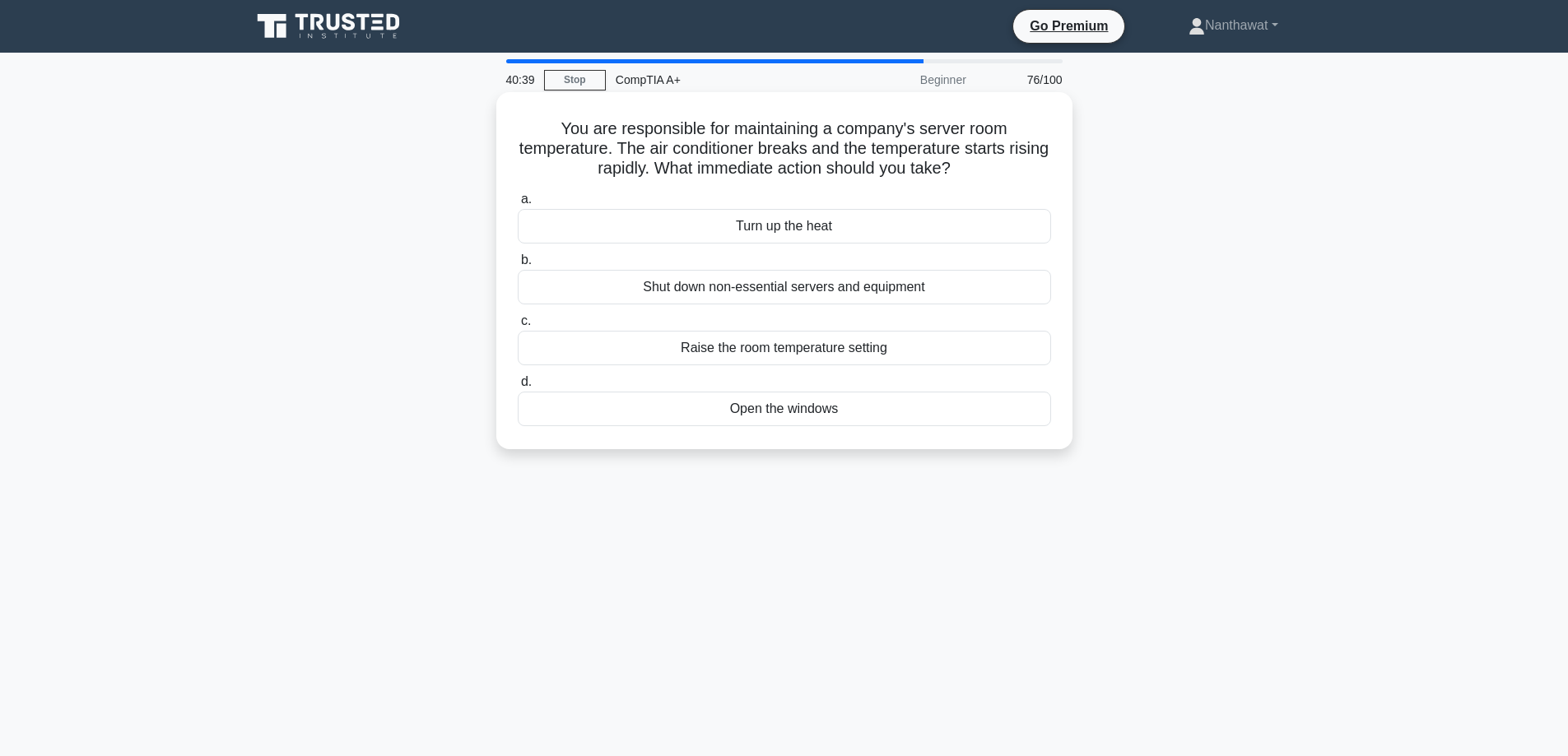
click at [632, 408] on div "Open the windows" at bounding box center [784, 409] width 533 height 35
click at [517, 387] on input "d. Open the windows" at bounding box center [517, 382] width 0 height 10
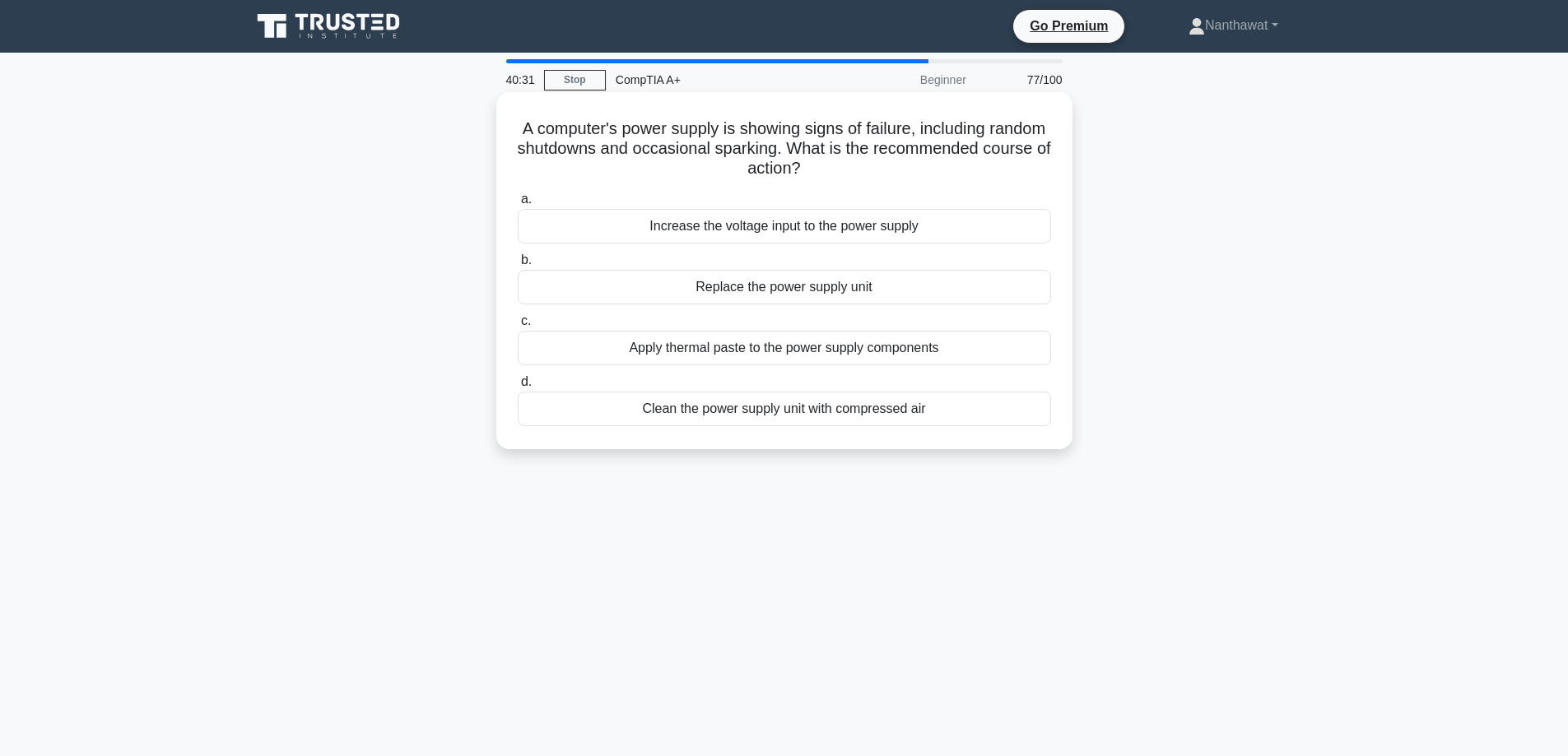
click at [621, 298] on div "Replace the power supply unit" at bounding box center [784, 287] width 533 height 35
click at [517, 266] on input "b. Replace the power supply unit" at bounding box center [517, 260] width 0 height 10
click at [581, 340] on div "Monitor CPU and GPU temperatures under load" at bounding box center [784, 348] width 533 height 35
click at [517, 327] on input "c. Monitor CPU and GPU temperatures under load" at bounding box center [517, 321] width 0 height 10
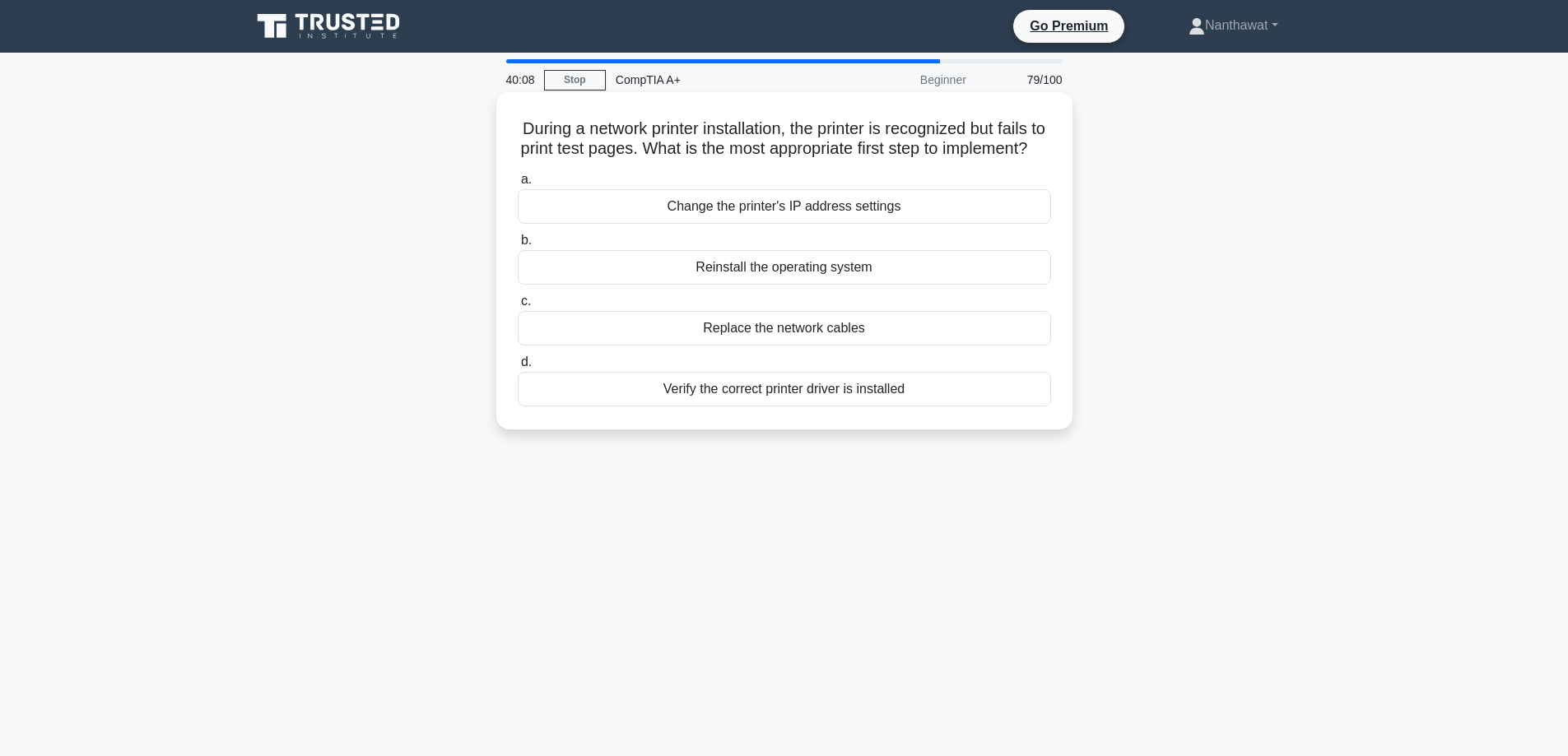
click at [562, 224] on div "Change the printer's IP address settings" at bounding box center [784, 206] width 533 height 35
click at [517, 185] on input "a. Change the printer's IP address settings" at bounding box center [517, 179] width 0 height 10
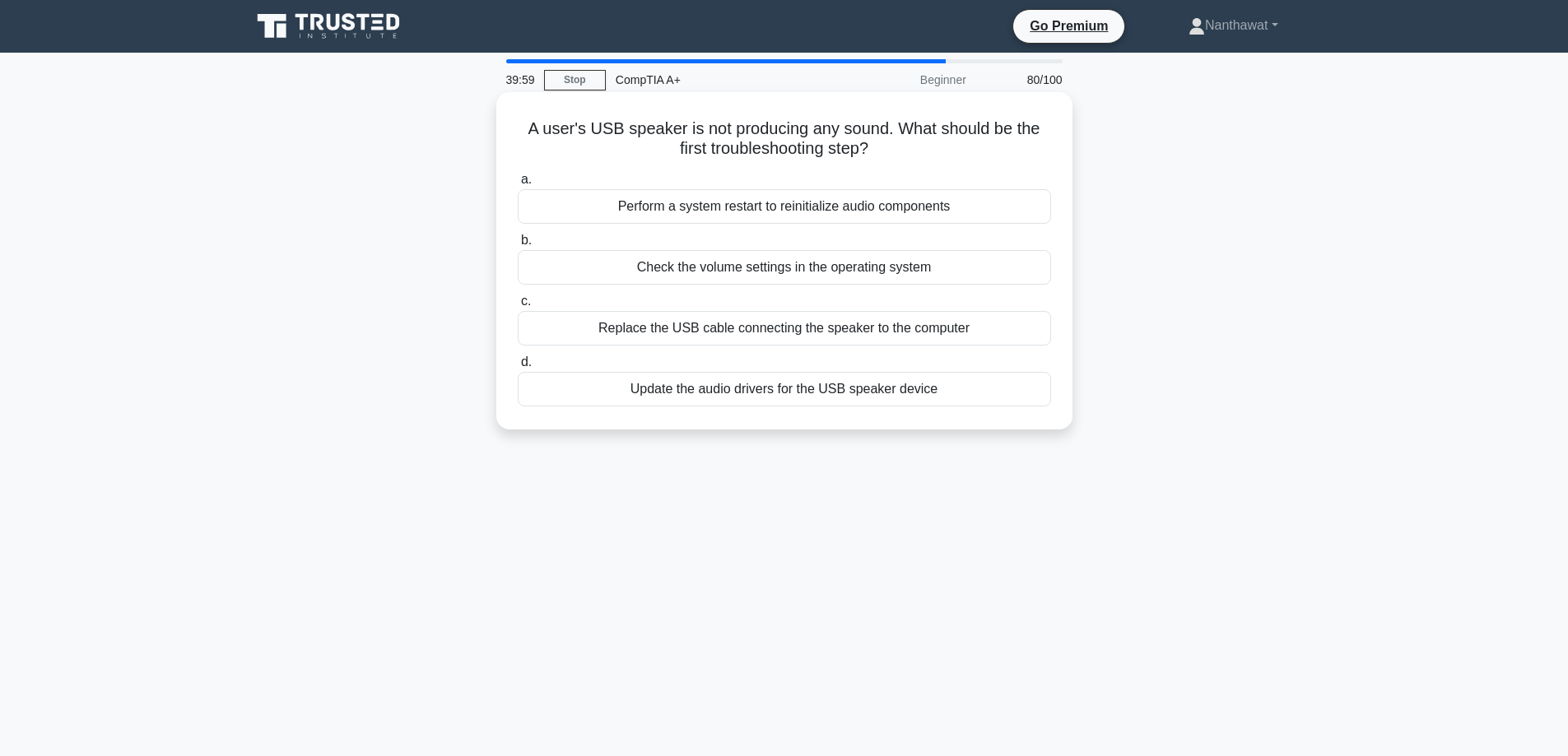
click at [609, 392] on div "Update the audio drivers for the USB speaker device" at bounding box center [784, 389] width 533 height 35
click at [517, 368] on input "d. Update the audio drivers for the USB speaker device" at bounding box center [517, 362] width 0 height 10
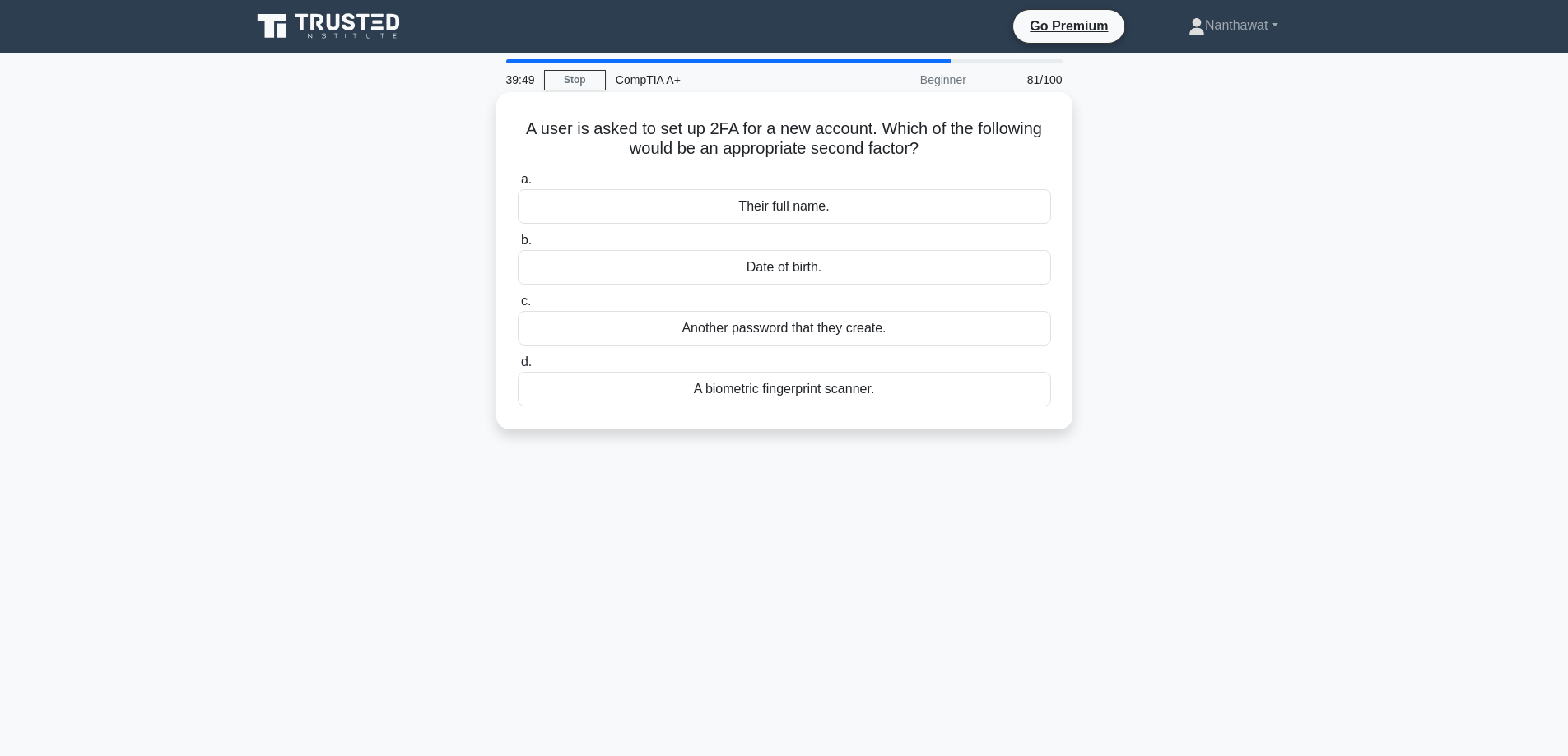
click at [611, 389] on div "A biometric fingerprint scanner." at bounding box center [784, 389] width 533 height 35
click at [517, 368] on input "d. A biometric fingerprint scanner." at bounding box center [517, 362] width 0 height 10
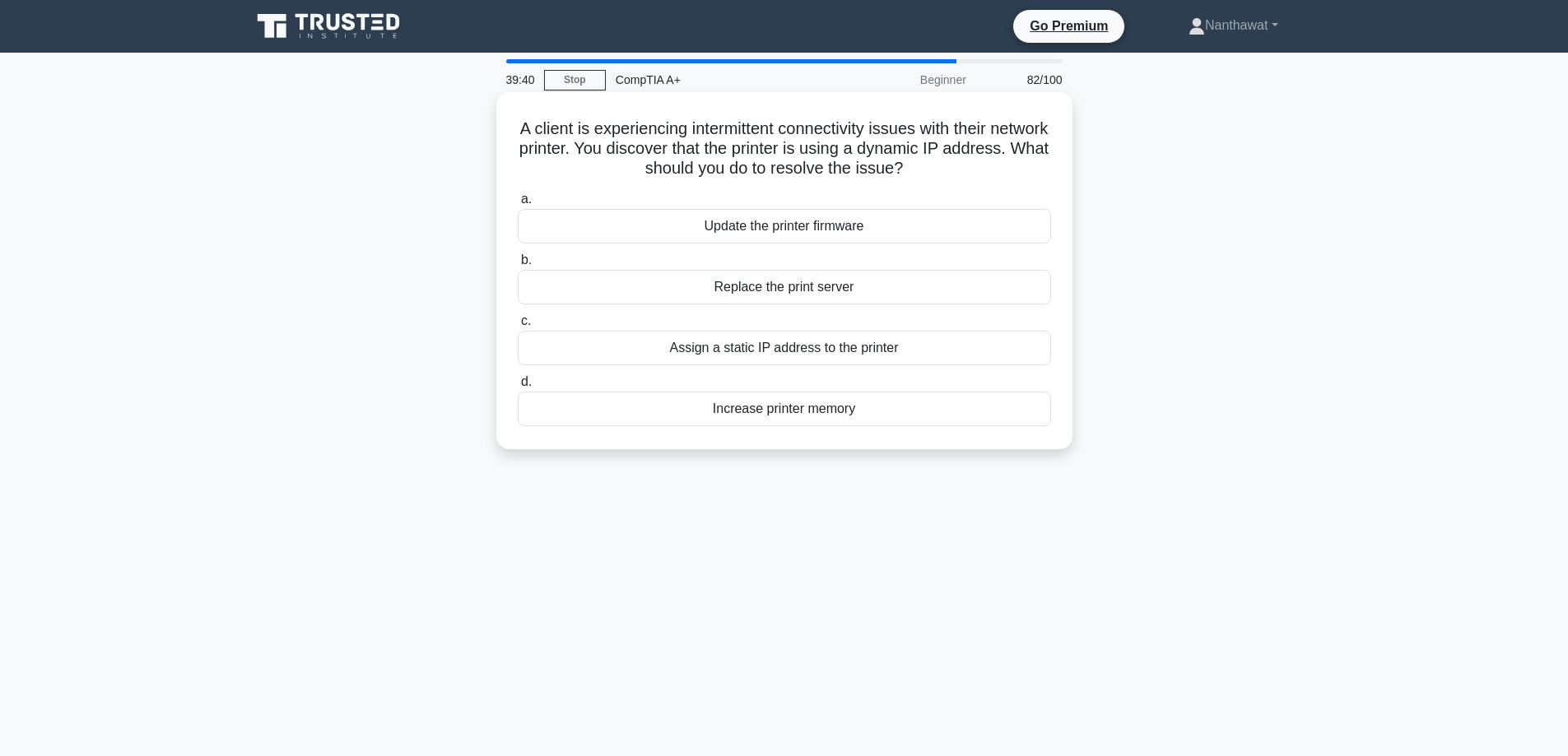
click at [632, 339] on div "Assign a static IP address to the printer" at bounding box center [784, 348] width 533 height 35
click at [517, 327] on input "c. Assign a static IP address to the printer" at bounding box center [517, 321] width 0 height 10
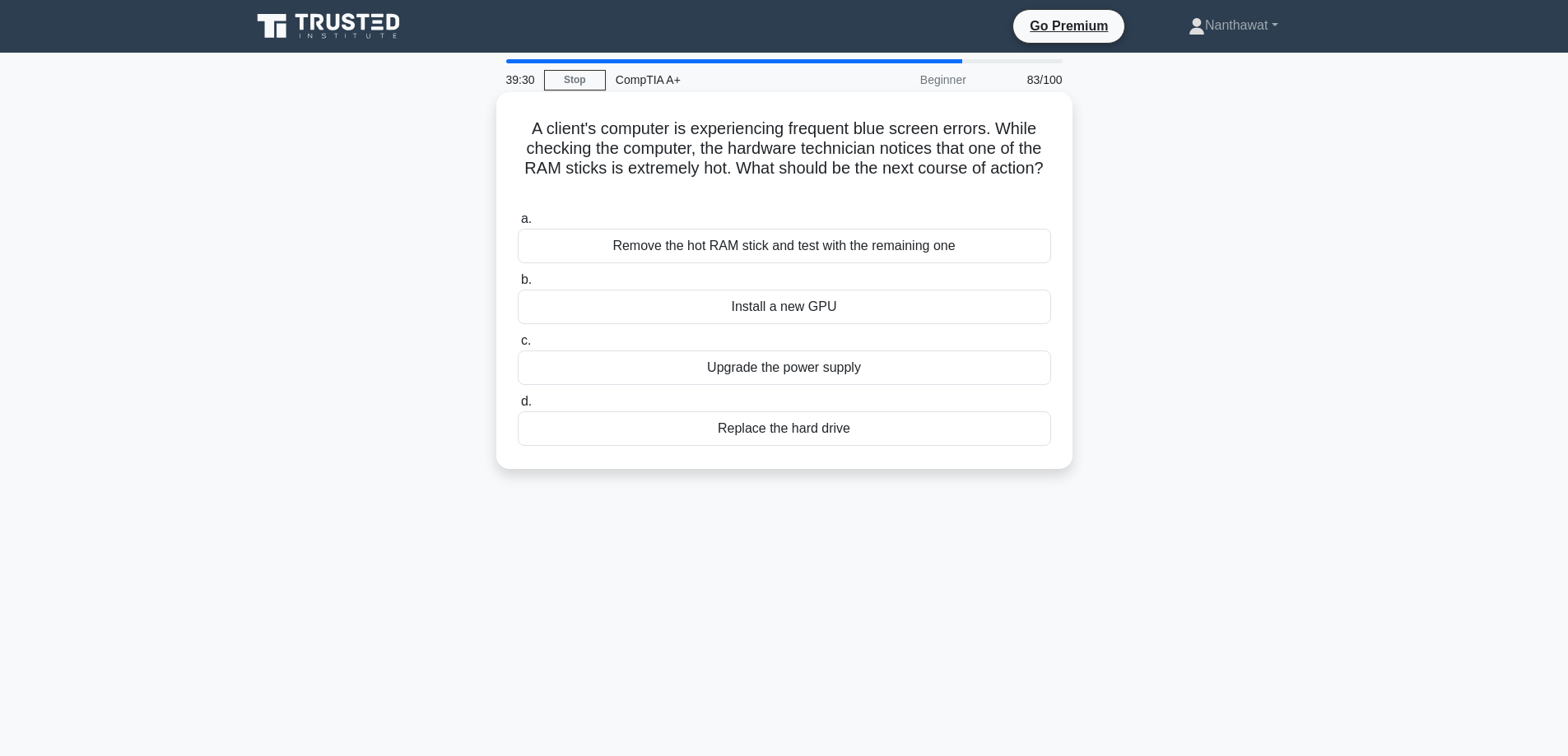
click at [578, 251] on div "Remove the hot RAM stick and test with the remaining one" at bounding box center [784, 246] width 533 height 35
click at [517, 225] on input "a. Remove the hot RAM stick and test with the remaining one" at bounding box center [517, 219] width 0 height 10
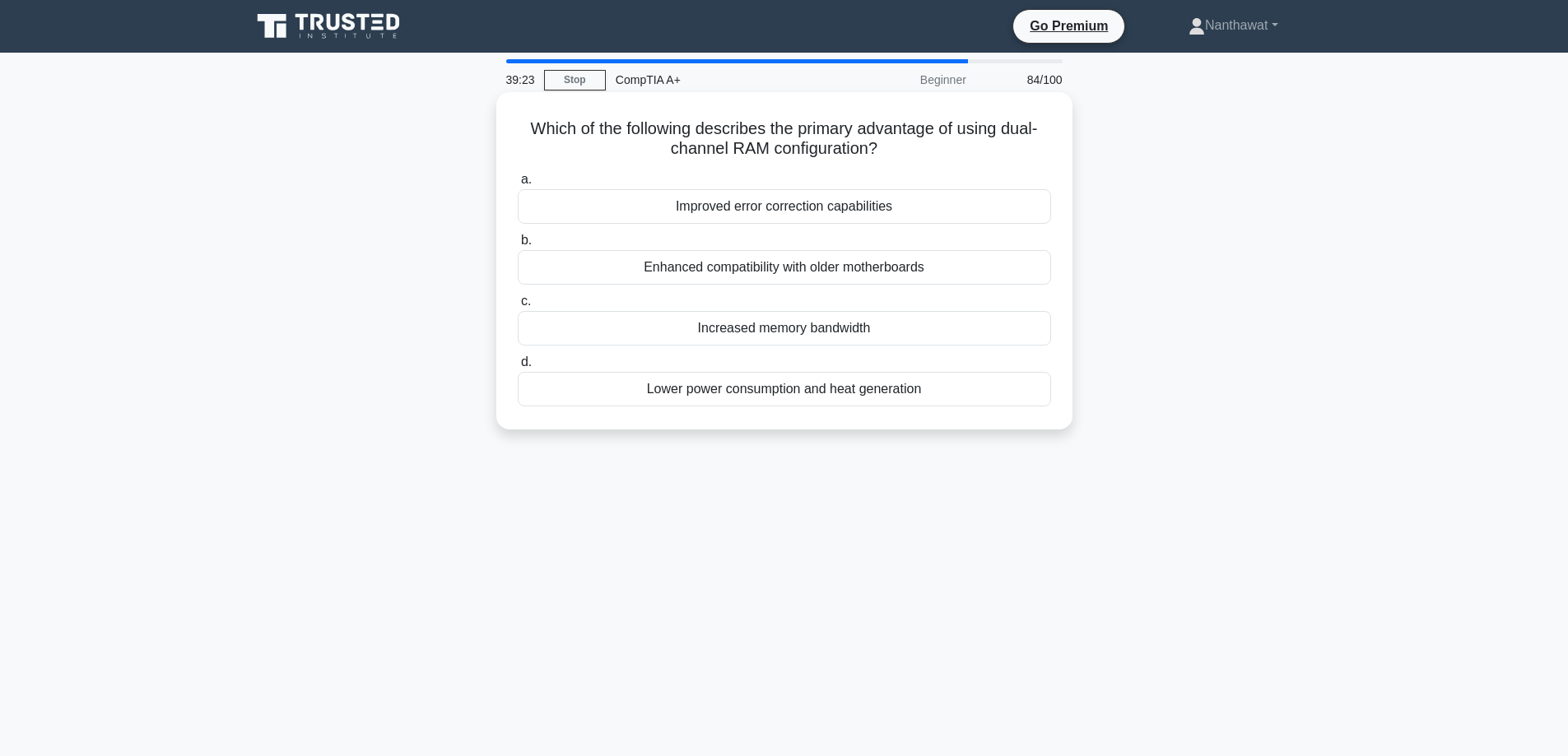
click at [571, 327] on div "Increased memory bandwidth" at bounding box center [784, 328] width 533 height 35
click at [517, 307] on input "c. Increased memory bandwidth" at bounding box center [517, 301] width 0 height 10
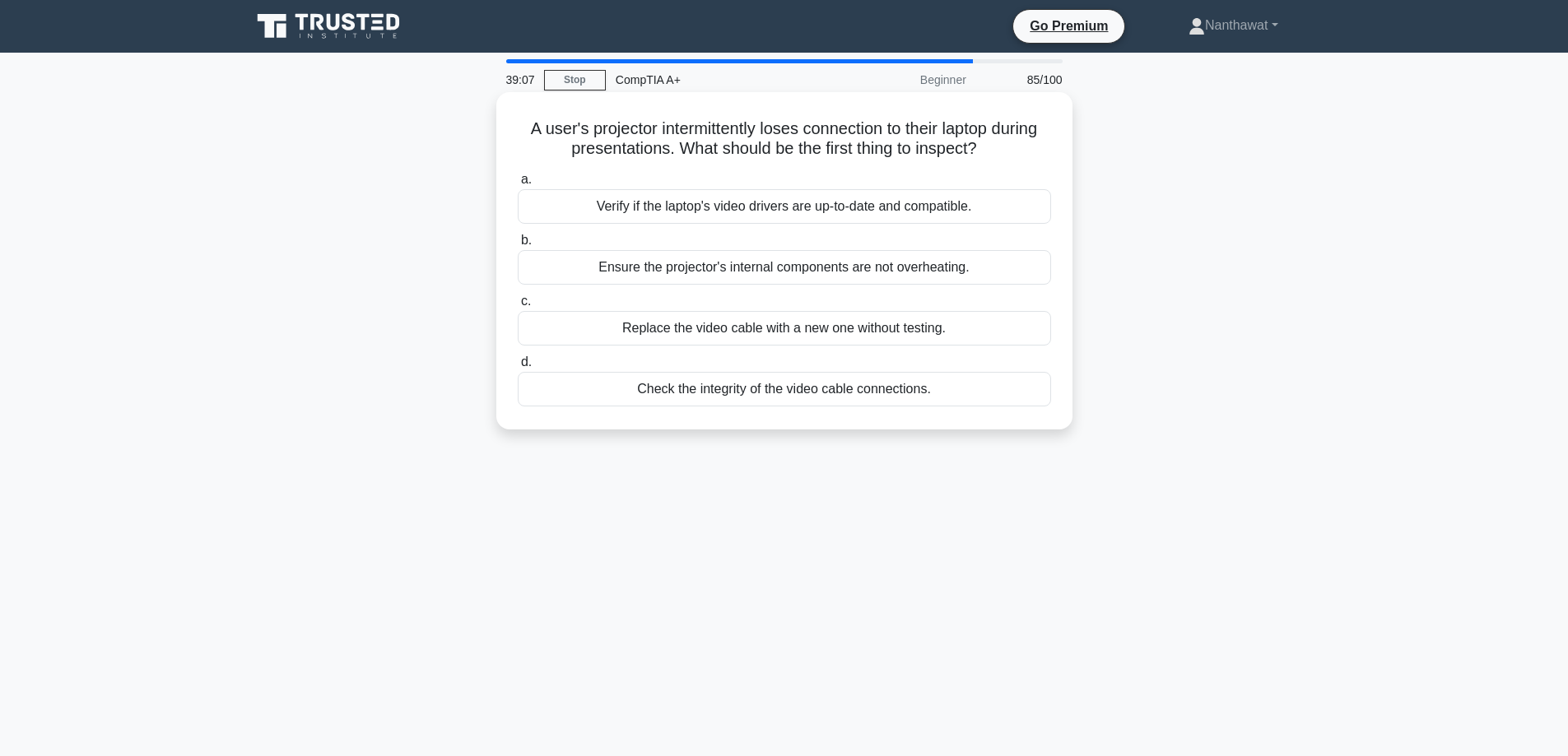
click at [604, 391] on div "Check the integrity of the video cable connections." at bounding box center [784, 389] width 533 height 35
click at [517, 368] on input "d. Check the integrity of the video cable connections." at bounding box center [517, 362] width 0 height 10
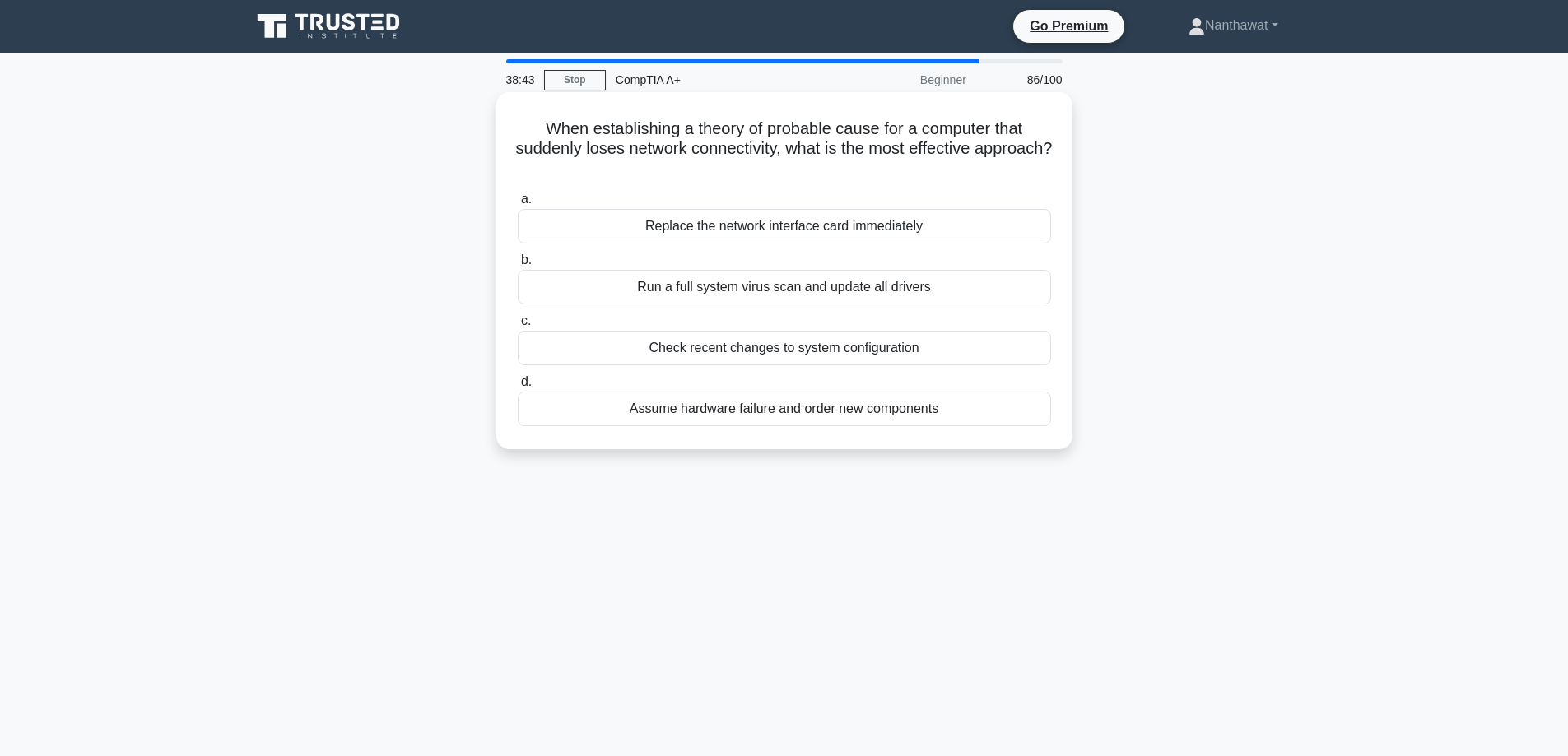
click at [636, 336] on div "Check recent changes to system configuration" at bounding box center [784, 348] width 533 height 35
click at [517, 327] on input "c. Check recent changes to system configuration" at bounding box center [517, 321] width 0 height 10
click at [717, 410] on div "Use Windows Update to search for and install the latest driver" at bounding box center [784, 409] width 533 height 35
click at [517, 387] on input "d. Use Windows Update to search for and install the latest driver" at bounding box center [517, 382] width 0 height 10
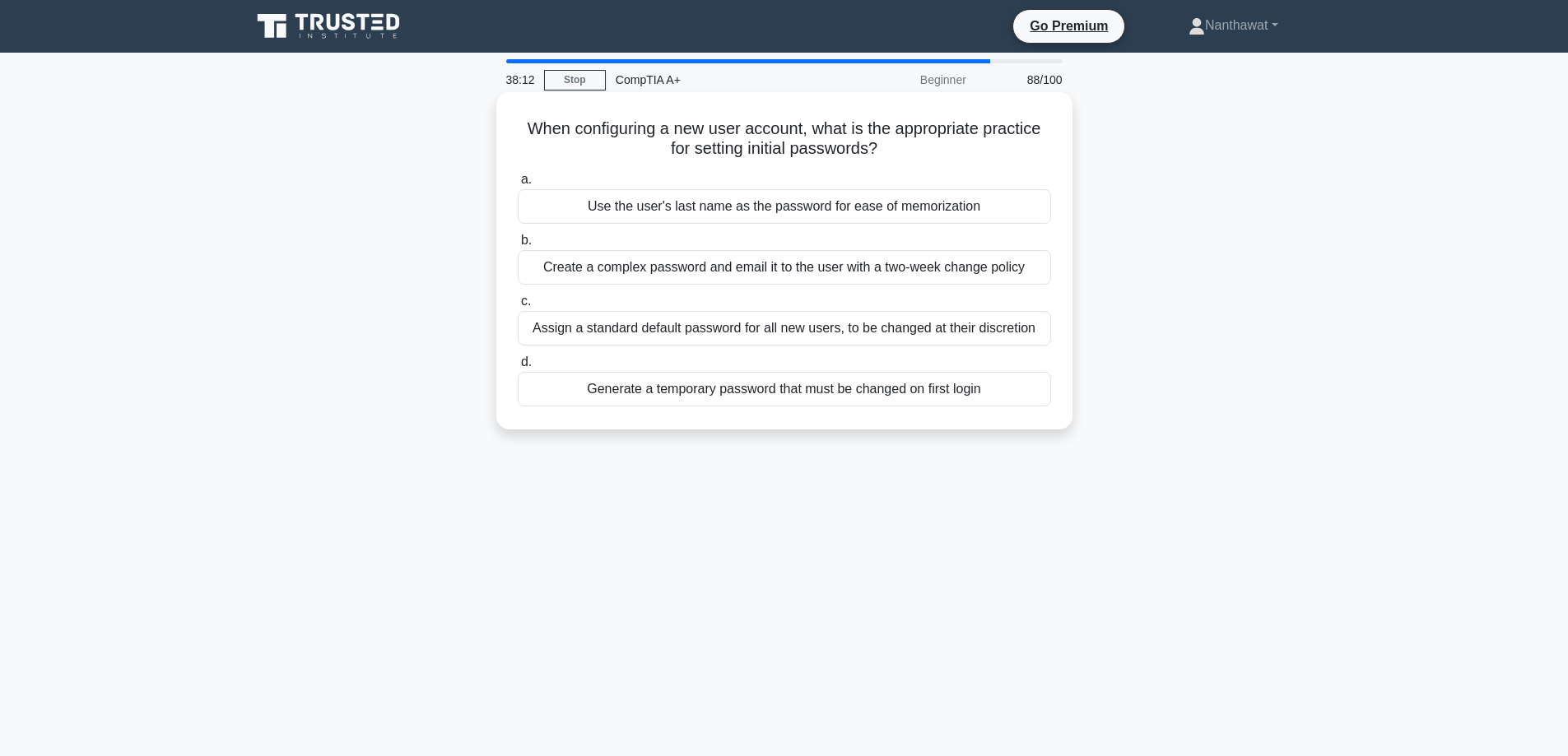
click at [645, 395] on div "Generate a temporary password that must be changed on first login" at bounding box center [784, 389] width 533 height 35
click at [517, 368] on input "d. Generate a temporary password that must be changed on first login" at bounding box center [517, 362] width 0 height 10
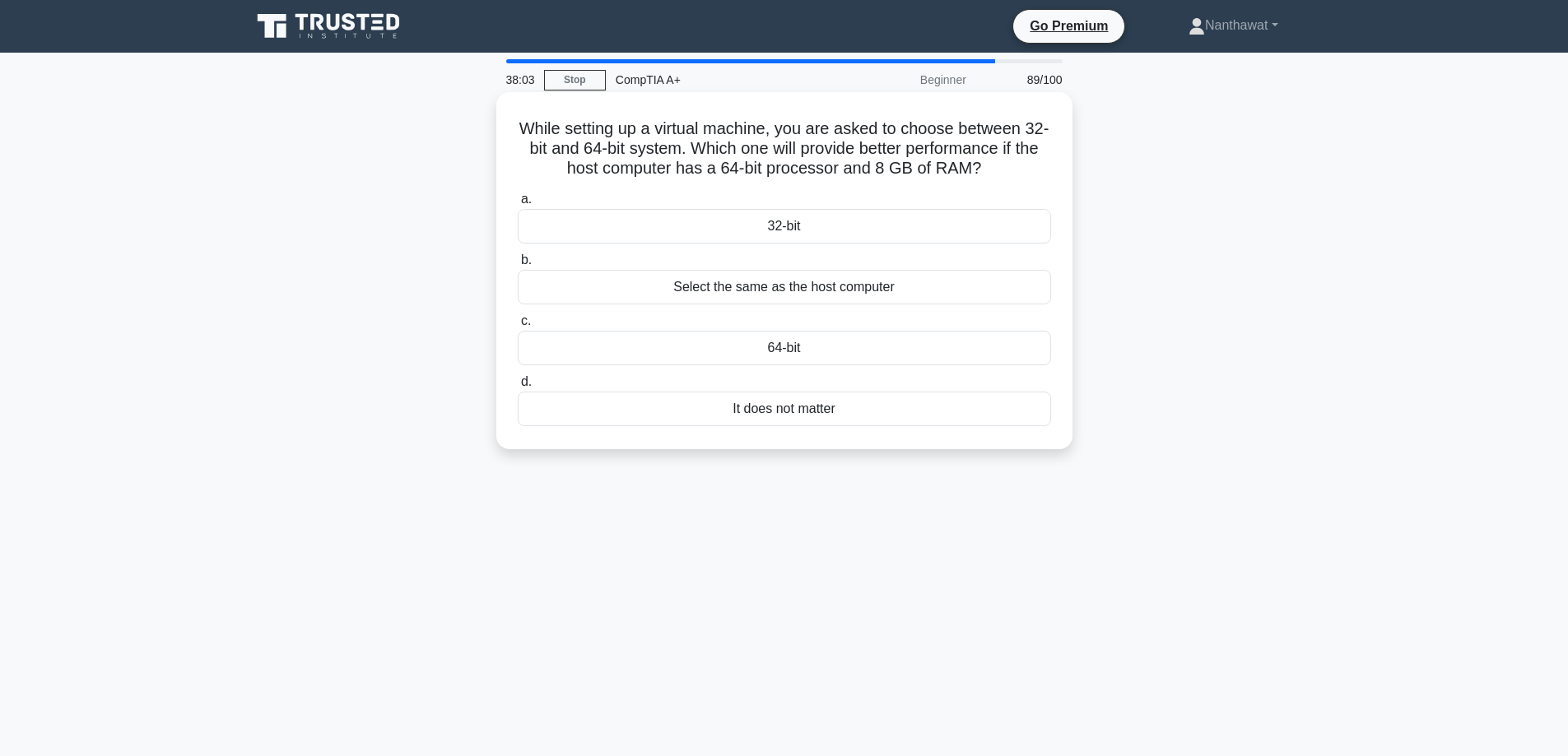
click at [657, 355] on div "64-bit" at bounding box center [784, 348] width 533 height 35
click at [517, 327] on input "c. 64-bit" at bounding box center [517, 321] width 0 height 10
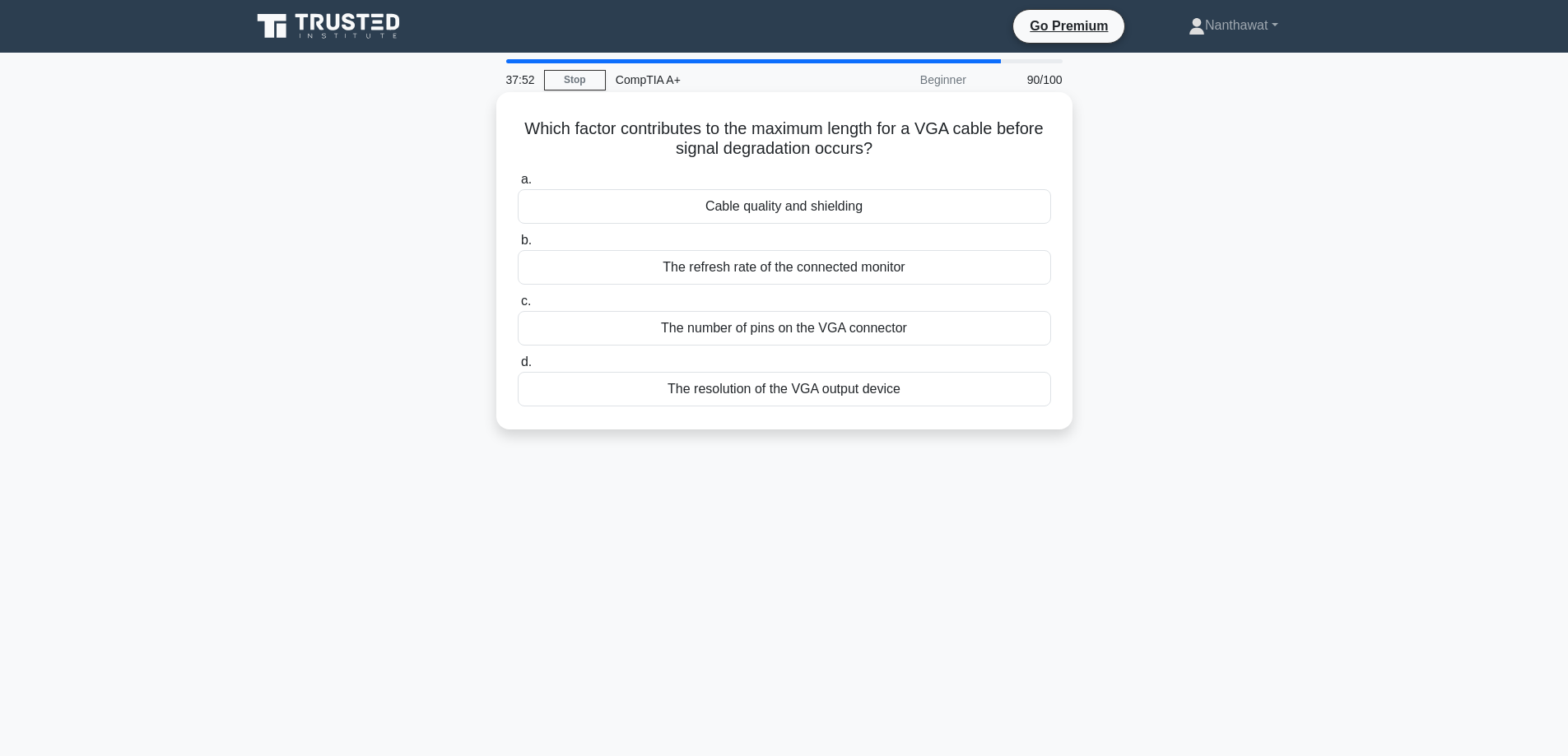
click at [565, 210] on div "Cable quality and shielding" at bounding box center [784, 206] width 533 height 35
click at [517, 185] on input "a. Cable quality and shielding" at bounding box center [517, 179] width 0 height 10
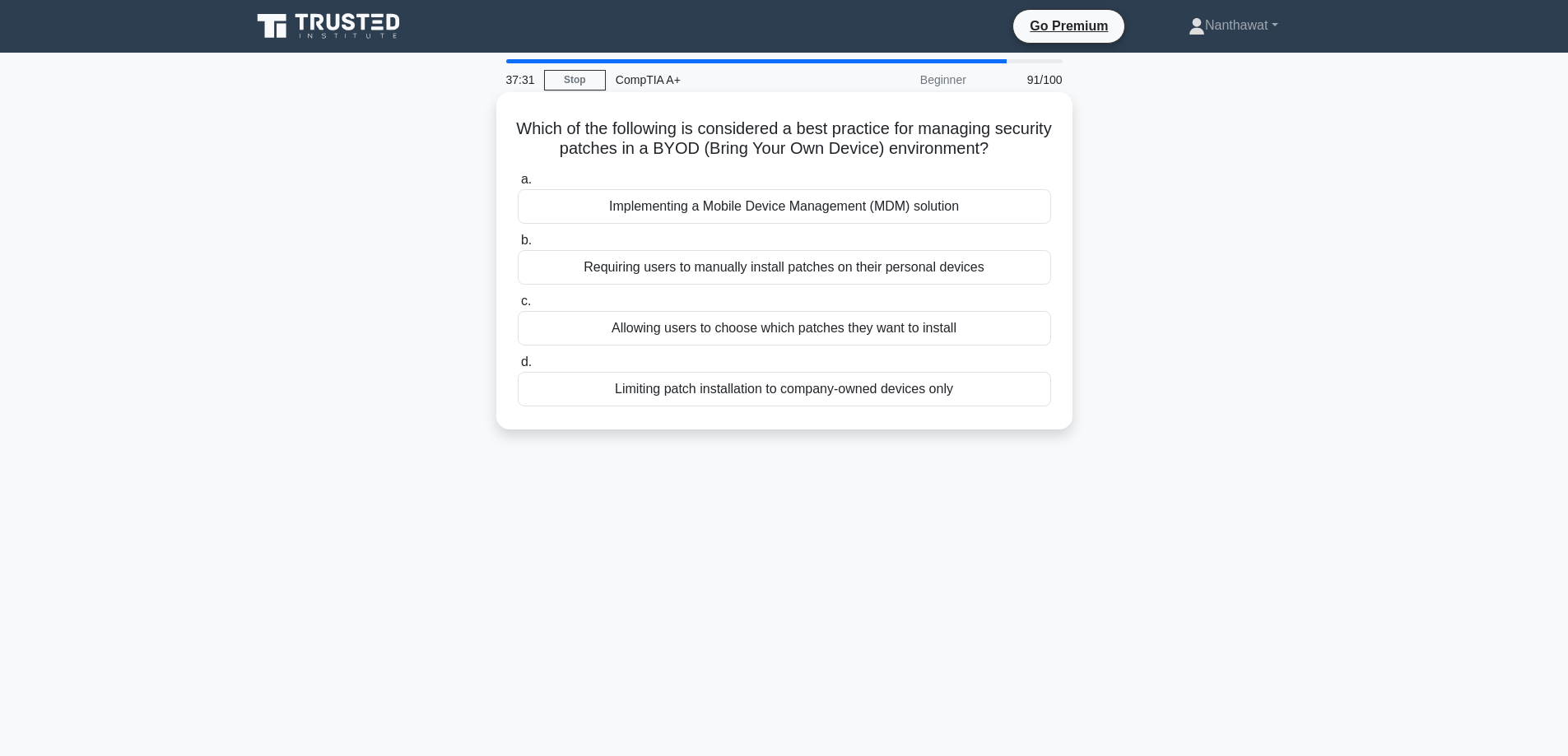
click at [567, 254] on div "Requiring users to manually install patches on their personal devices" at bounding box center [784, 267] width 533 height 35
click at [517, 246] on input "b. Requiring users to manually install patches on their personal devices" at bounding box center [517, 240] width 0 height 10
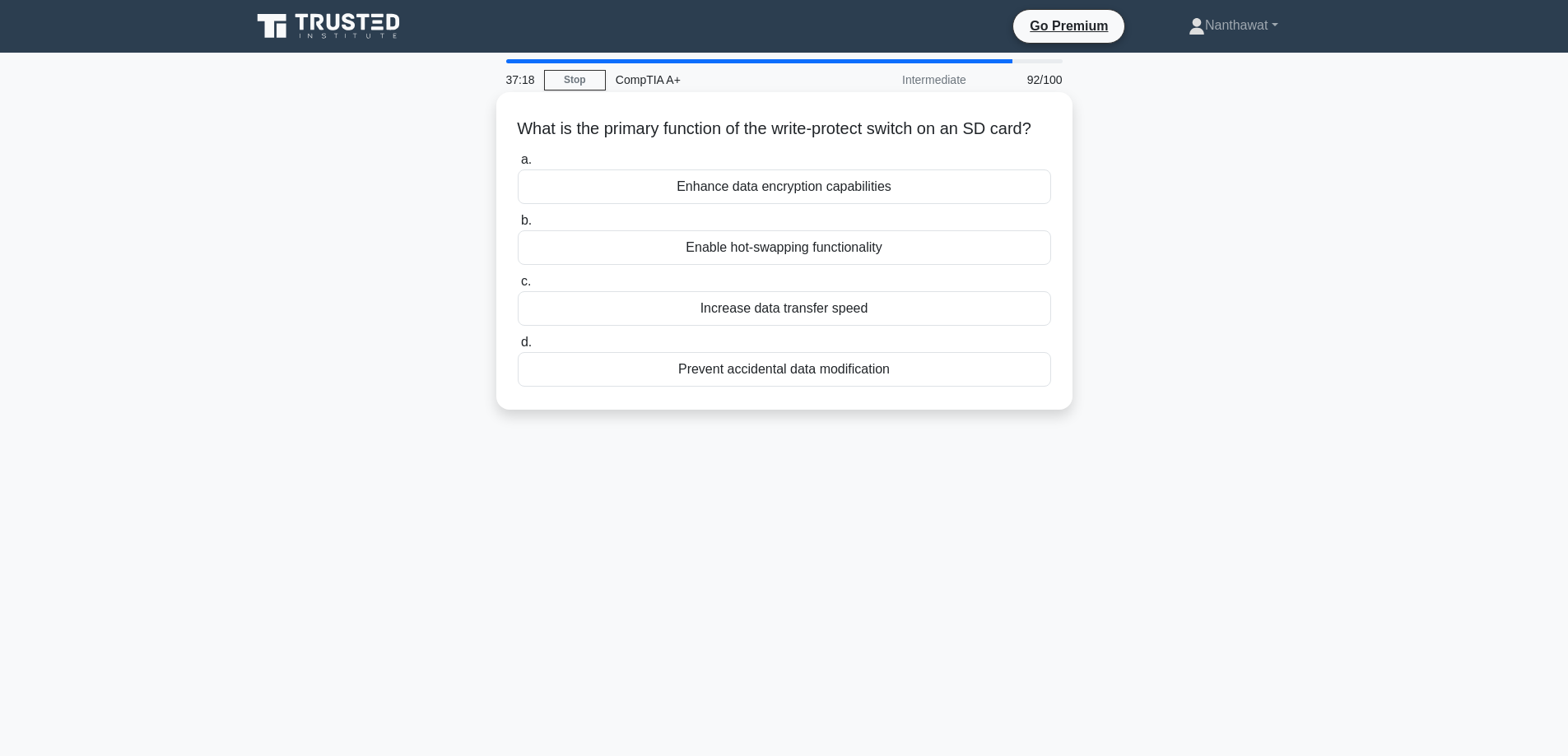
click at [657, 383] on div "Prevent accidental data modification" at bounding box center [784, 370] width 533 height 35
click at [517, 348] on input "d. Prevent accidental data modification" at bounding box center [517, 342] width 0 height 10
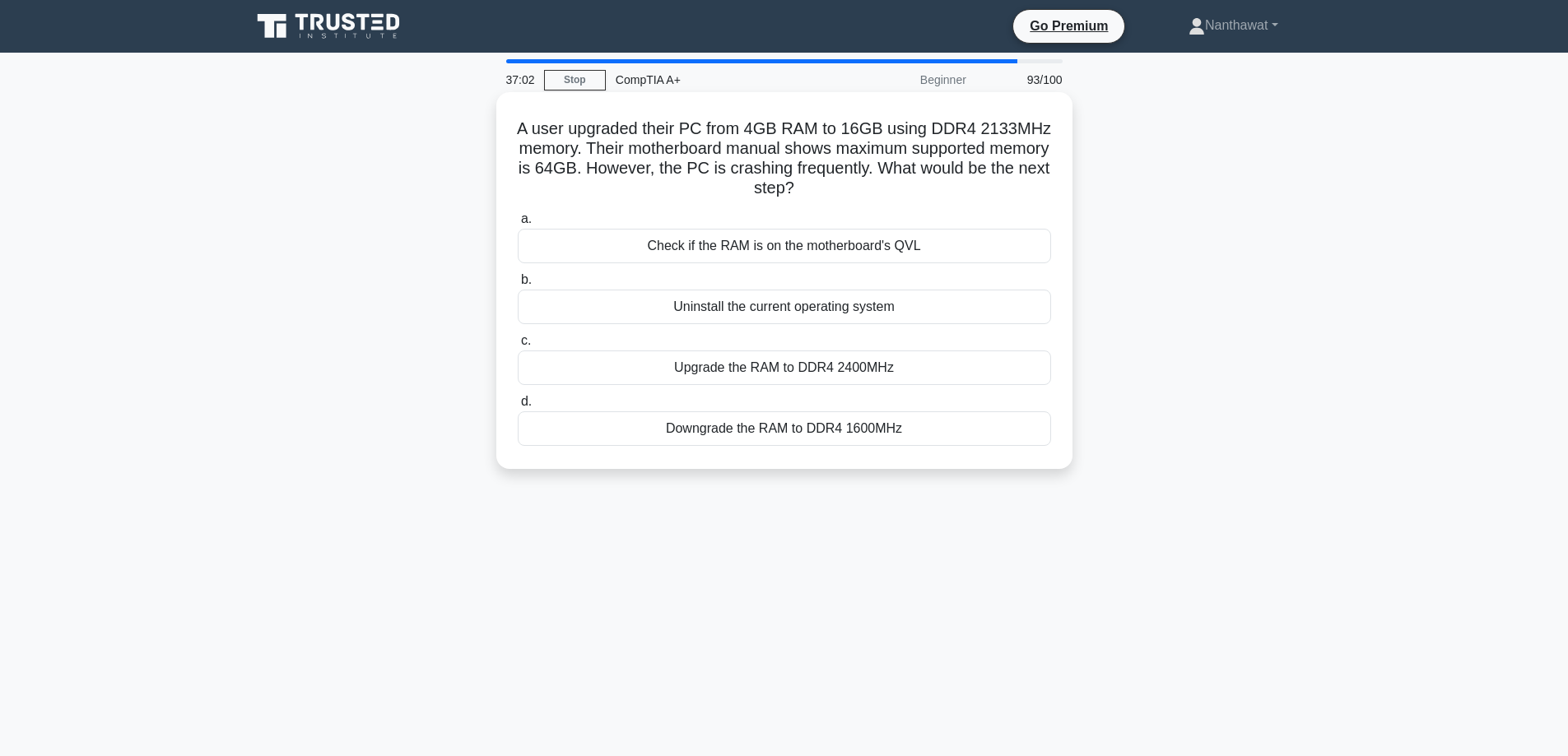
click at [551, 247] on div "Check if the RAM is on the motherboard's QVL" at bounding box center [784, 246] width 533 height 35
click at [517, 225] on input "a. Check if the RAM is on the motherboard's QVL" at bounding box center [517, 219] width 0 height 10
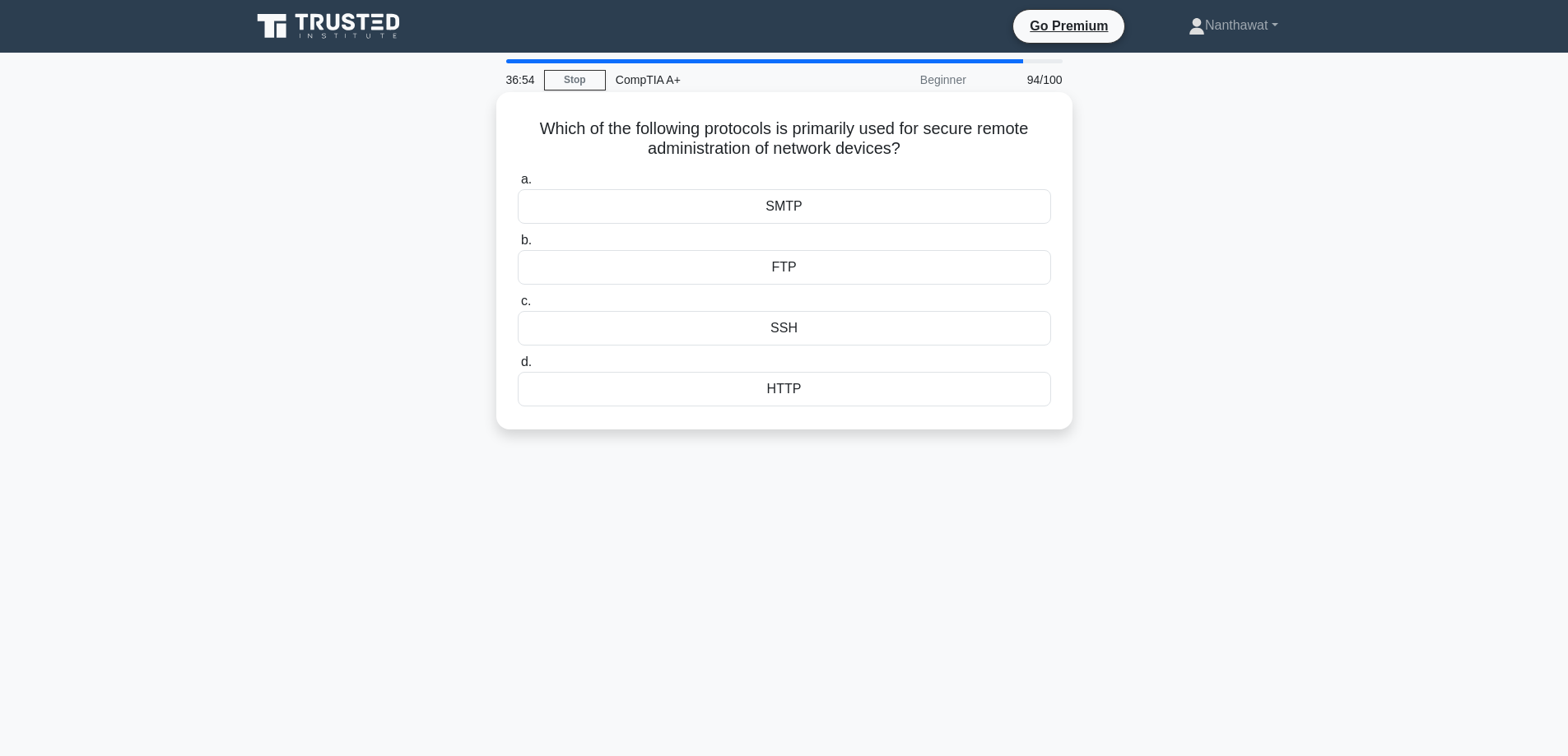
click at [859, 339] on div "SSH" at bounding box center [784, 328] width 533 height 35
click at [517, 307] on input "c. SSH" at bounding box center [517, 301] width 0 height 10
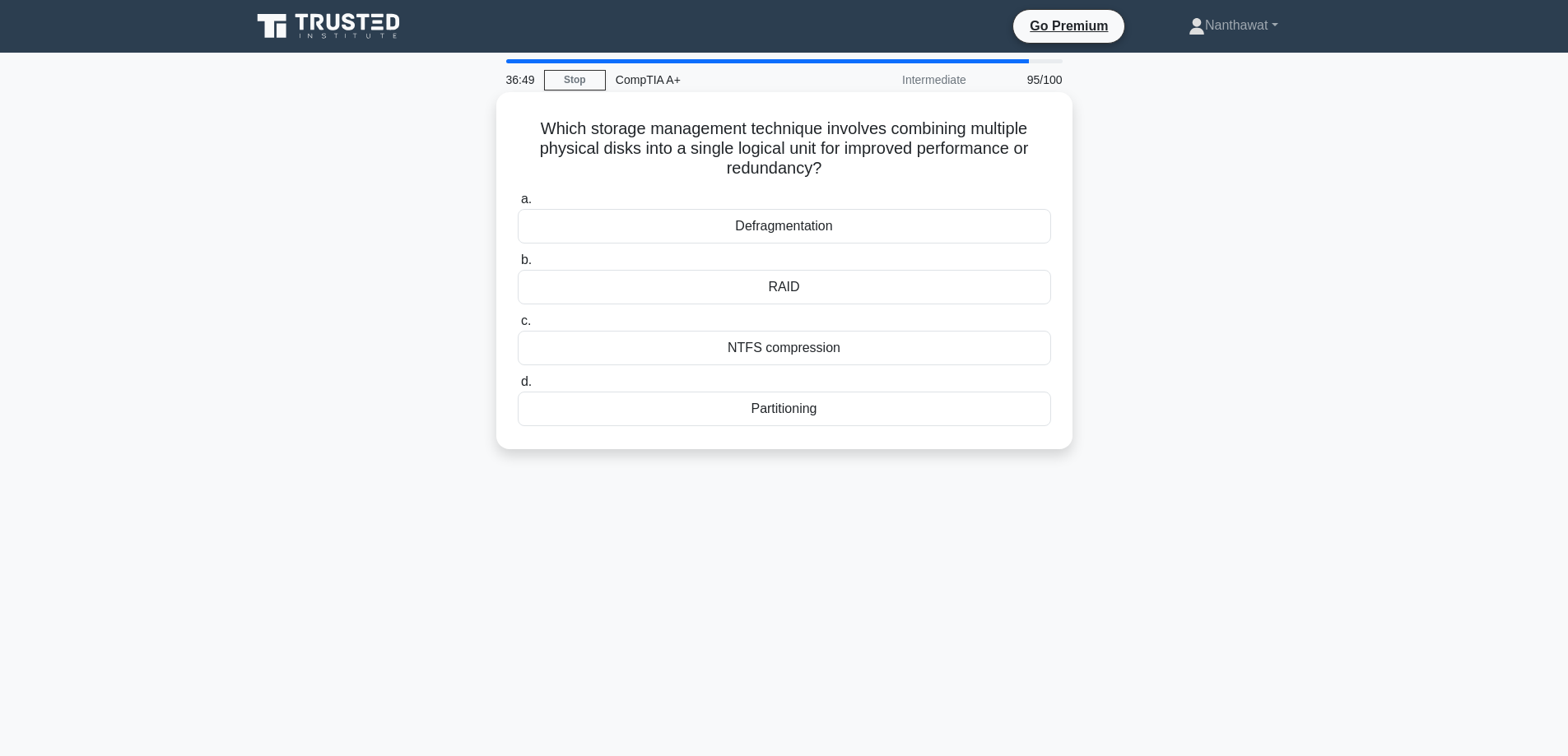
click at [764, 299] on div "RAID" at bounding box center [784, 287] width 533 height 35
click at [517, 266] on input "b. RAID" at bounding box center [517, 260] width 0 height 10
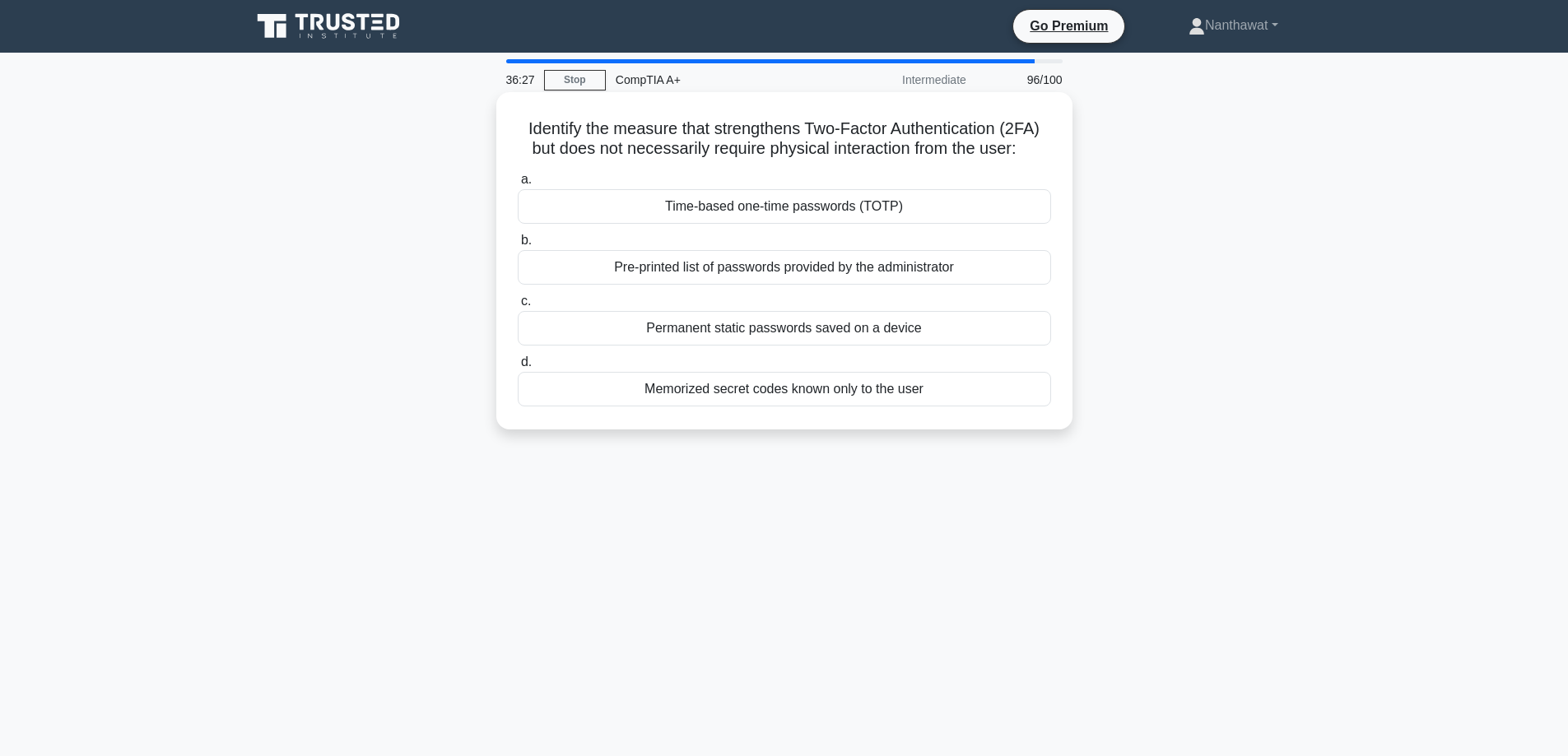
click at [580, 400] on div "Memorized secret codes known only to the user" at bounding box center [784, 389] width 533 height 35
click at [517, 368] on input "d. Memorized secret codes known only to the user" at bounding box center [517, 362] width 0 height 10
click at [571, 217] on div "Automatically adding more virtual machines during a promotional event." at bounding box center [784, 206] width 533 height 35
click at [517, 185] on input "a. Automatically adding more virtual machines during a promotional event." at bounding box center [517, 179] width 0 height 10
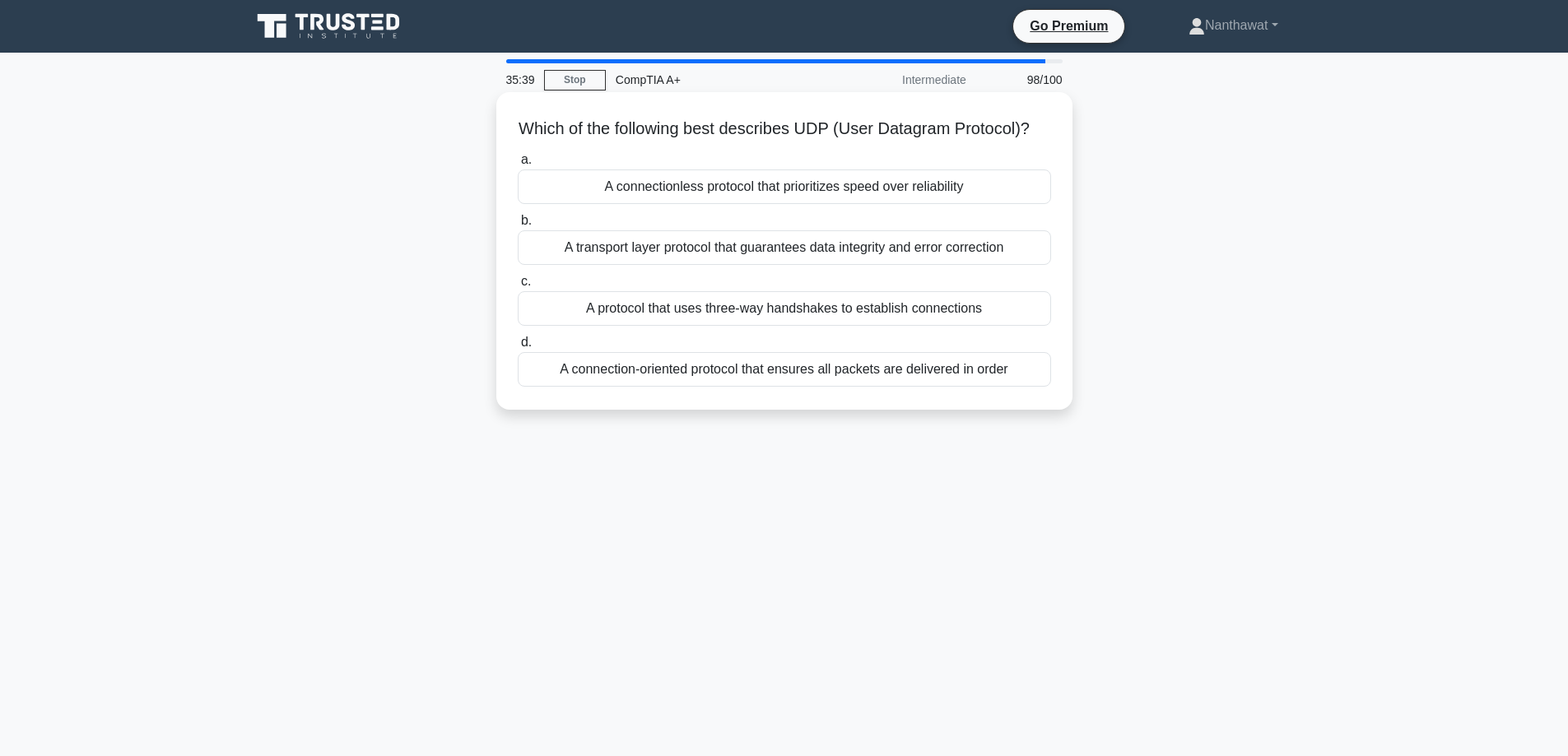
click at [560, 204] on div "A connectionless protocol that prioritizes speed over reliability" at bounding box center [784, 186] width 533 height 35
click at [517, 166] on input "a. A connectionless protocol that prioritizes speed over reliability" at bounding box center [517, 159] width 0 height 10
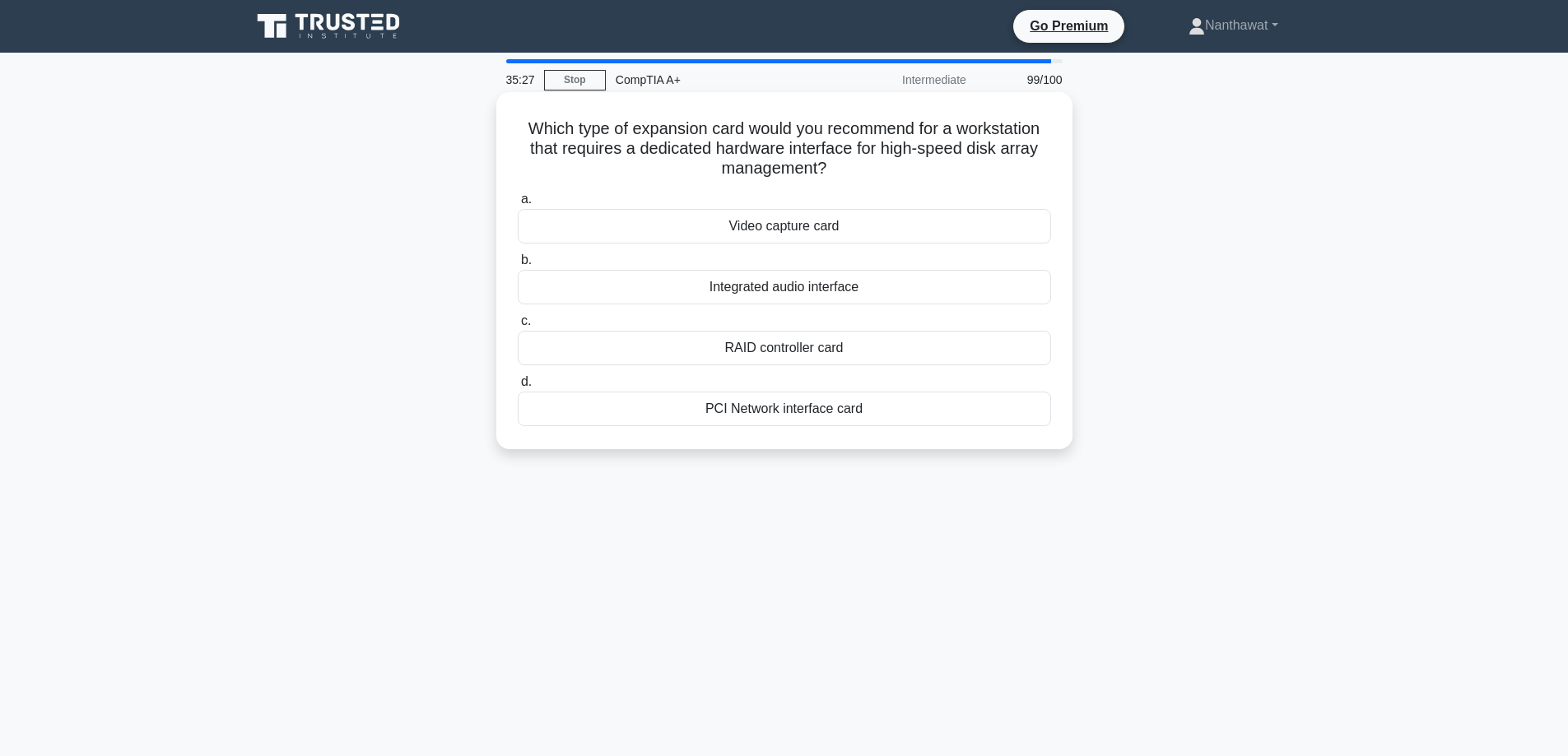
click at [581, 349] on div "RAID controller card" at bounding box center [784, 348] width 533 height 35
click at [517, 327] on input "c. RAID controller card" at bounding box center [517, 321] width 0 height 10
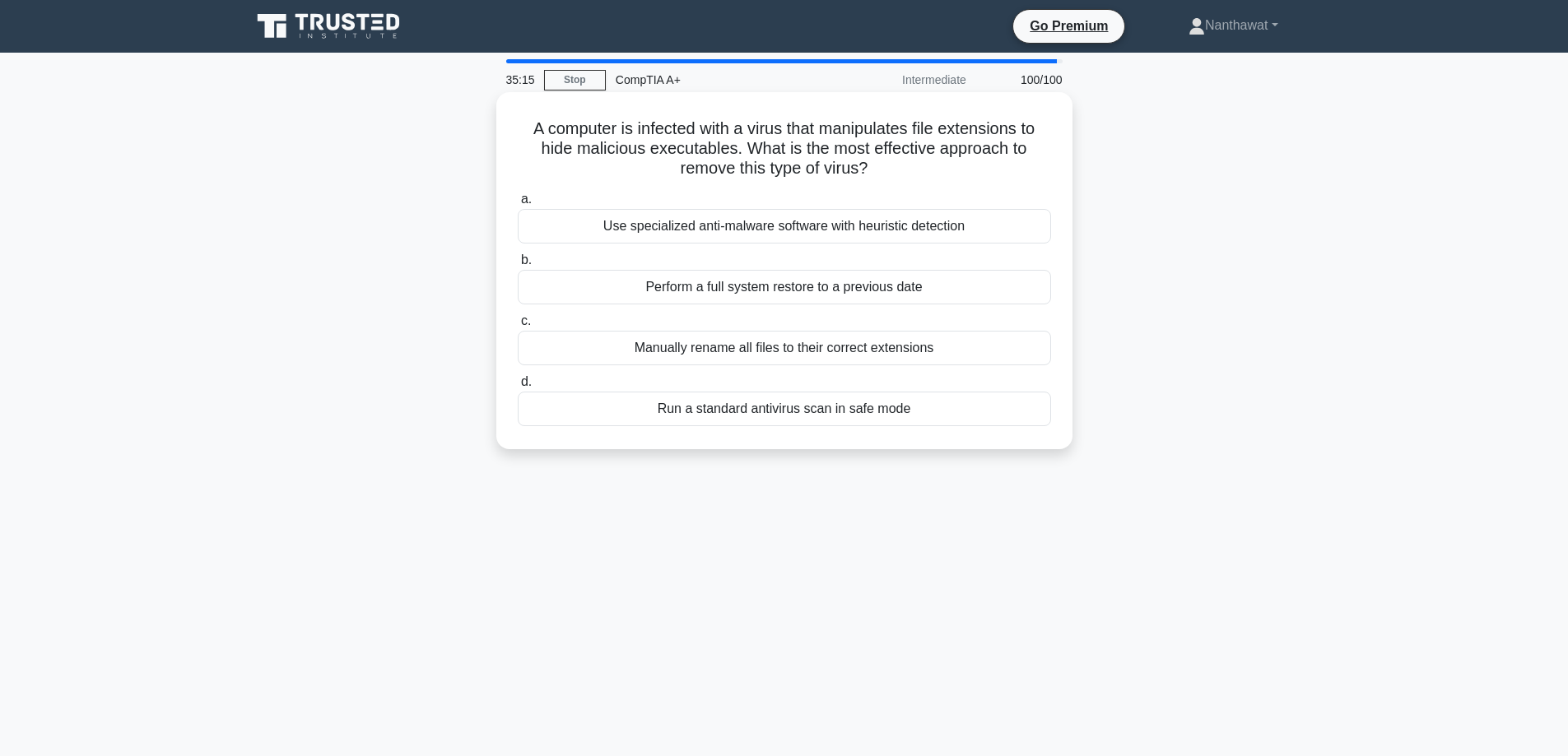
click at [602, 407] on div "Run a standard antivirus scan in safe mode" at bounding box center [784, 409] width 533 height 35
click at [517, 387] on input "d. Run a standard antivirus scan in safe mode" at bounding box center [517, 382] width 0 height 10
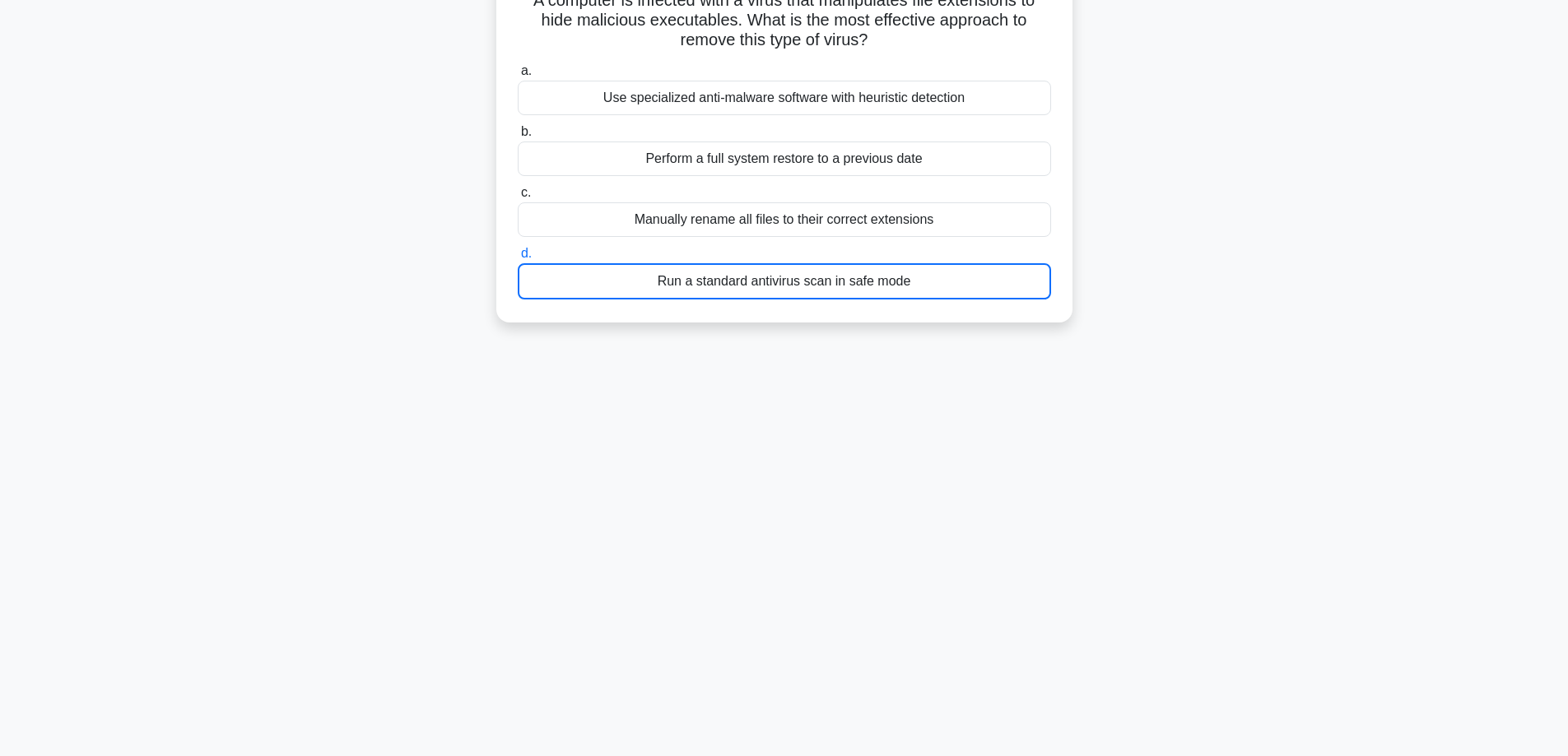
scroll to position [80, 0]
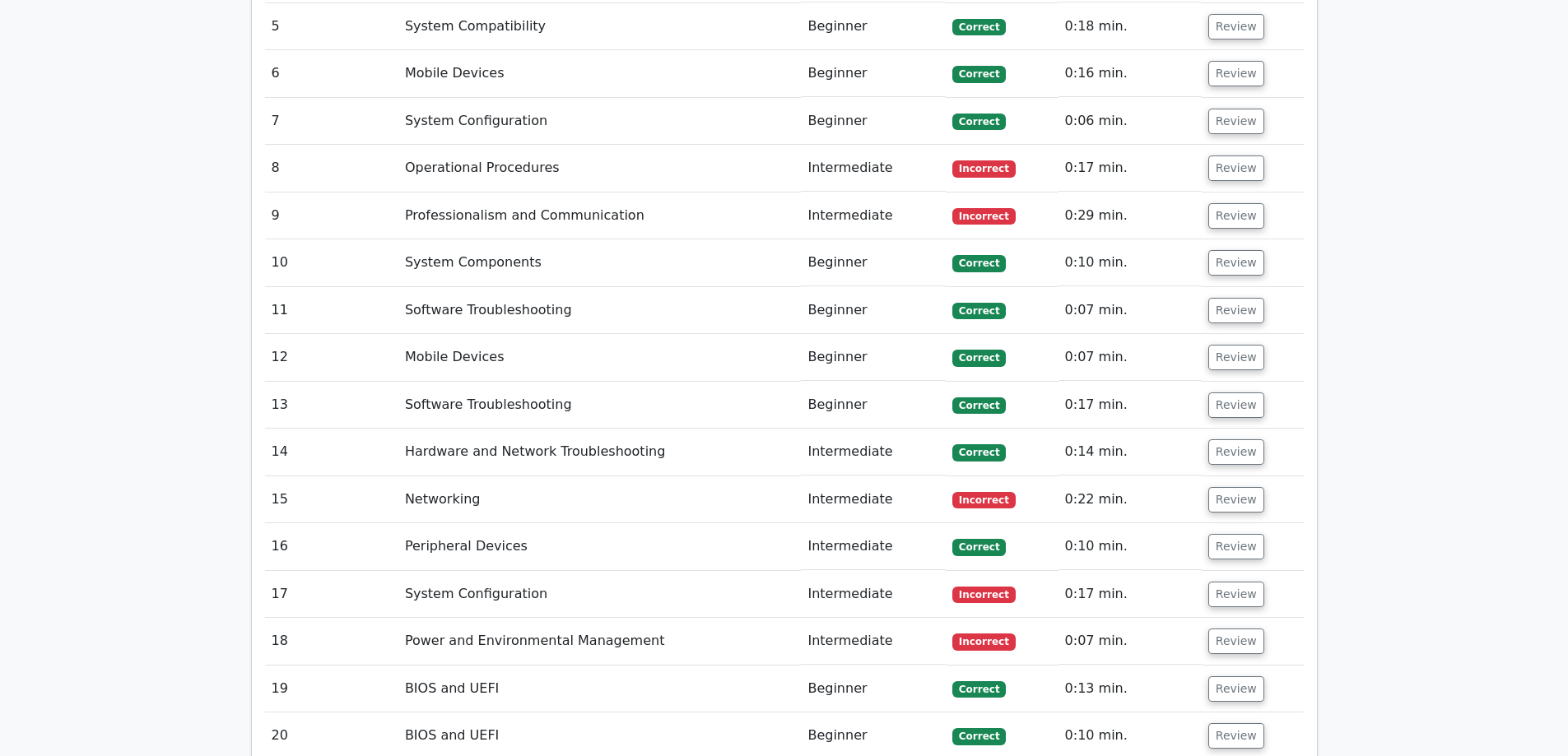
scroll to position [2552, 0]
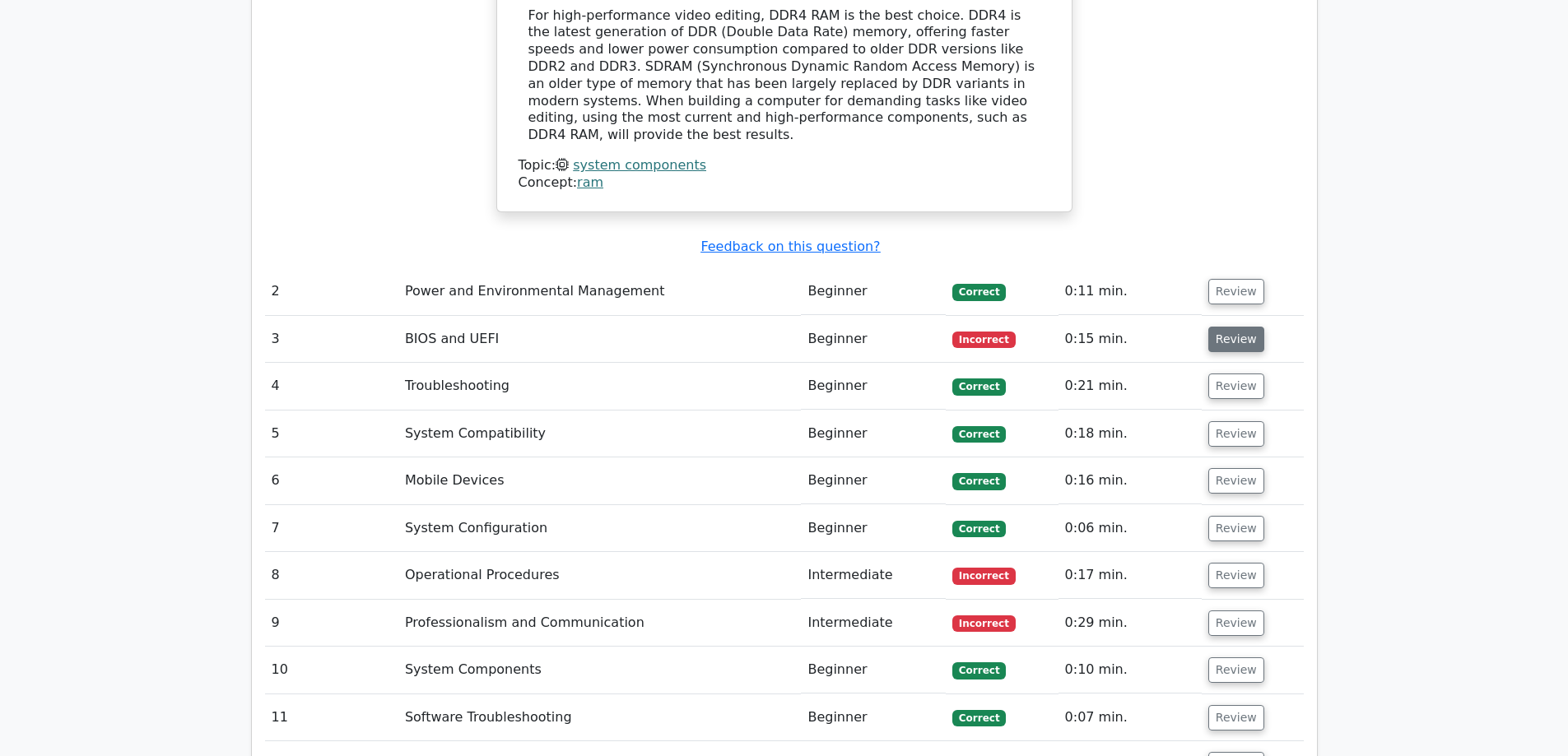
click at [1225, 327] on button "Review" at bounding box center [1236, 339] width 56 height 25
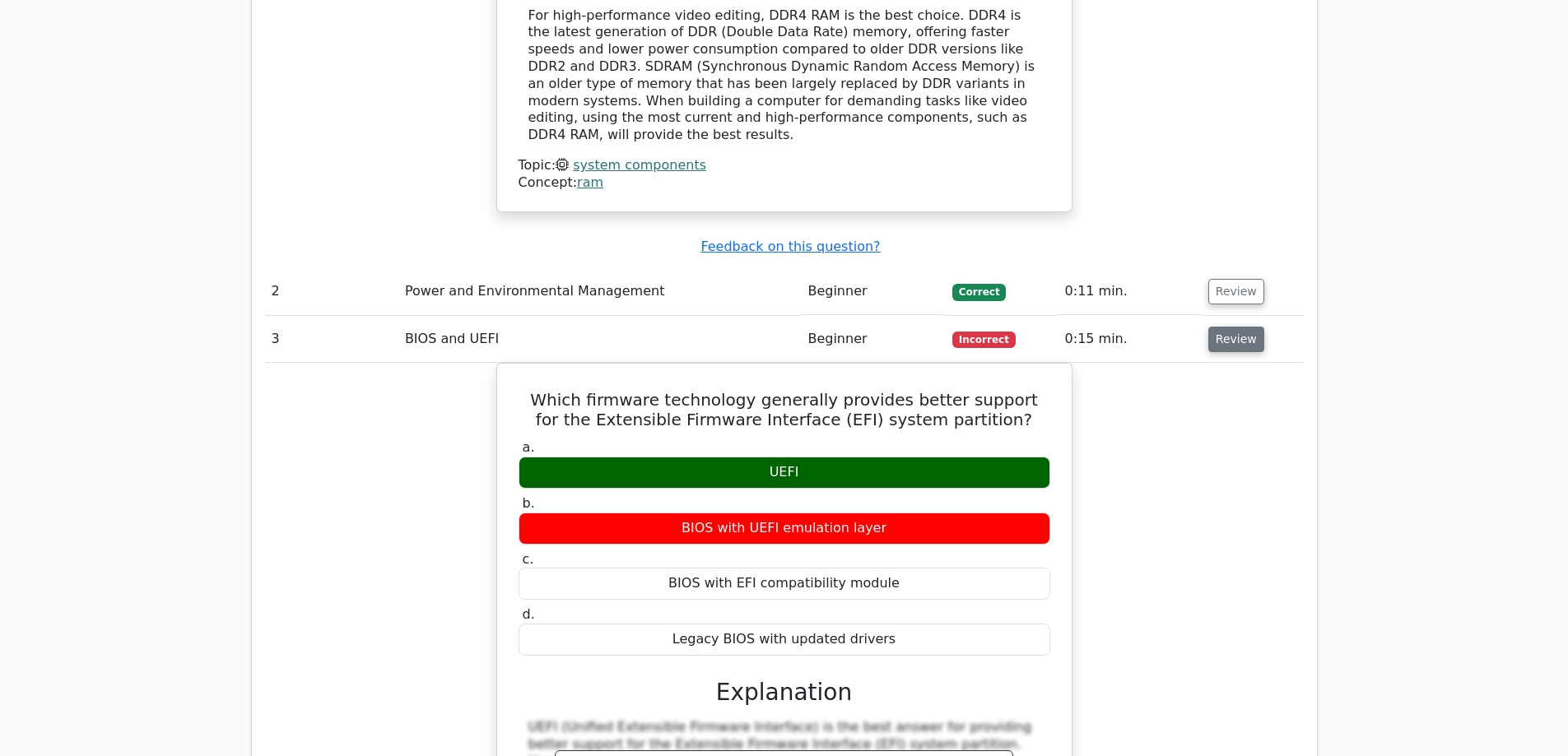
click at [1235, 327] on button "Review" at bounding box center [1236, 339] width 56 height 25
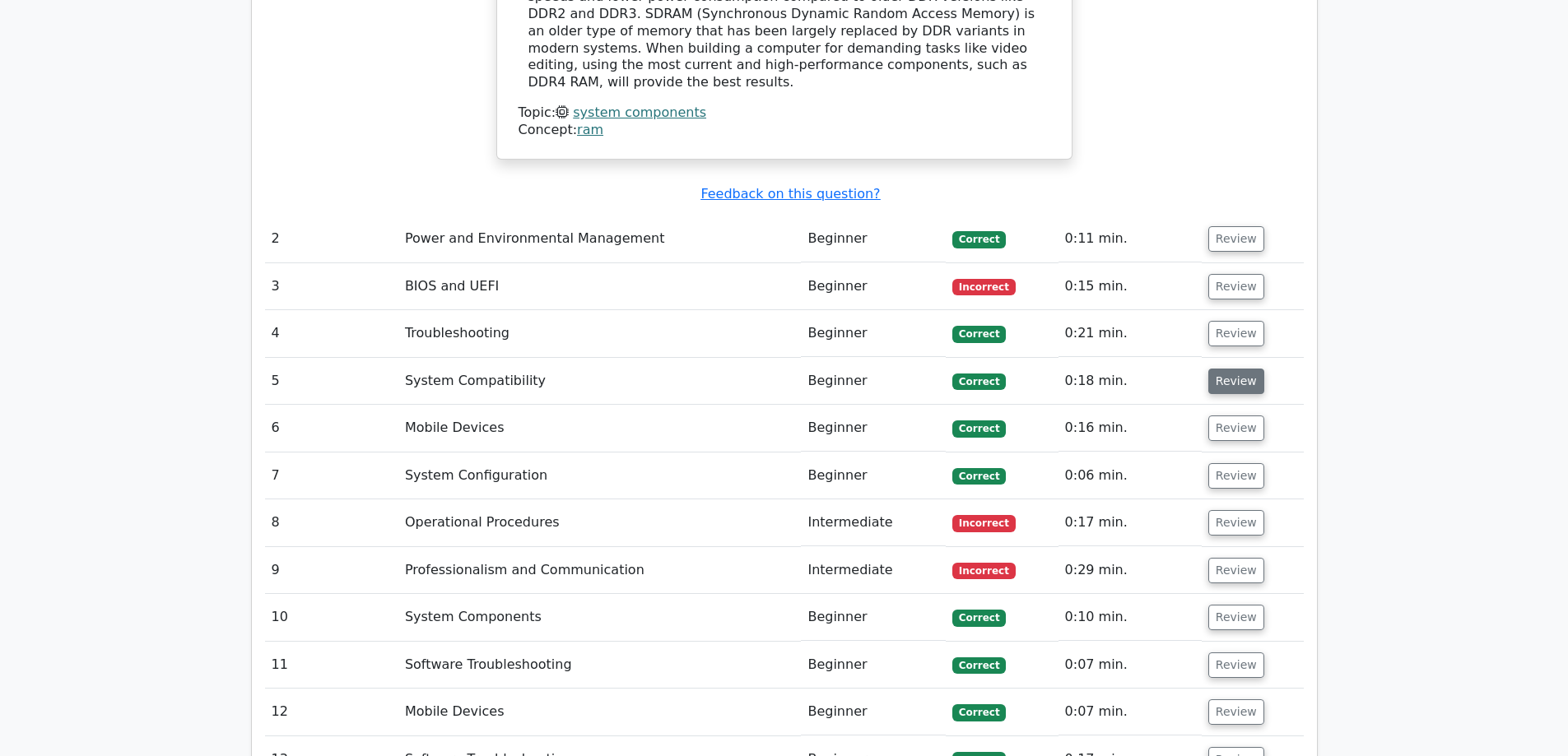
scroll to position [2634, 0]
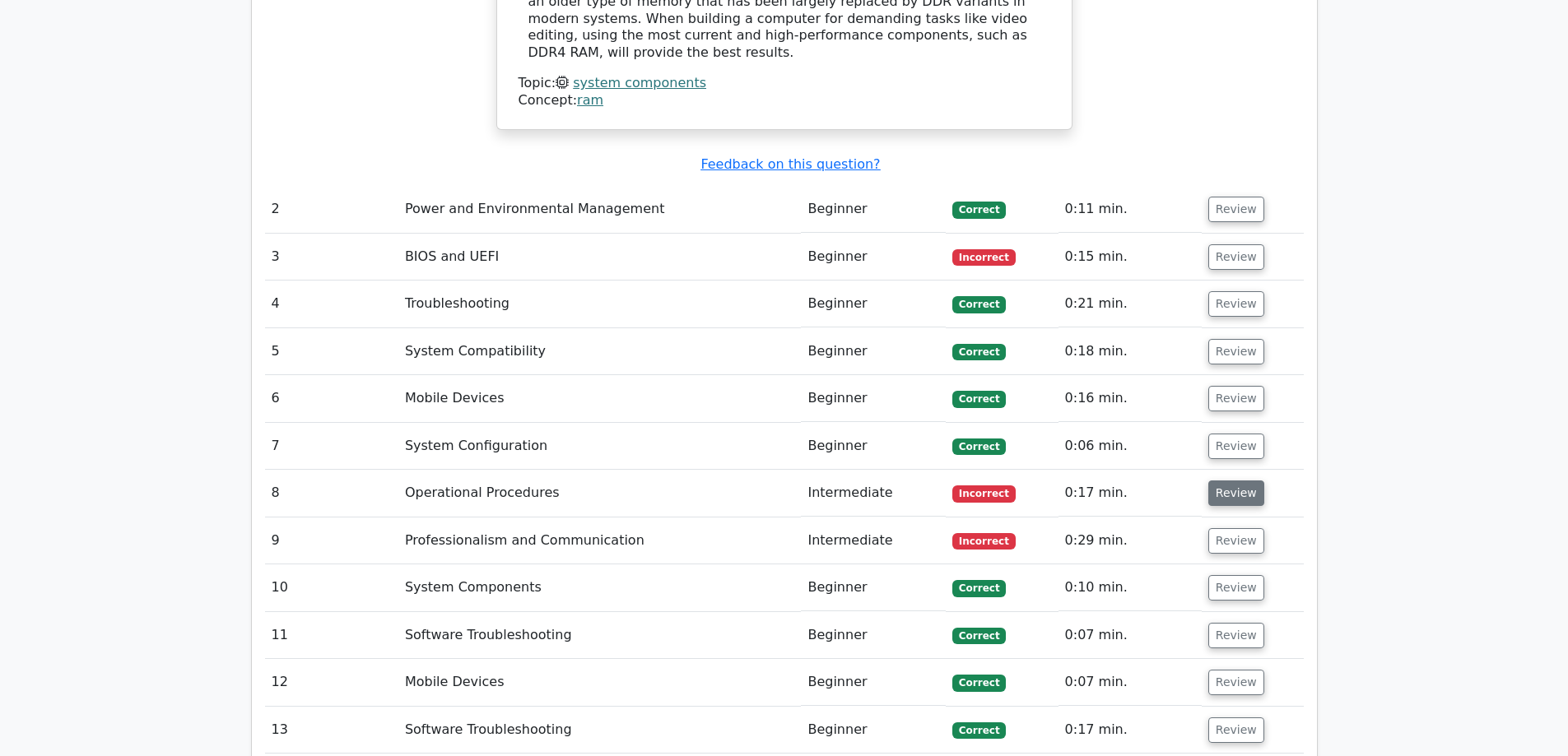
click at [1231, 481] on button "Review" at bounding box center [1236, 493] width 56 height 25
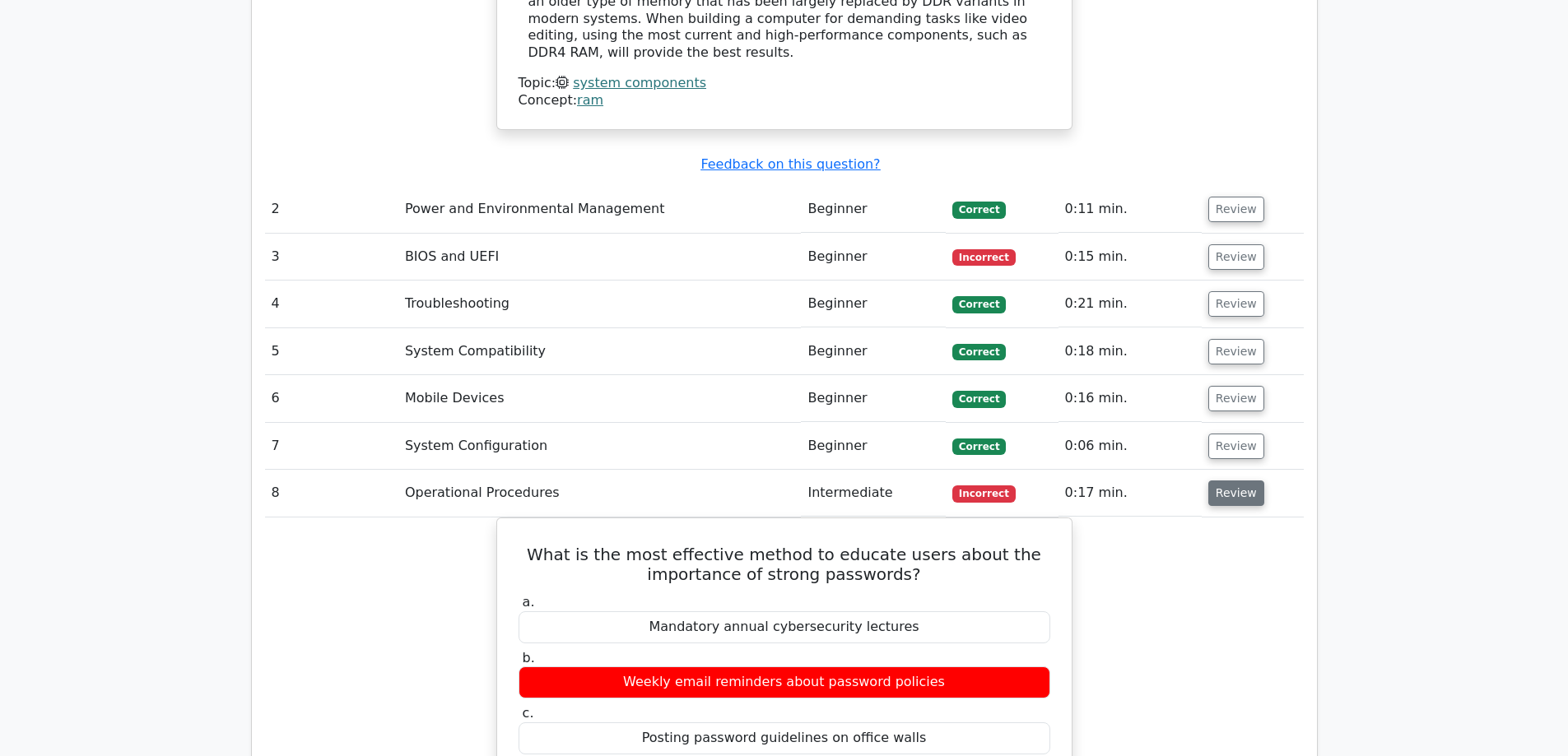
scroll to position [2716, 0]
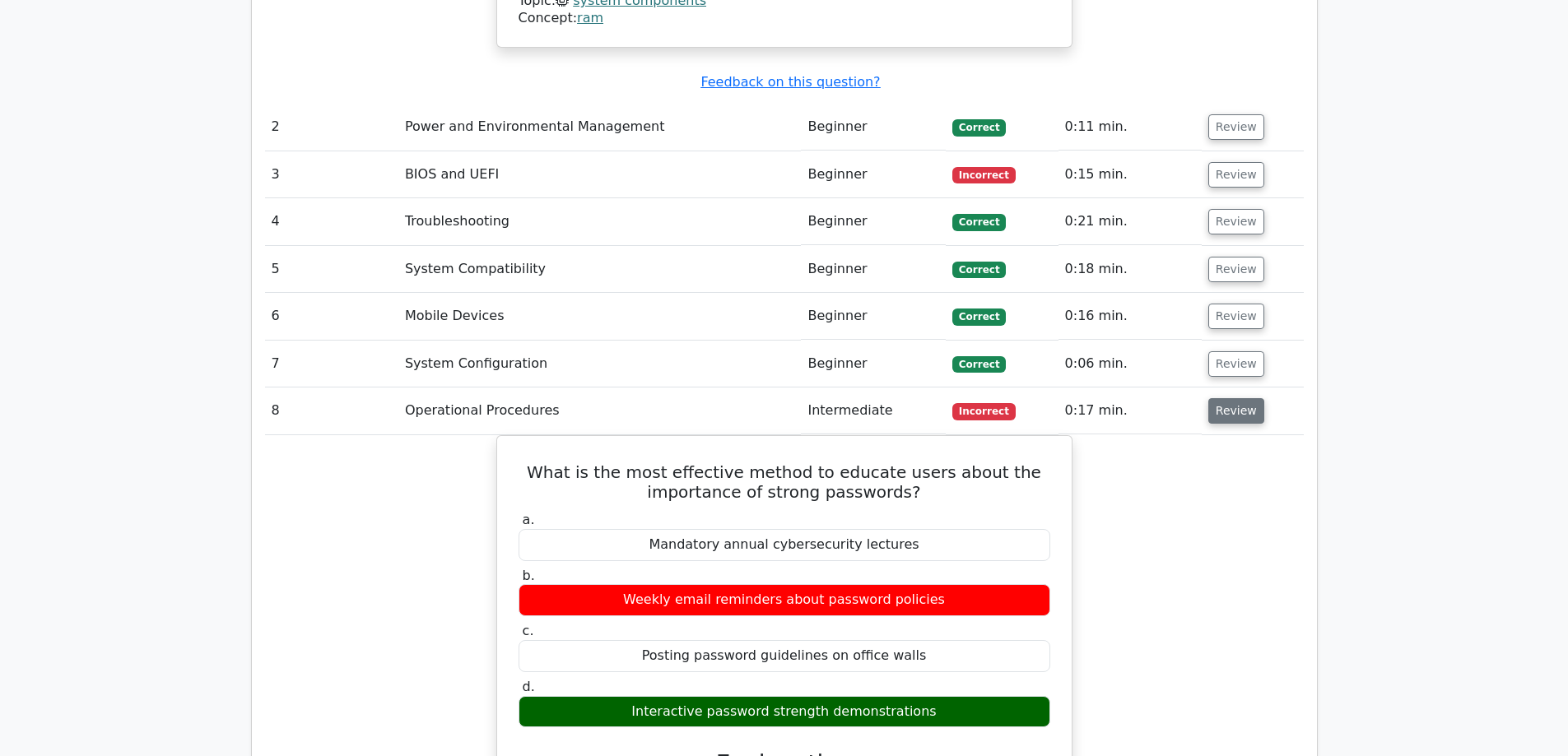
click at [1236, 399] on button "Review" at bounding box center [1236, 411] width 56 height 25
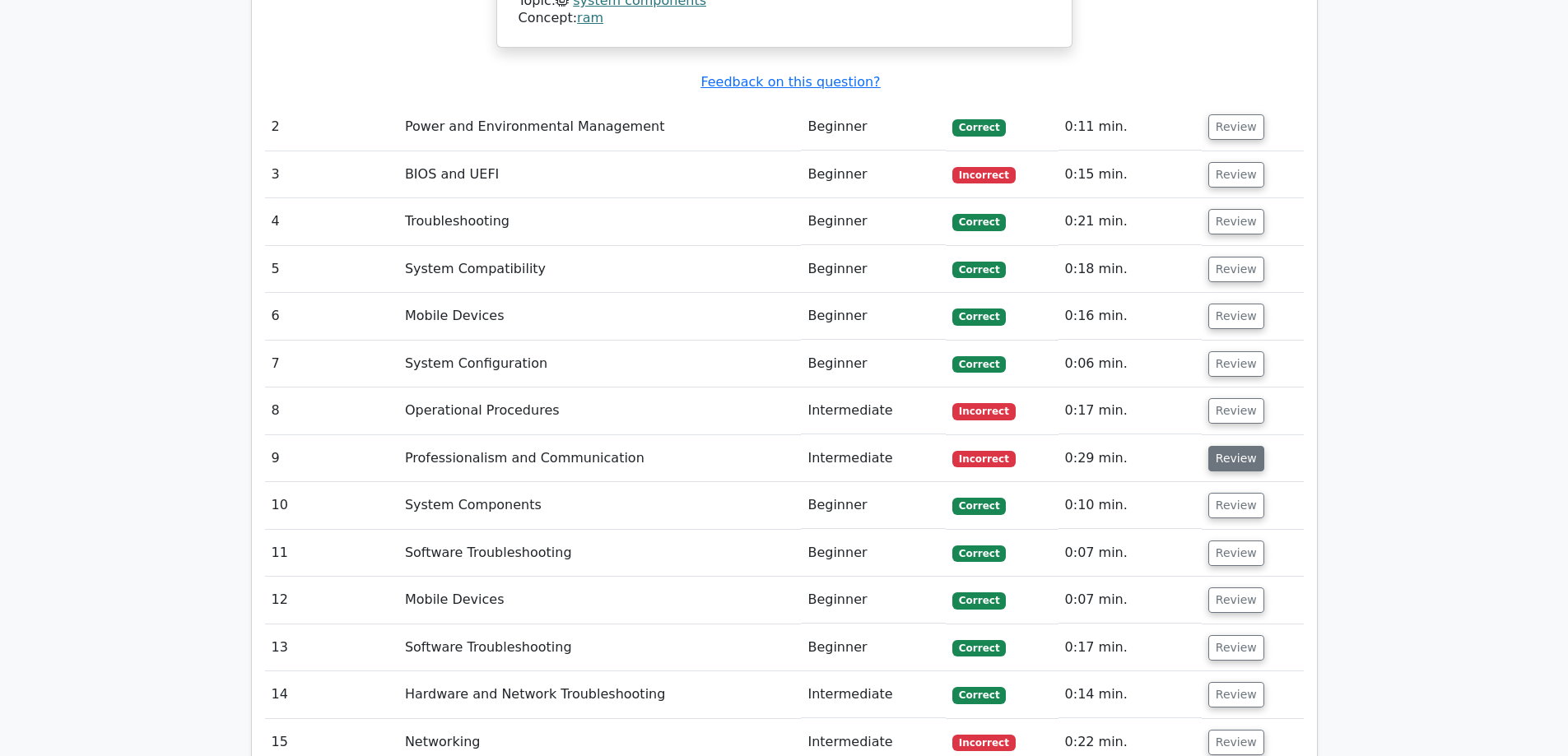
click at [1236, 446] on button "Review" at bounding box center [1236, 458] width 56 height 25
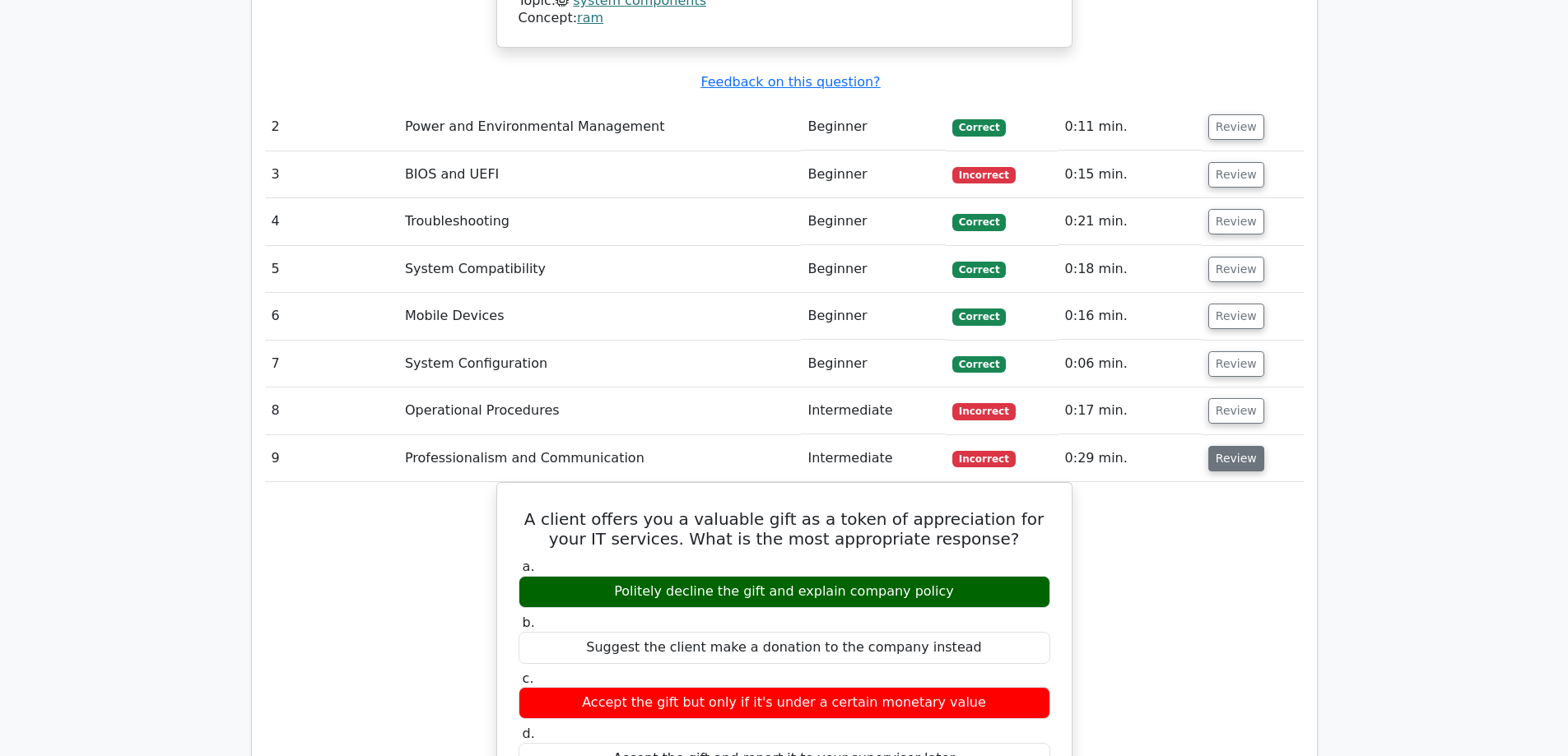
click at [1236, 446] on button "Review" at bounding box center [1236, 458] width 56 height 25
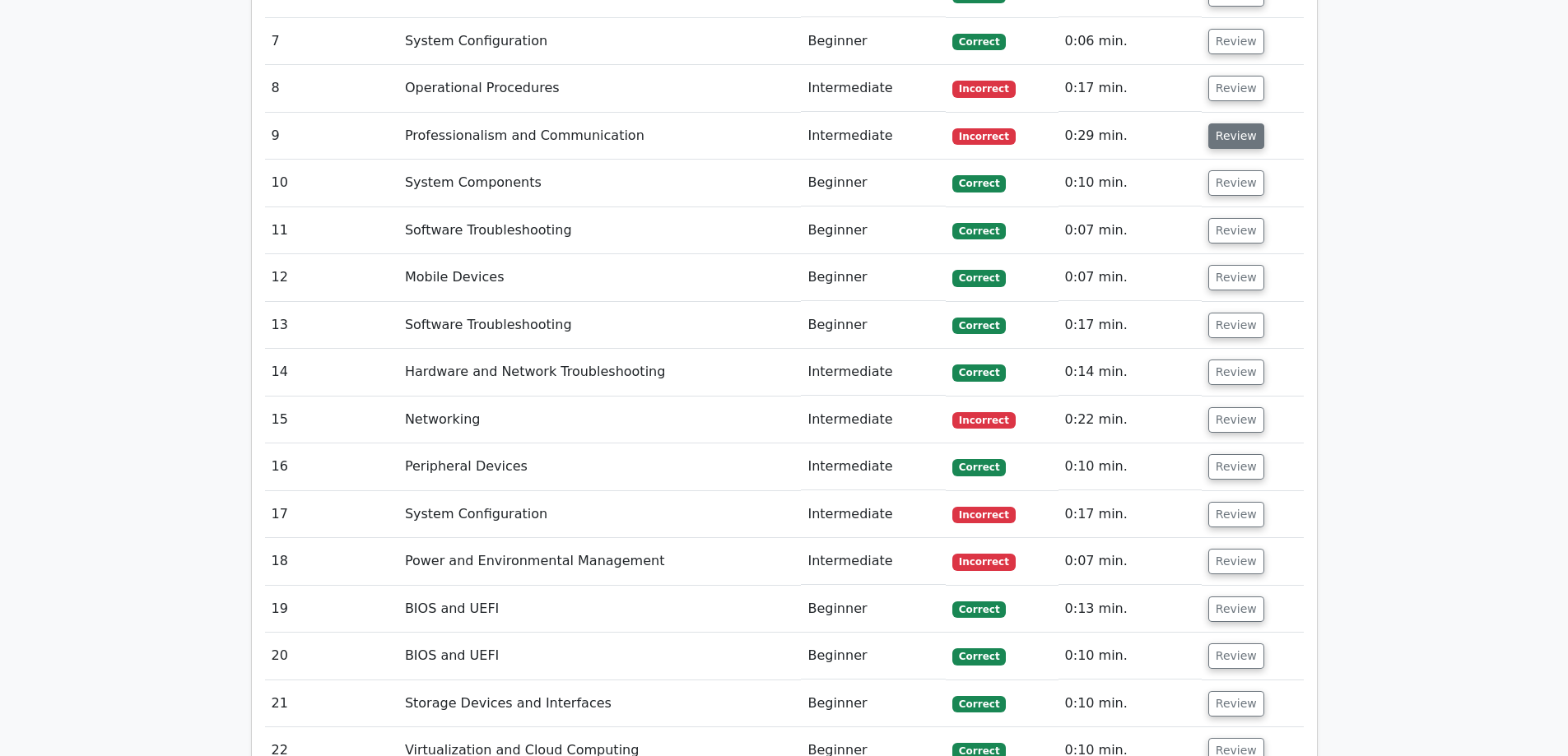
scroll to position [3046, 0]
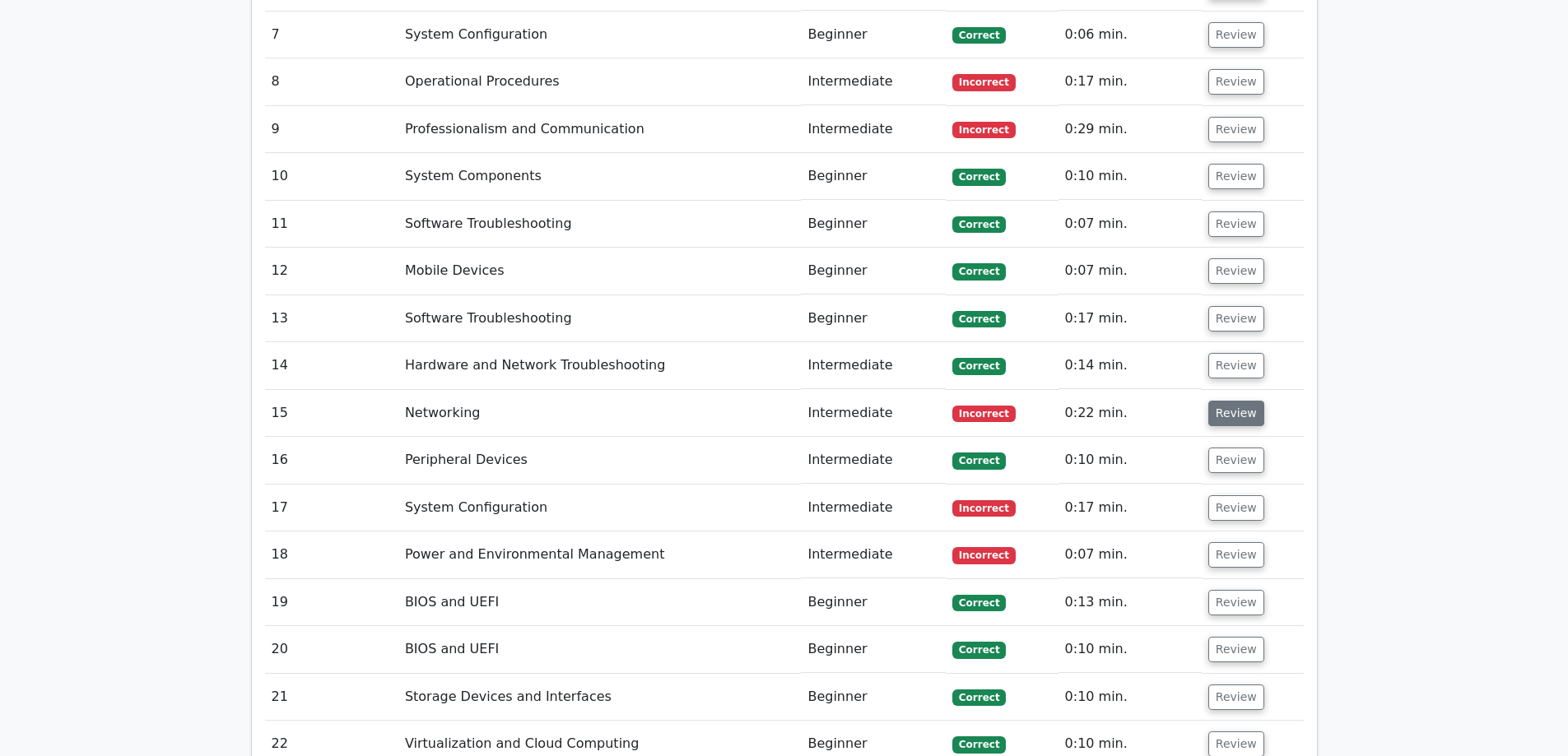
click at [1223, 400] on button "Review" at bounding box center [1236, 413] width 56 height 25
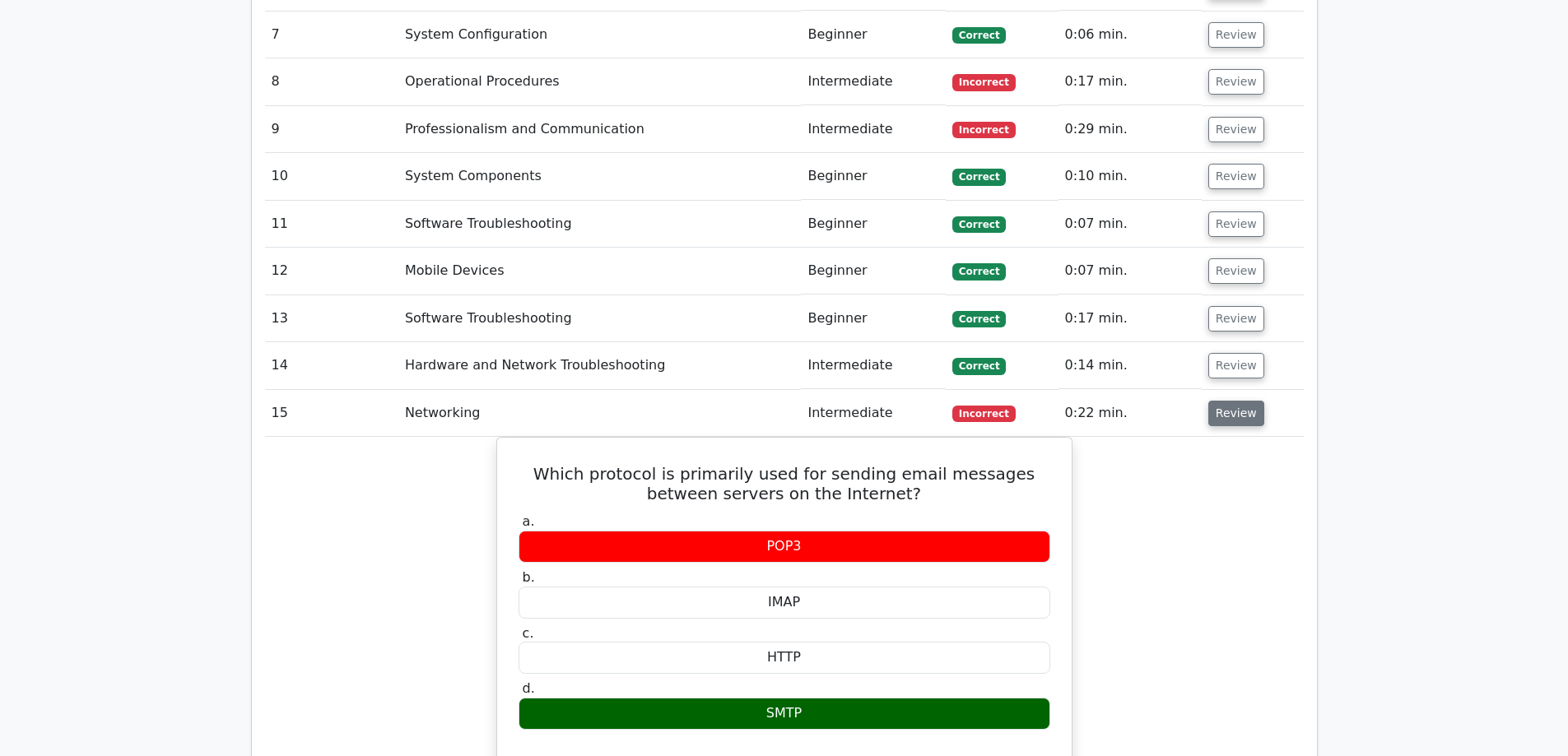
click at [1223, 400] on button "Review" at bounding box center [1236, 413] width 56 height 25
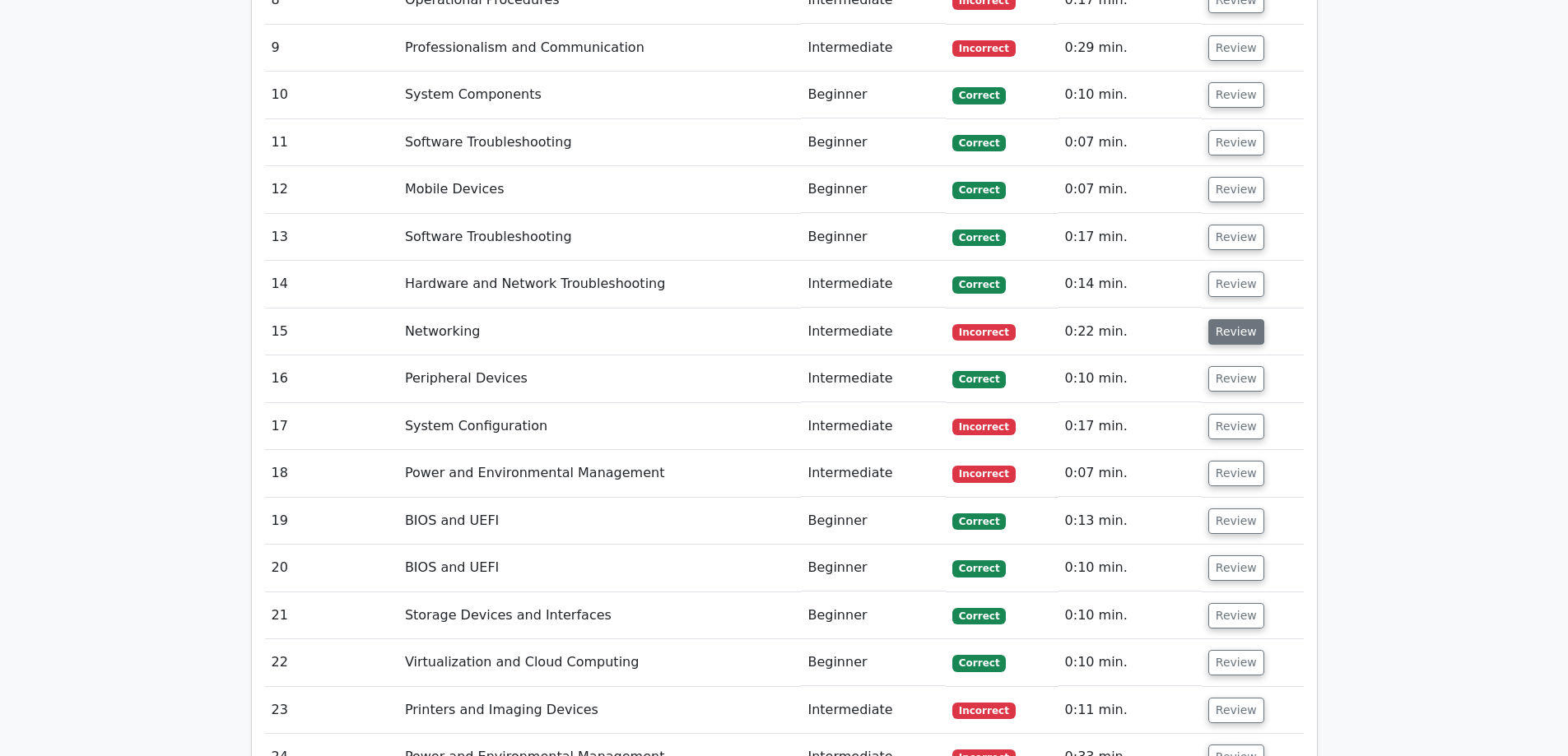
scroll to position [3128, 0]
click at [1223, 414] on button "Review" at bounding box center [1236, 426] width 56 height 25
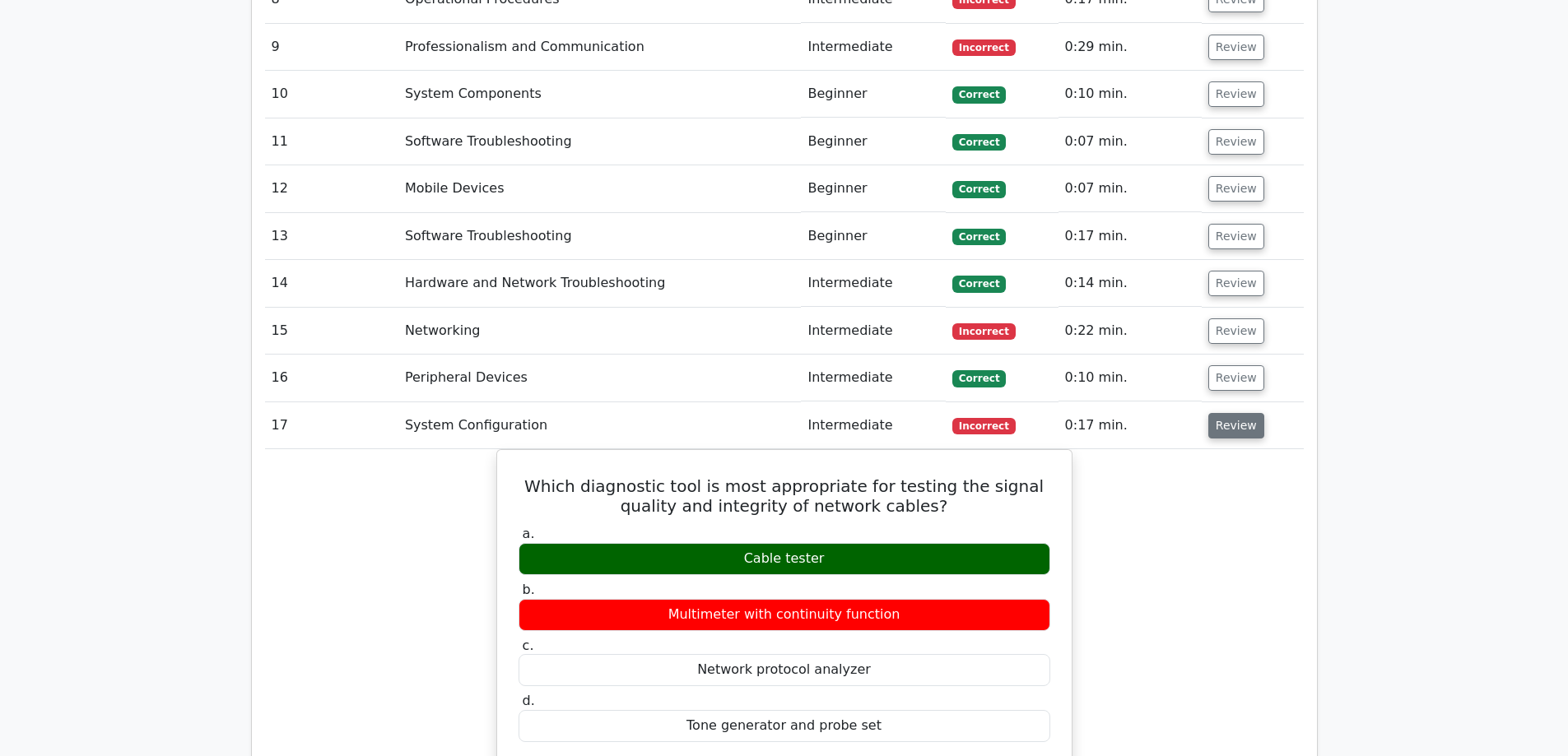
click at [1223, 414] on button "Review" at bounding box center [1236, 426] width 56 height 25
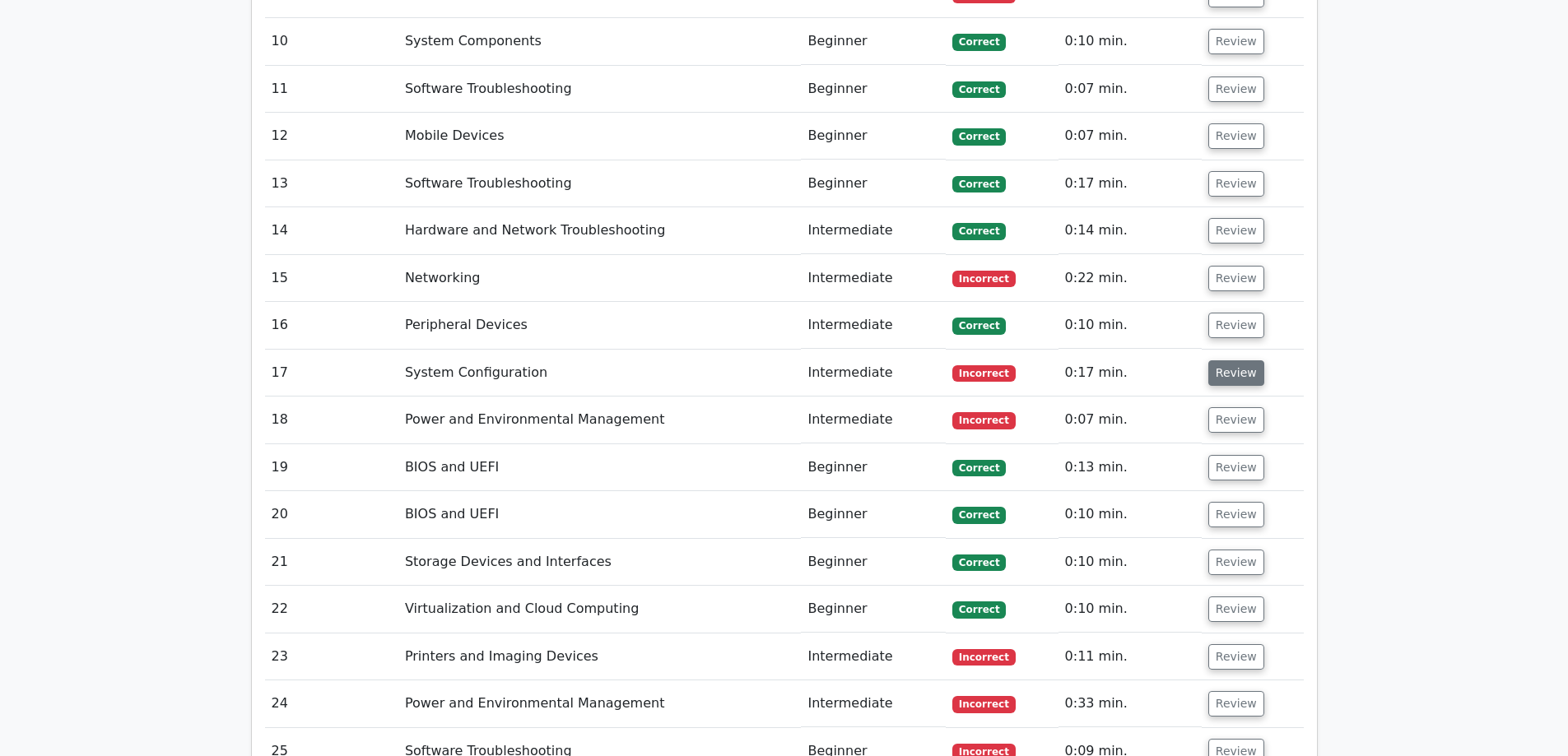
scroll to position [3210, 0]
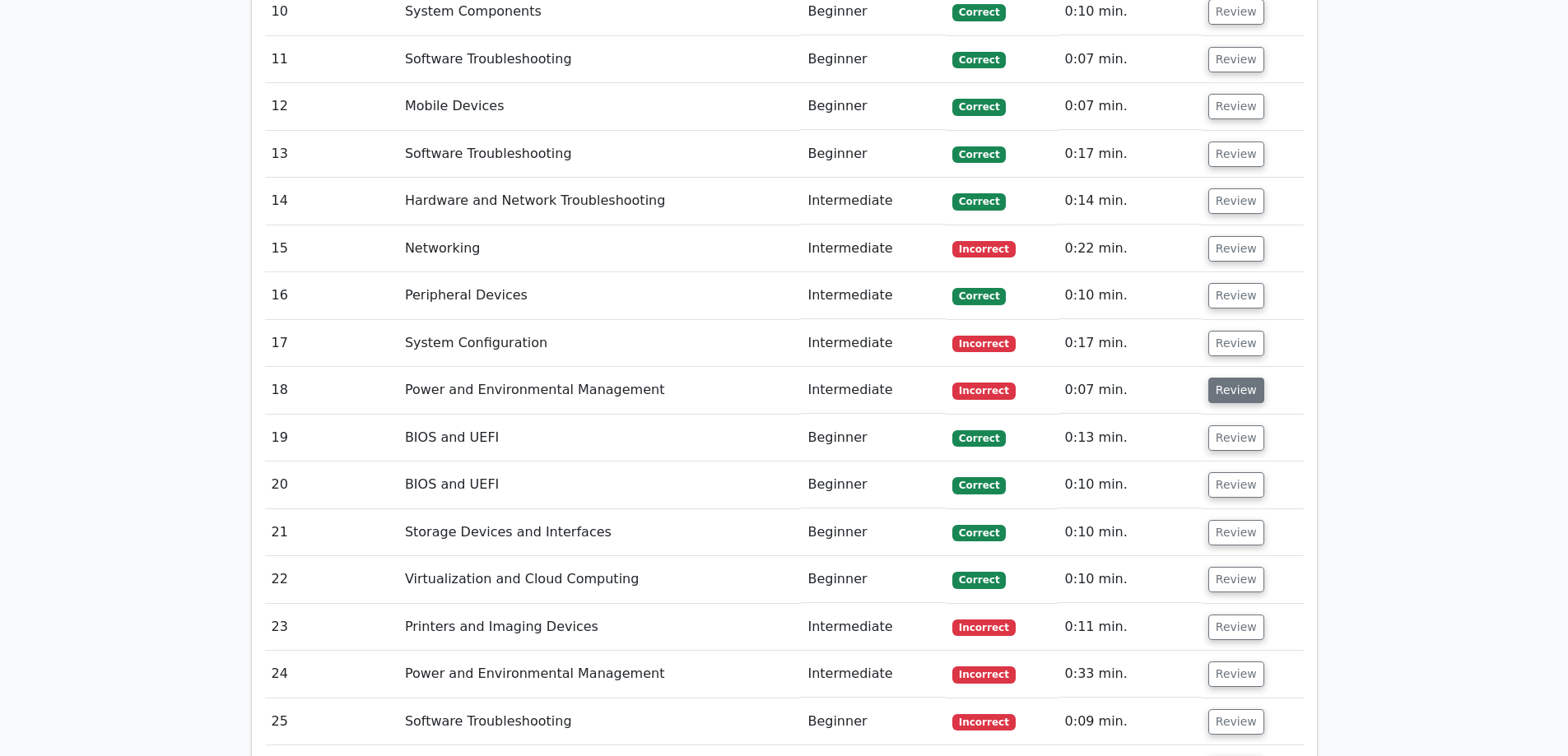
click at [1221, 378] on button "Review" at bounding box center [1236, 390] width 56 height 25
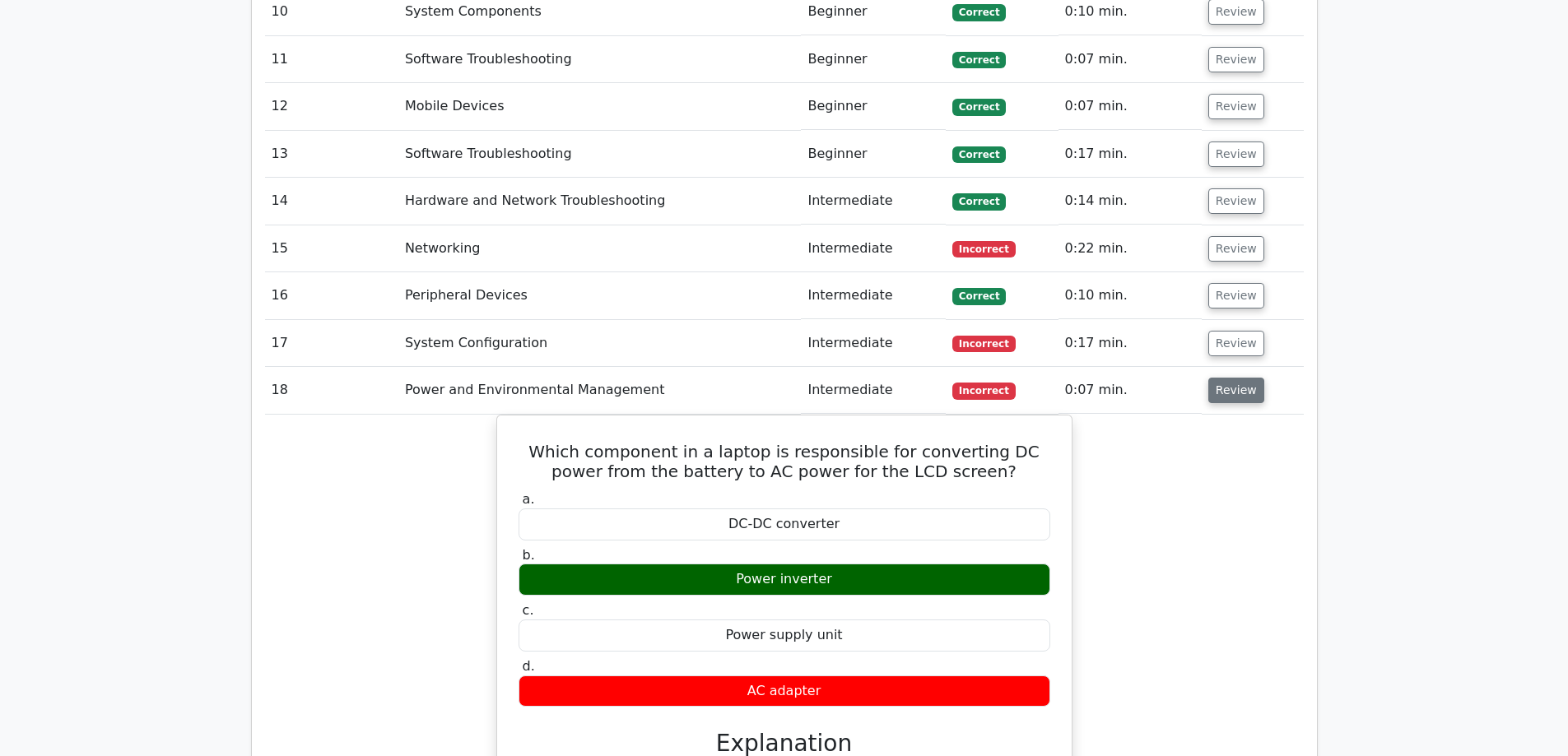
click at [1221, 378] on button "Review" at bounding box center [1236, 390] width 56 height 25
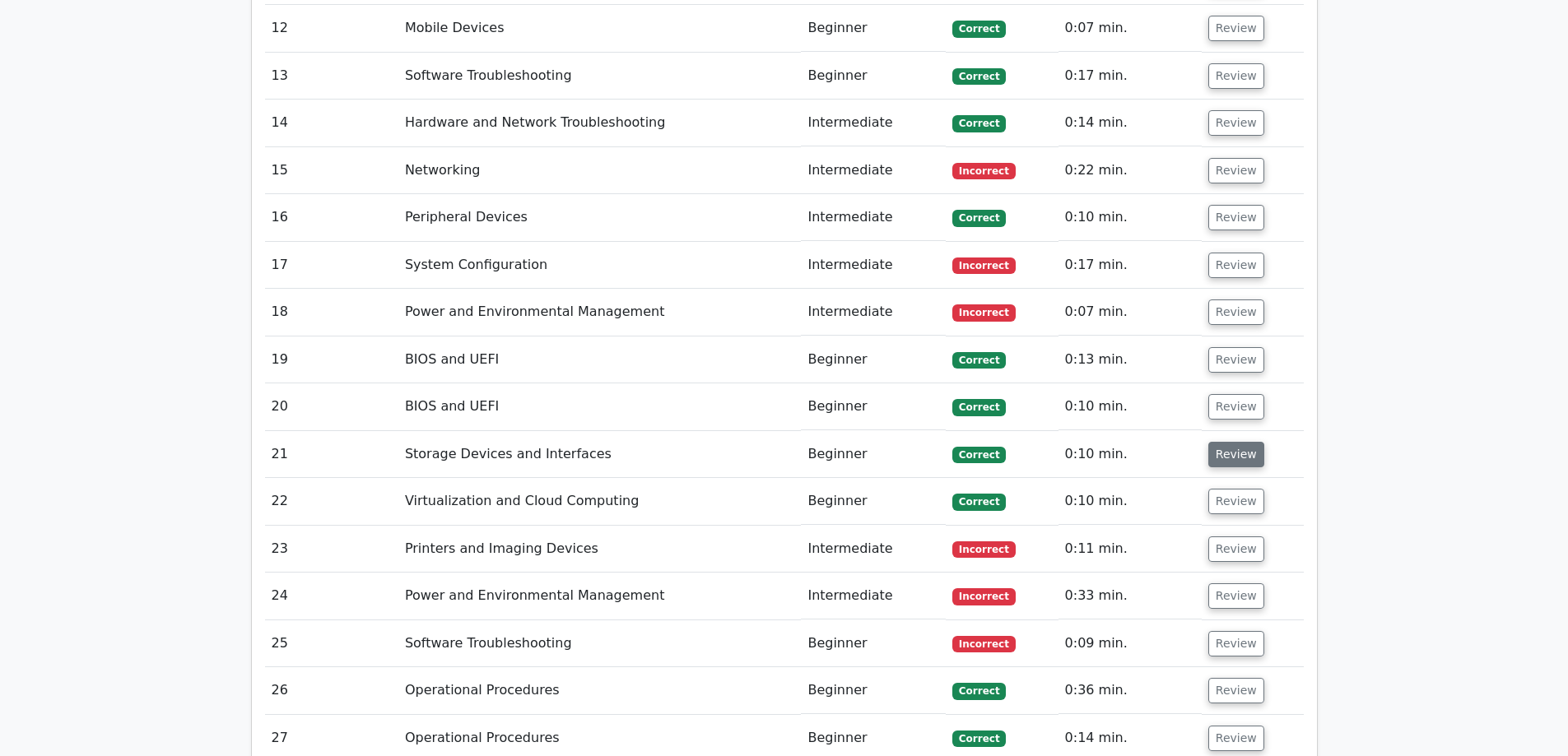
scroll to position [3293, 0]
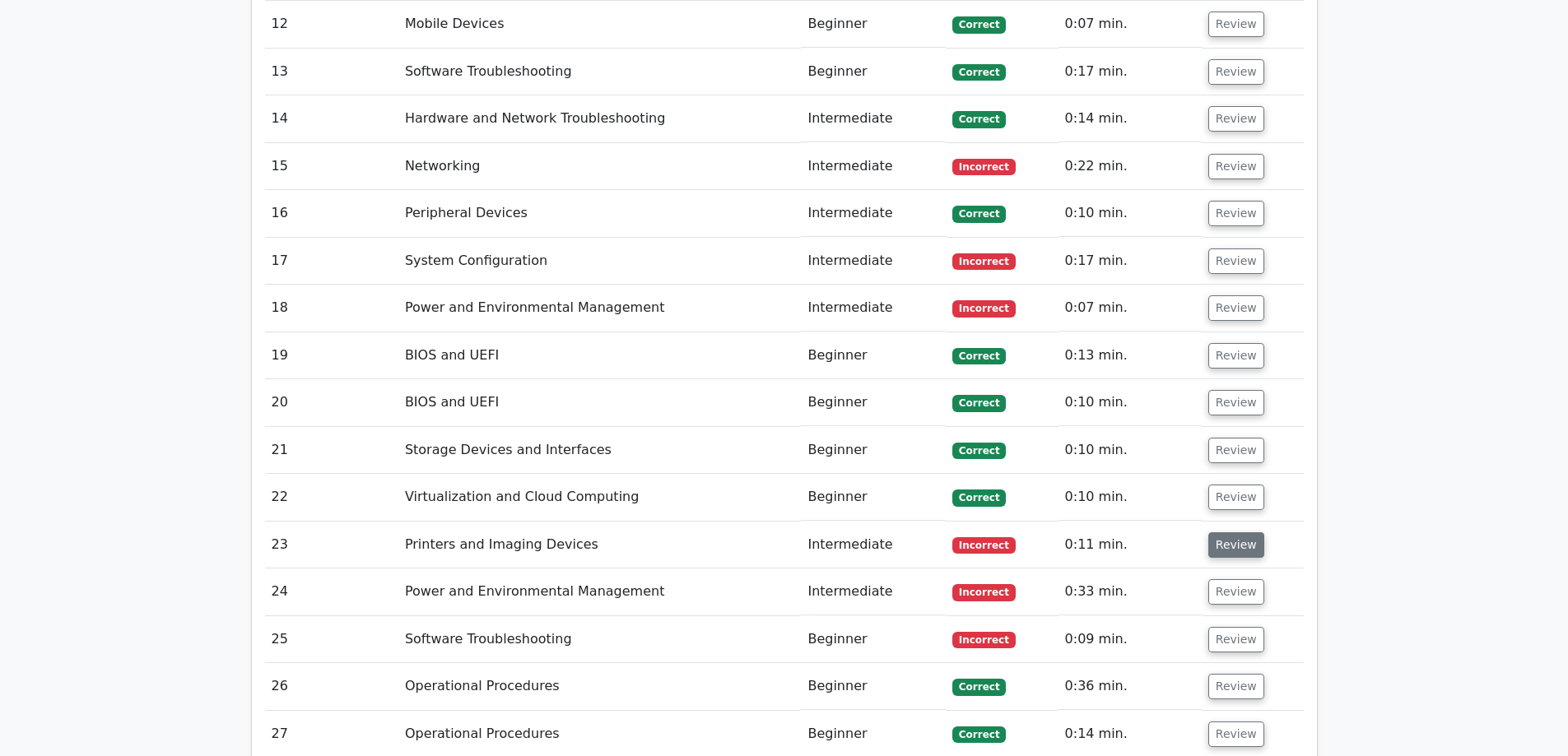
click at [1221, 532] on button "Review" at bounding box center [1236, 545] width 56 height 25
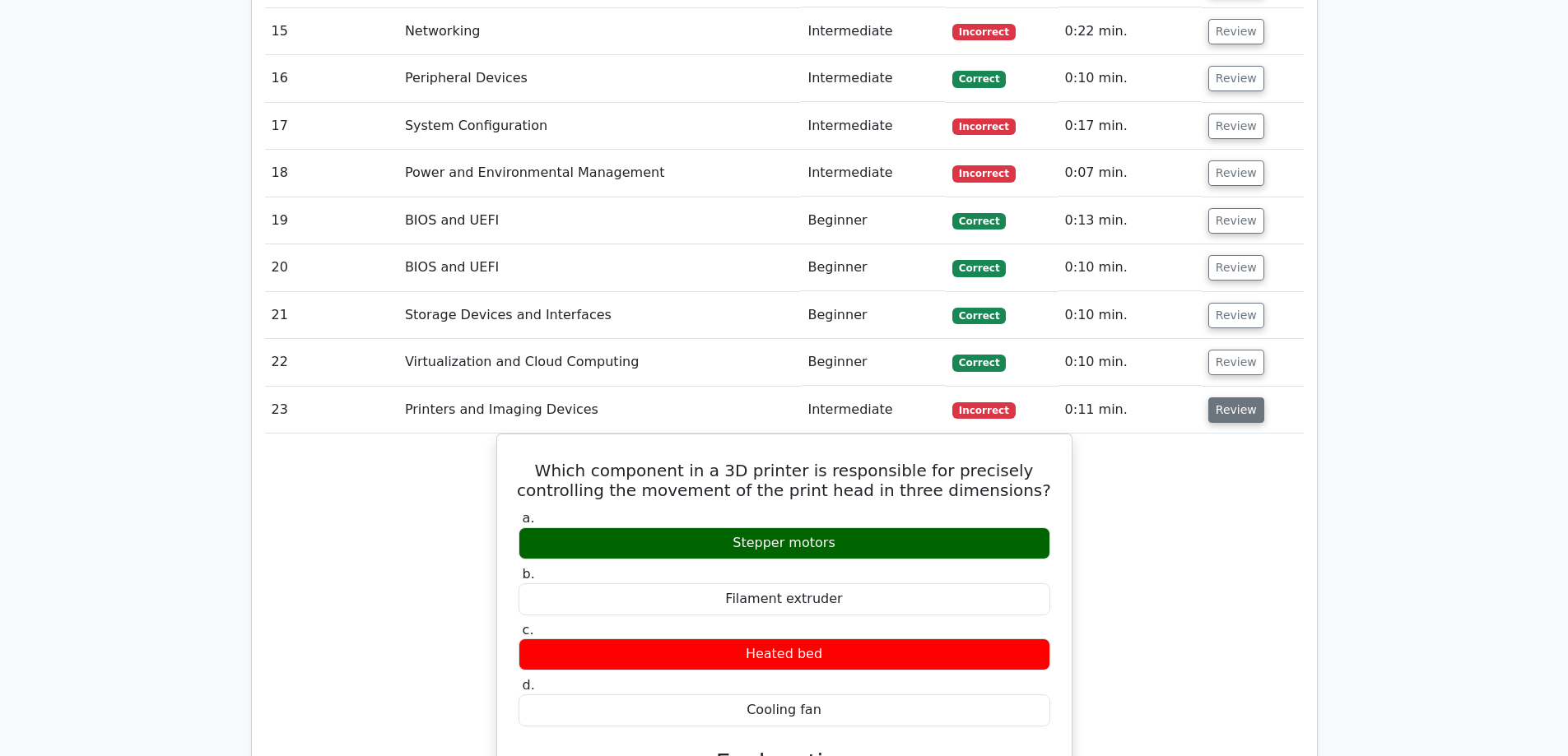
scroll to position [3457, 0]
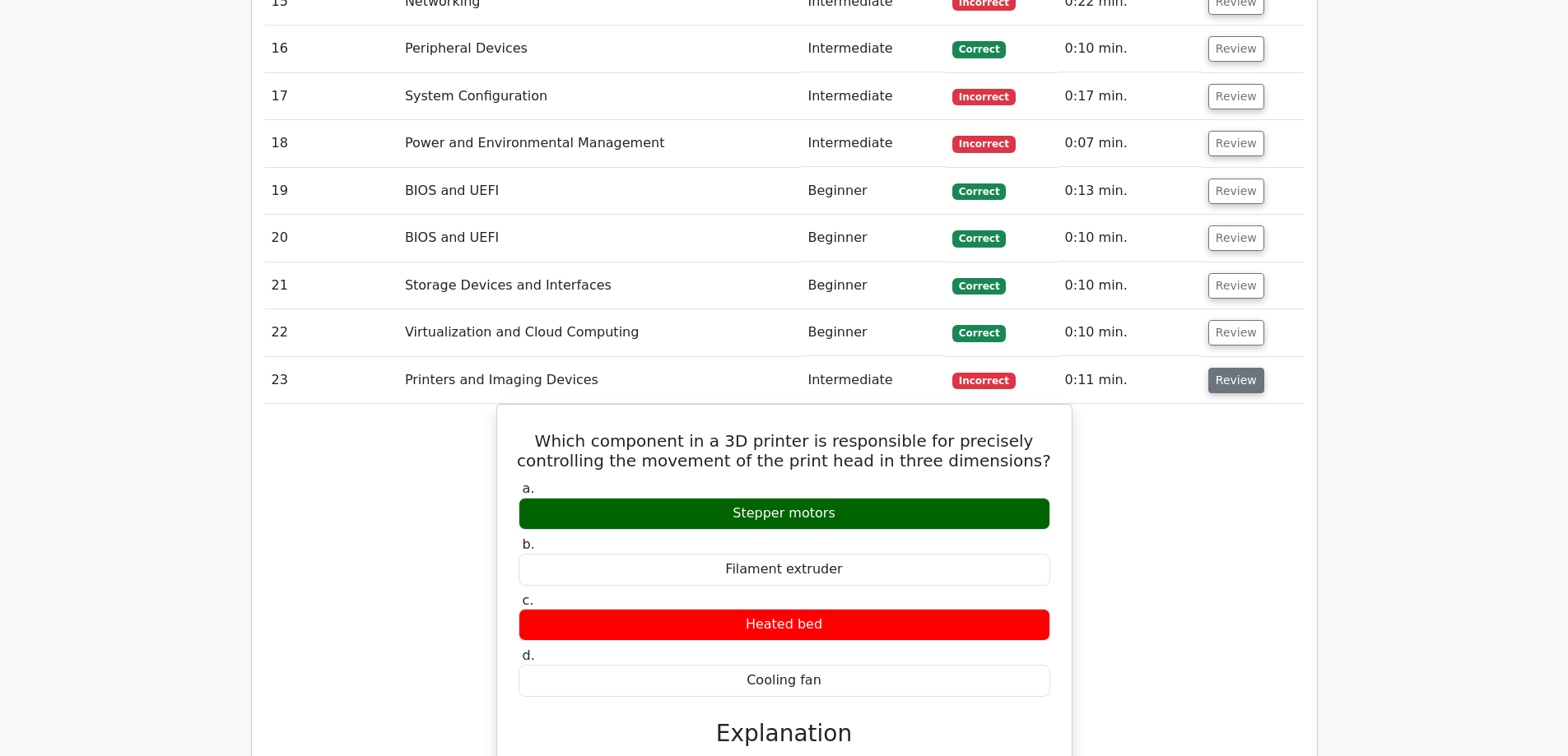
click at [1229, 368] on button "Review" at bounding box center [1236, 380] width 56 height 25
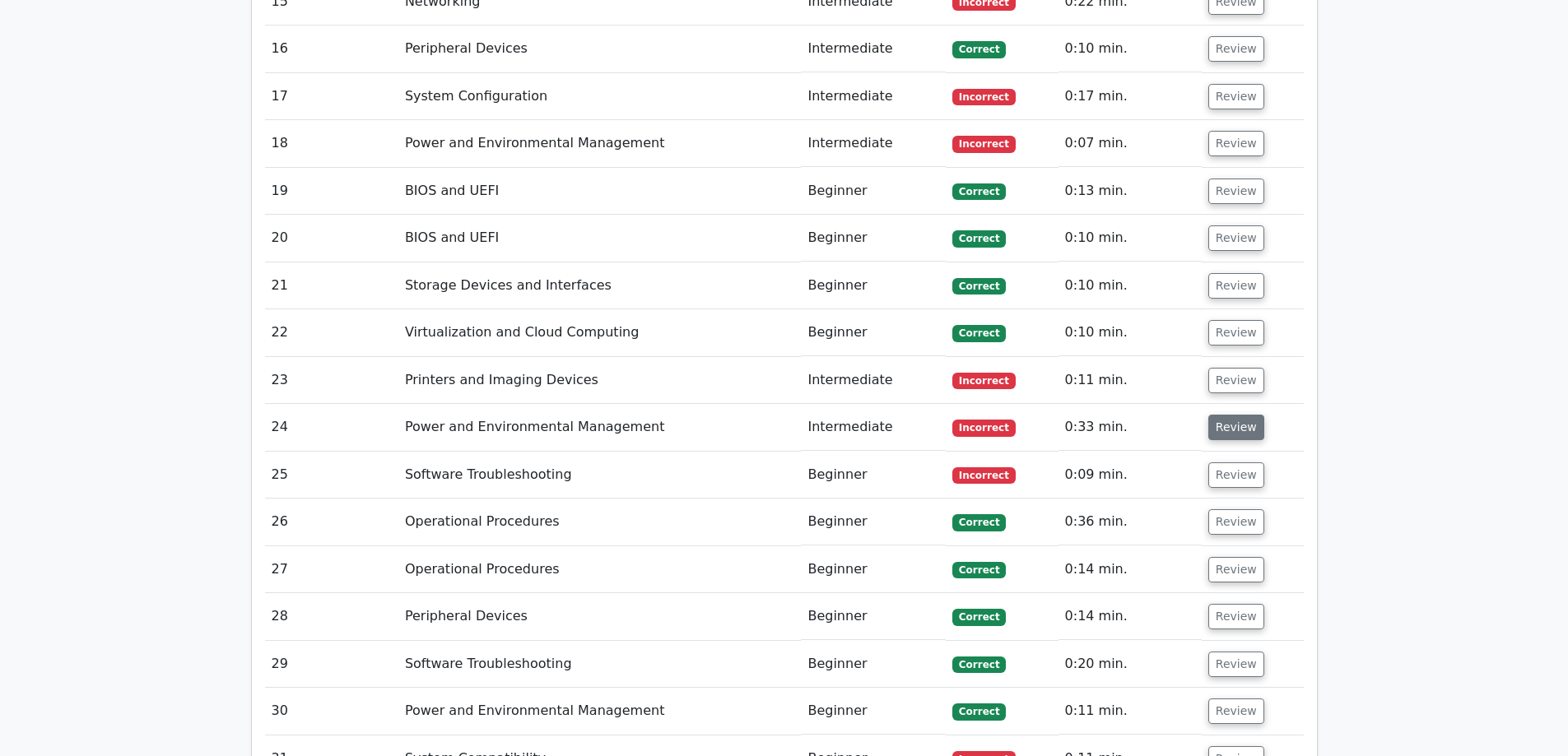
click at [1227, 414] on button "Review" at bounding box center [1236, 427] width 56 height 25
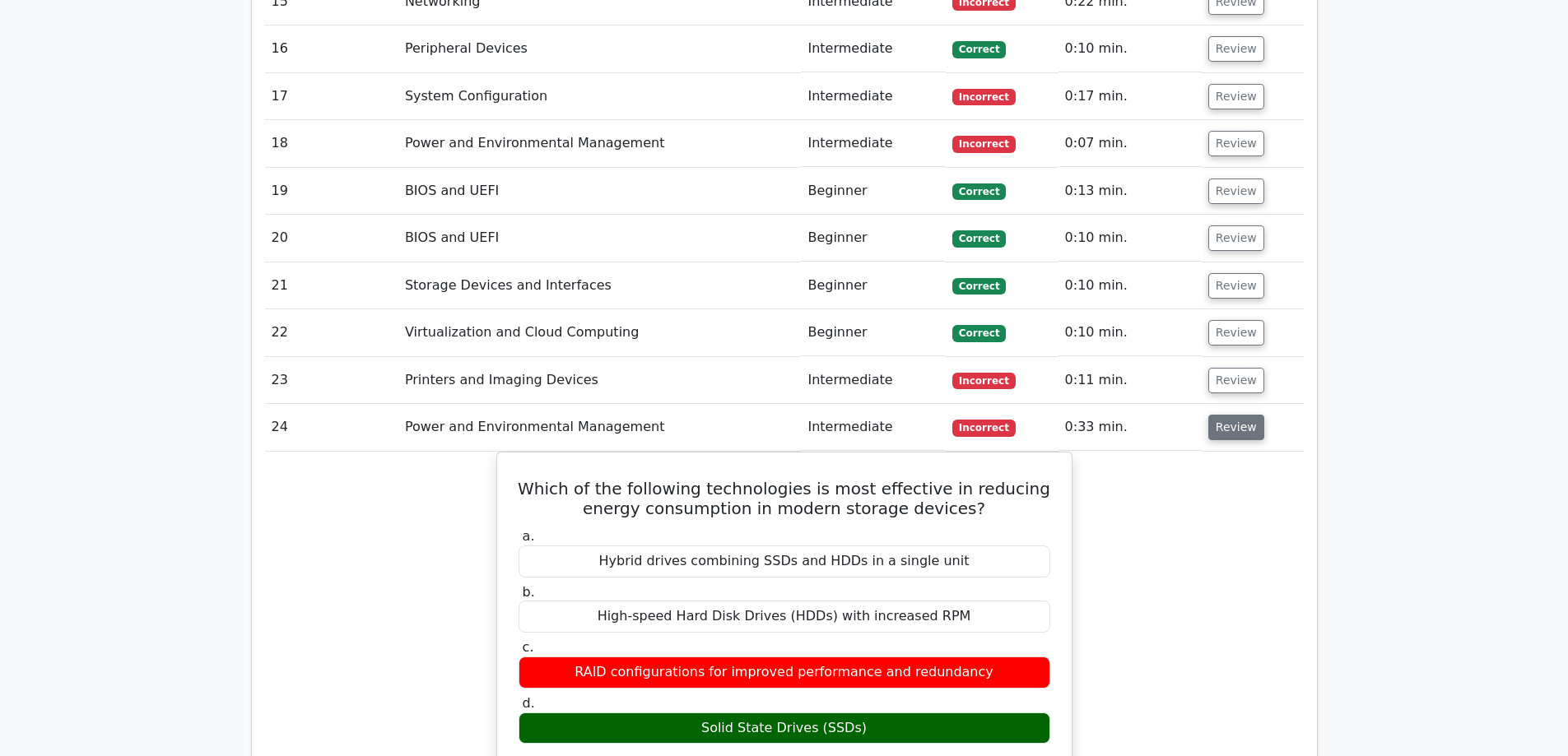
click at [1227, 414] on button "Review" at bounding box center [1236, 427] width 56 height 25
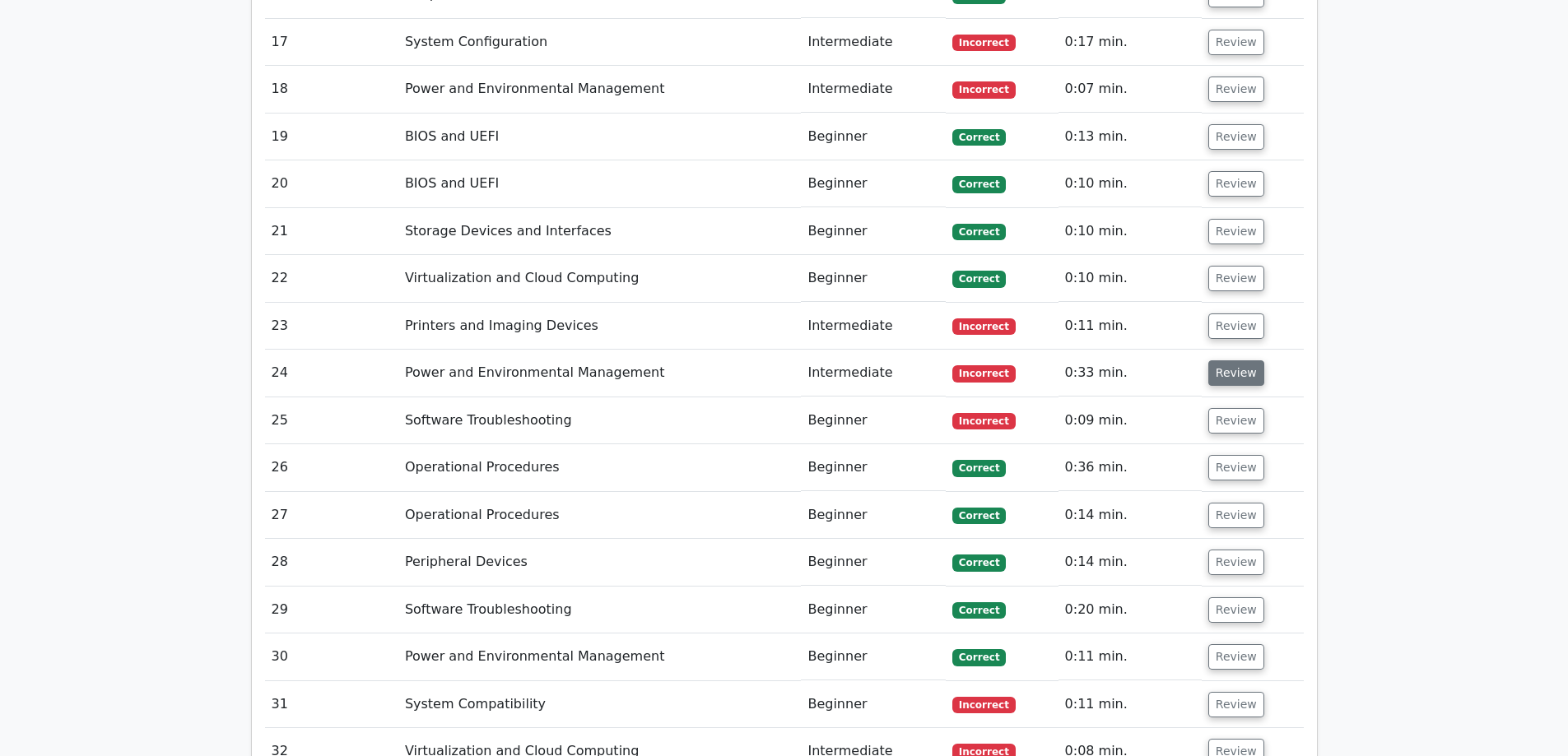
scroll to position [3540, 0]
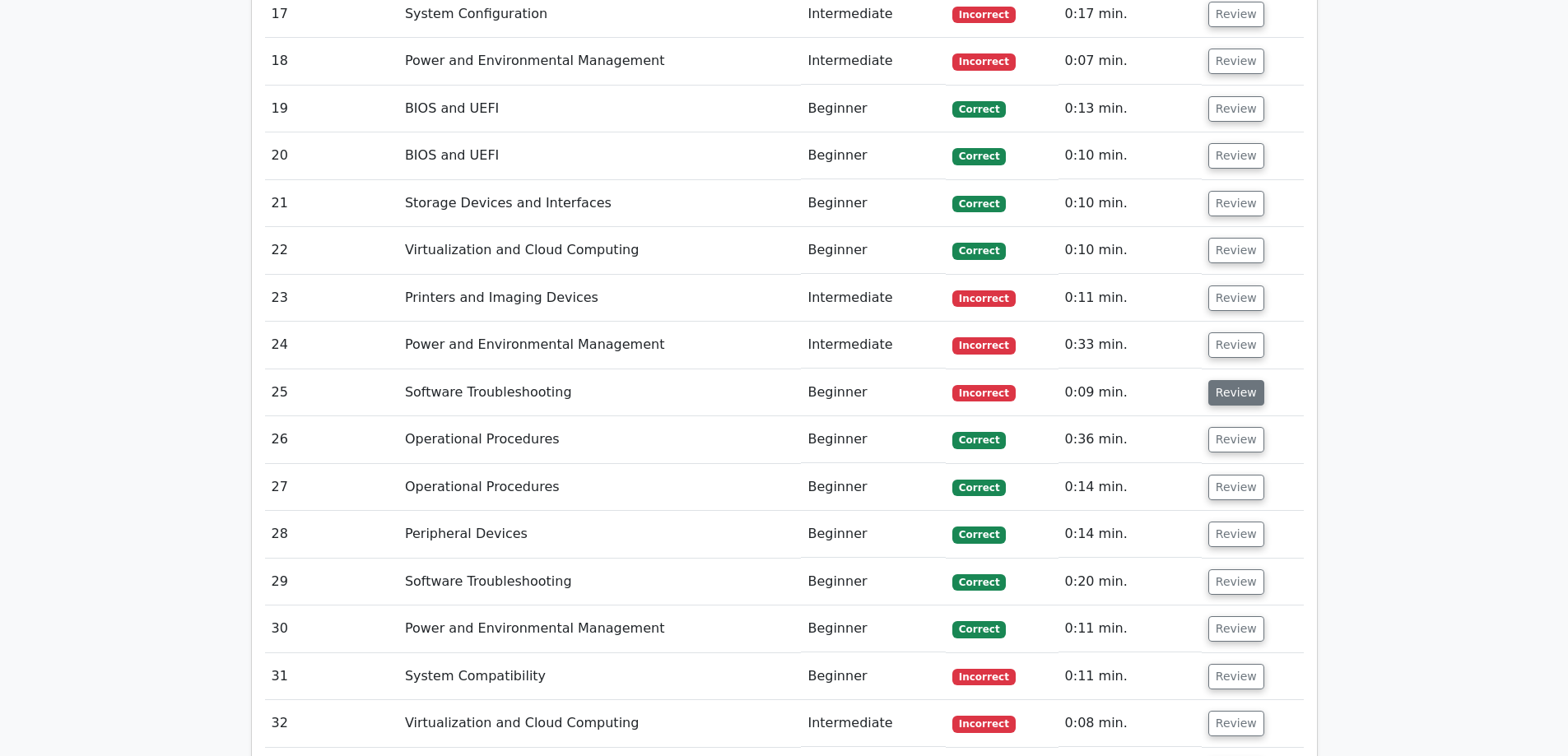
click at [1227, 380] on button "Review" at bounding box center [1236, 392] width 56 height 25
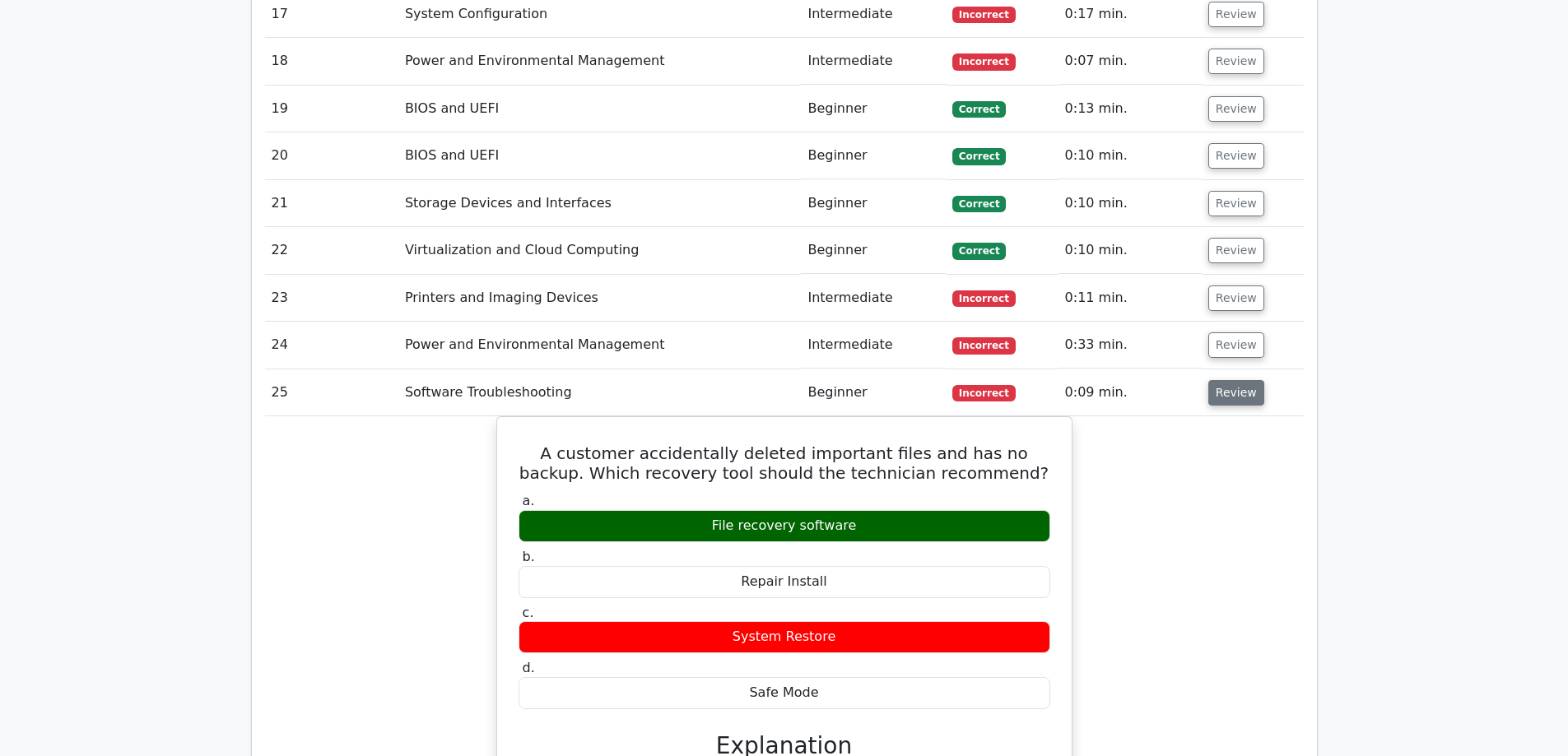
click at [1227, 380] on button "Review" at bounding box center [1236, 392] width 56 height 25
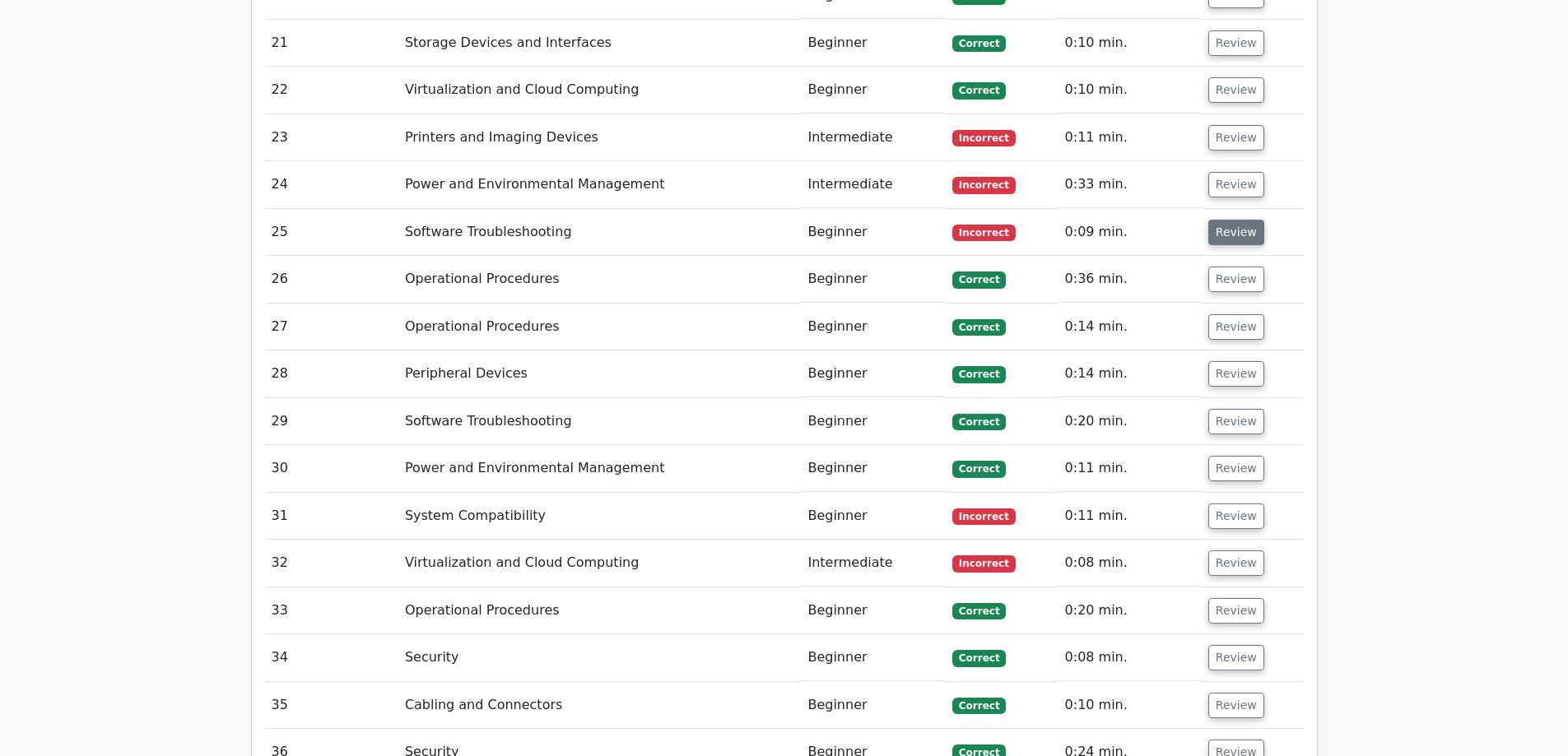
scroll to position [3787, 0]
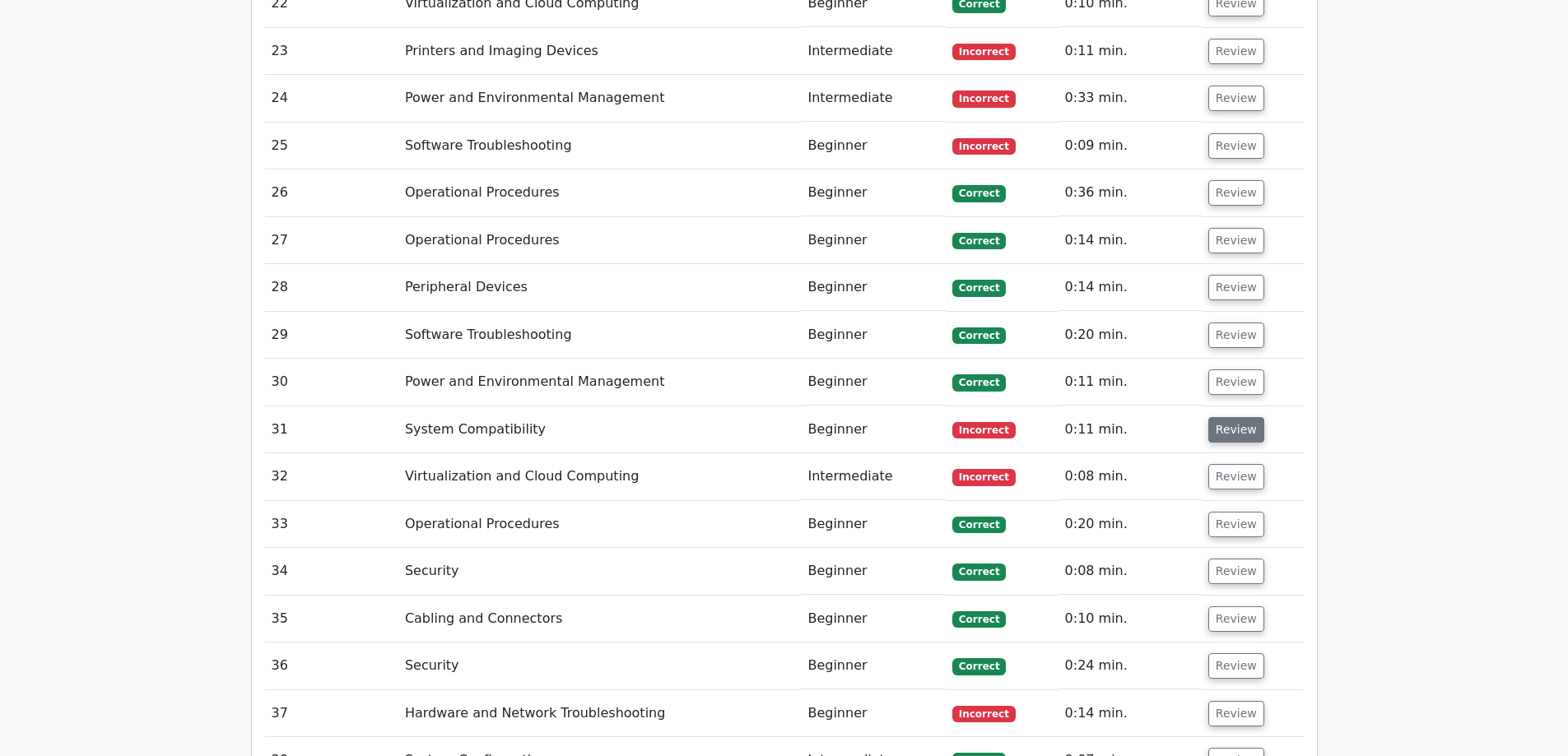
click at [1230, 417] on button "Review" at bounding box center [1236, 429] width 56 height 25
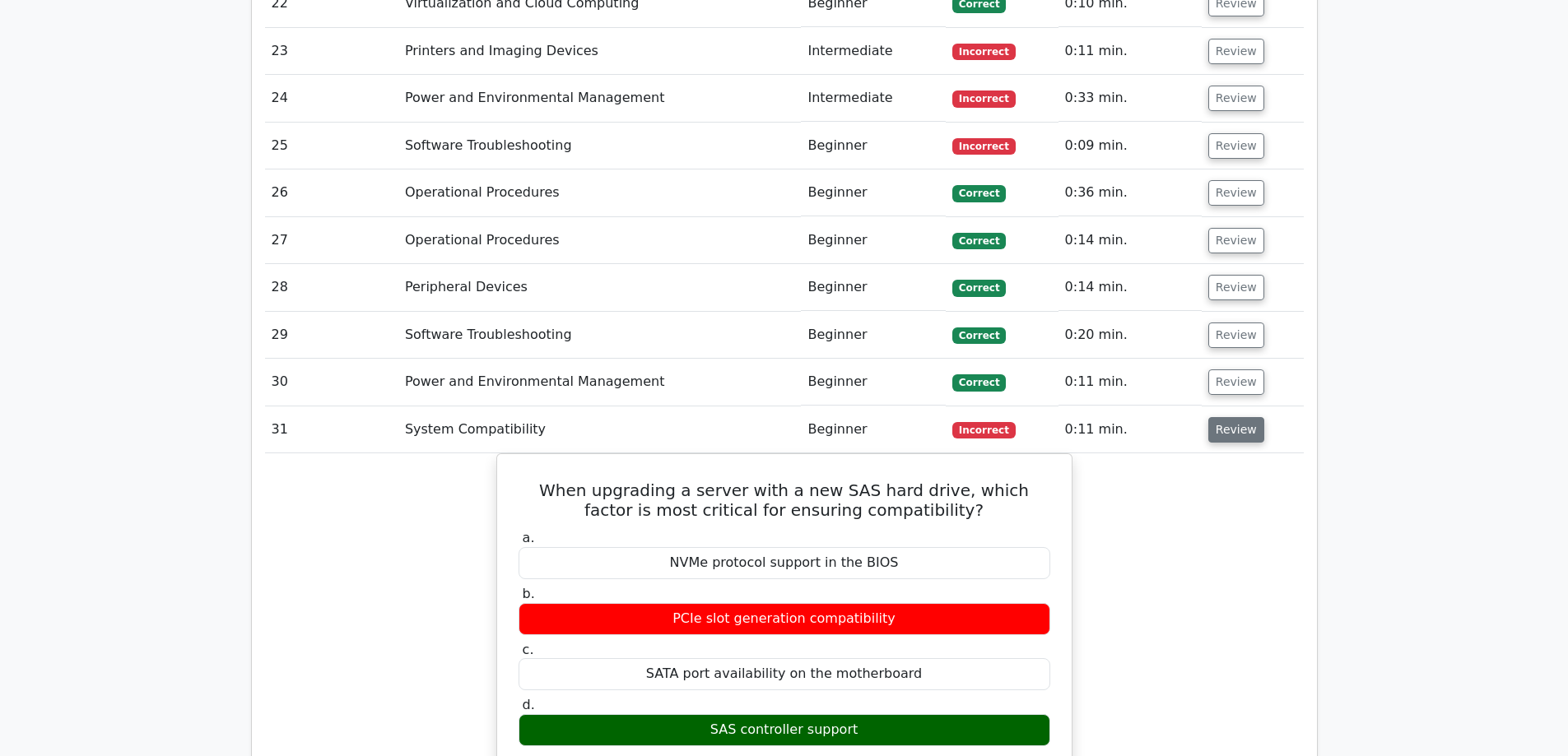
click at [1230, 417] on button "Review" at bounding box center [1236, 429] width 56 height 25
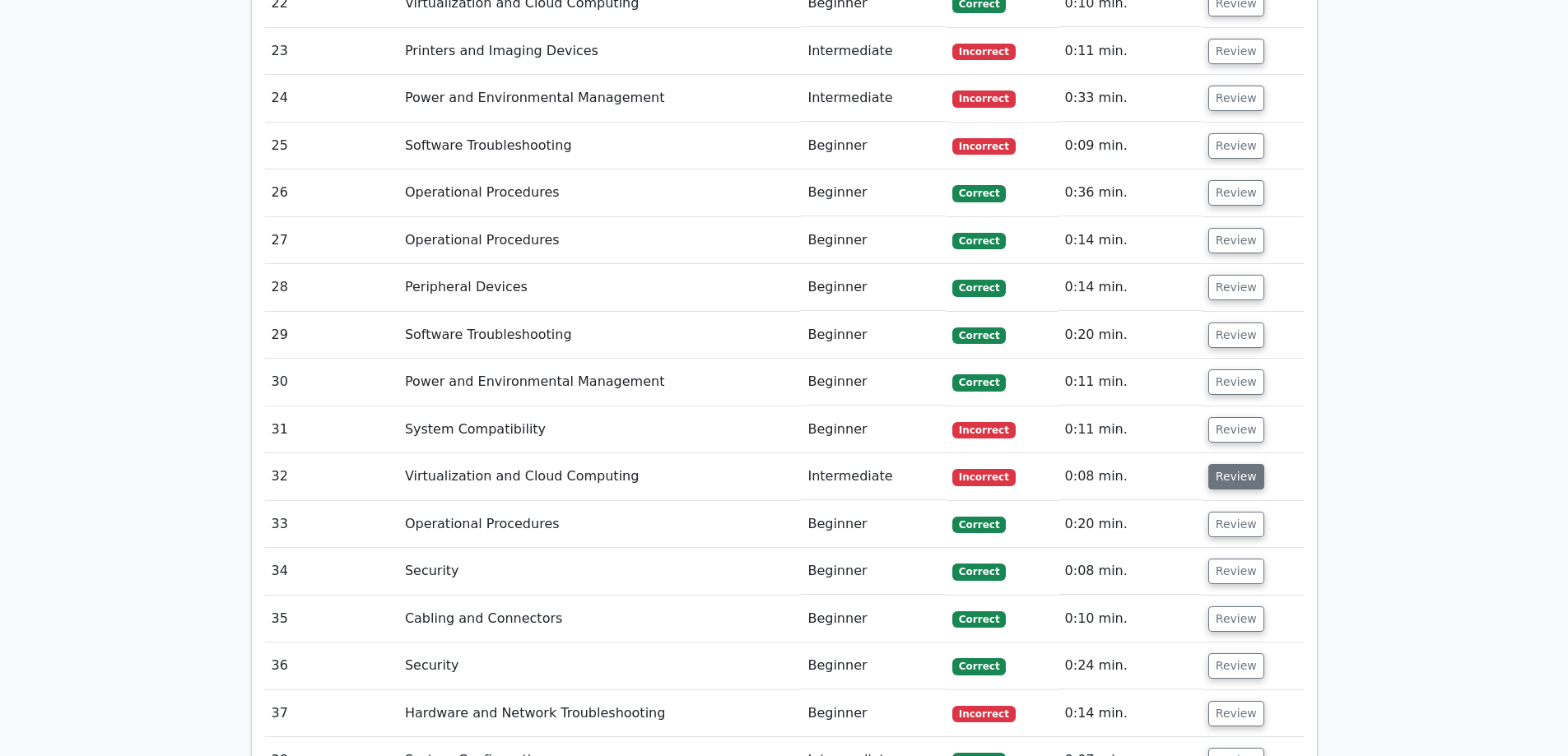
click at [1229, 464] on button "Review" at bounding box center [1236, 476] width 56 height 25
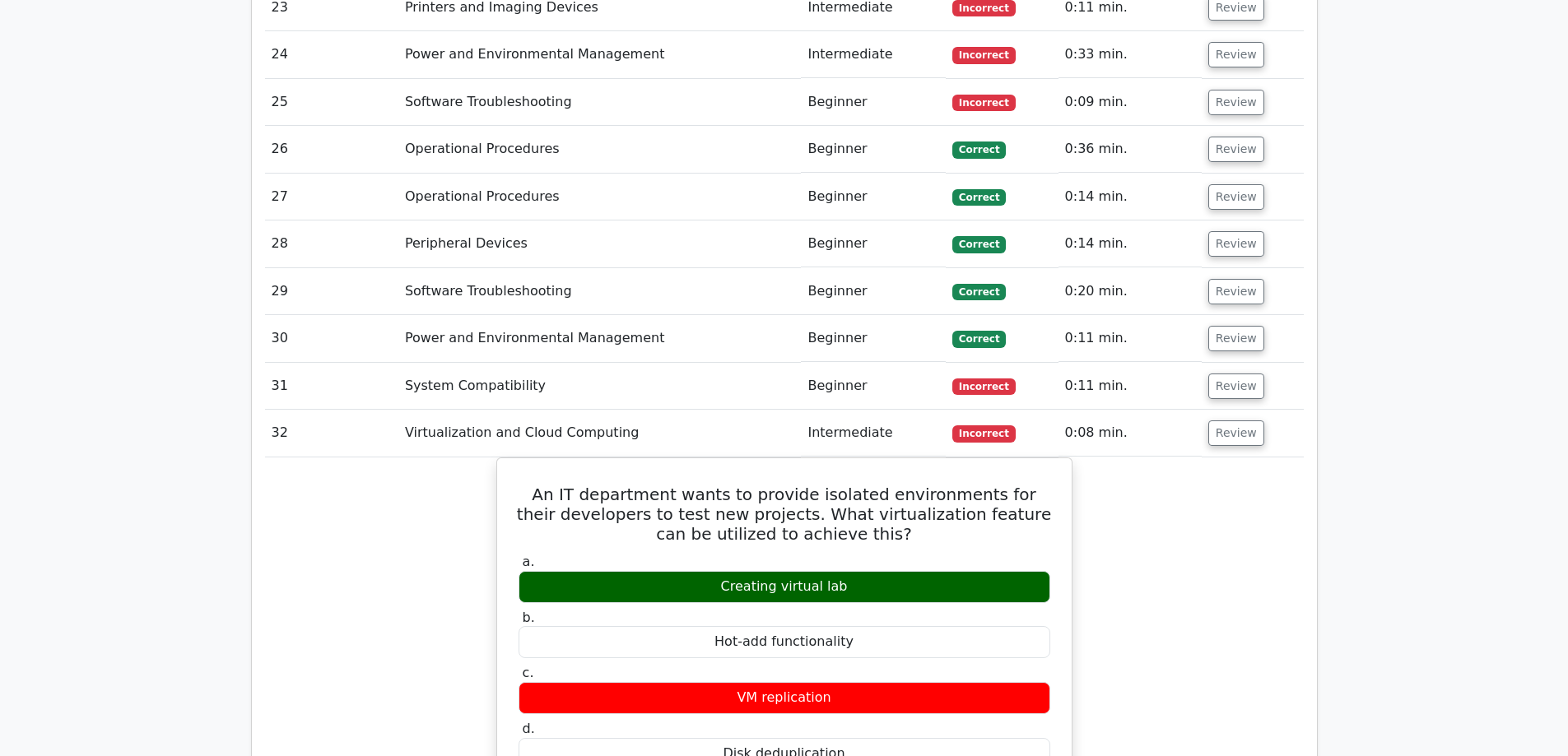
scroll to position [3868, 0]
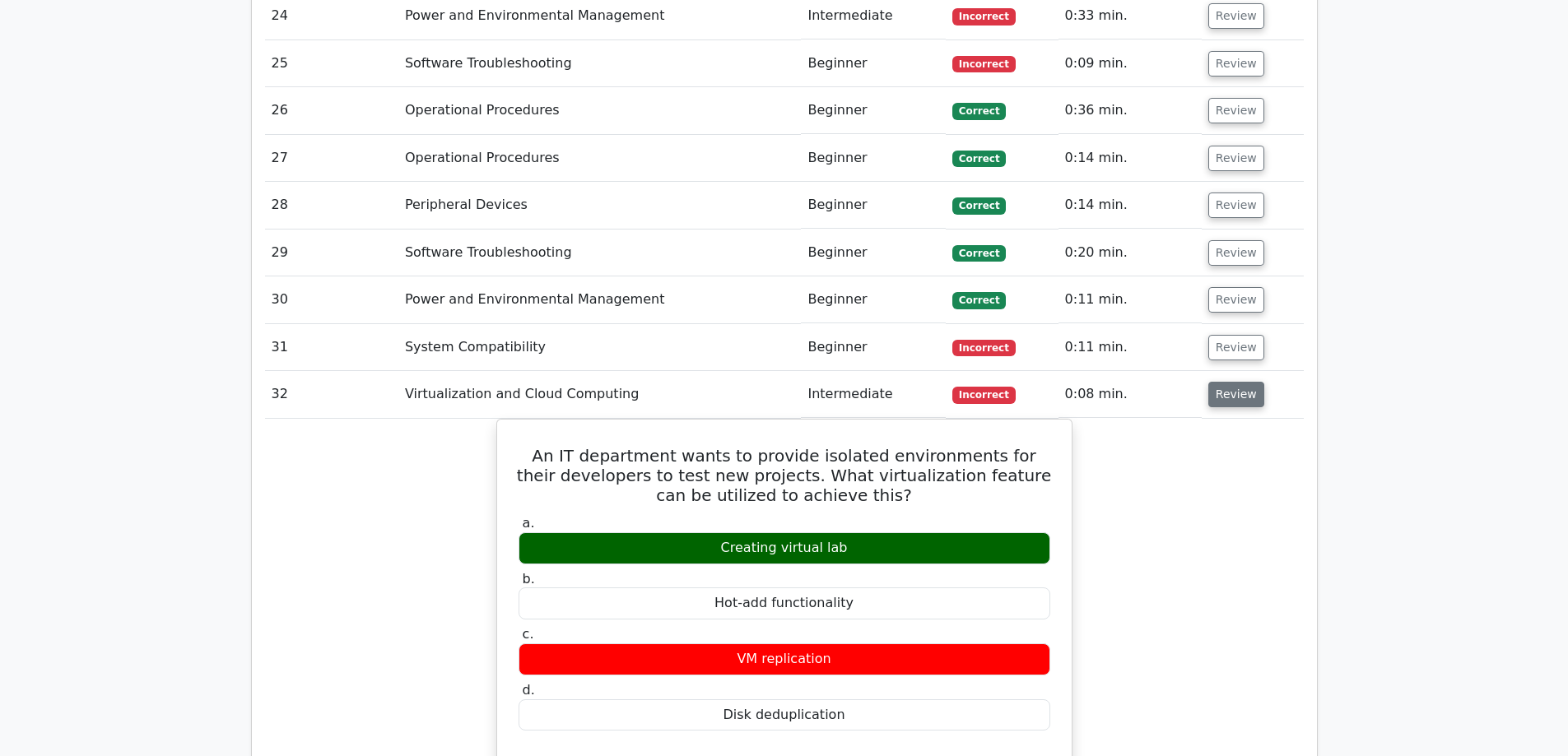
click at [1229, 382] on button "Review" at bounding box center [1236, 394] width 56 height 25
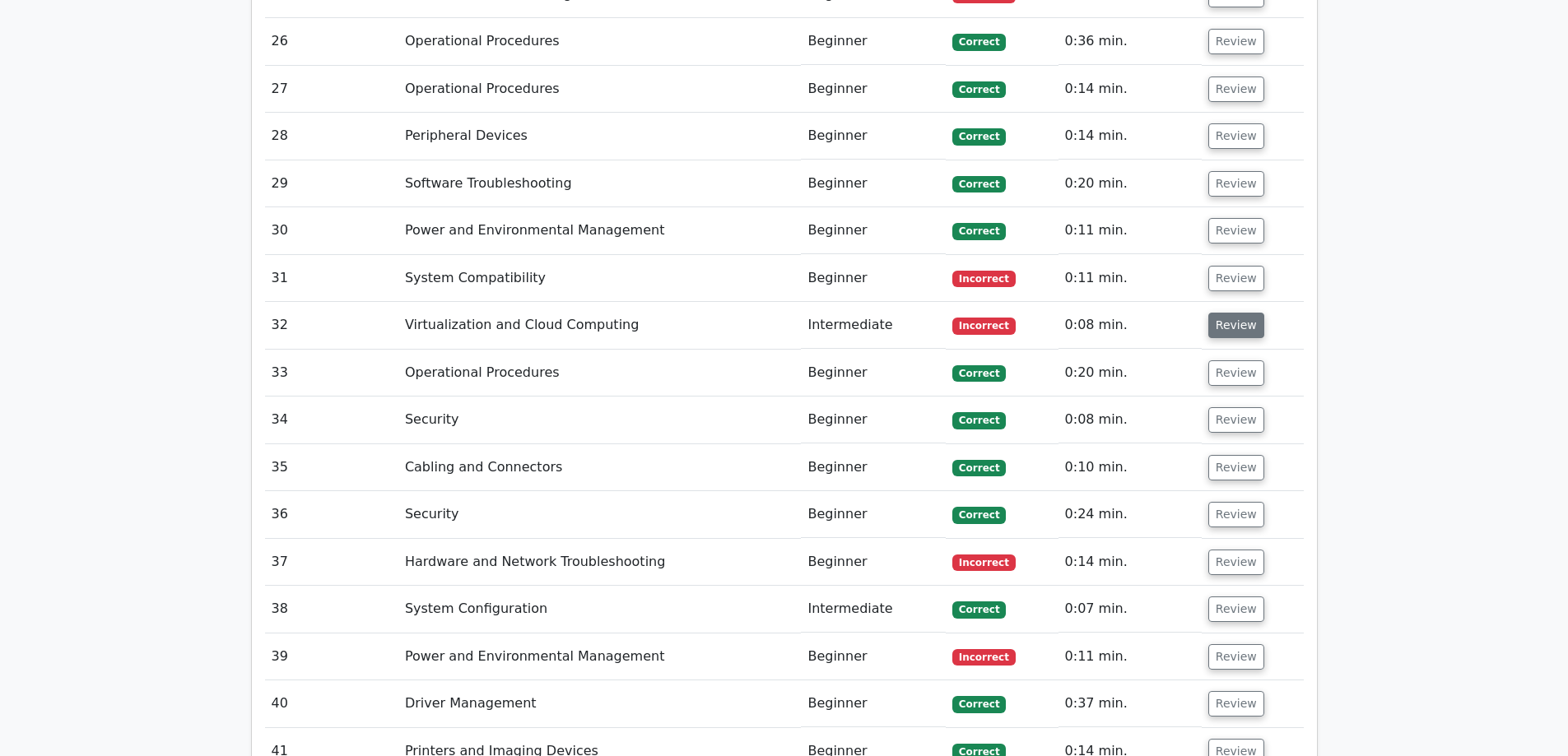
scroll to position [4033, 0]
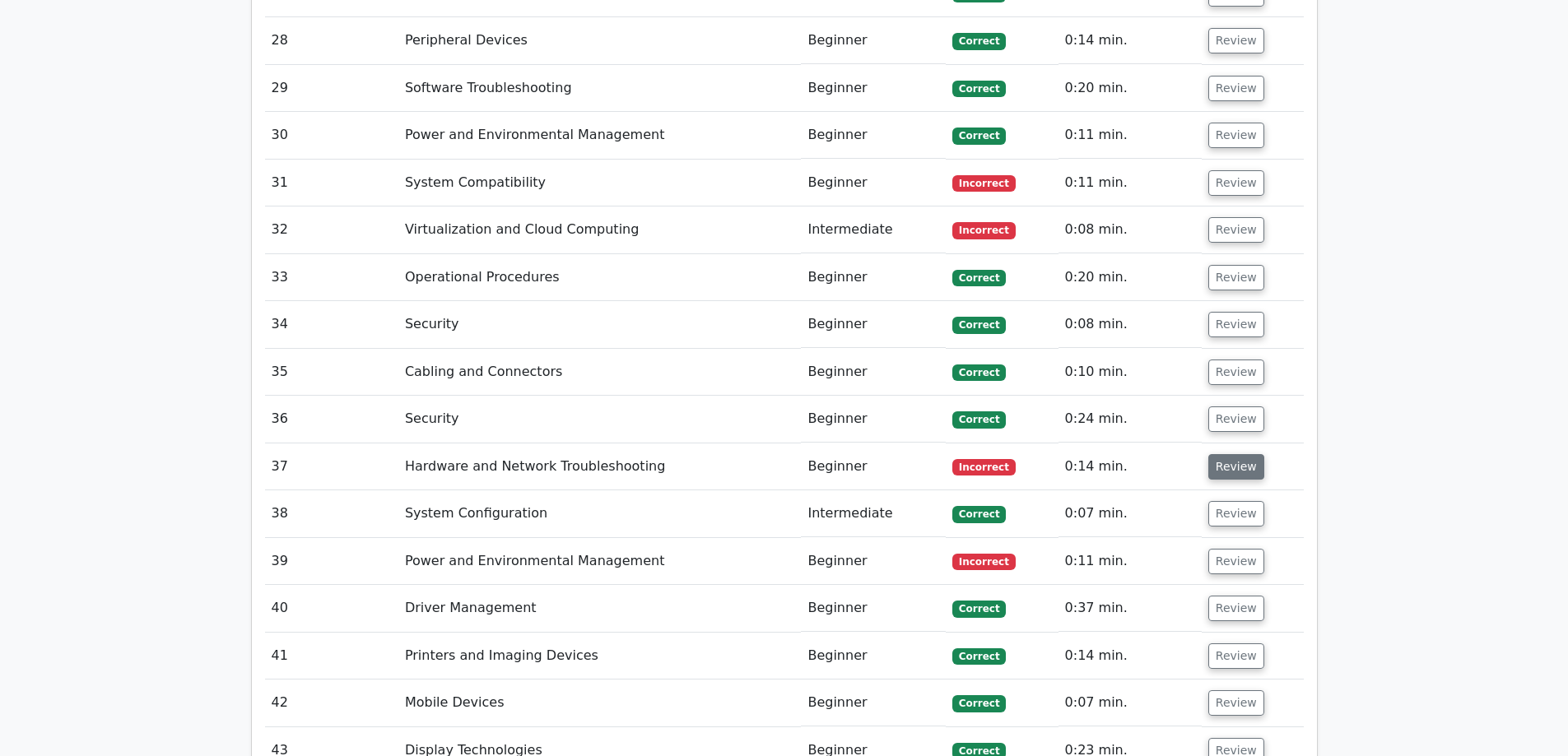
click at [1232, 455] on button "Review" at bounding box center [1236, 467] width 56 height 25
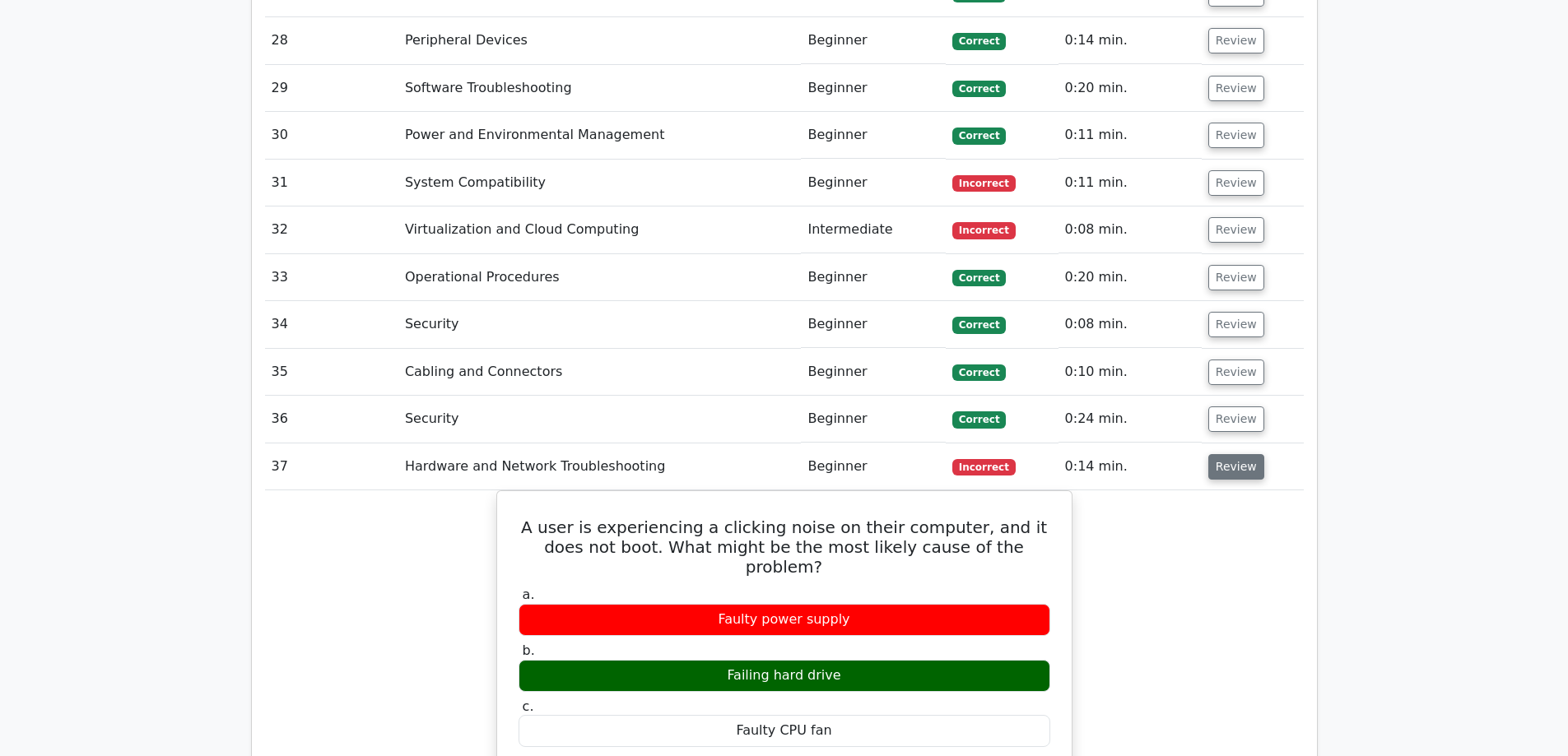
click at [1232, 455] on button "Review" at bounding box center [1236, 467] width 56 height 25
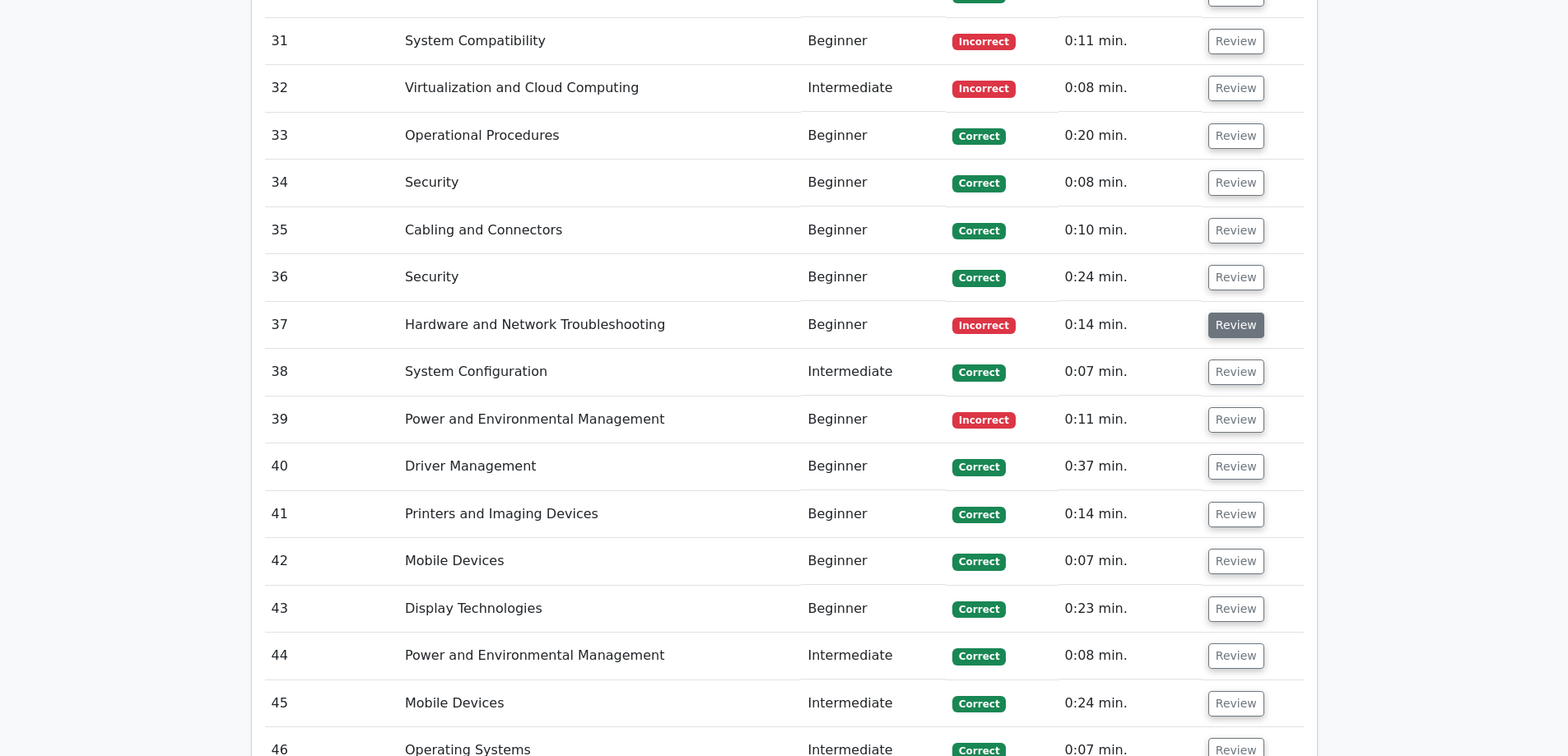
scroll to position [4197, 0]
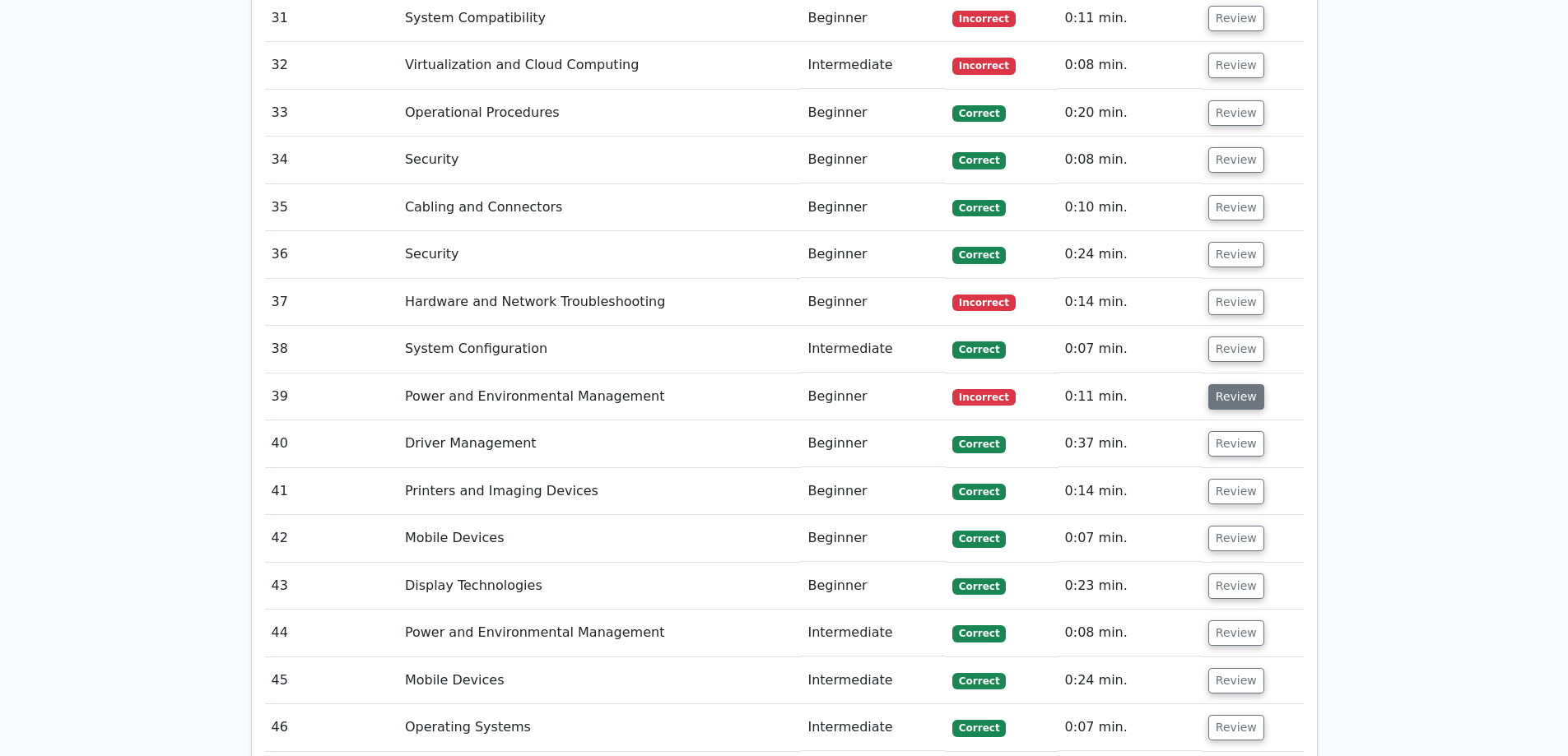
click at [1224, 385] on button "Review" at bounding box center [1236, 397] width 56 height 25
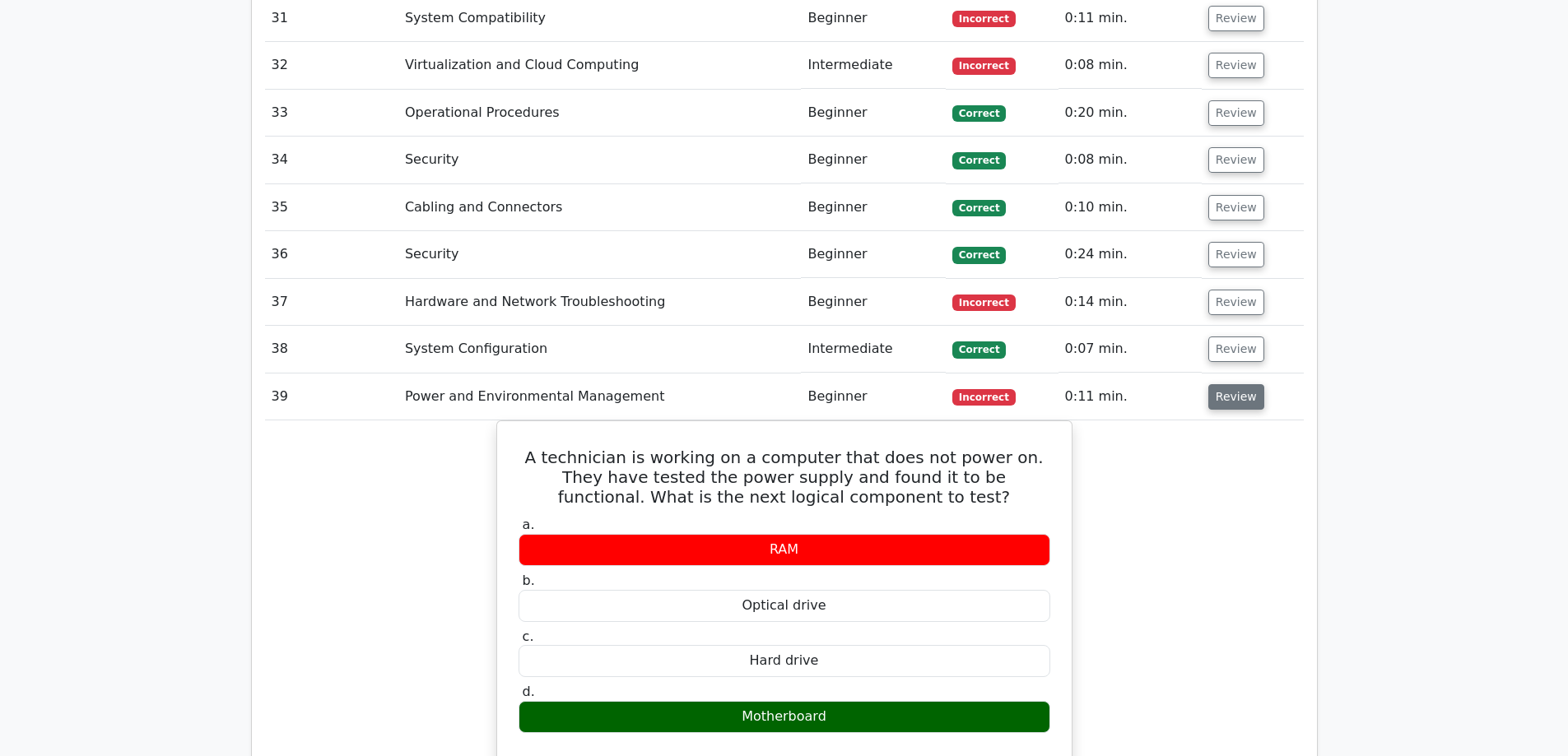
click at [1224, 385] on button "Review" at bounding box center [1236, 397] width 56 height 25
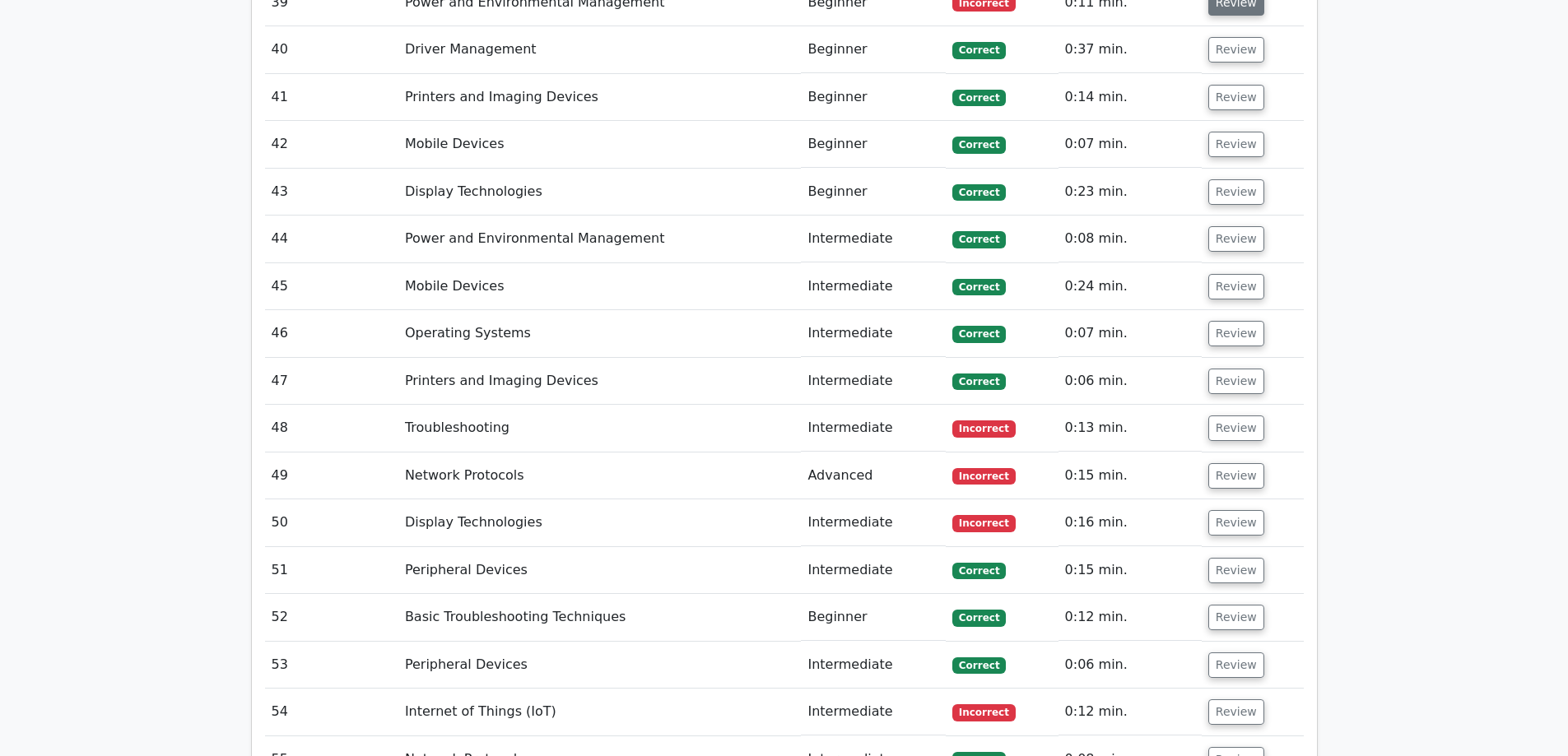
scroll to position [4609, 0]
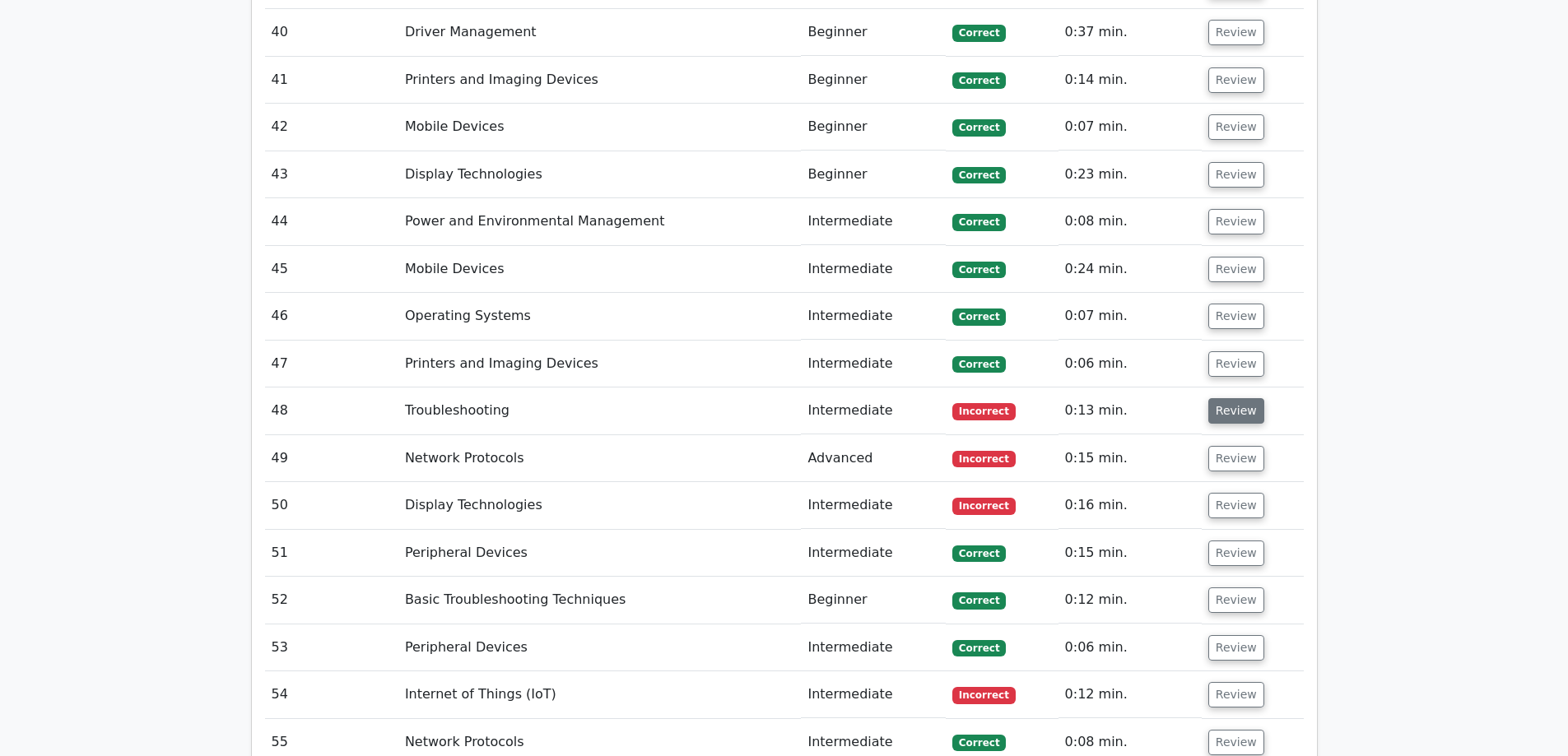
click at [1224, 399] on button "Review" at bounding box center [1236, 411] width 56 height 25
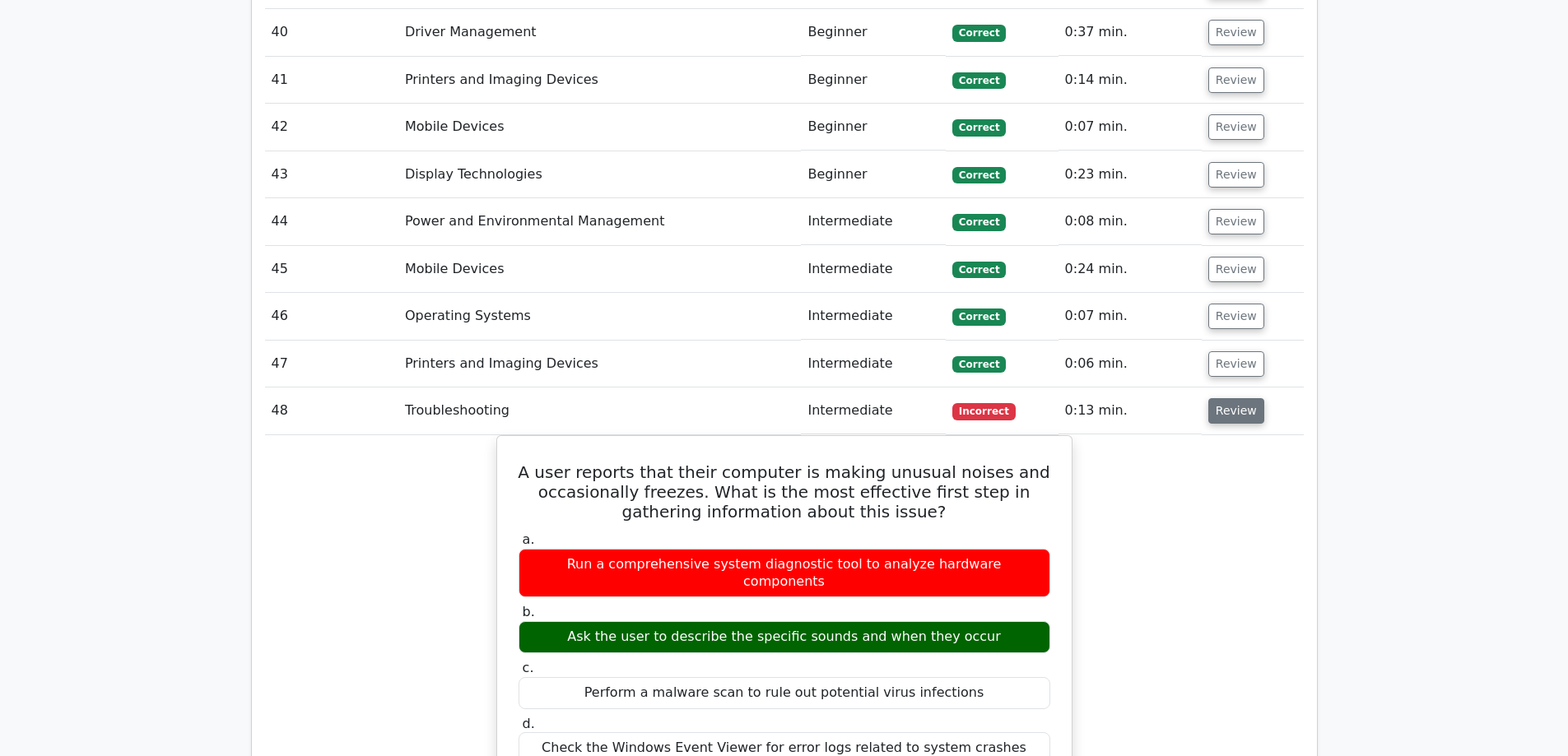
click at [1224, 399] on button "Review" at bounding box center [1236, 411] width 56 height 25
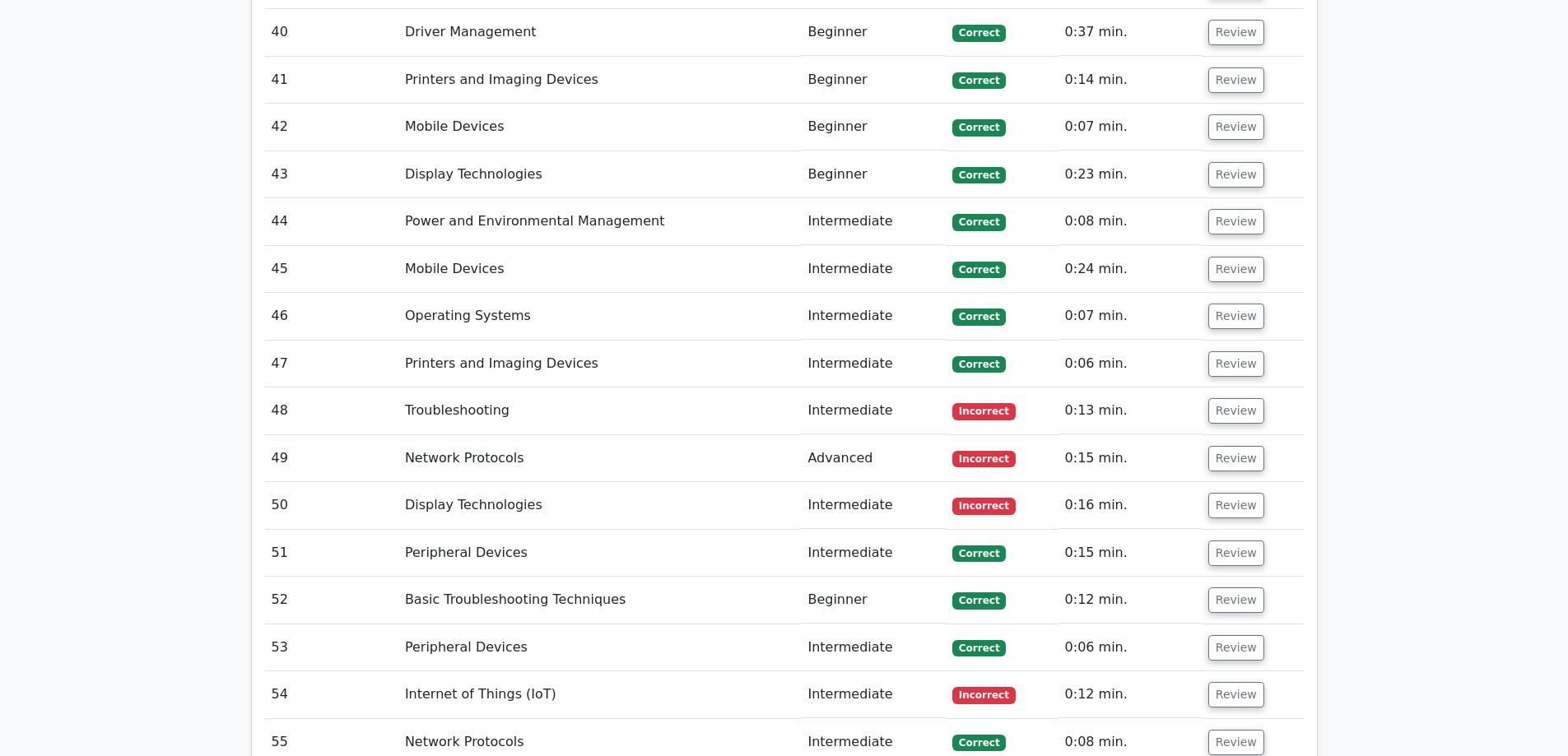
click at [1224, 435] on td "Review" at bounding box center [1252, 458] width 102 height 47
click at [1224, 446] on button "Review" at bounding box center [1236, 458] width 56 height 25
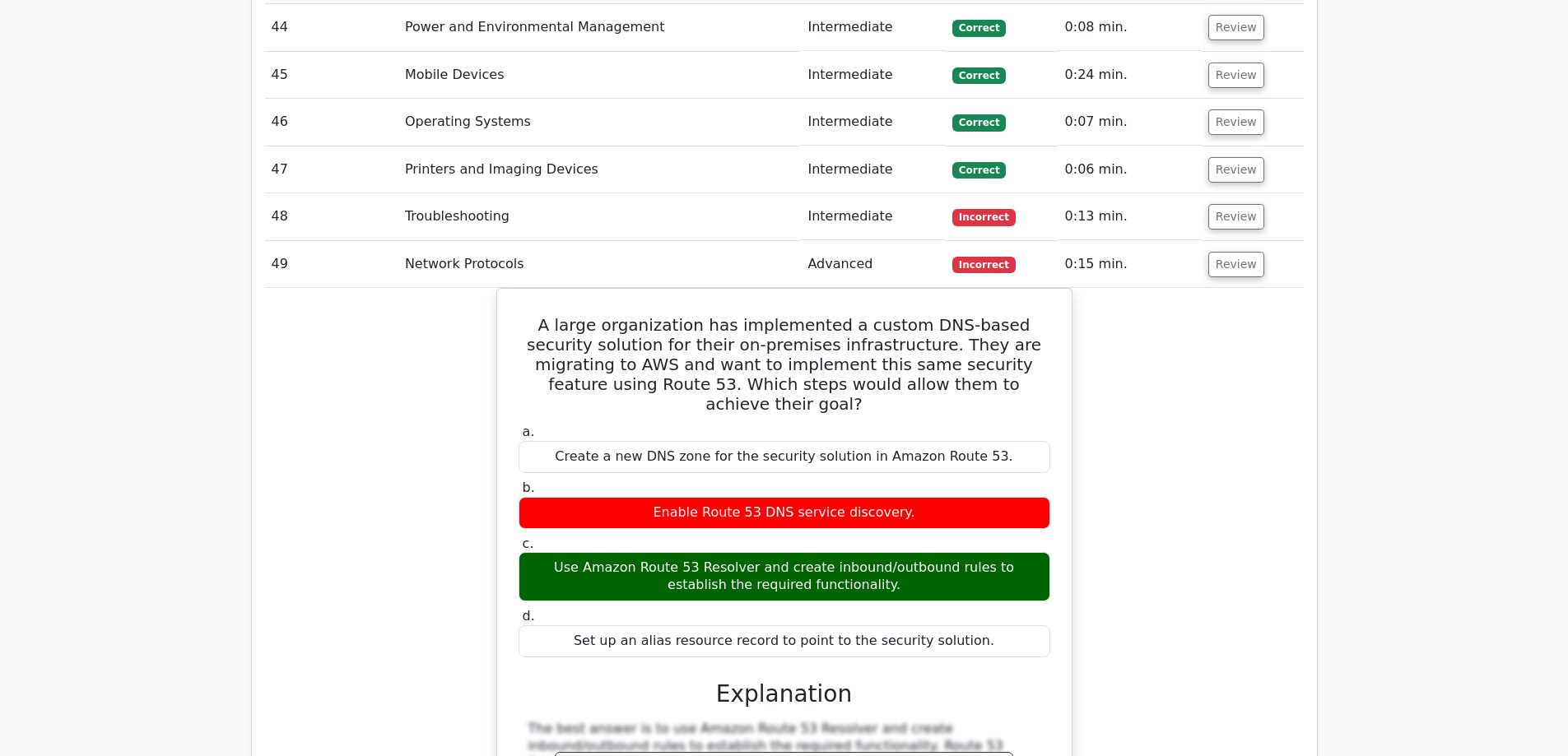
scroll to position [4774, 0]
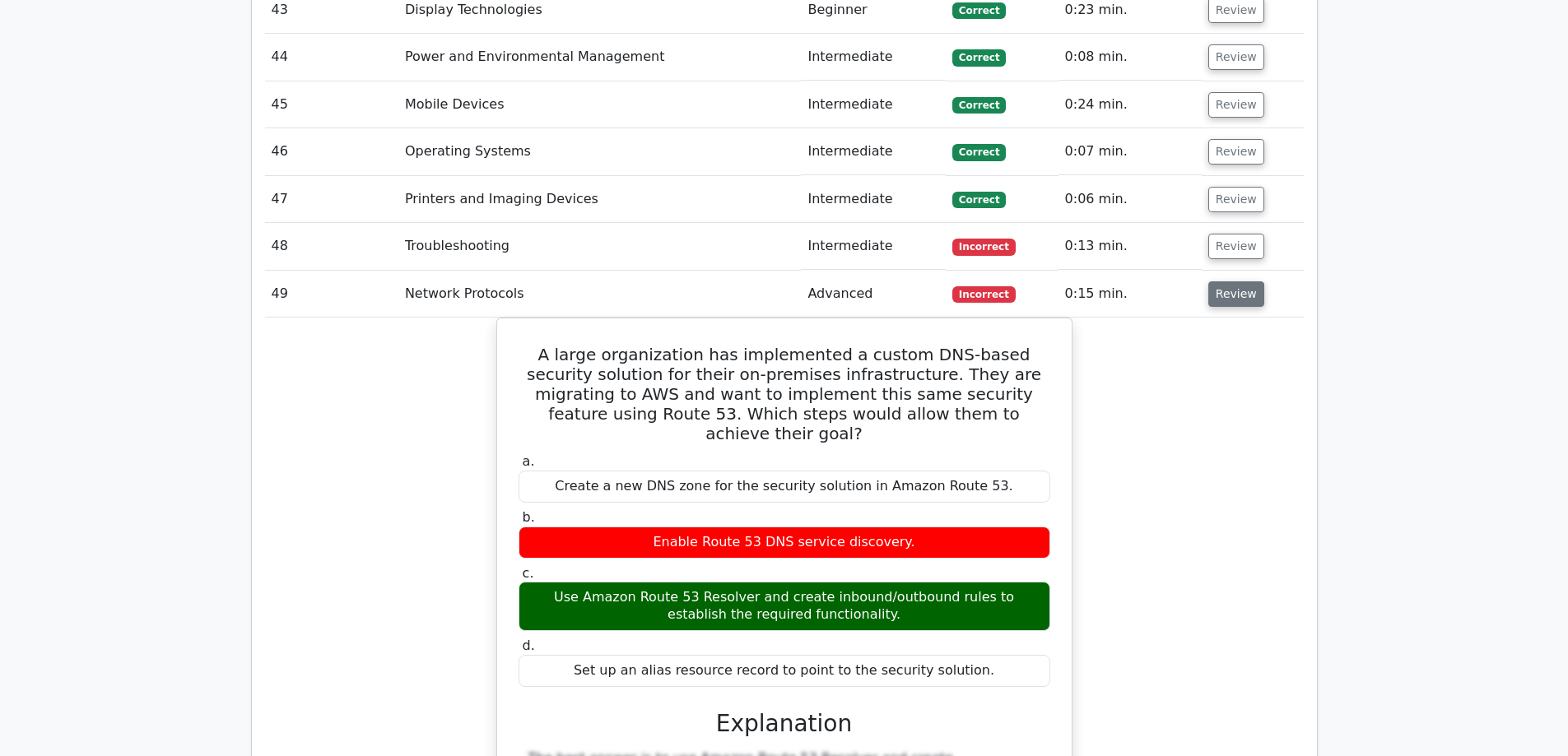
click at [1225, 282] on button "Review" at bounding box center [1236, 294] width 56 height 25
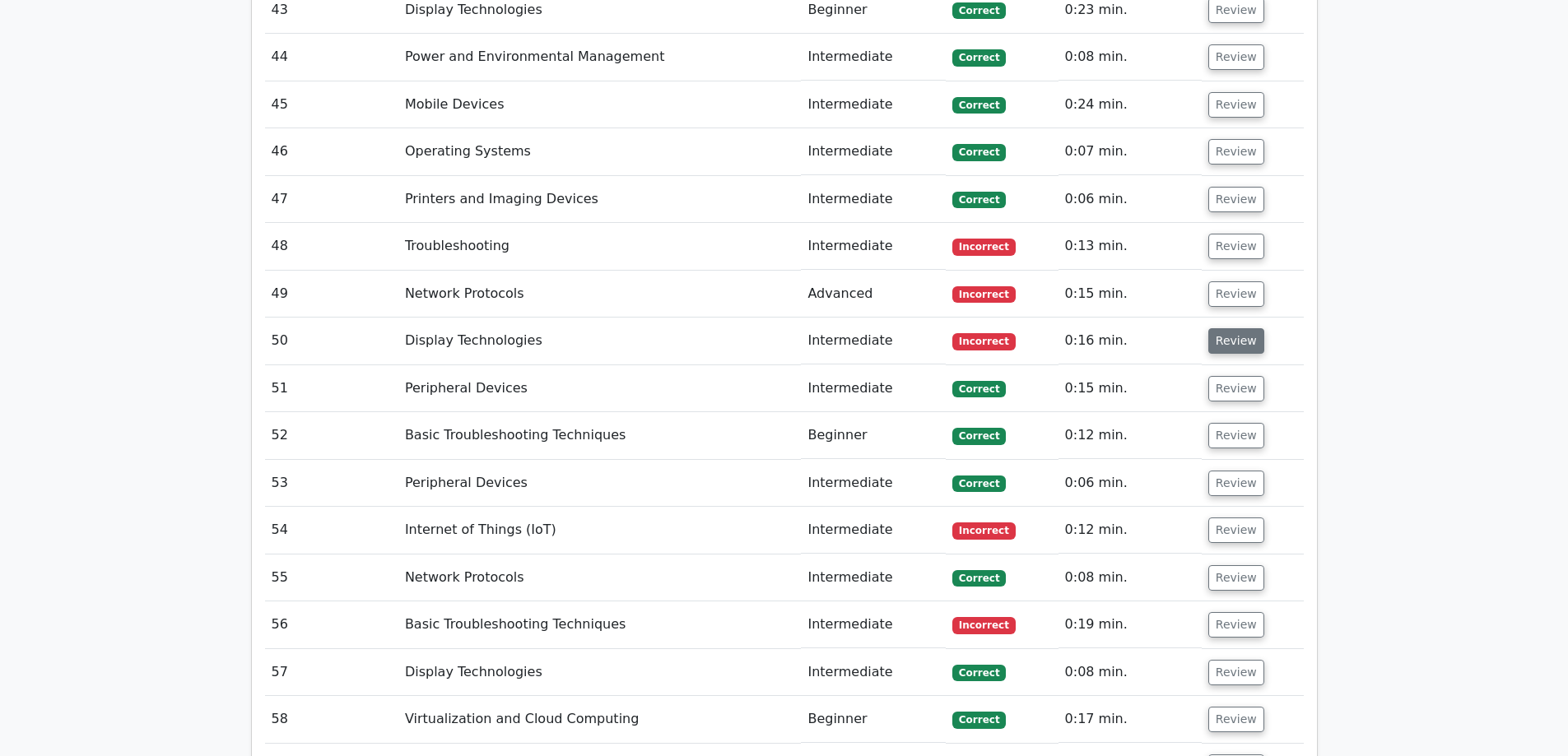
click at [1226, 328] on button "Review" at bounding box center [1236, 341] width 56 height 25
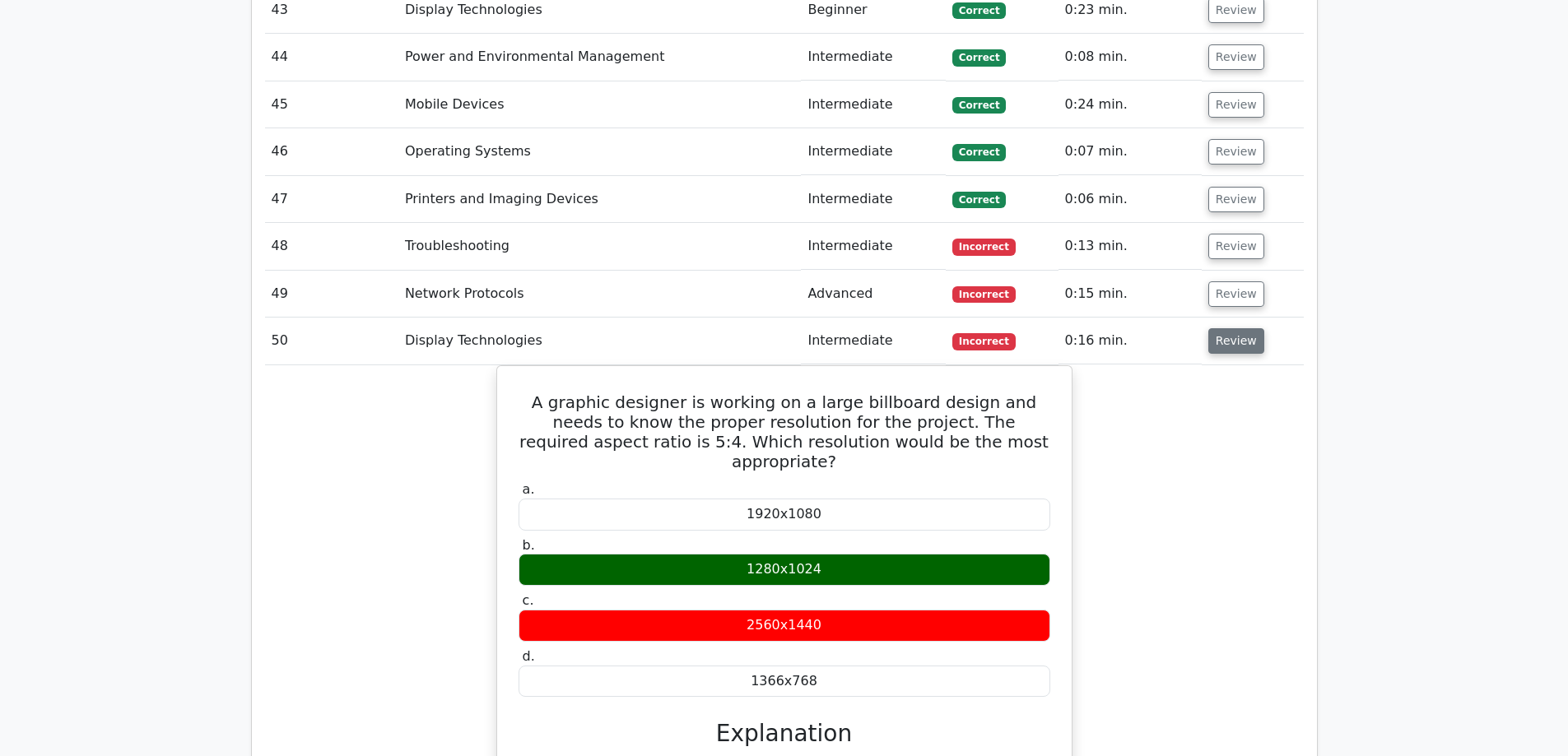
click at [1226, 328] on button "Review" at bounding box center [1236, 341] width 56 height 25
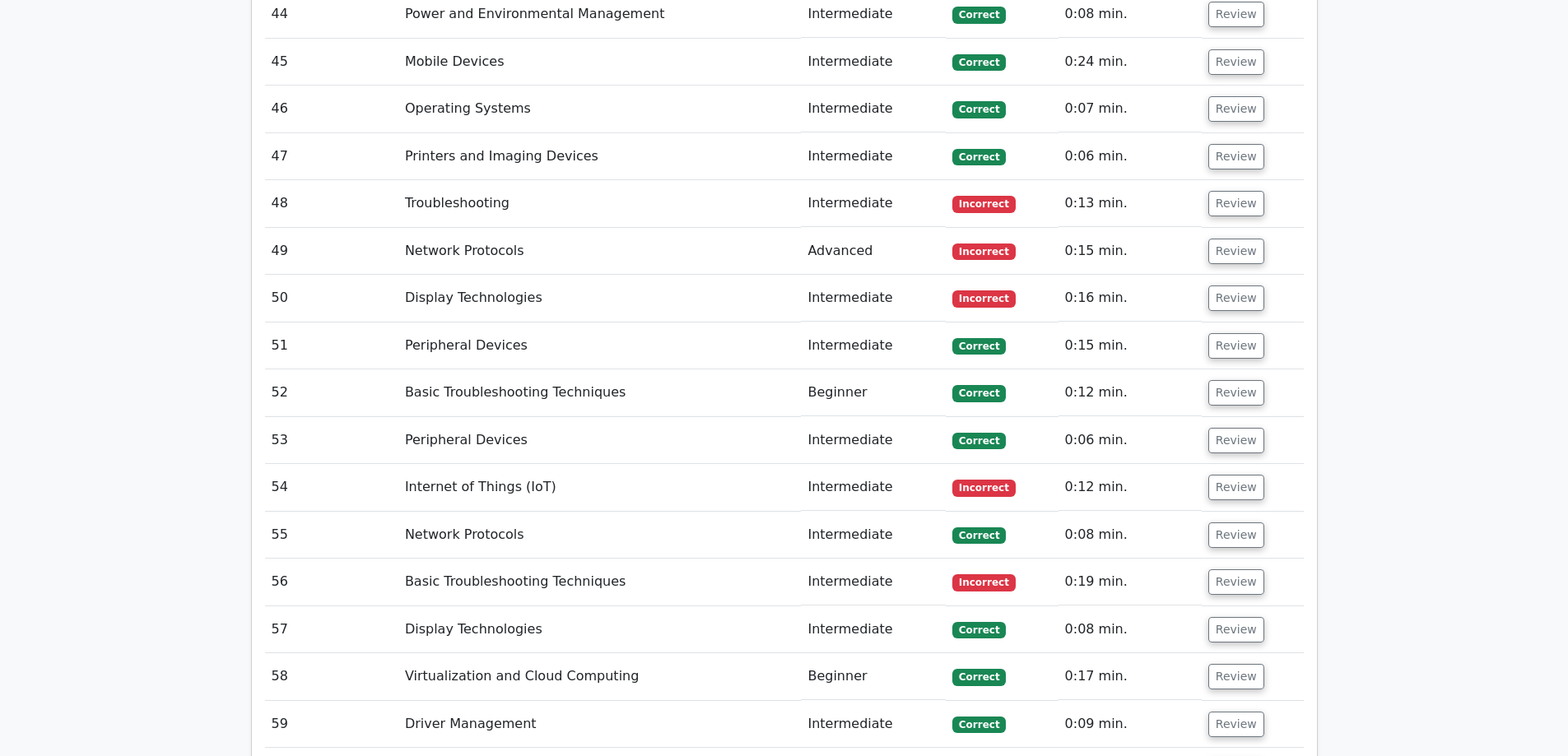
scroll to position [4856, 0]
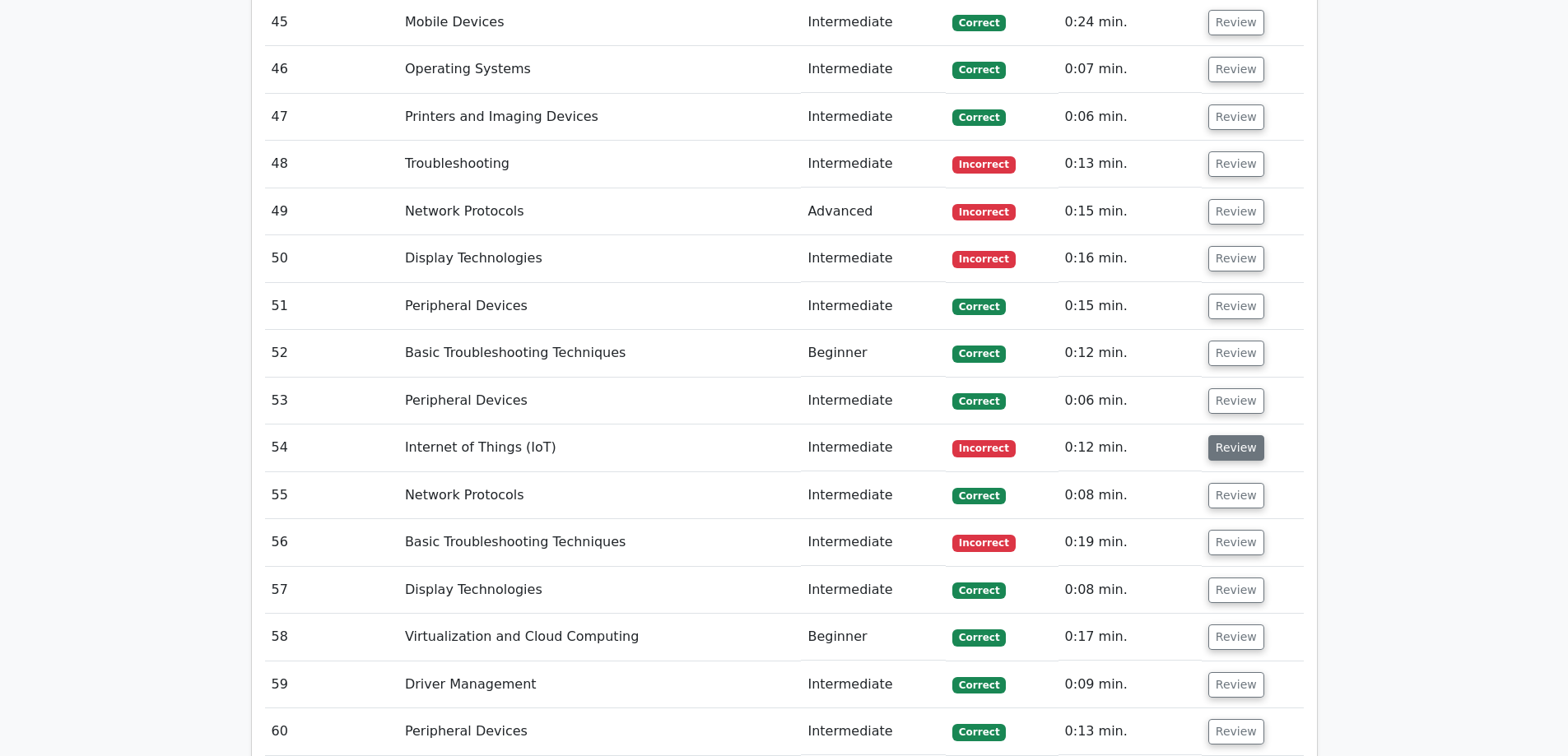
click at [1232, 435] on button "Review" at bounding box center [1236, 447] width 56 height 25
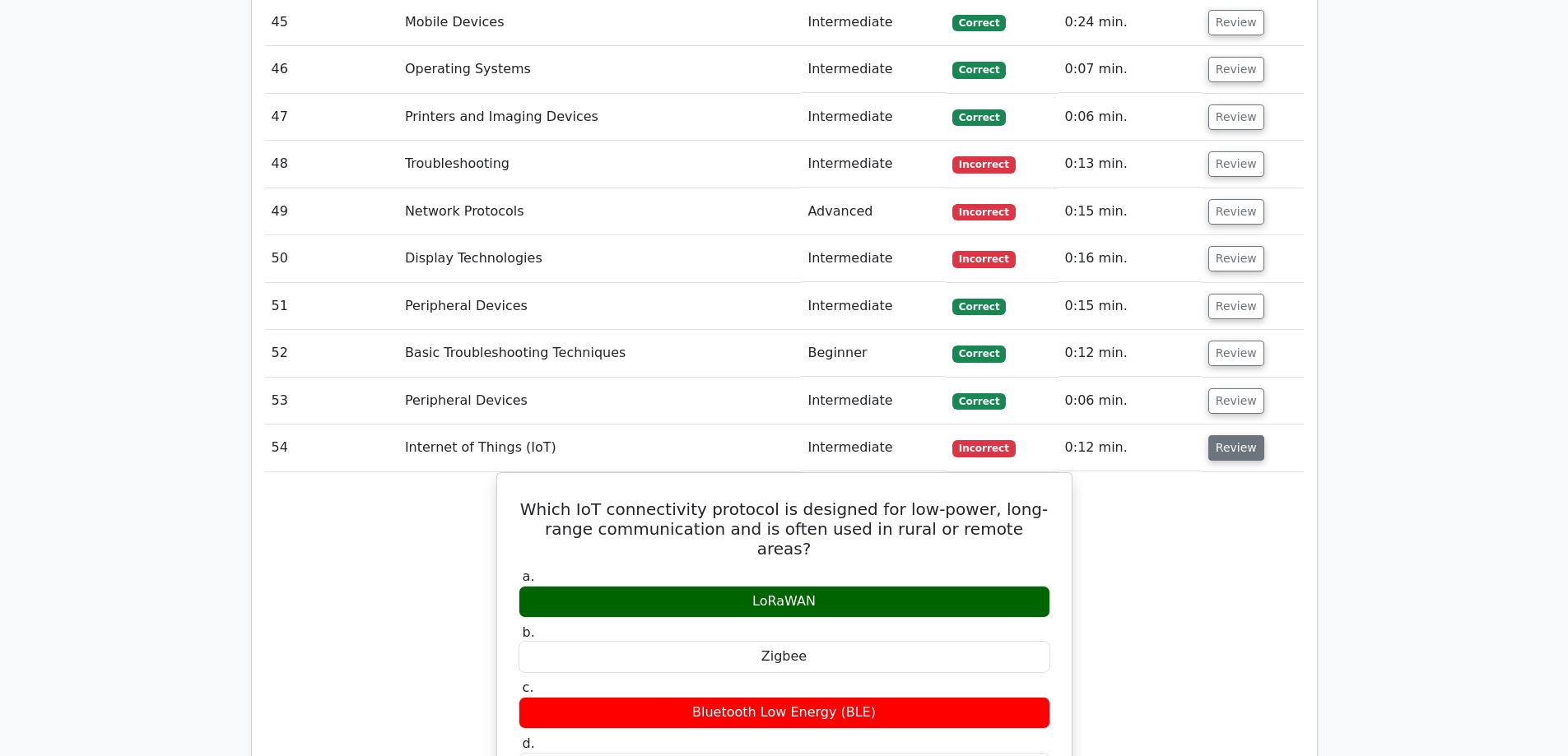
click at [1232, 435] on button "Review" at bounding box center [1236, 447] width 56 height 25
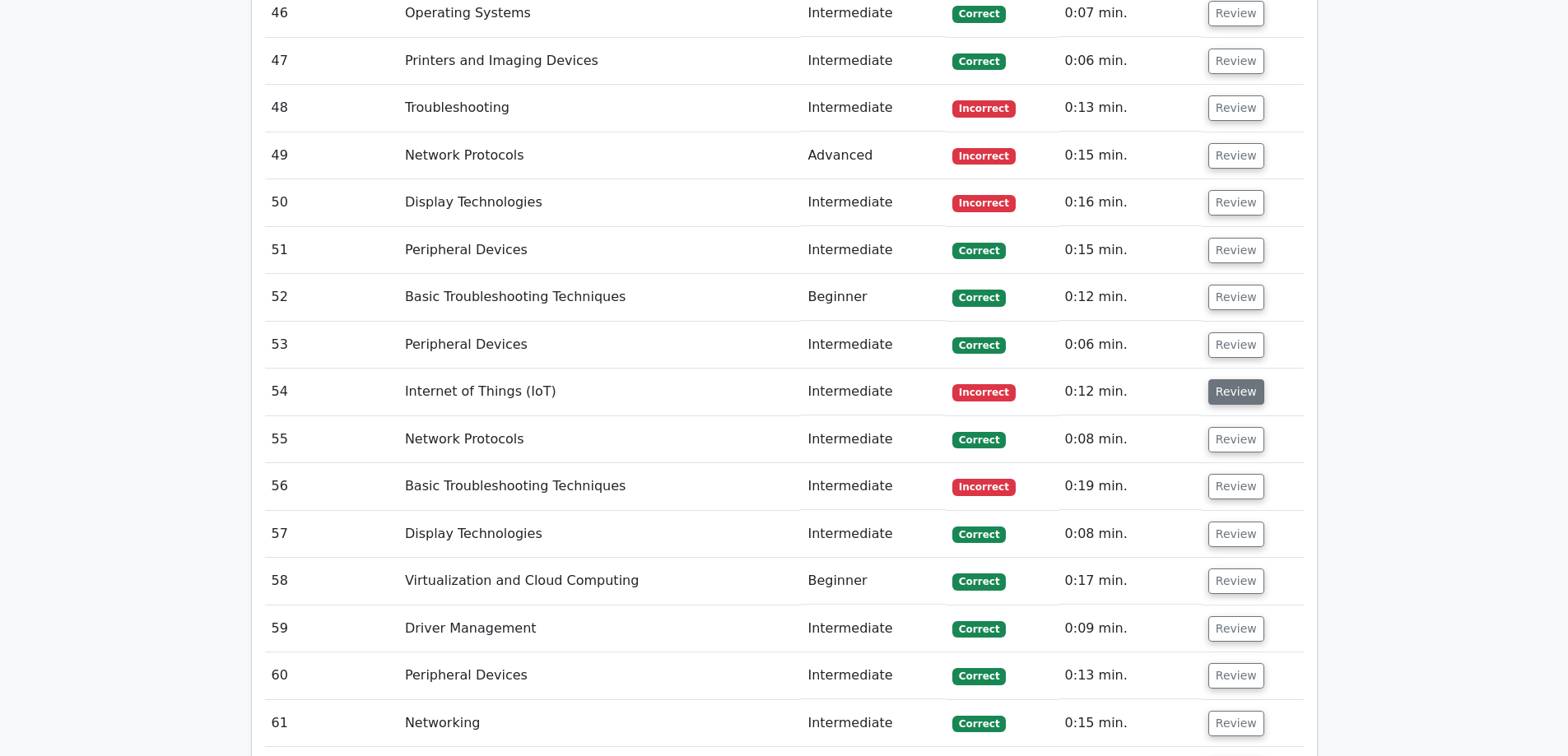
scroll to position [4938, 0]
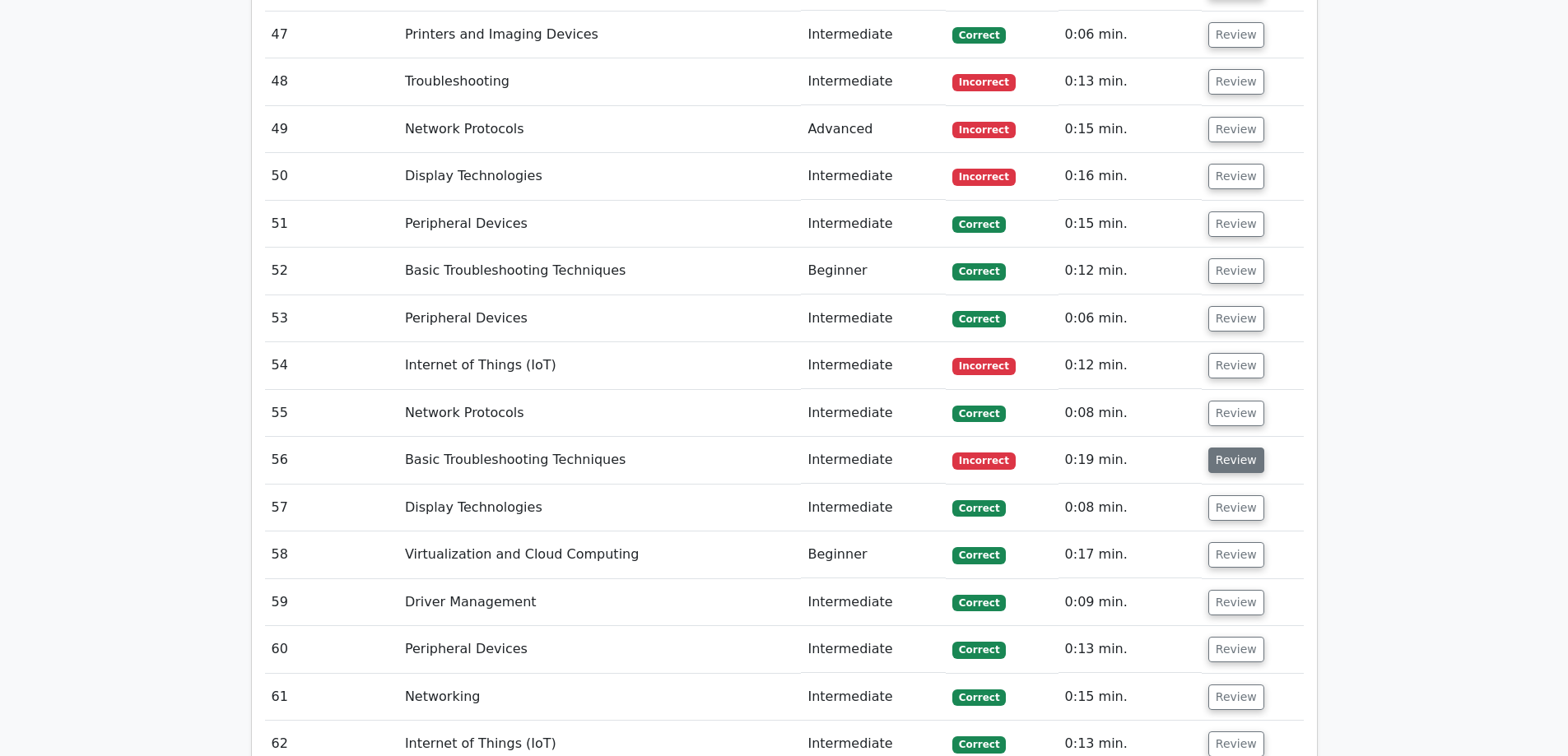
click at [1229, 448] on button "Review" at bounding box center [1236, 460] width 56 height 25
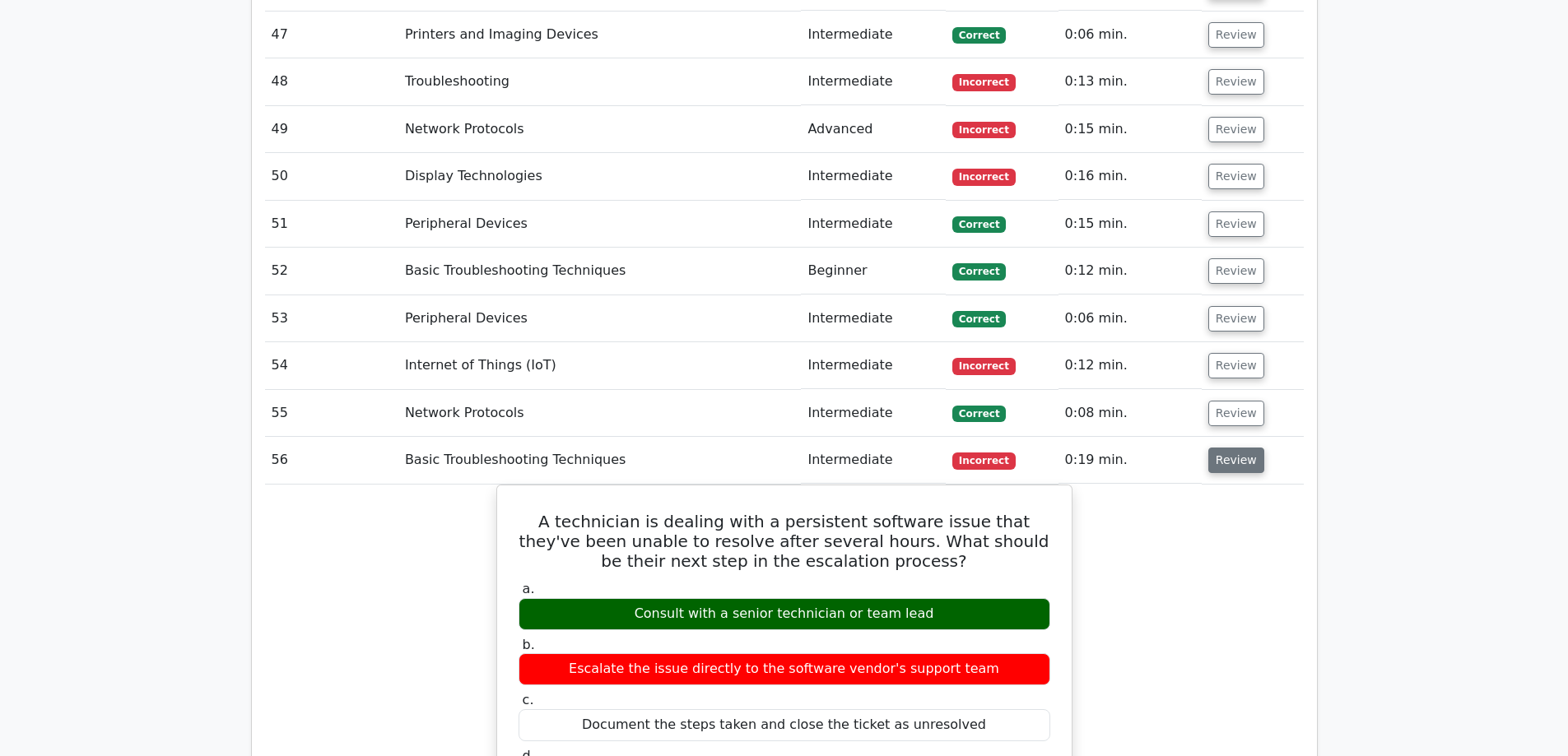
click at [1229, 448] on button "Review" at bounding box center [1236, 460] width 56 height 25
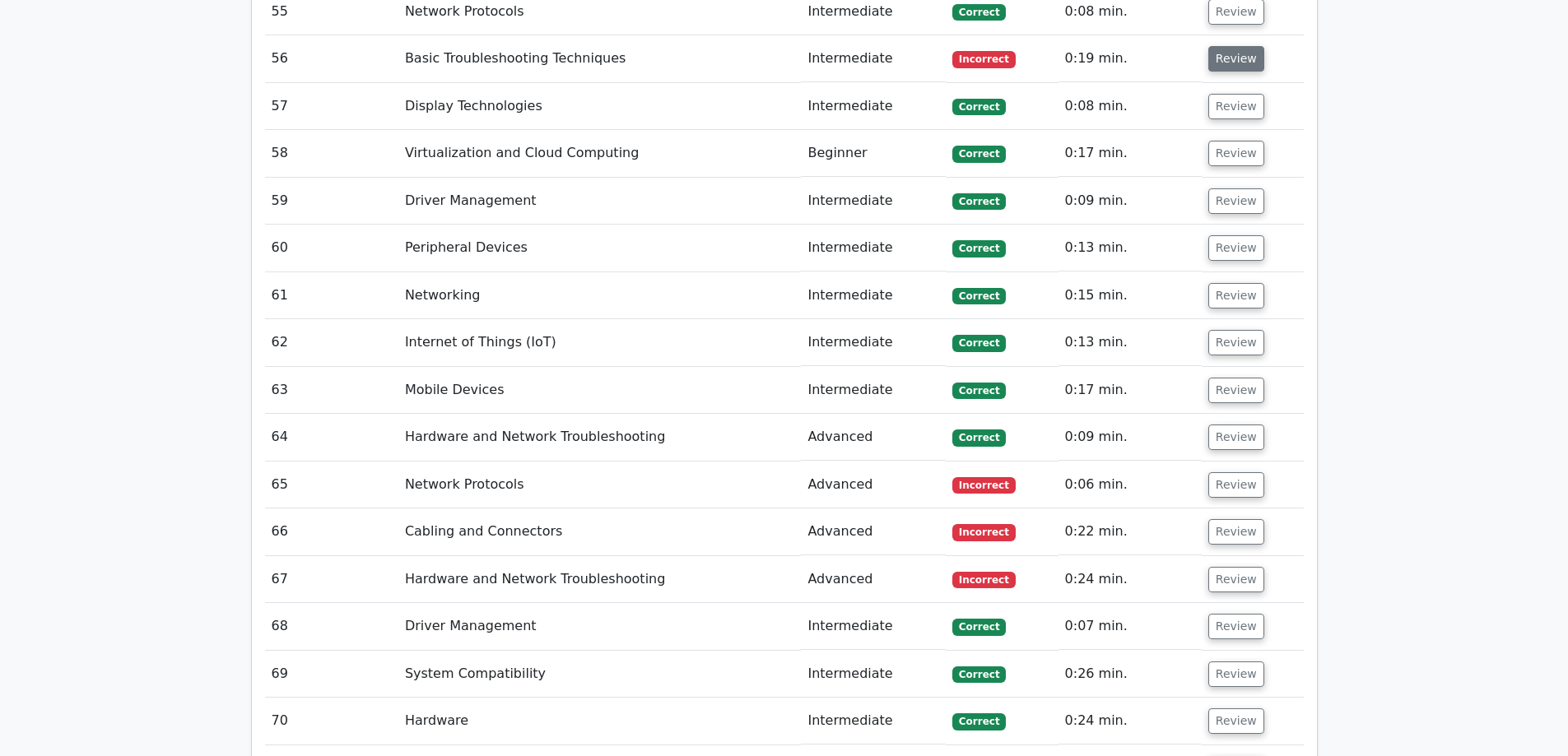
scroll to position [5350, 0]
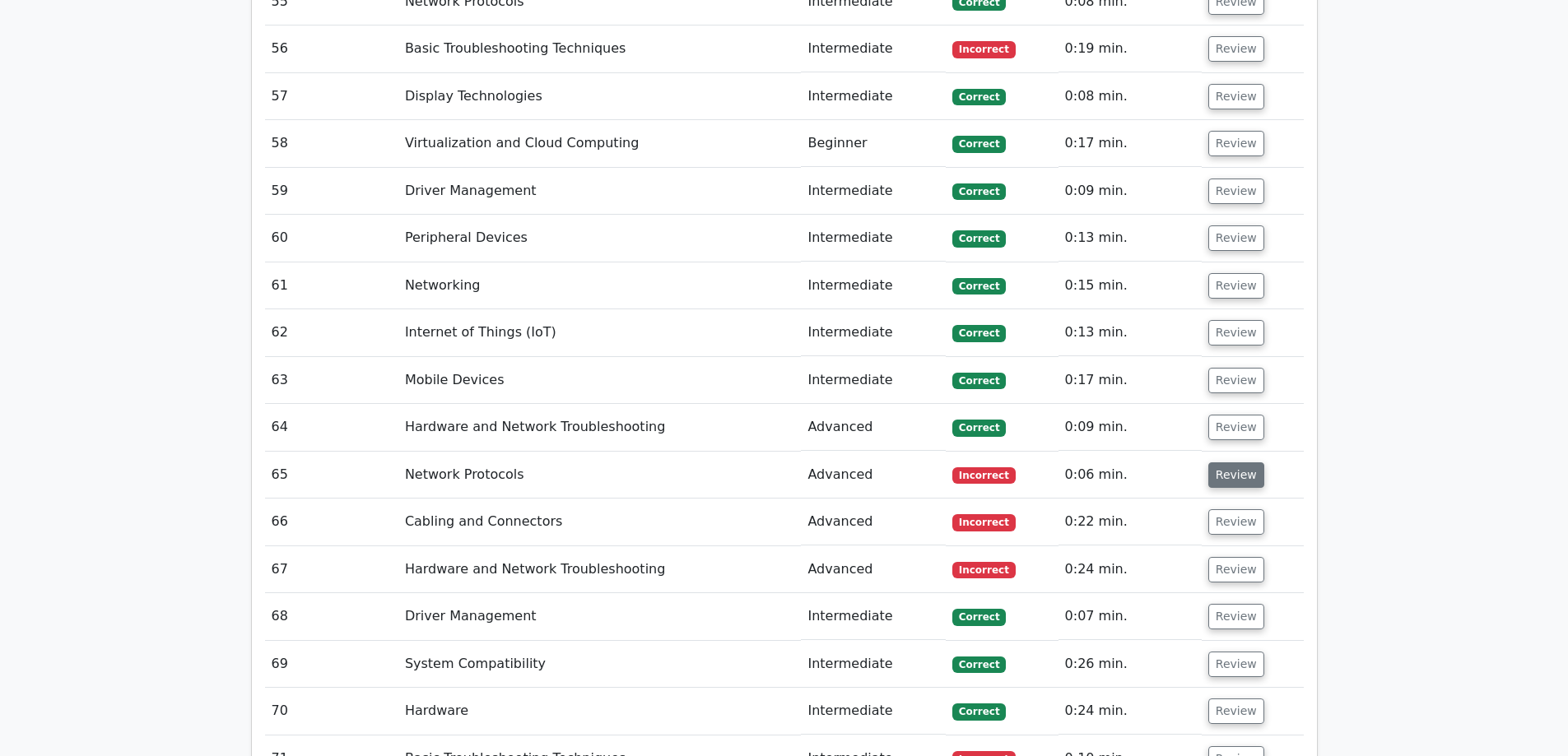
click at [1225, 462] on button "Review" at bounding box center [1236, 474] width 56 height 25
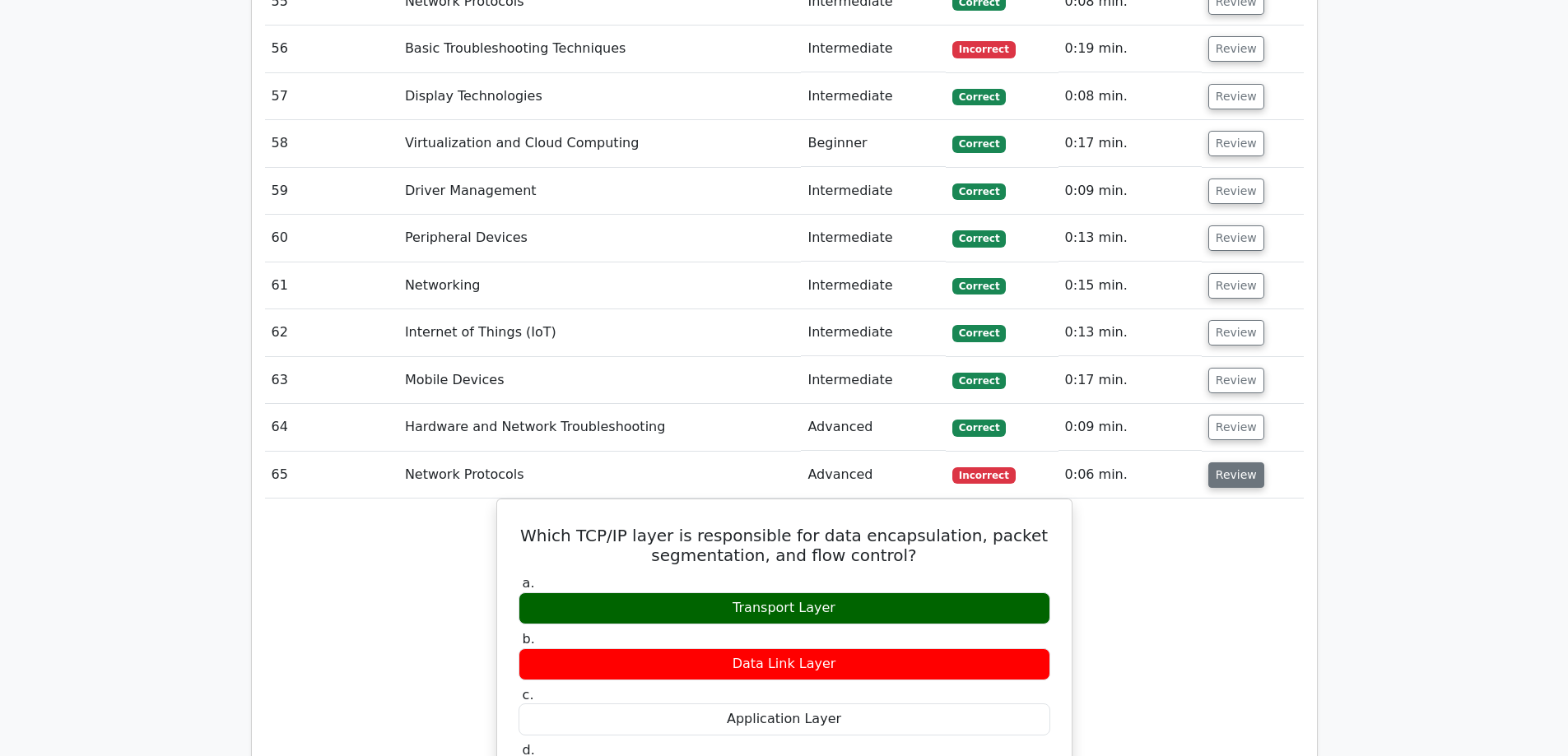
scroll to position [5432, 0]
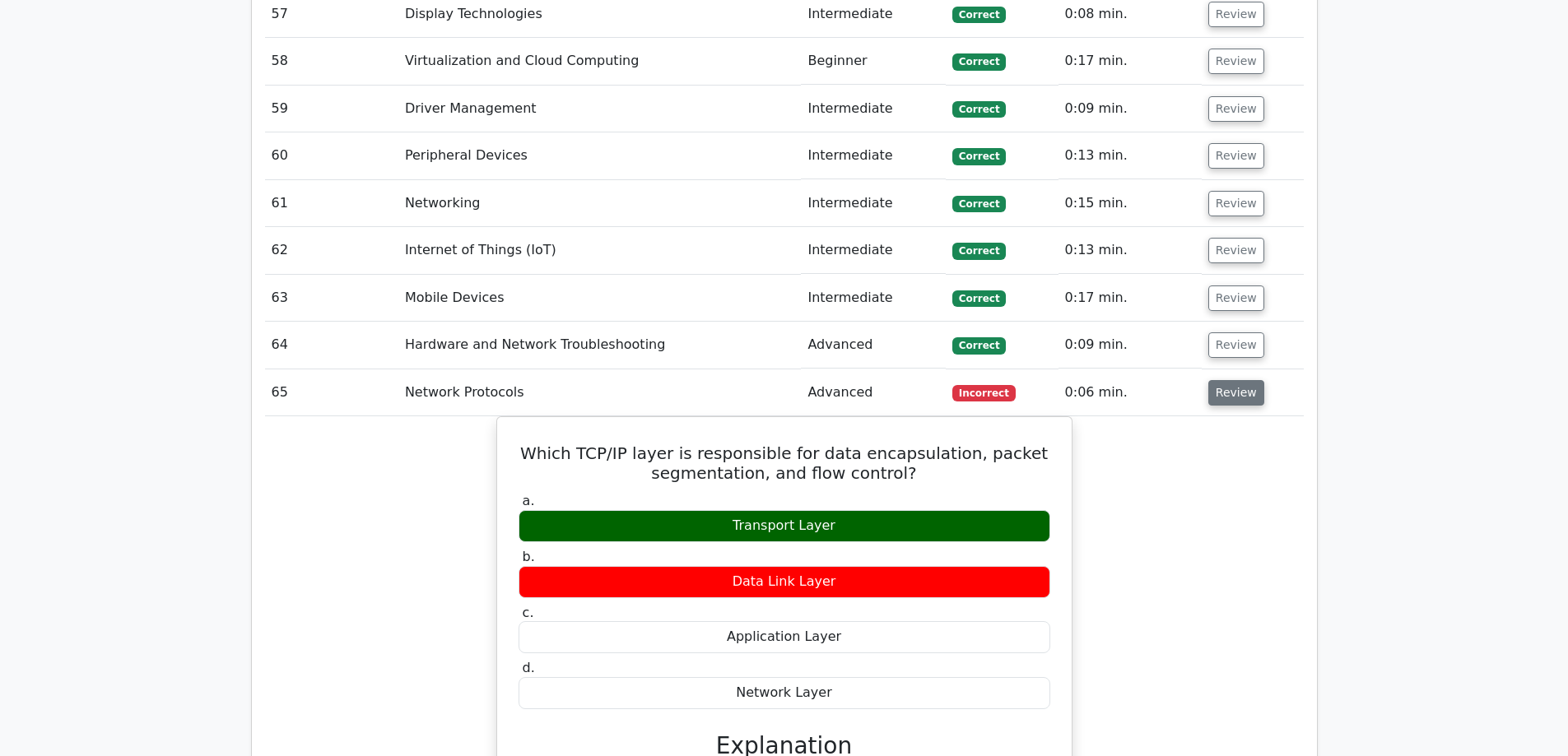
click at [1221, 380] on button "Review" at bounding box center [1236, 392] width 56 height 25
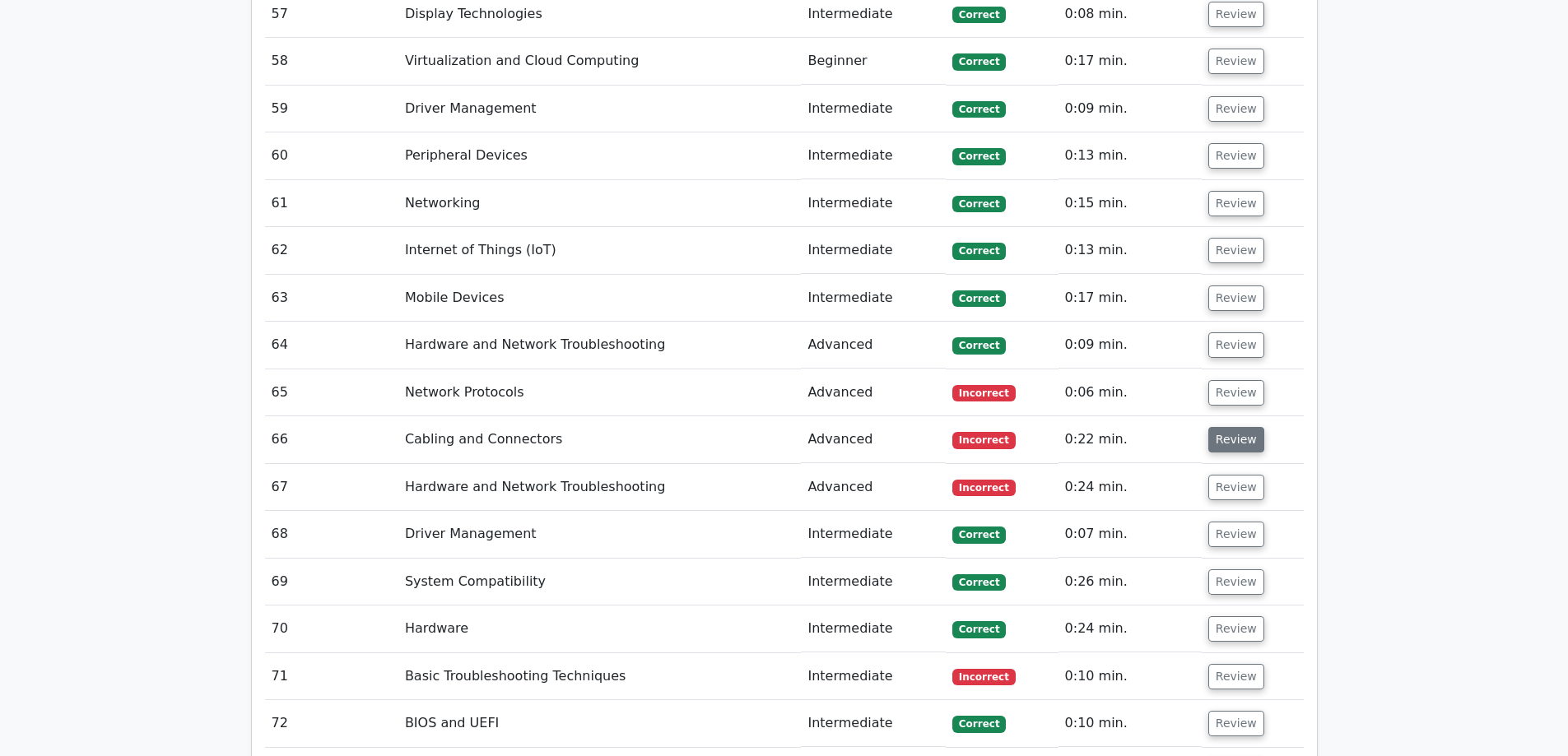
click at [1218, 428] on button "Review" at bounding box center [1236, 440] width 56 height 25
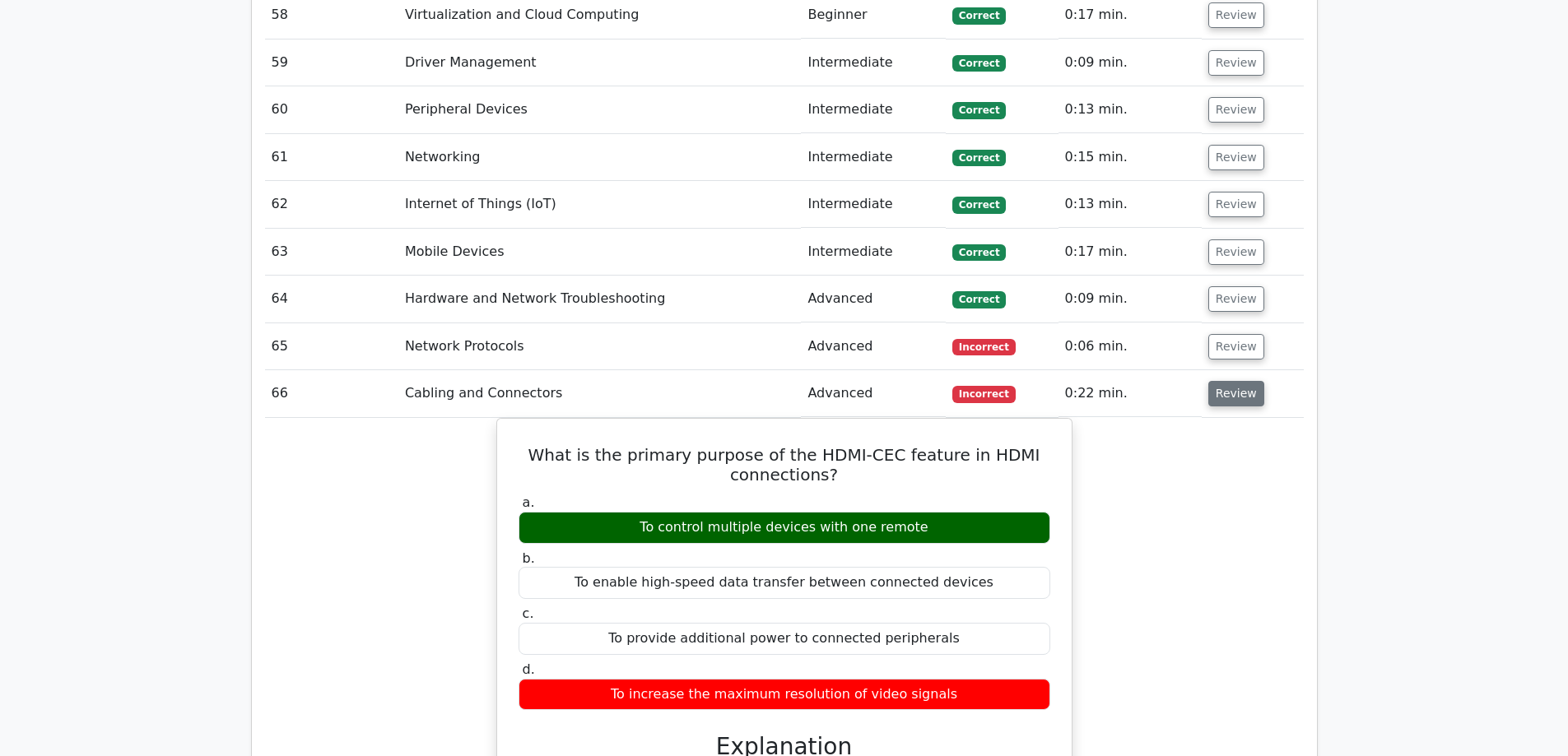
scroll to position [5515, 0]
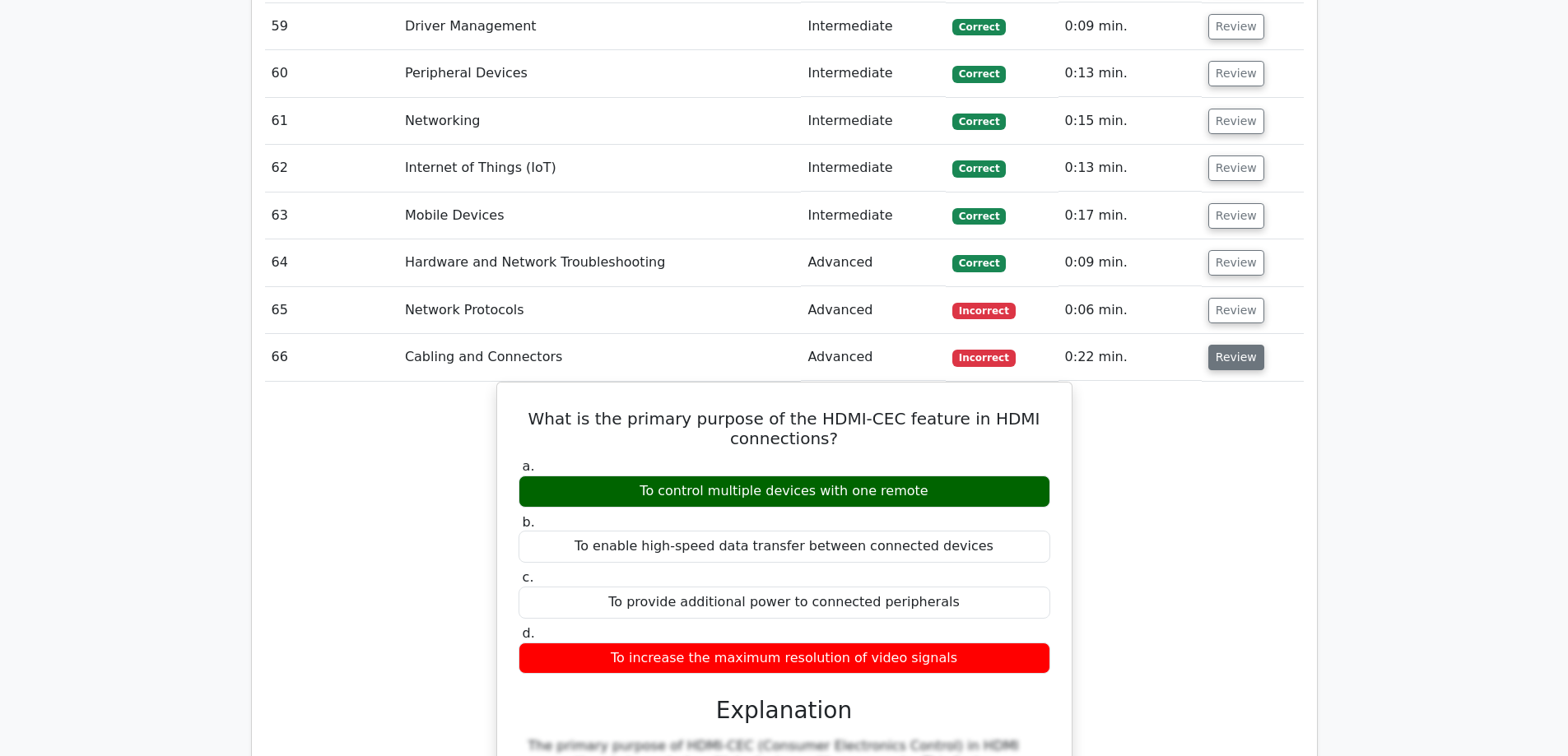
click at [1224, 345] on button "Review" at bounding box center [1236, 357] width 56 height 25
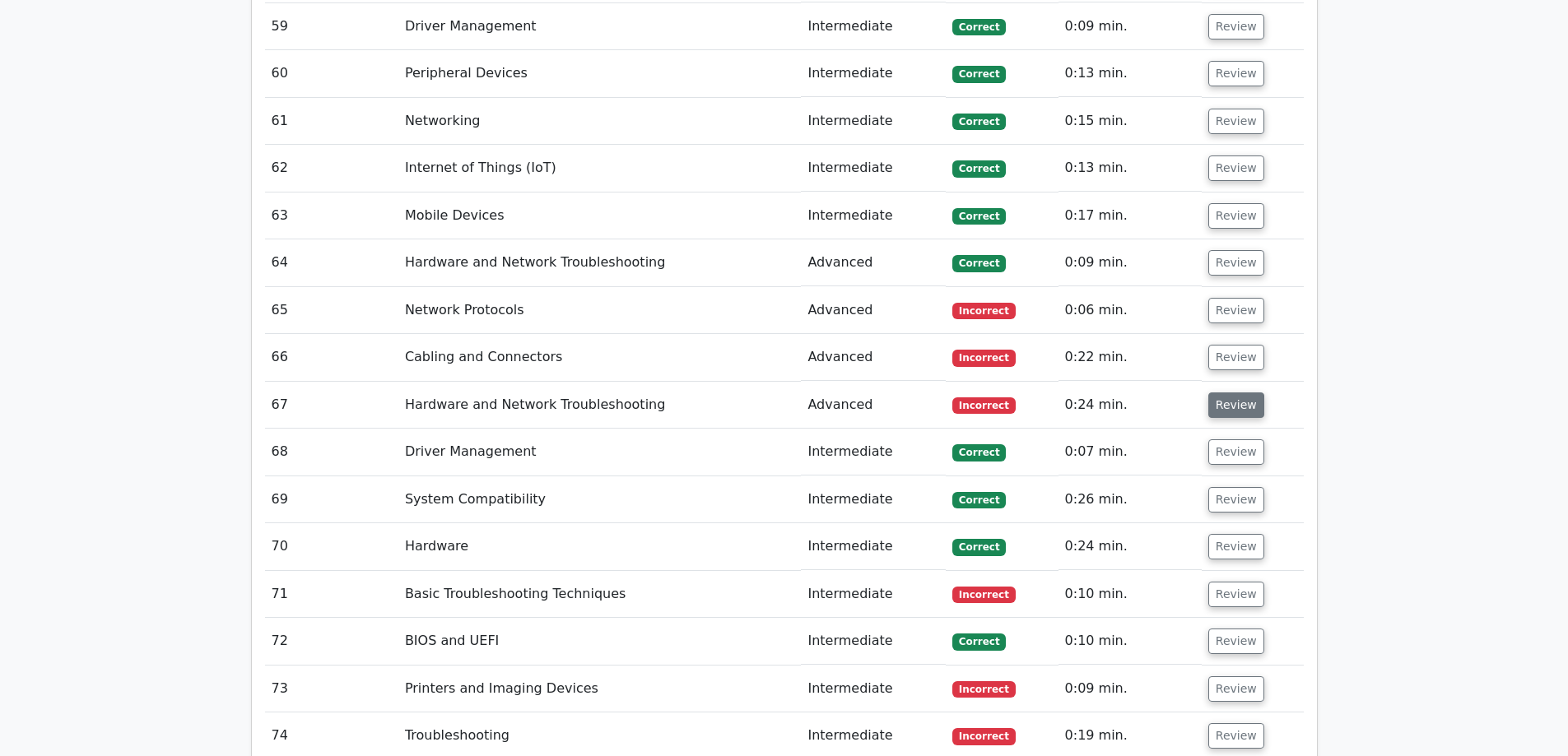
click at [1220, 393] on button "Review" at bounding box center [1236, 405] width 56 height 25
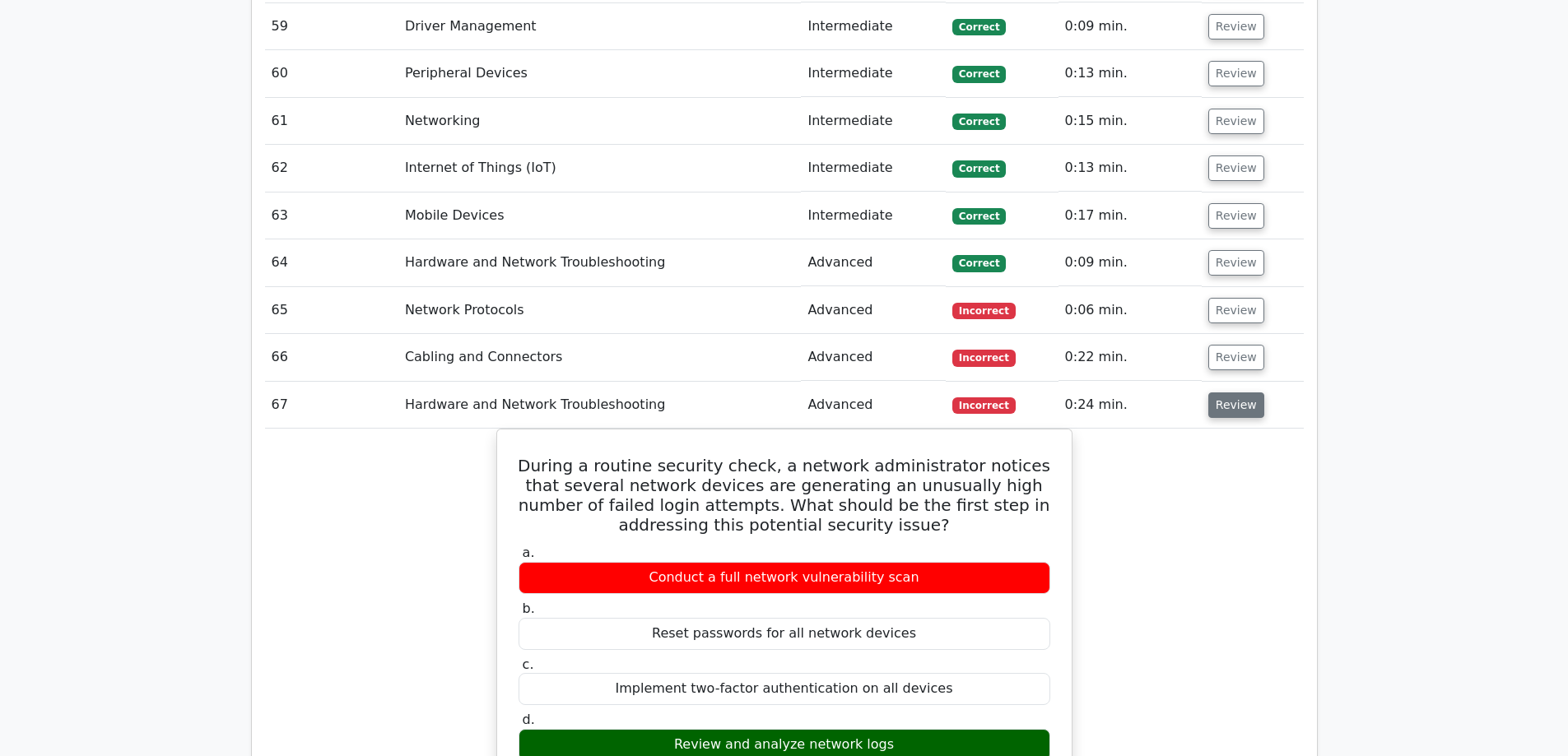
click at [1220, 393] on button "Review" at bounding box center [1236, 405] width 56 height 25
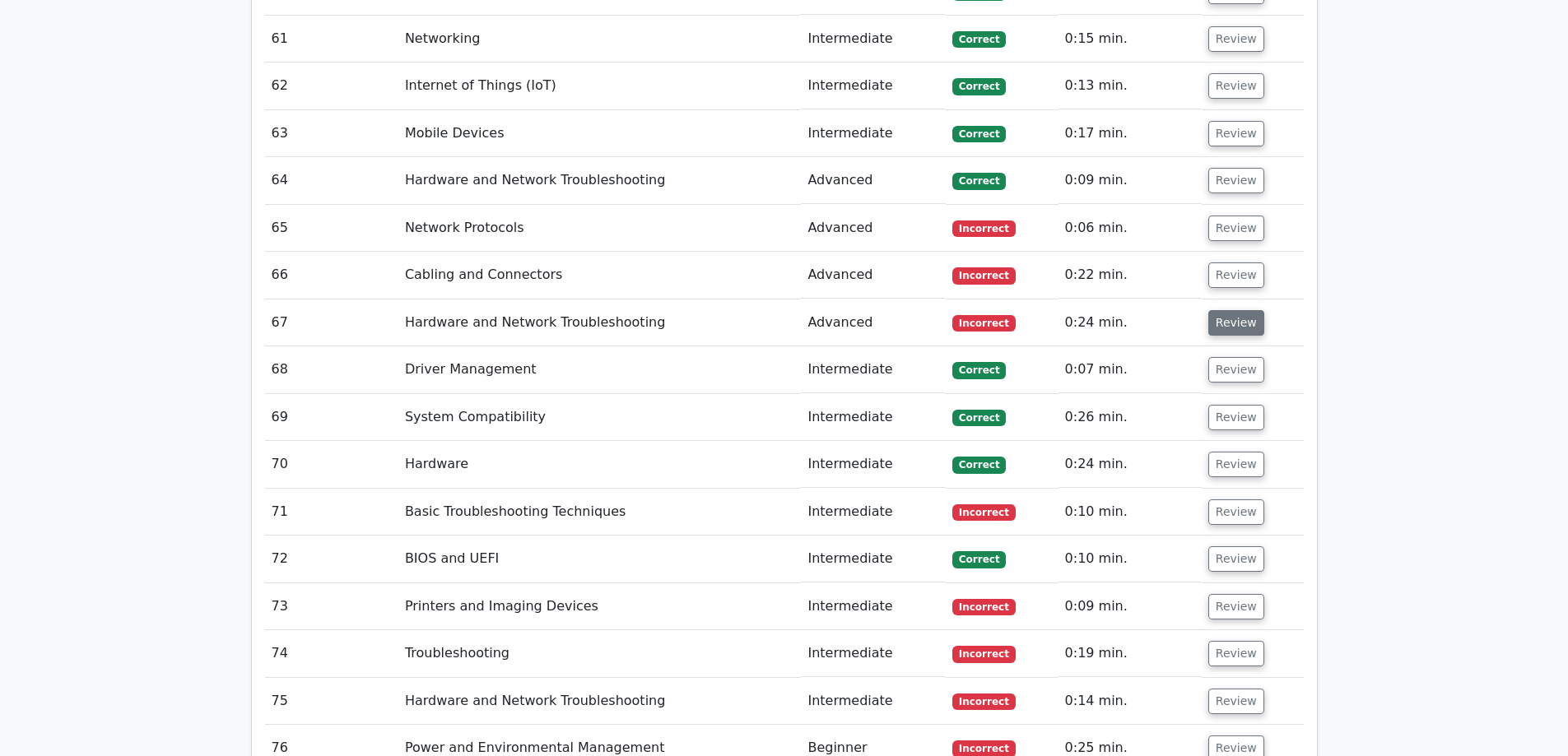
scroll to position [5679, 0]
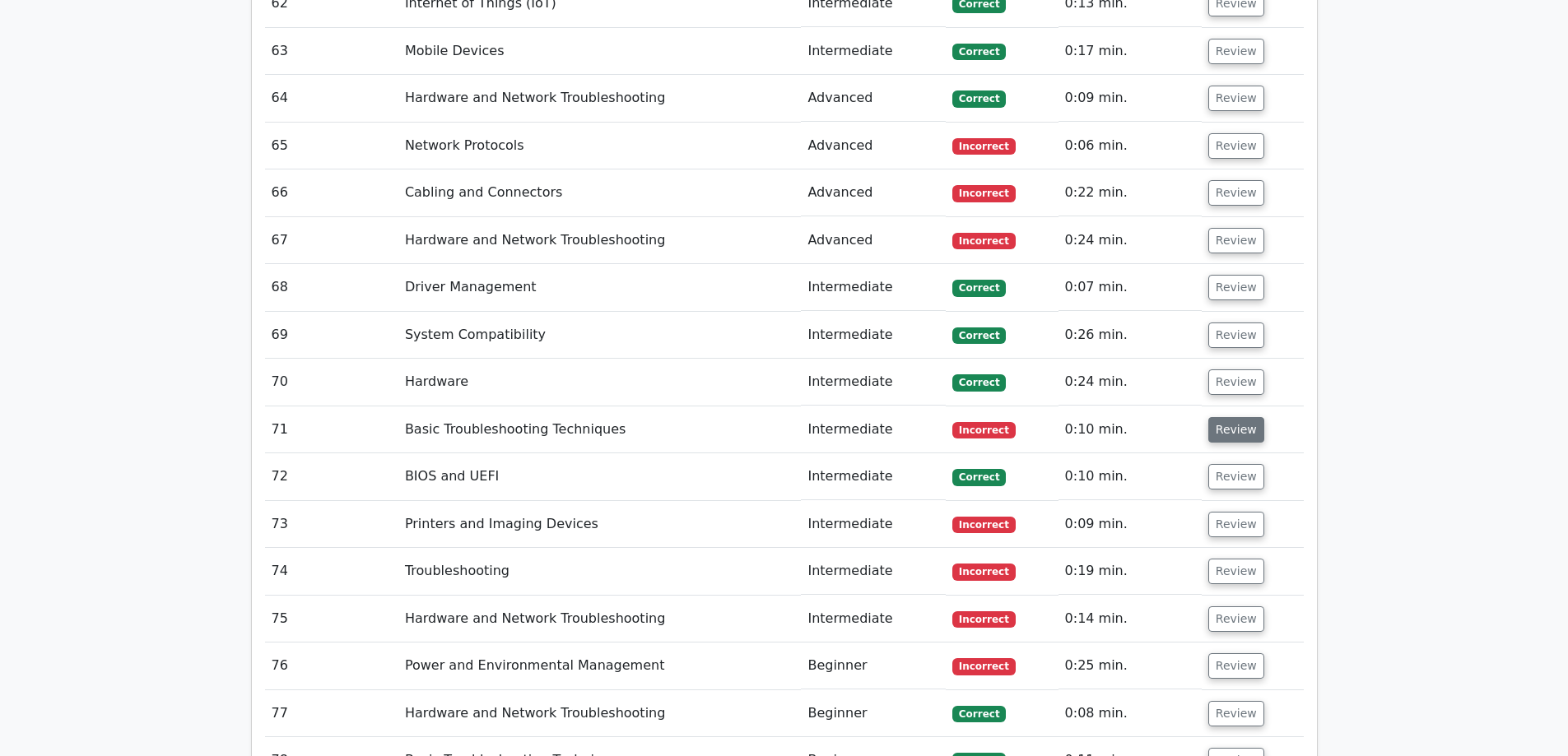
click at [1227, 417] on button "Review" at bounding box center [1236, 429] width 56 height 25
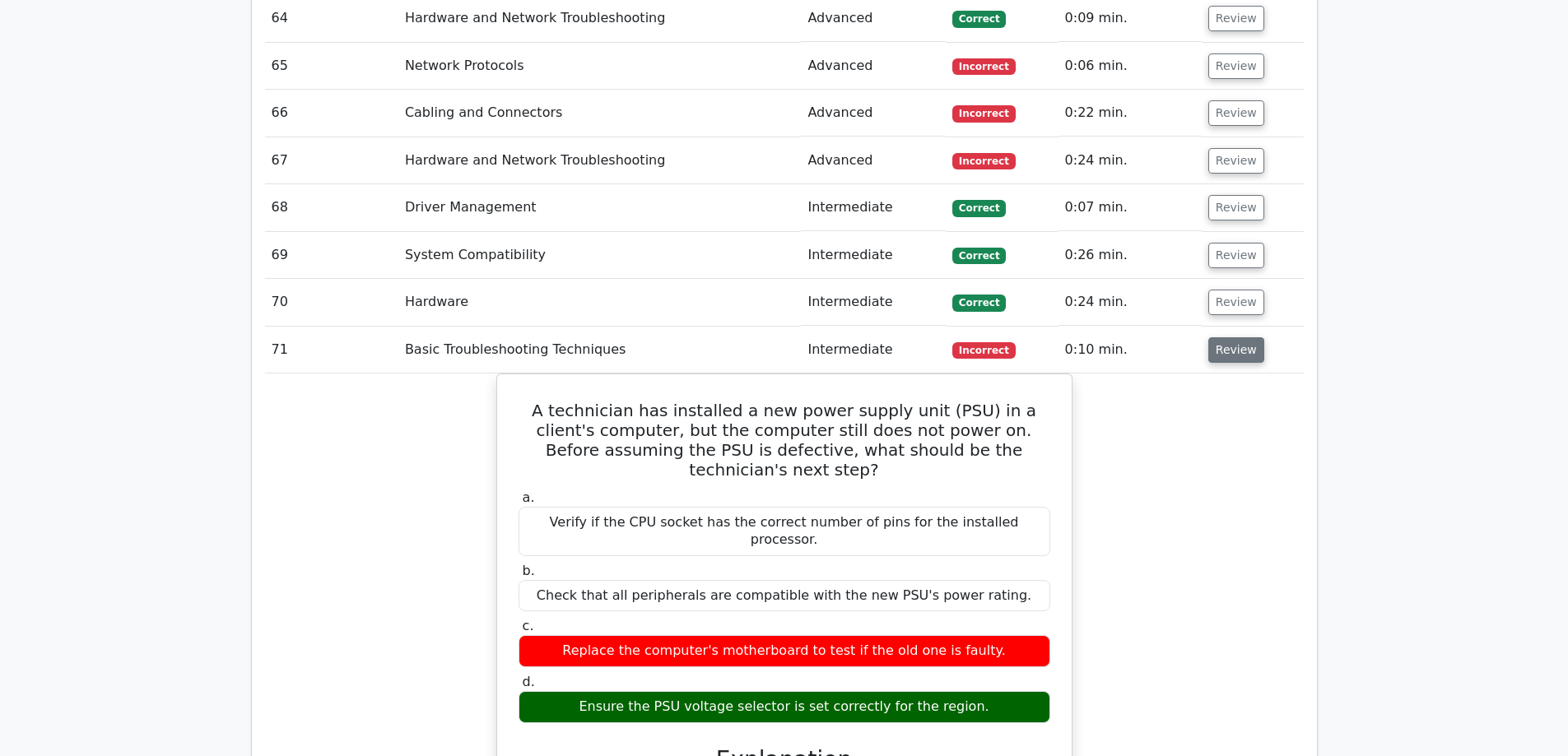
scroll to position [5762, 0]
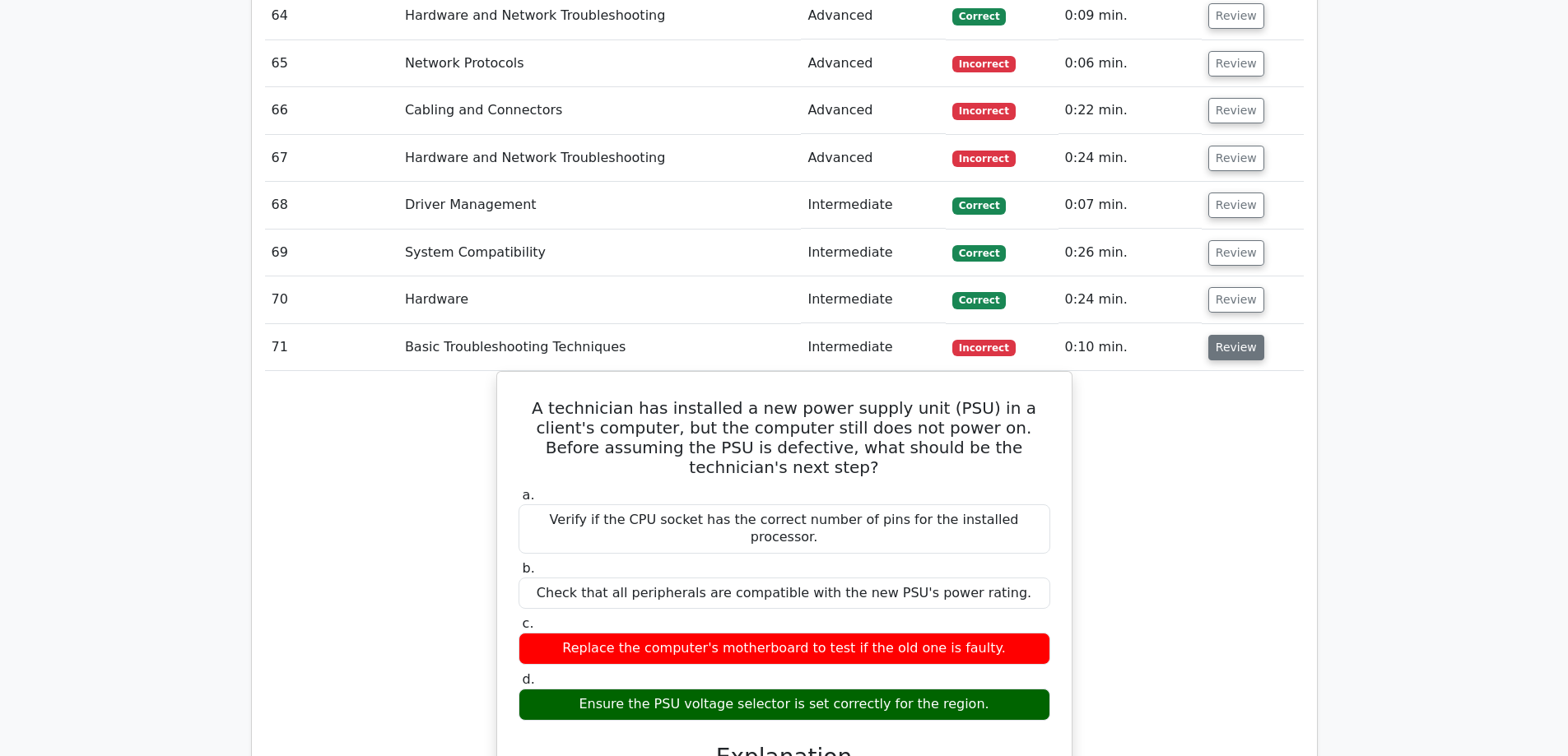
click at [1222, 335] on button "Review" at bounding box center [1236, 347] width 56 height 25
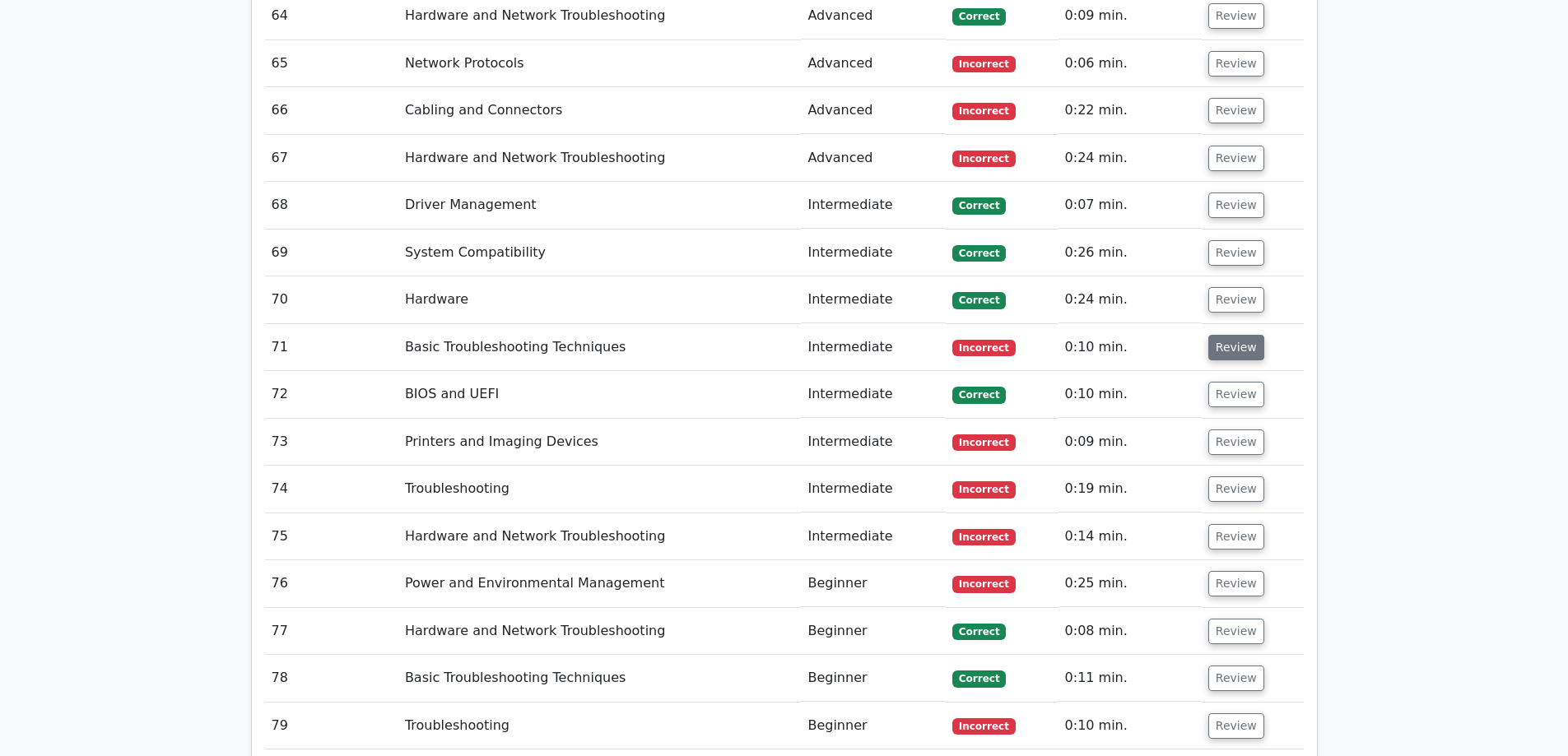
scroll to position [5844, 0]
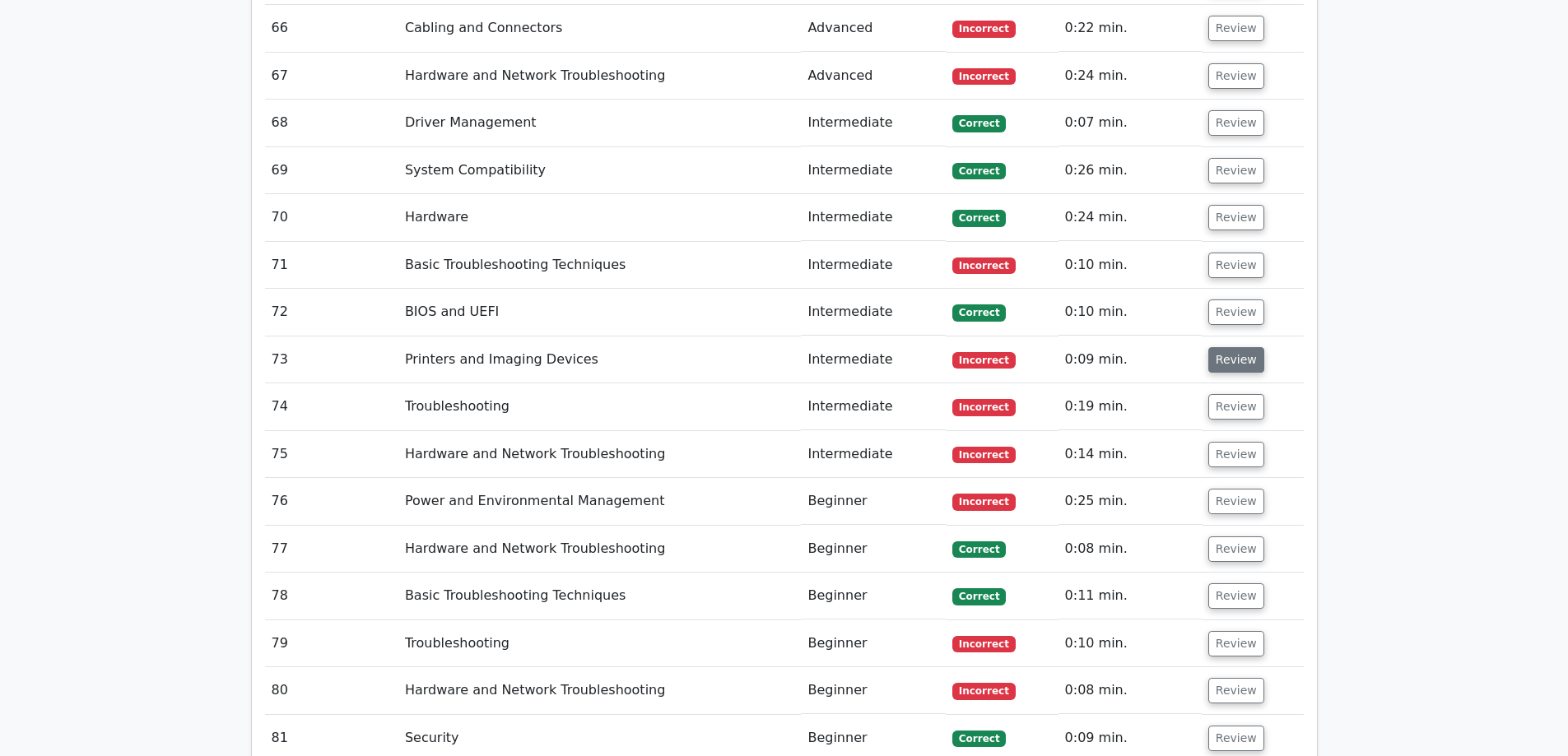
click at [1225, 347] on button "Review" at bounding box center [1236, 359] width 56 height 25
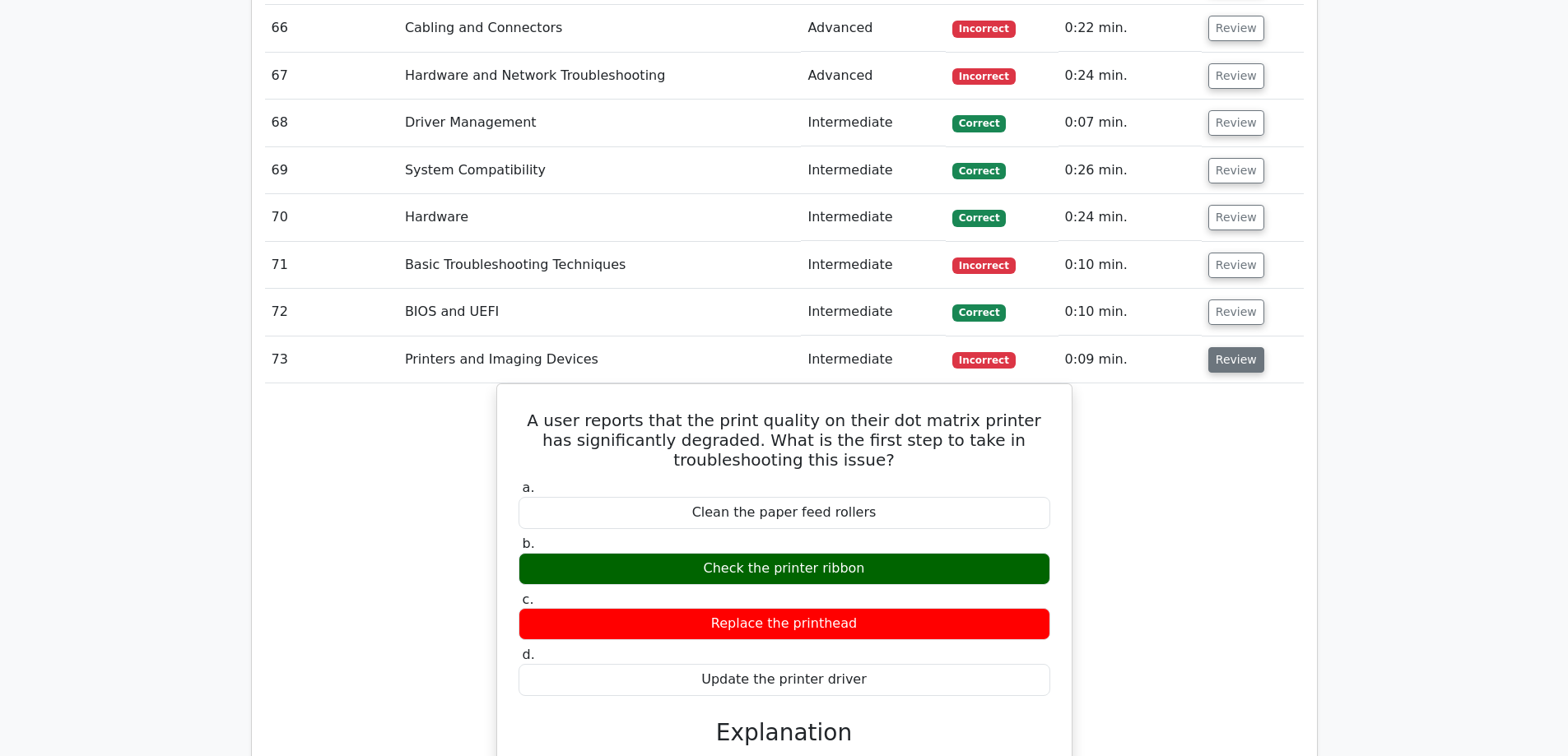
click at [1225, 347] on button "Review" at bounding box center [1236, 359] width 56 height 25
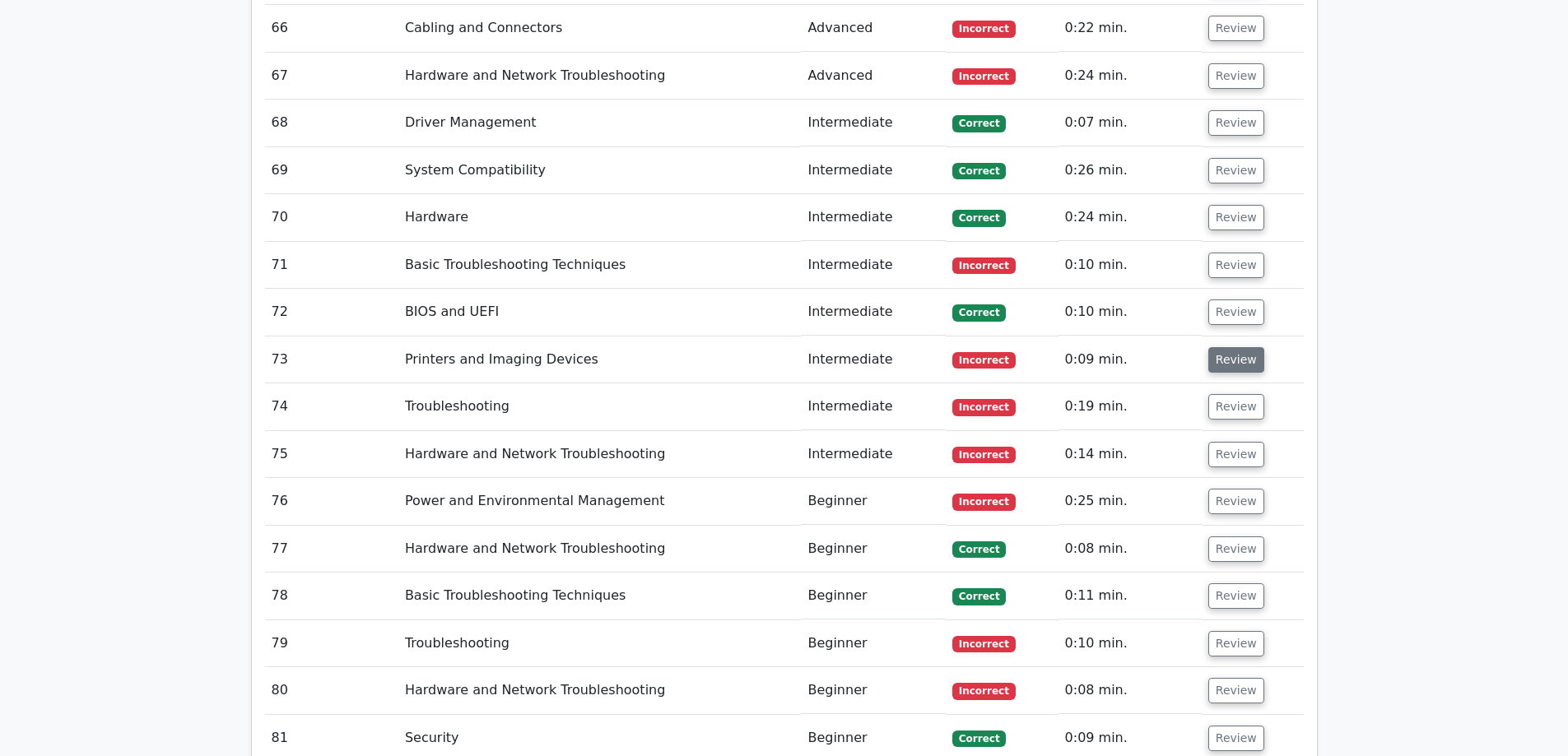
scroll to position [5926, 0]
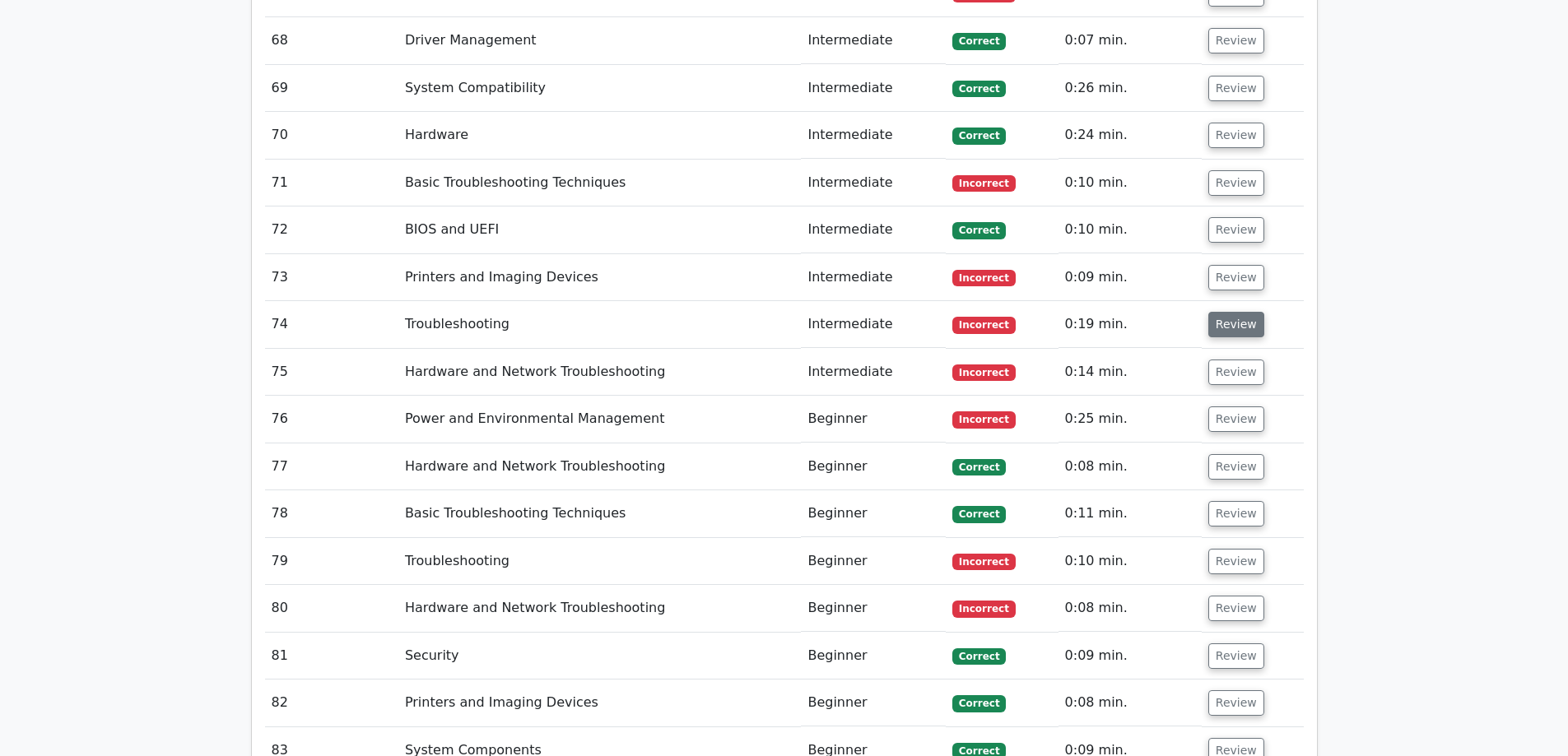
click at [1224, 312] on button "Review" at bounding box center [1236, 324] width 56 height 25
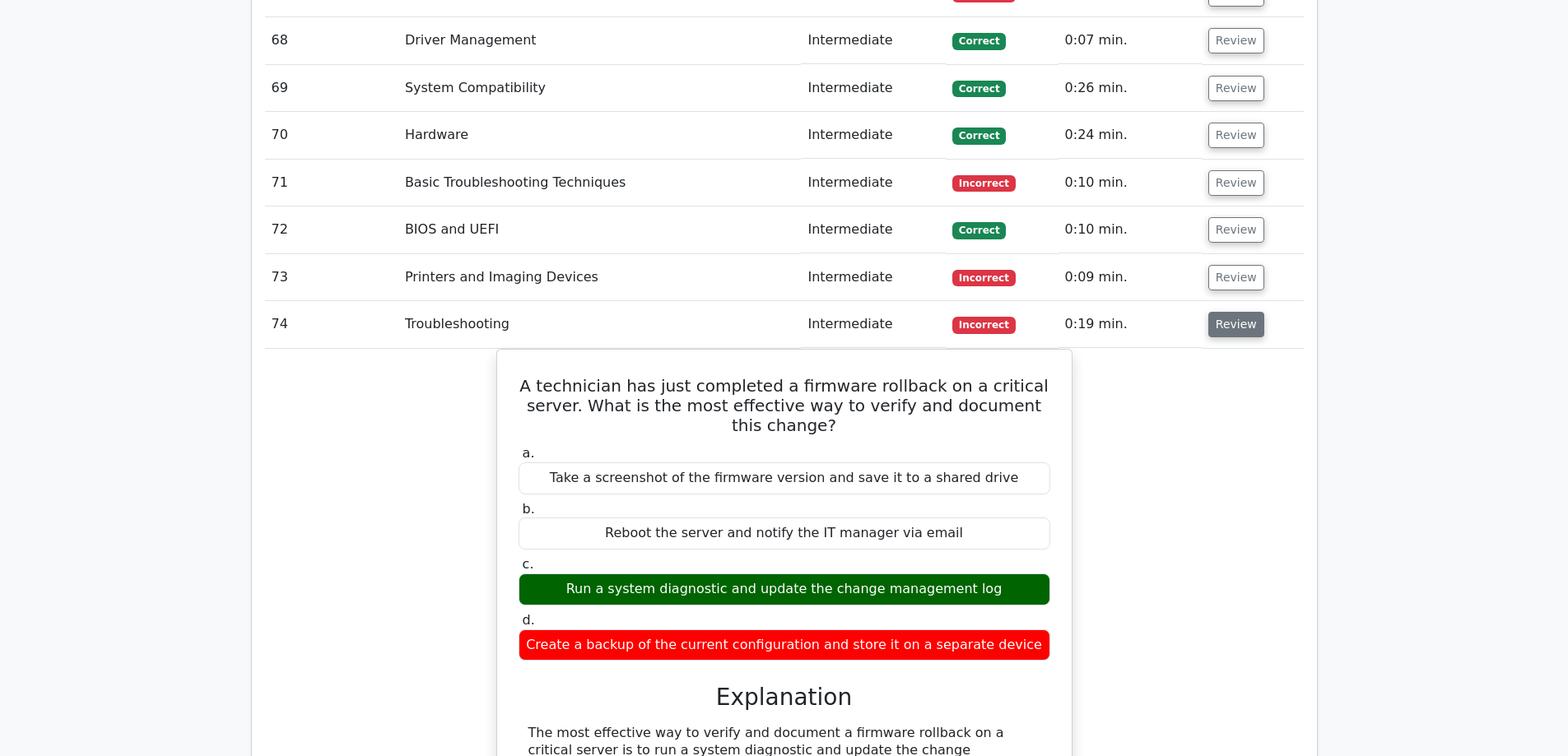
click at [1224, 312] on button "Review" at bounding box center [1236, 324] width 56 height 25
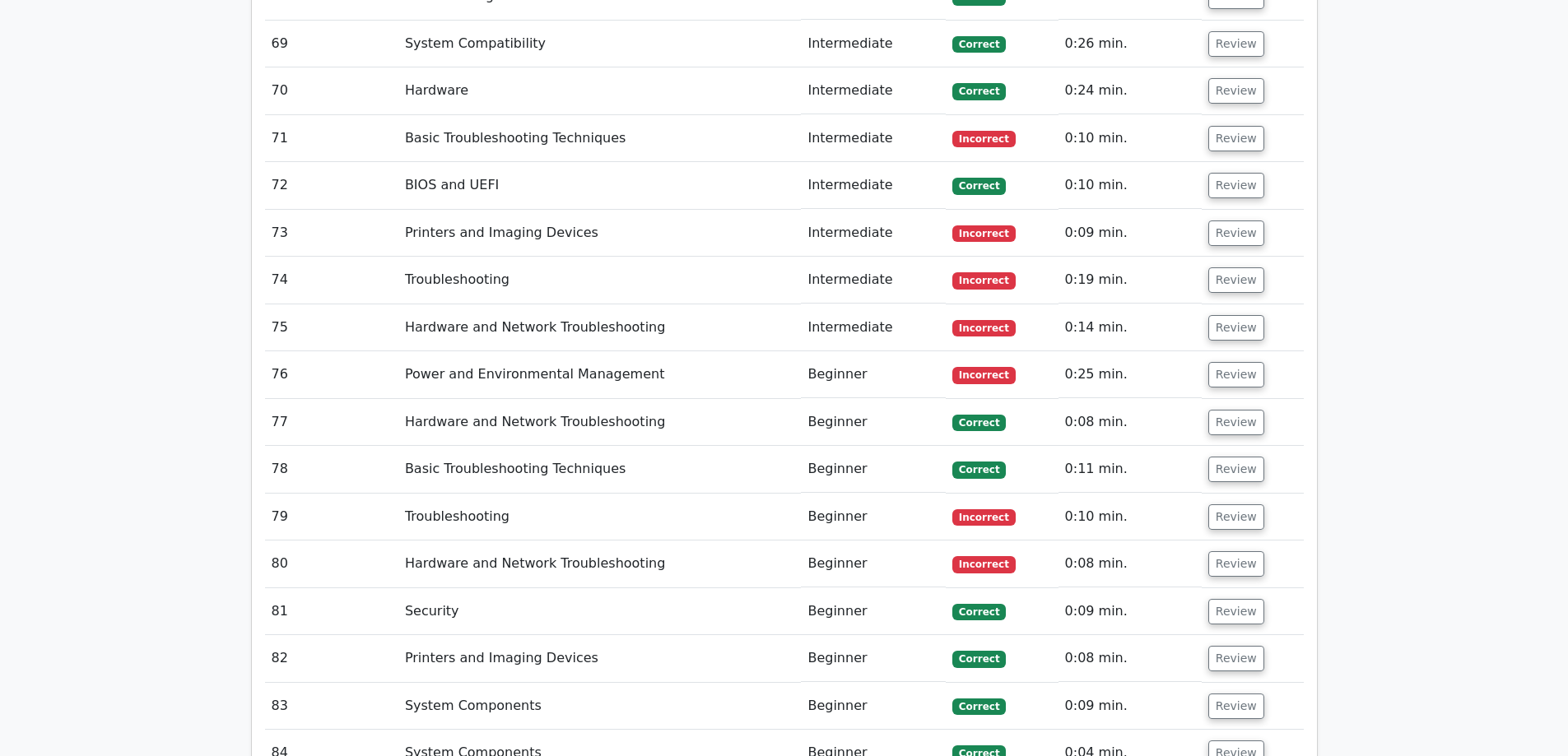
scroll to position [6009, 0]
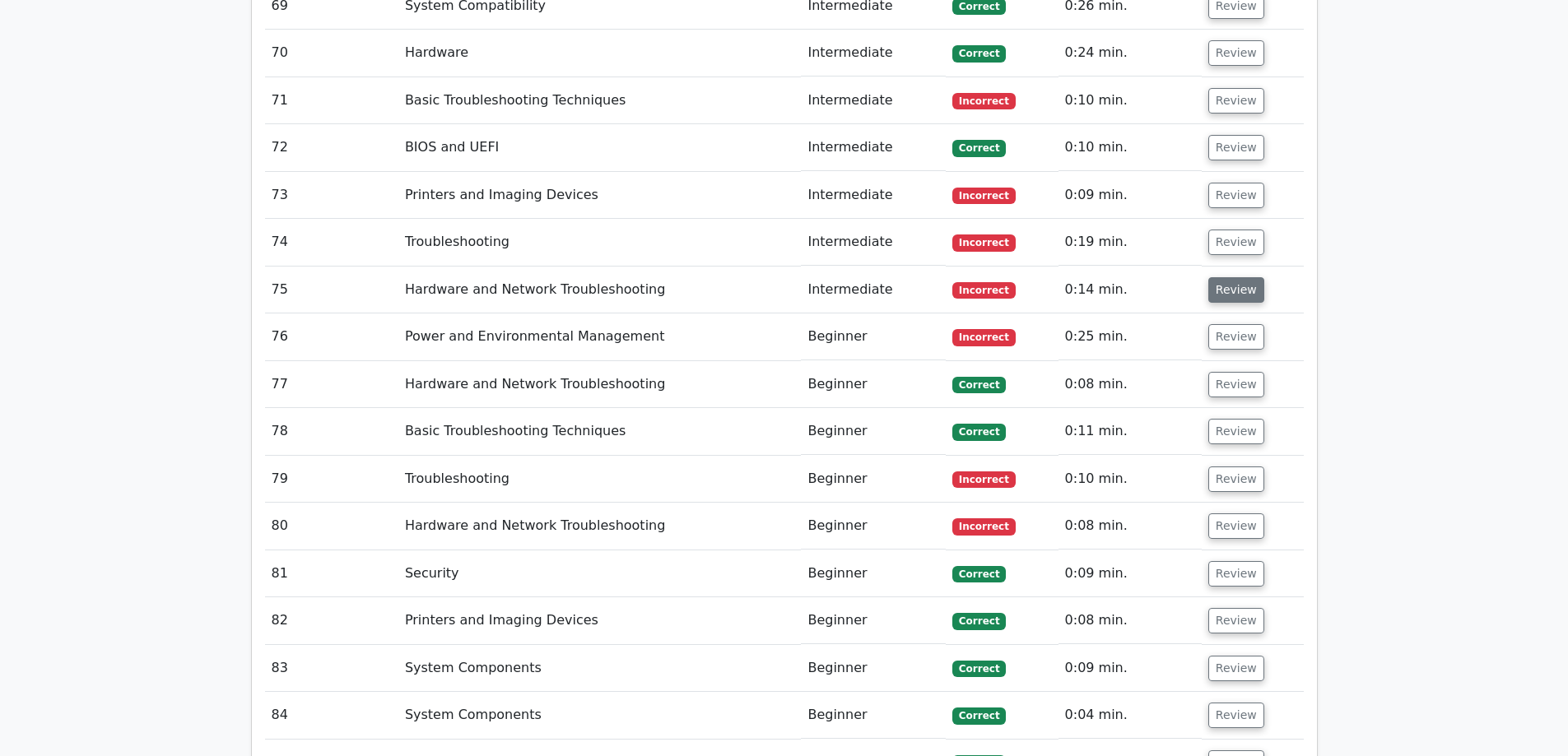
click at [1226, 277] on button "Review" at bounding box center [1236, 289] width 56 height 25
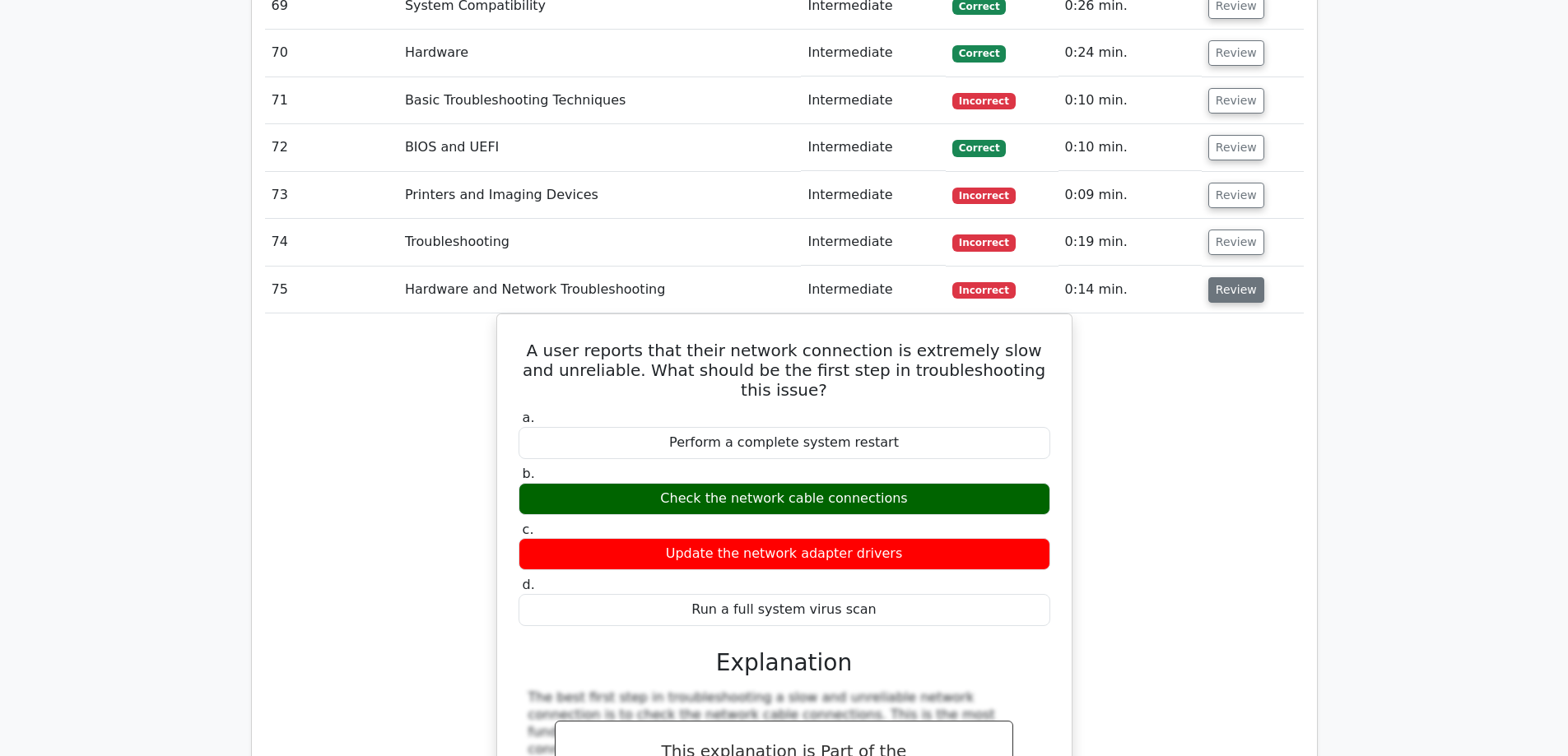
click at [1226, 277] on button "Review" at bounding box center [1236, 289] width 56 height 25
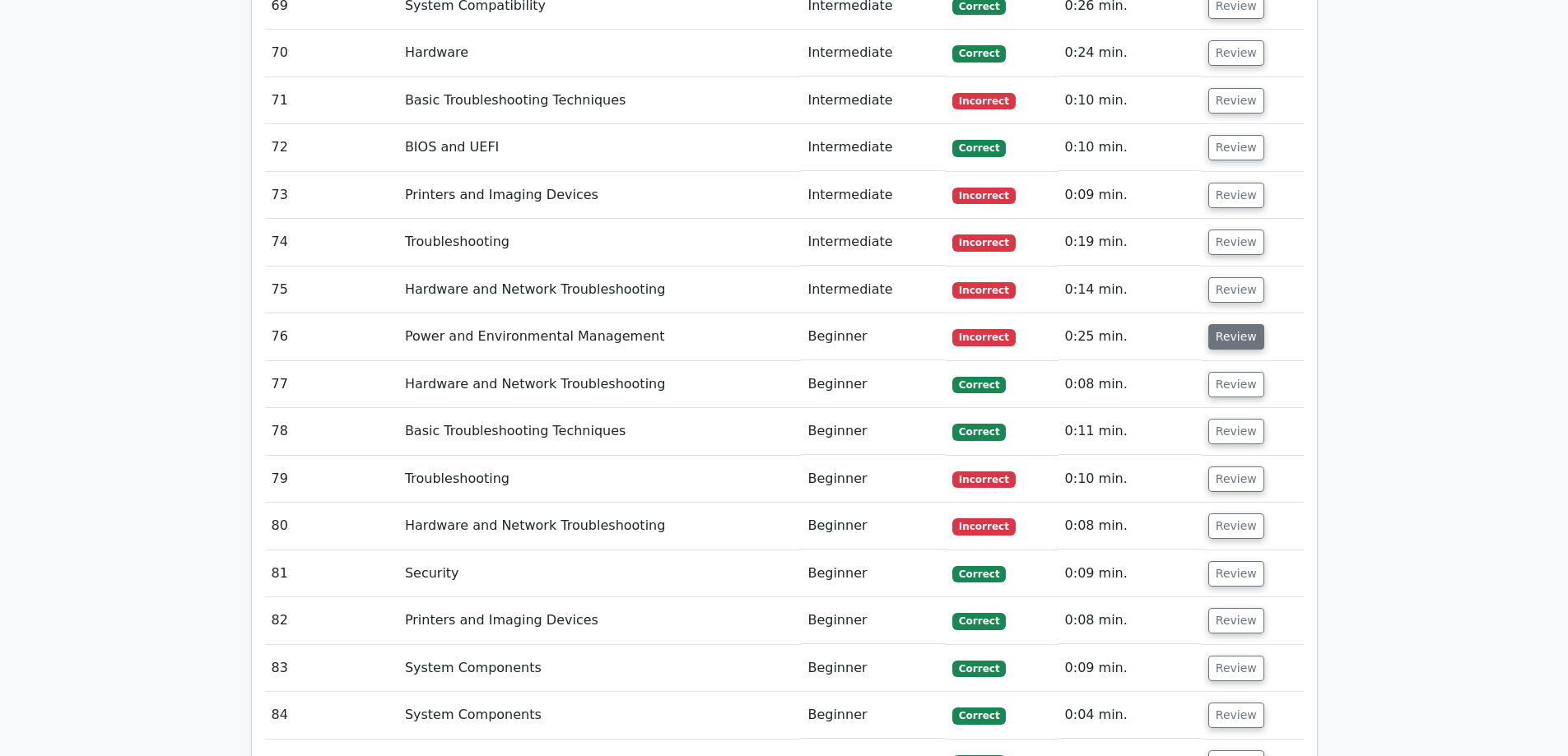
click at [1231, 325] on button "Review" at bounding box center [1236, 337] width 56 height 25
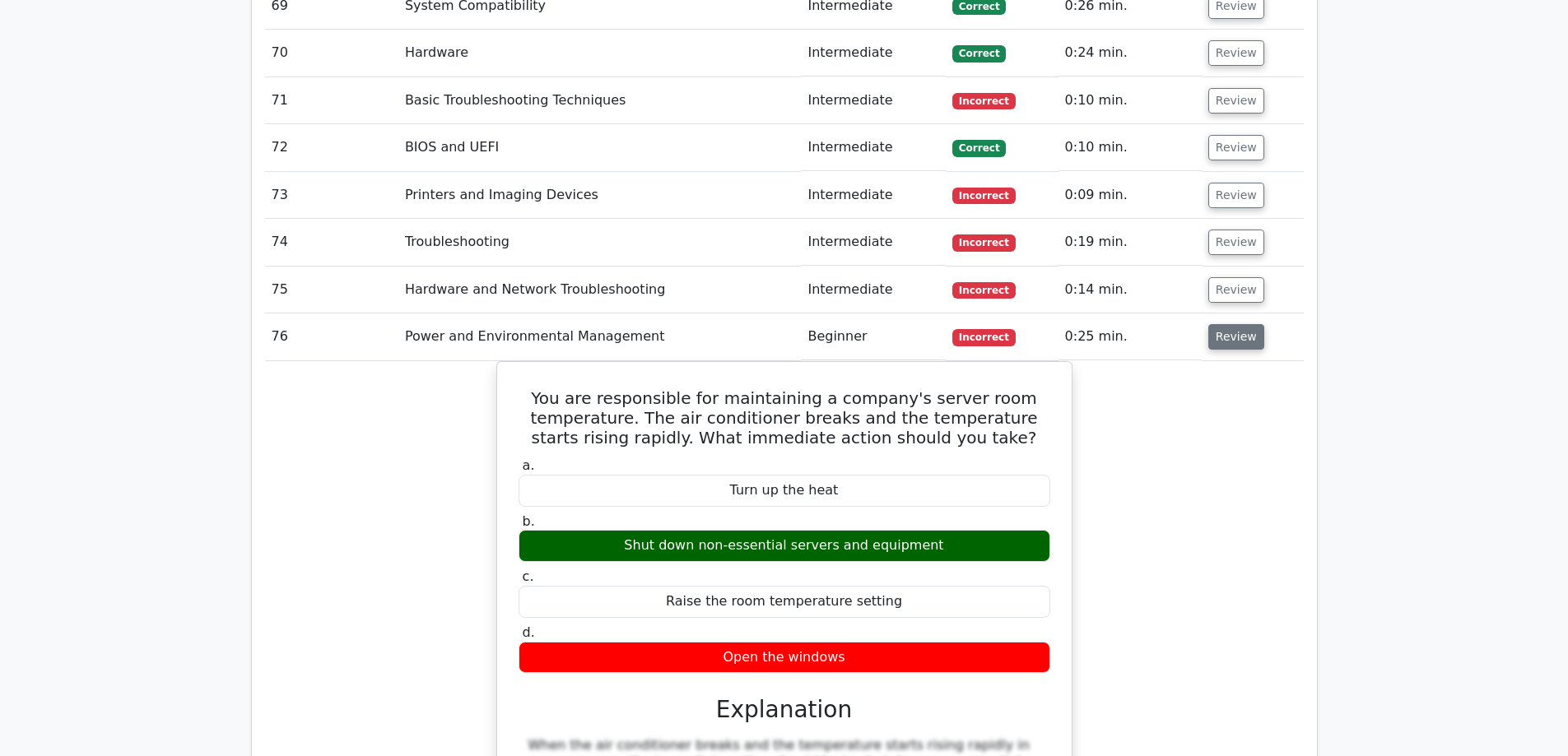
click at [1231, 325] on button "Review" at bounding box center [1236, 337] width 56 height 25
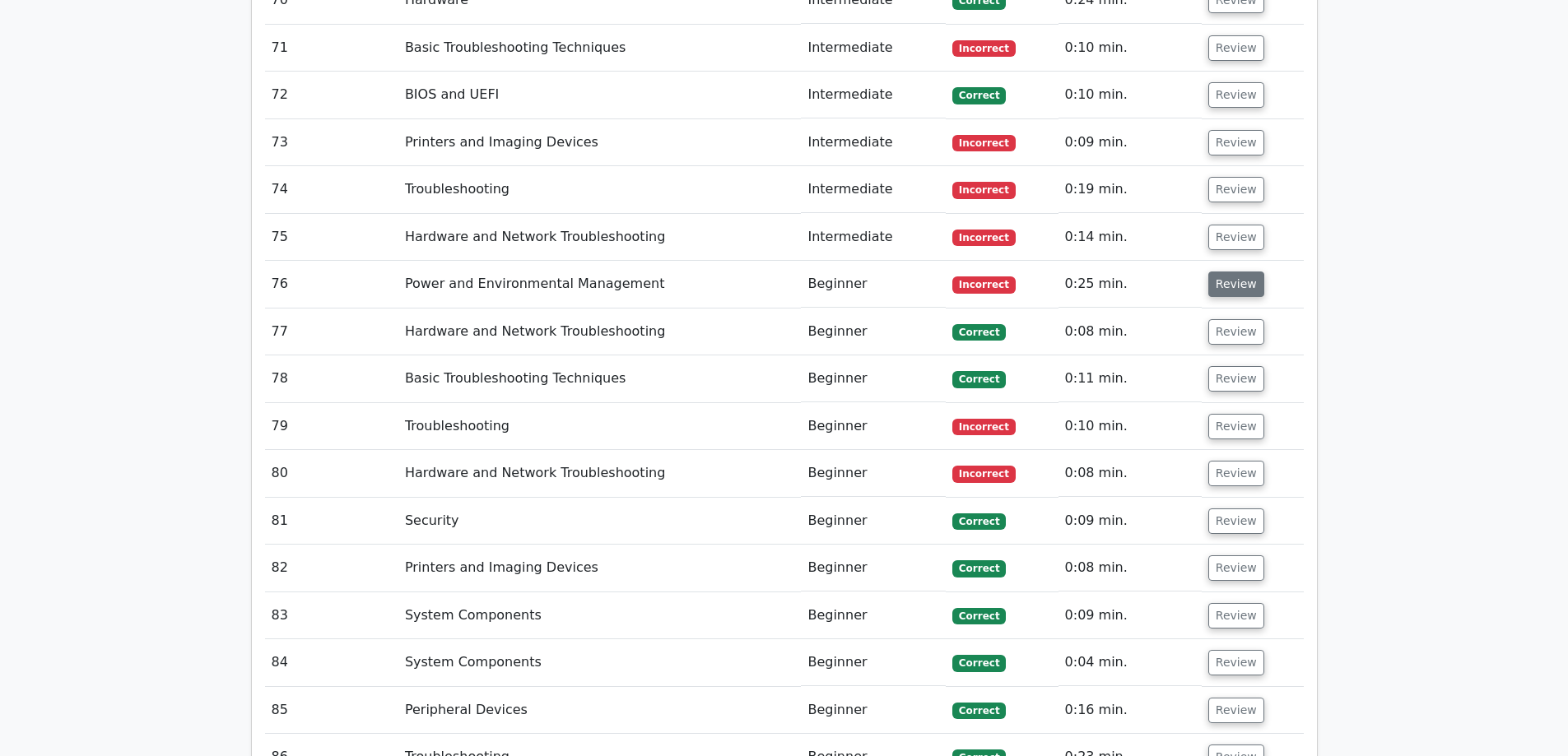
scroll to position [6091, 0]
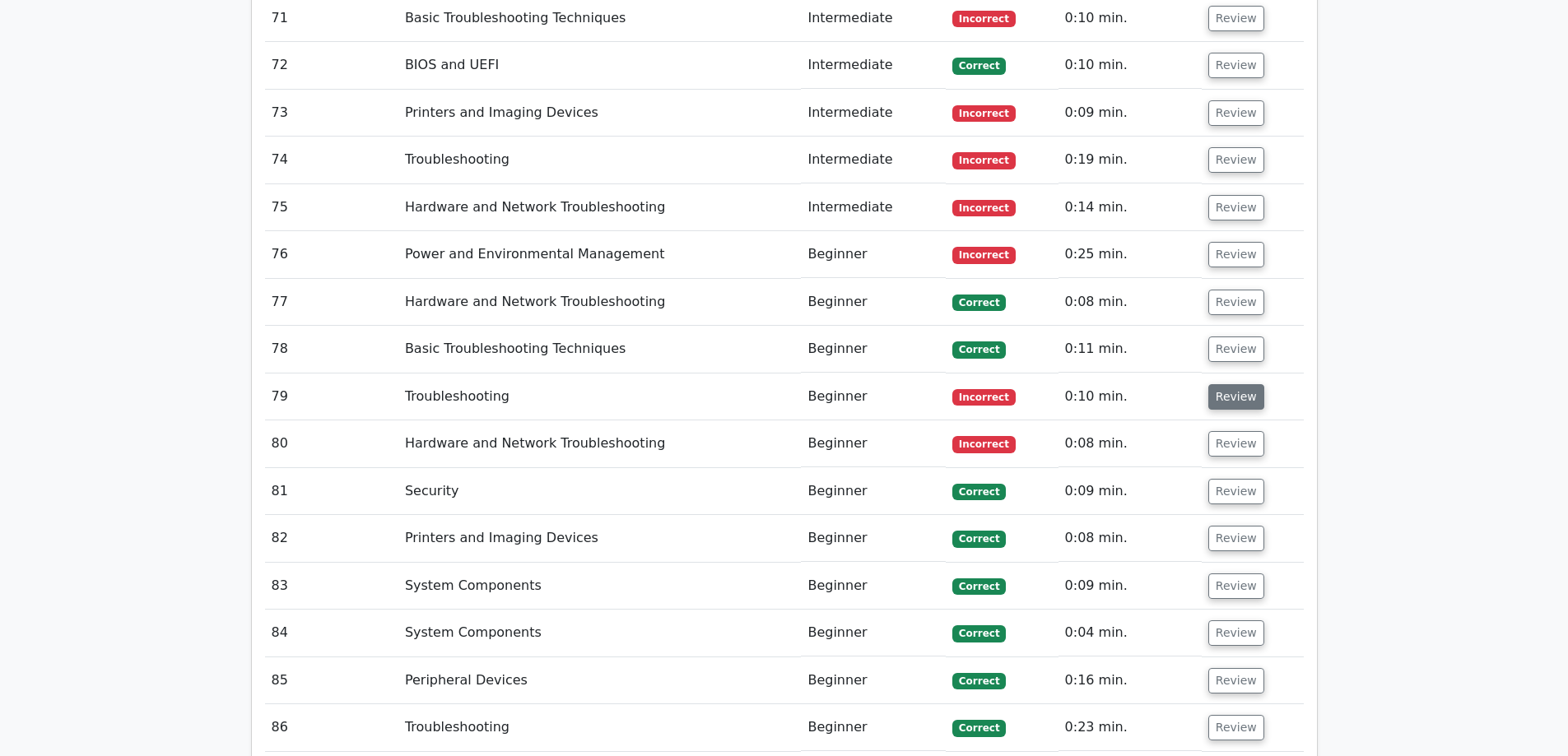
click at [1225, 385] on button "Review" at bounding box center [1236, 397] width 56 height 25
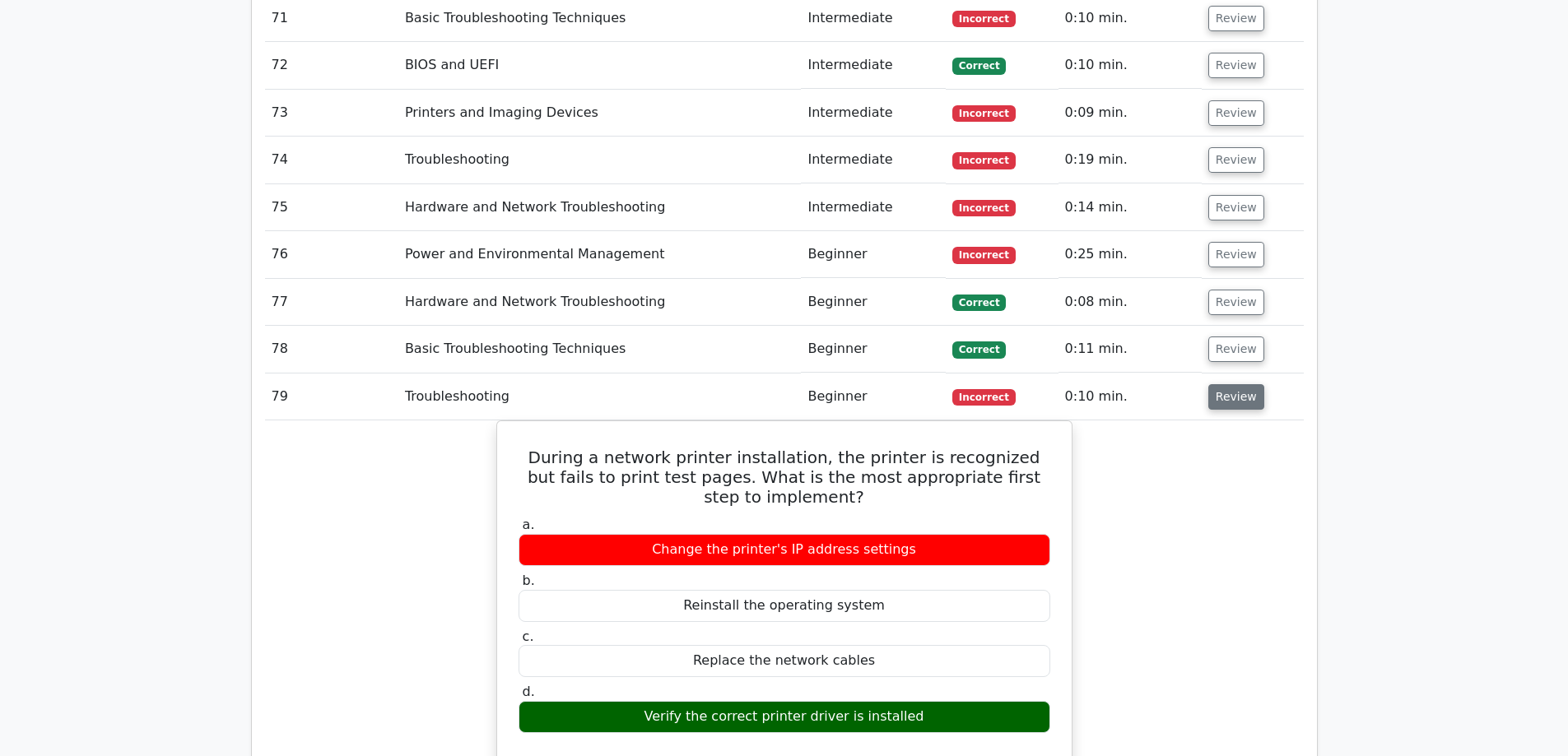
click at [1225, 385] on button "Review" at bounding box center [1236, 397] width 56 height 25
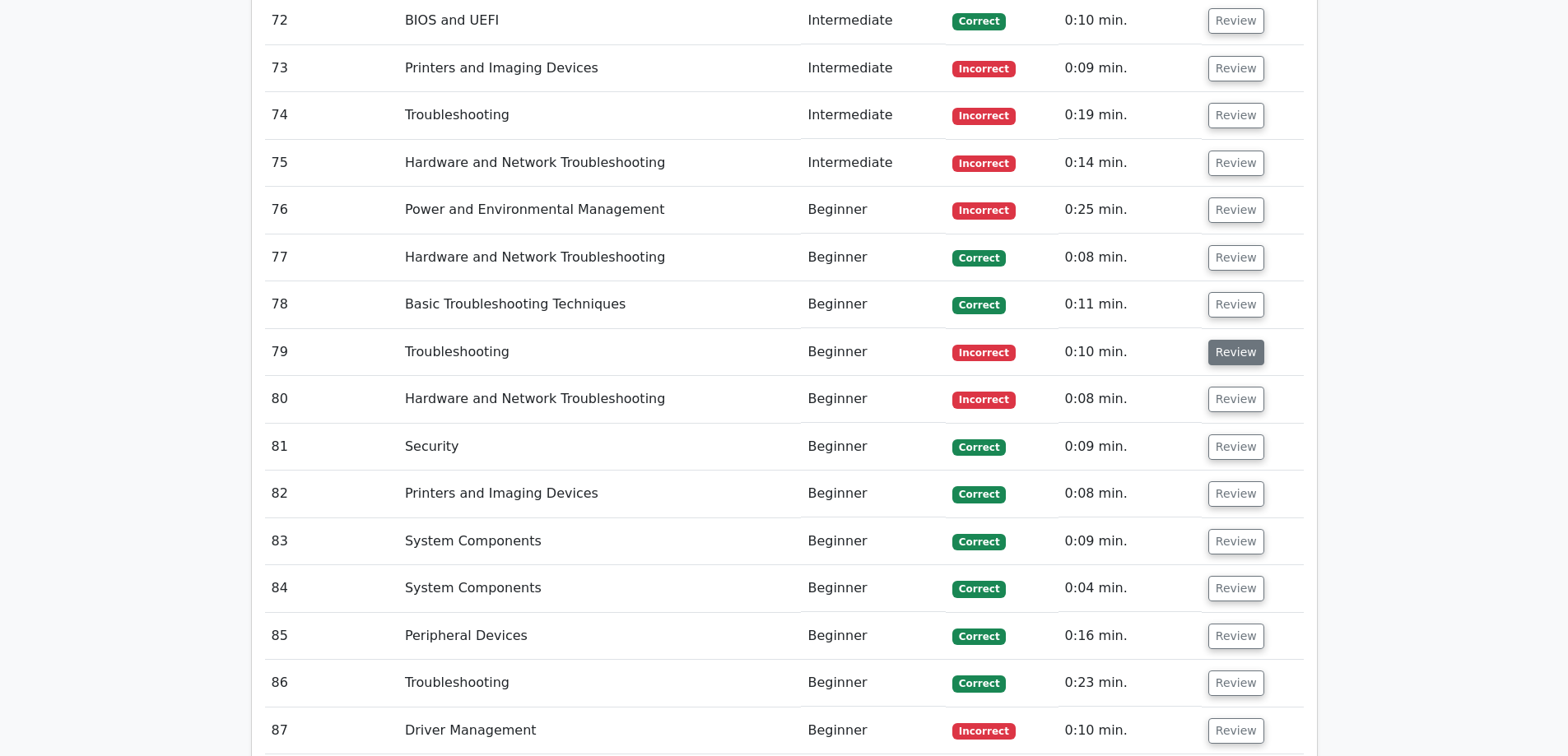
scroll to position [6173, 0]
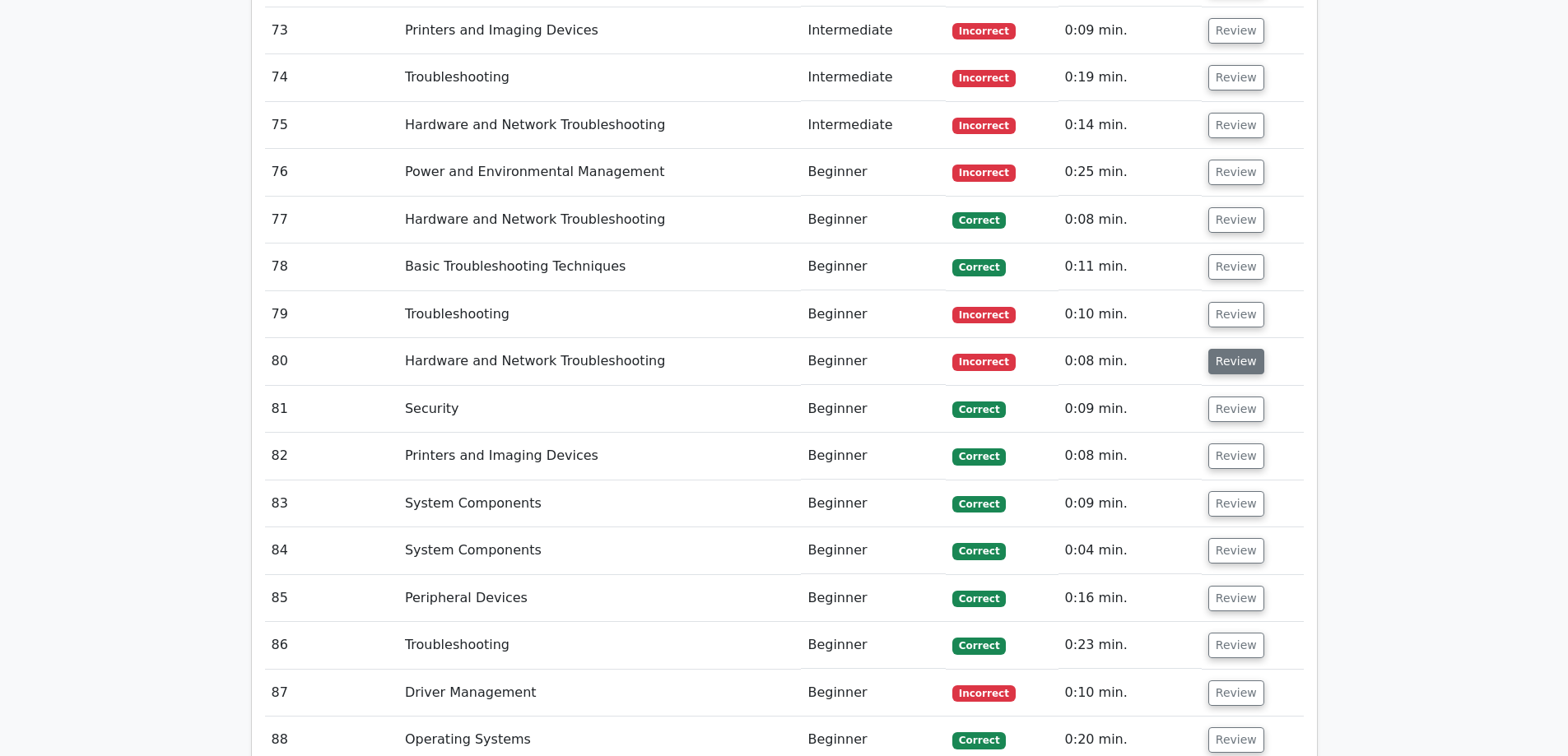
click at [1229, 349] on button "Review" at bounding box center [1236, 361] width 56 height 25
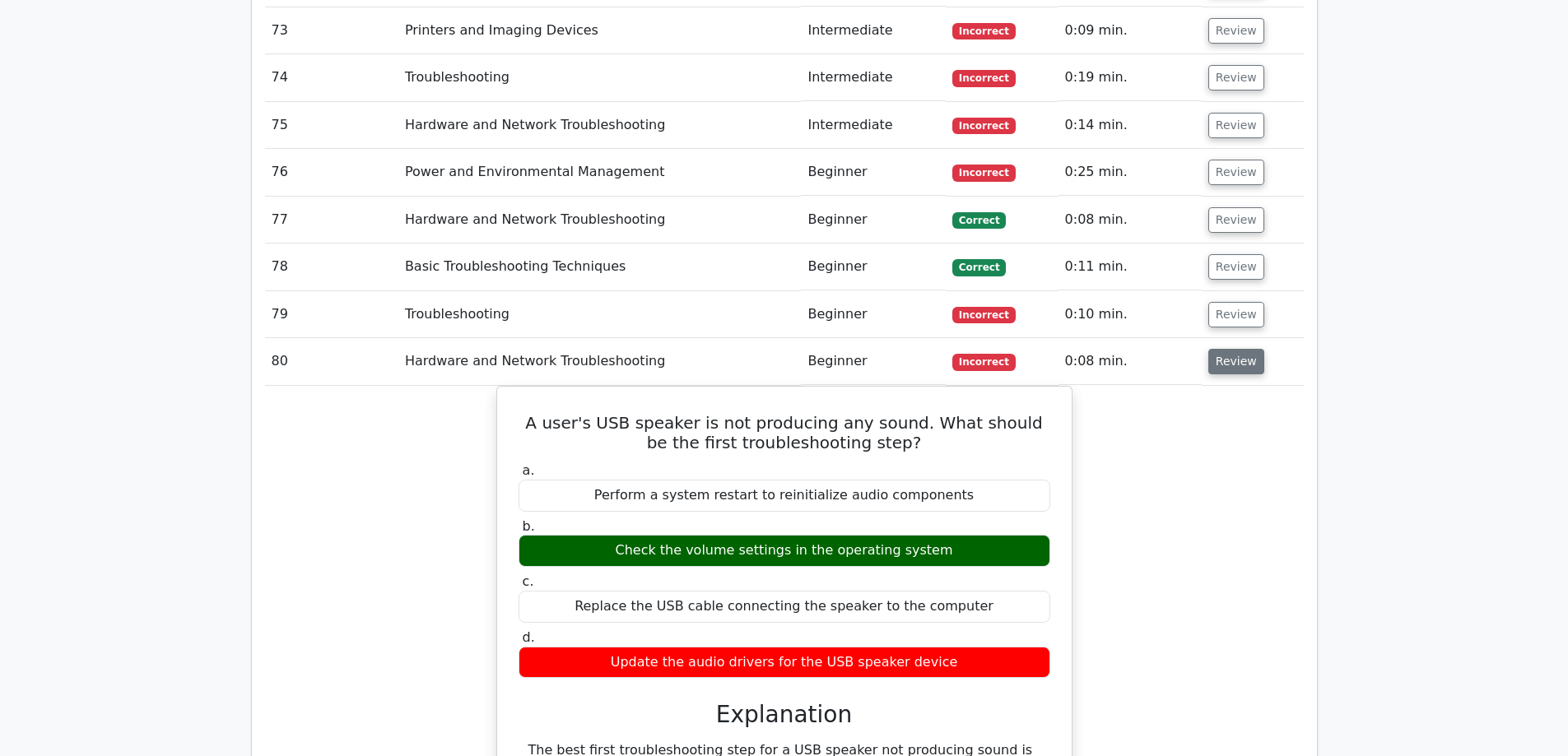
click at [1229, 349] on button "Review" at bounding box center [1236, 361] width 56 height 25
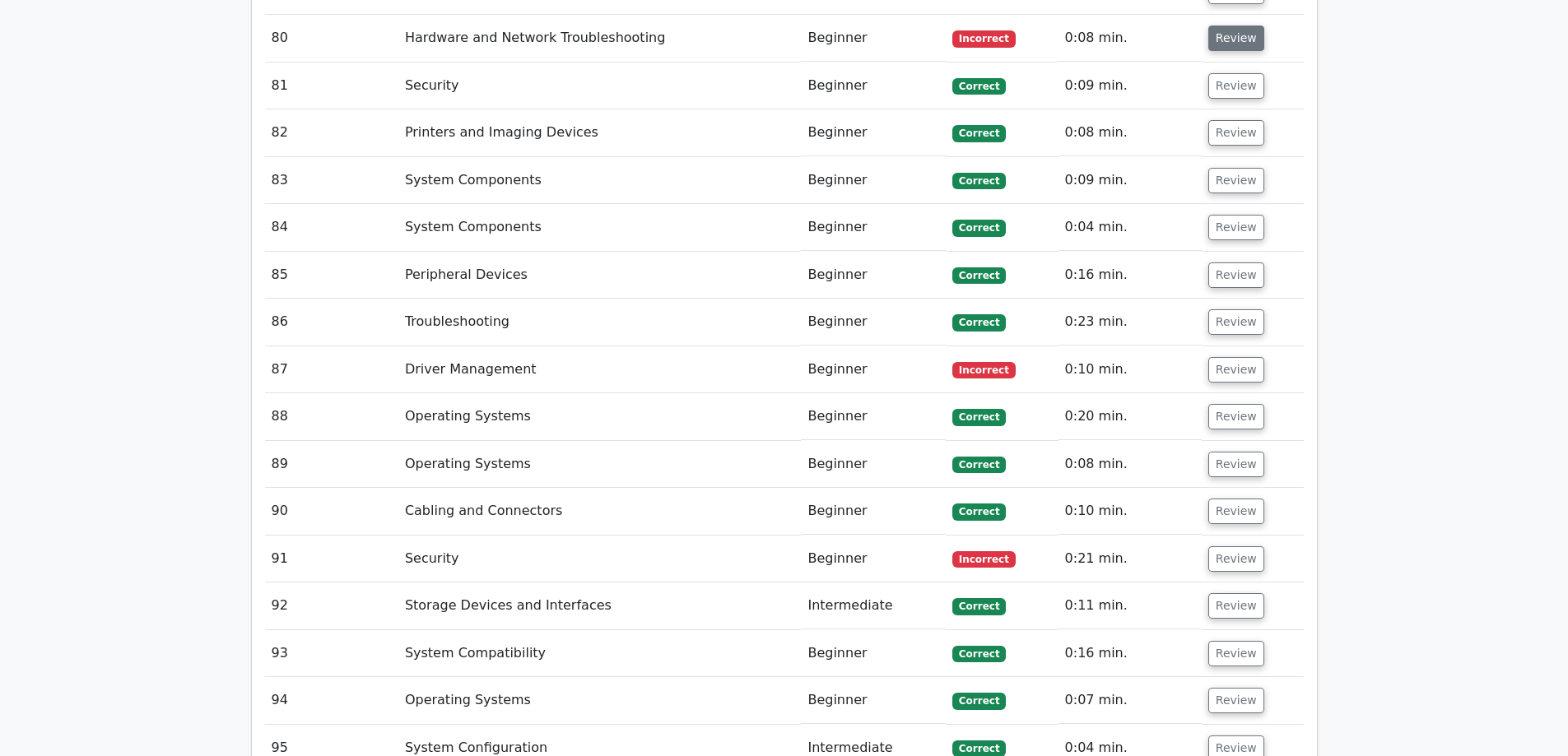
scroll to position [6502, 0]
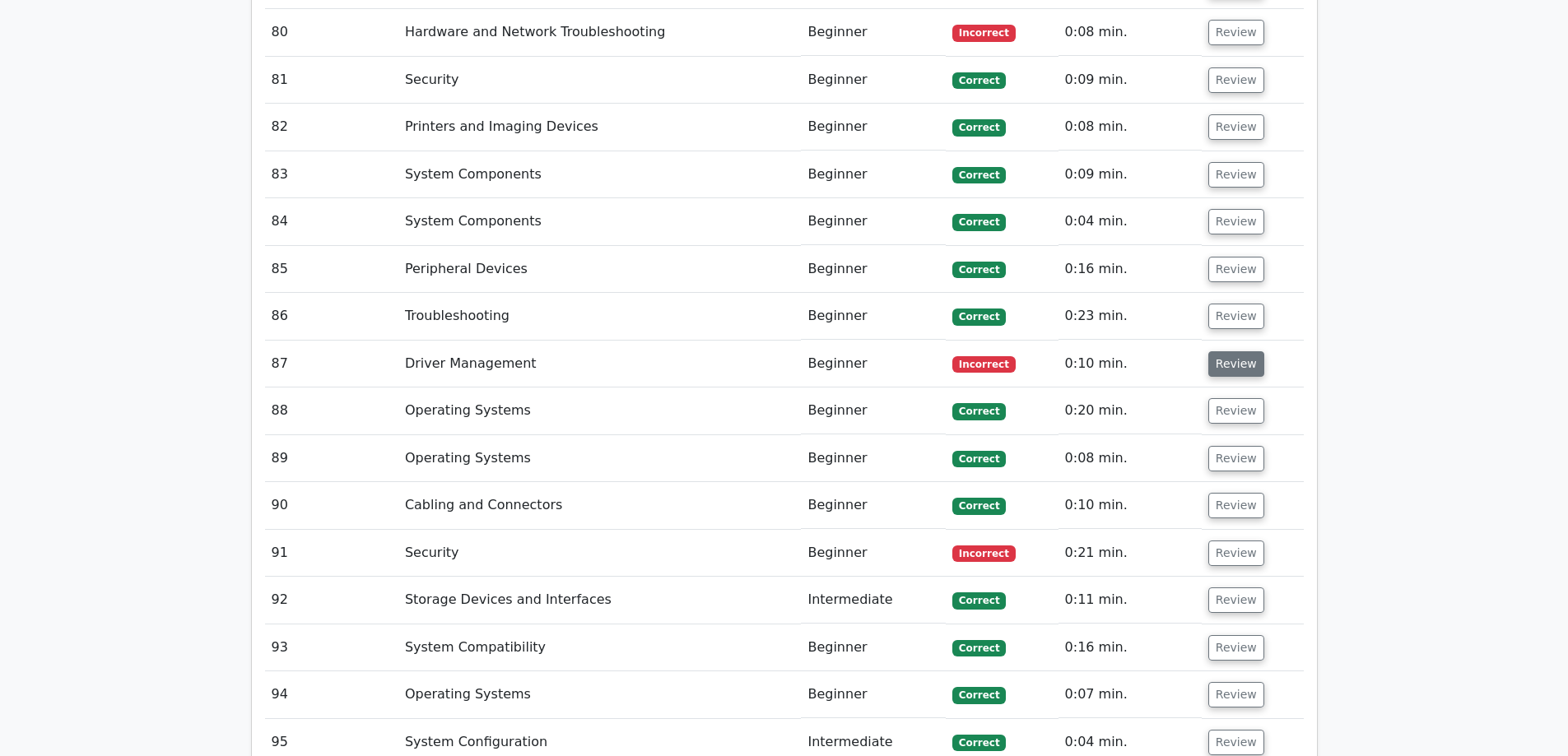
click at [1233, 352] on button "Review" at bounding box center [1236, 364] width 56 height 25
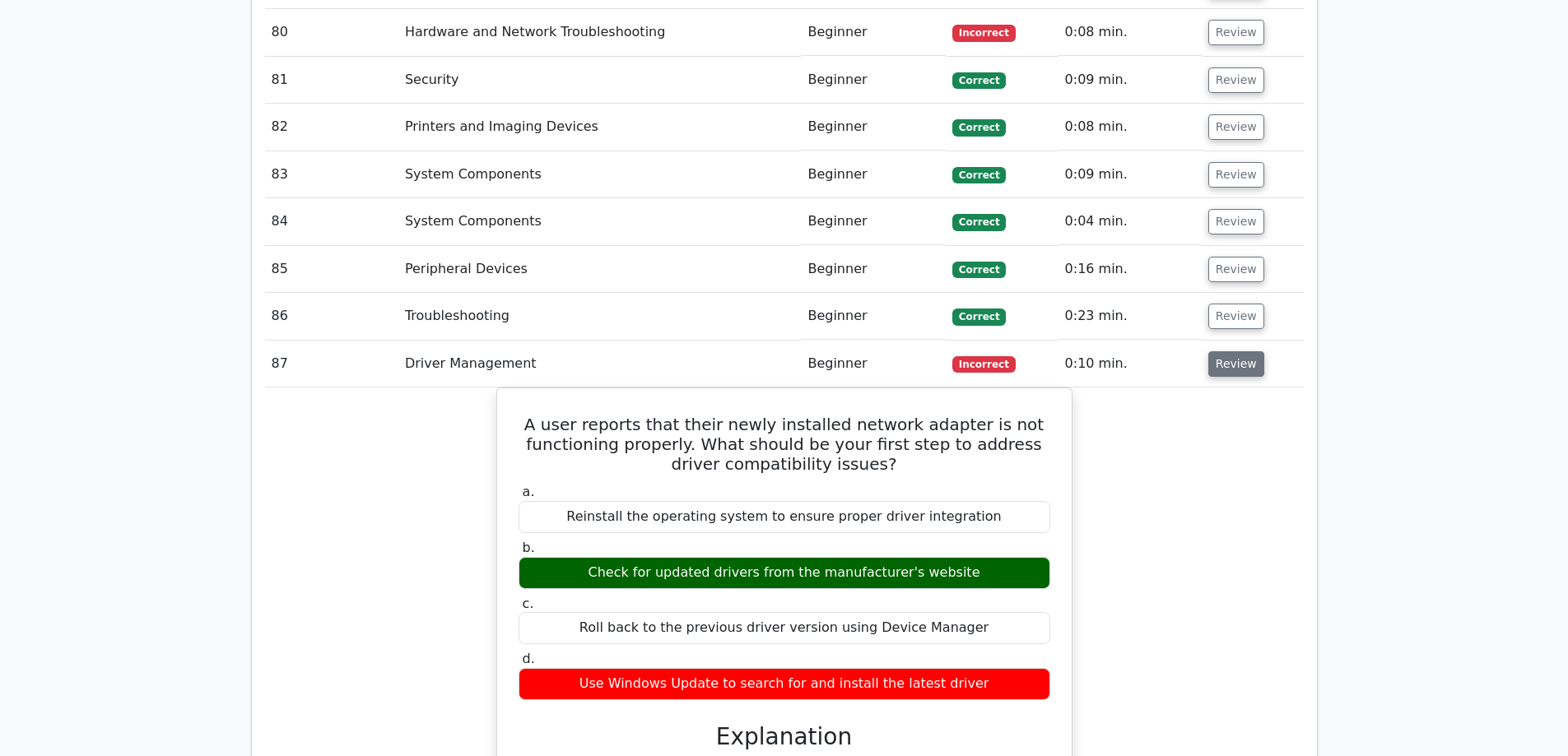
click at [1233, 352] on button "Review" at bounding box center [1236, 364] width 56 height 25
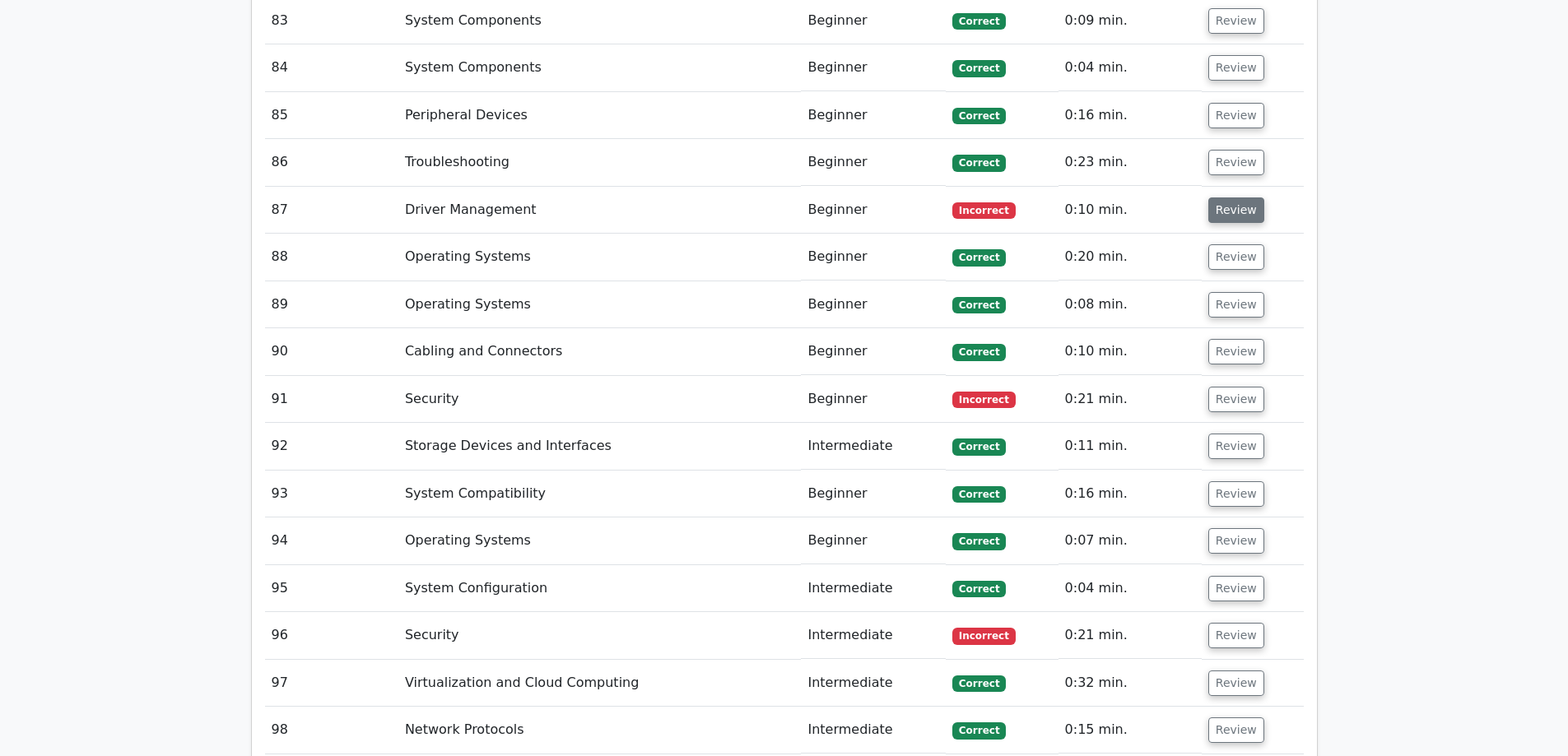
scroll to position [6666, 0]
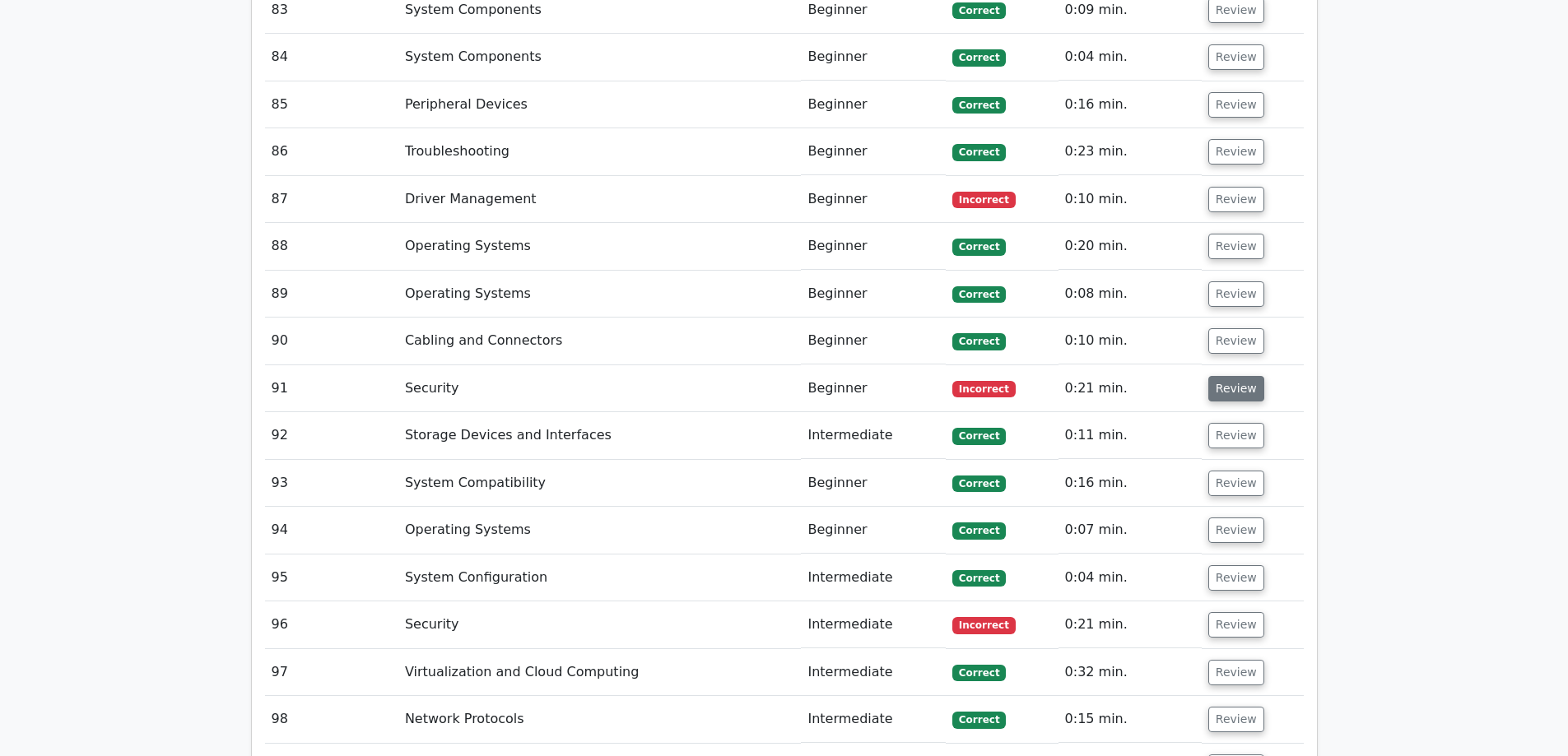
click at [1229, 376] on button "Review" at bounding box center [1236, 388] width 56 height 25
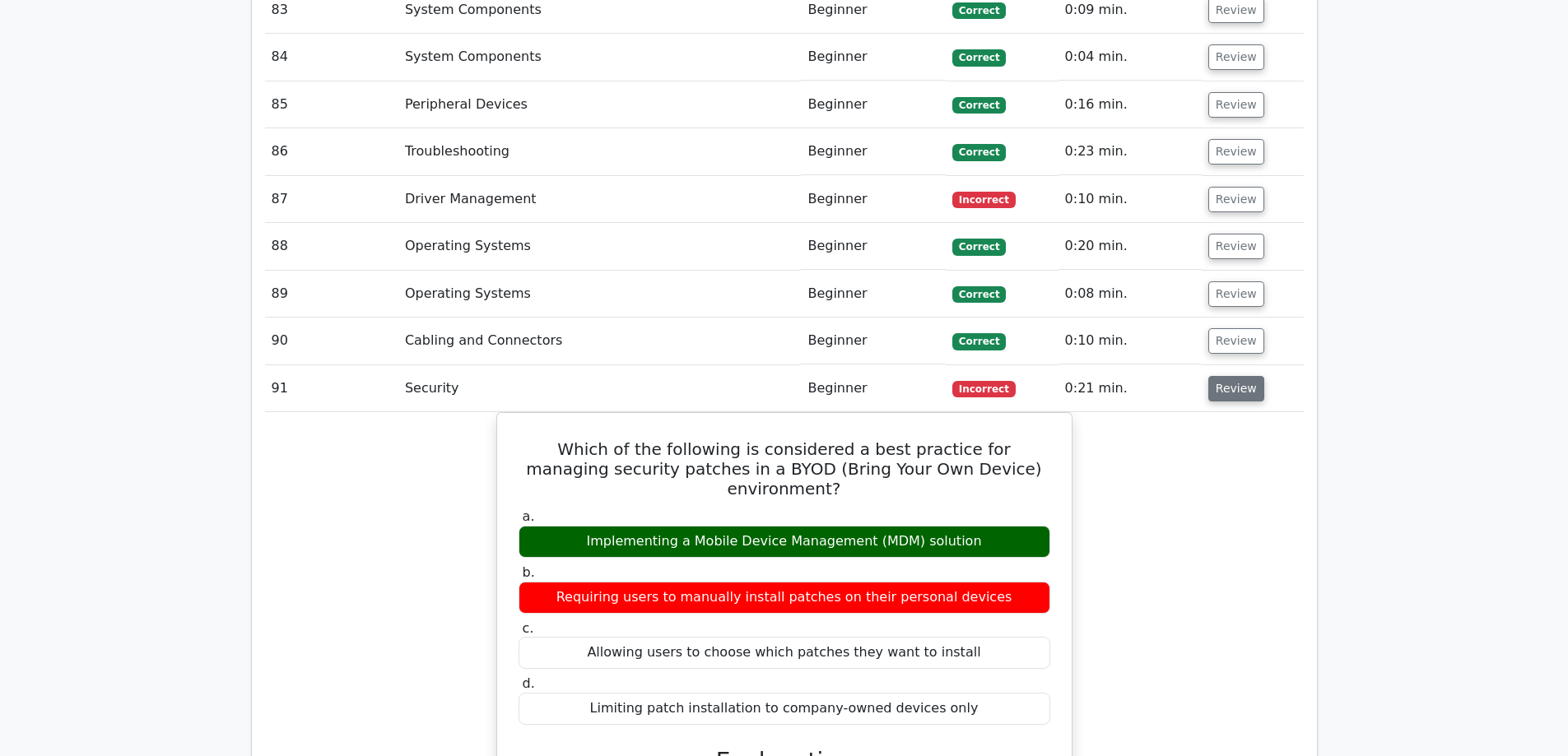
click at [1229, 376] on button "Review" at bounding box center [1236, 388] width 56 height 25
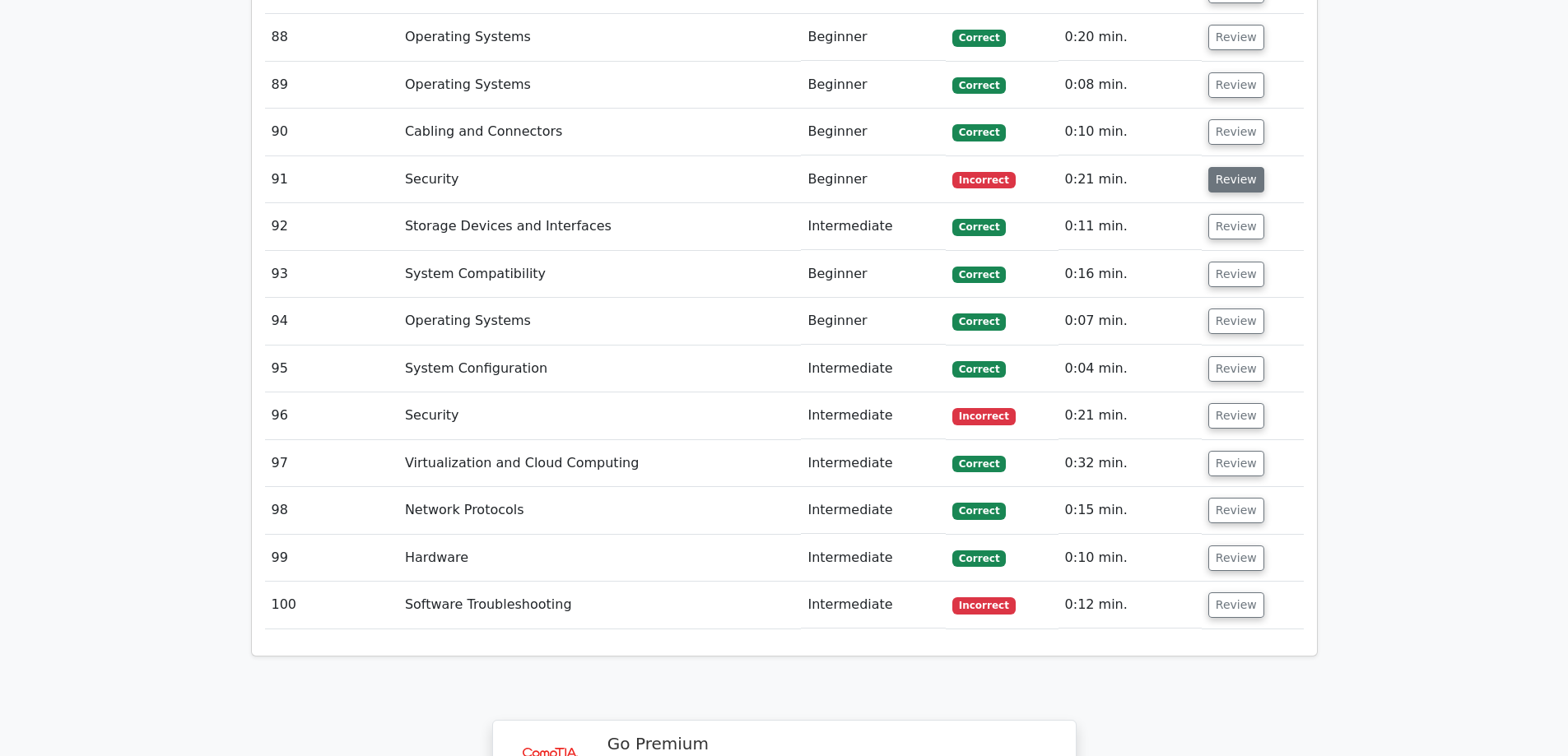
scroll to position [6913, 0]
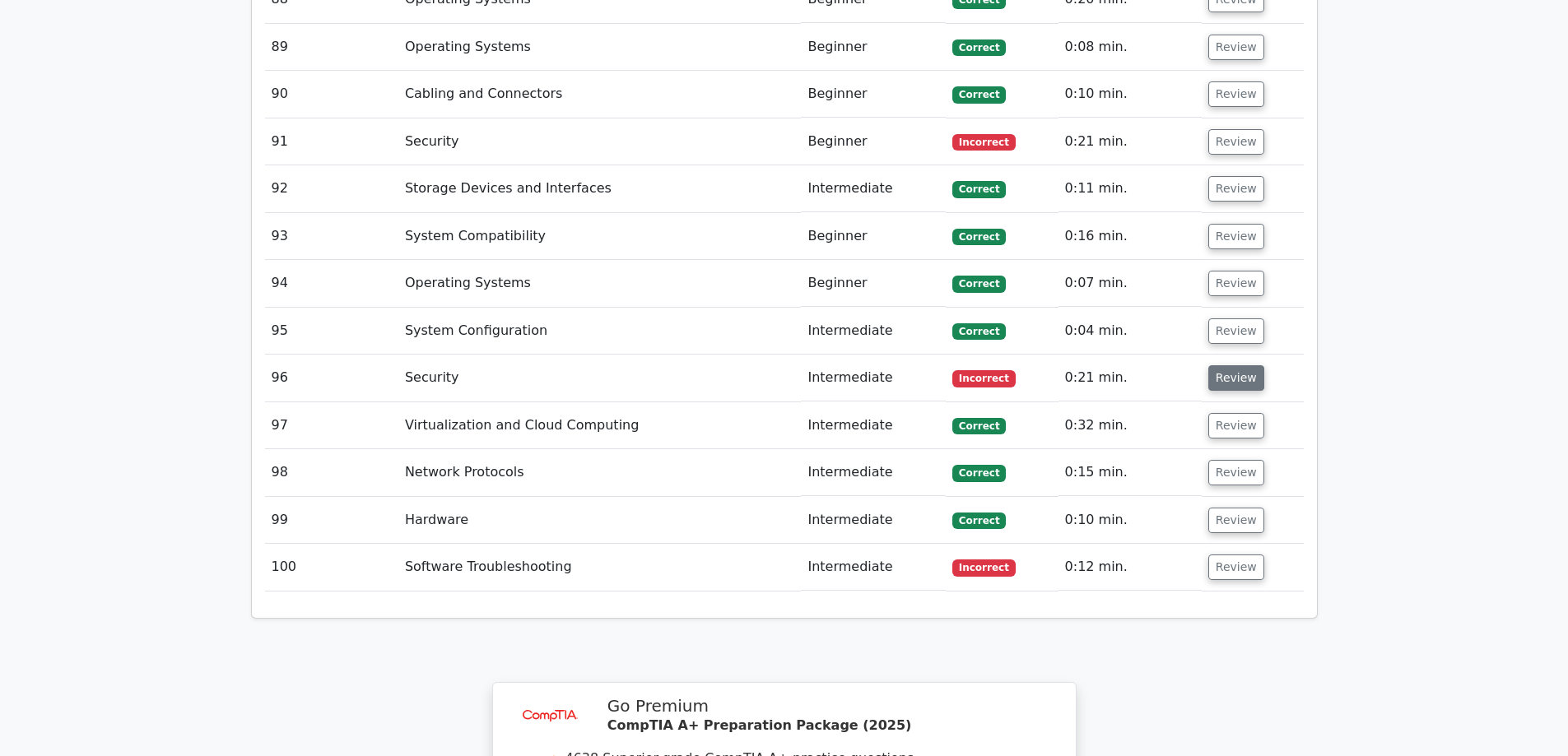
click at [1231, 366] on button "Review" at bounding box center [1236, 378] width 56 height 25
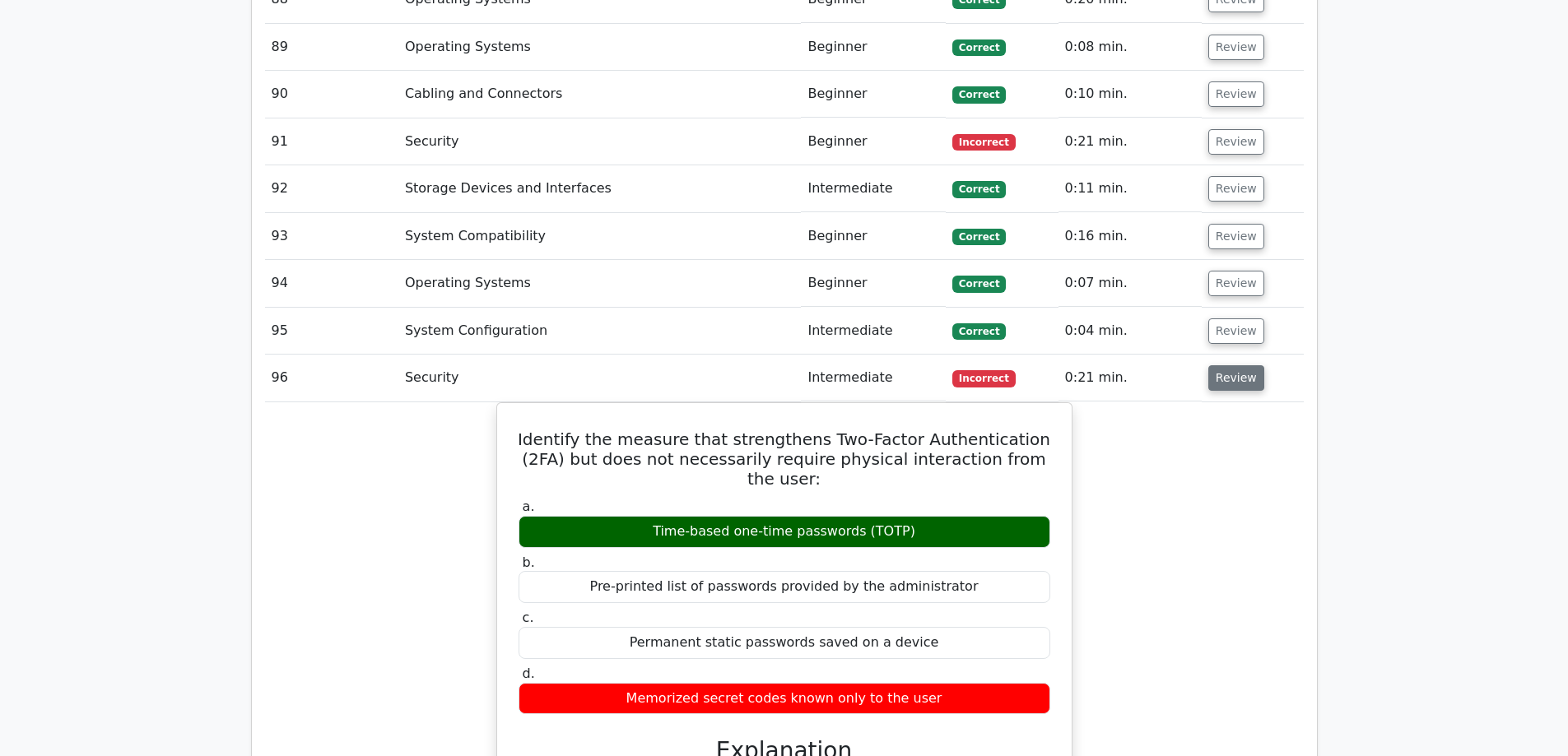
click at [1231, 366] on button "Review" at bounding box center [1236, 378] width 56 height 25
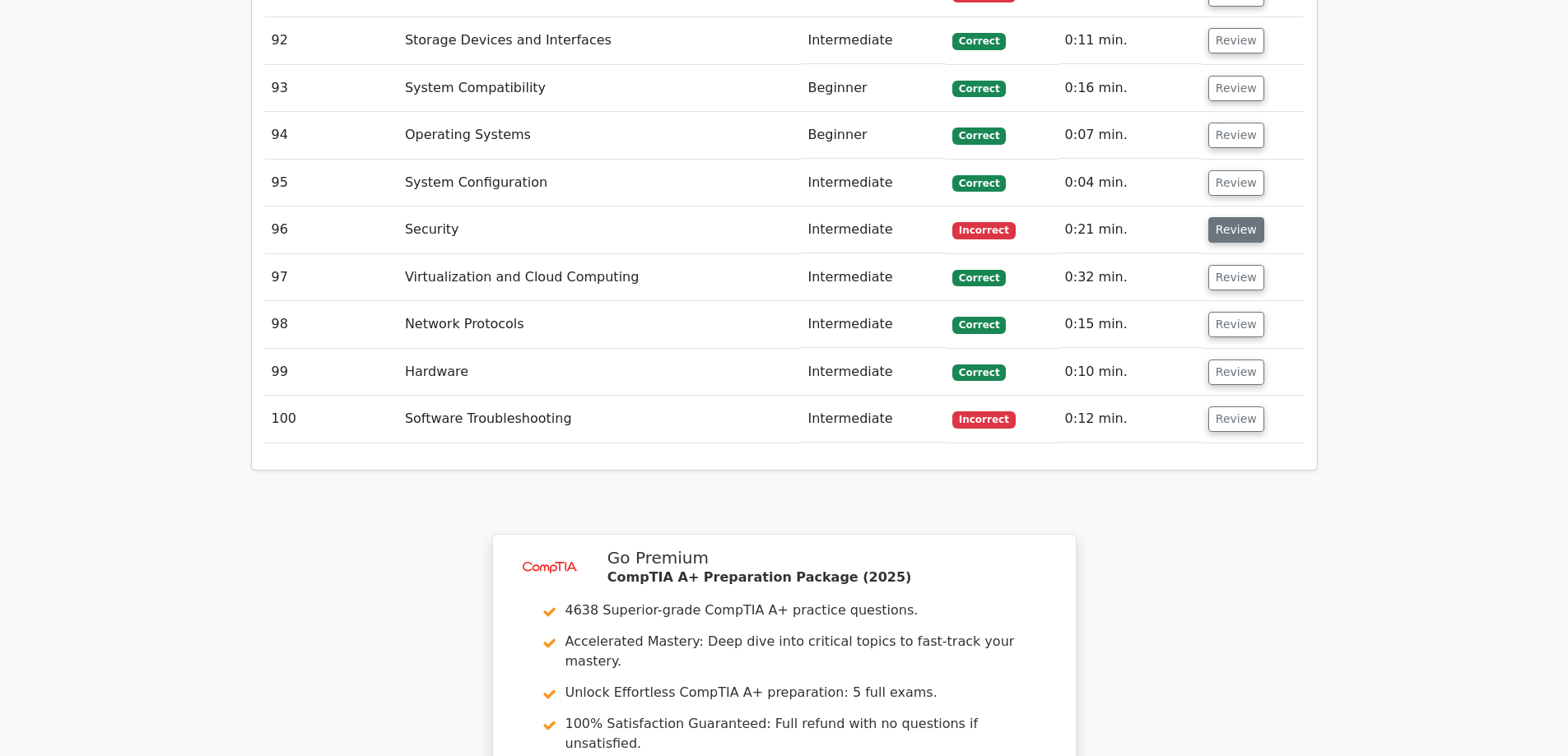
scroll to position [7078, 0]
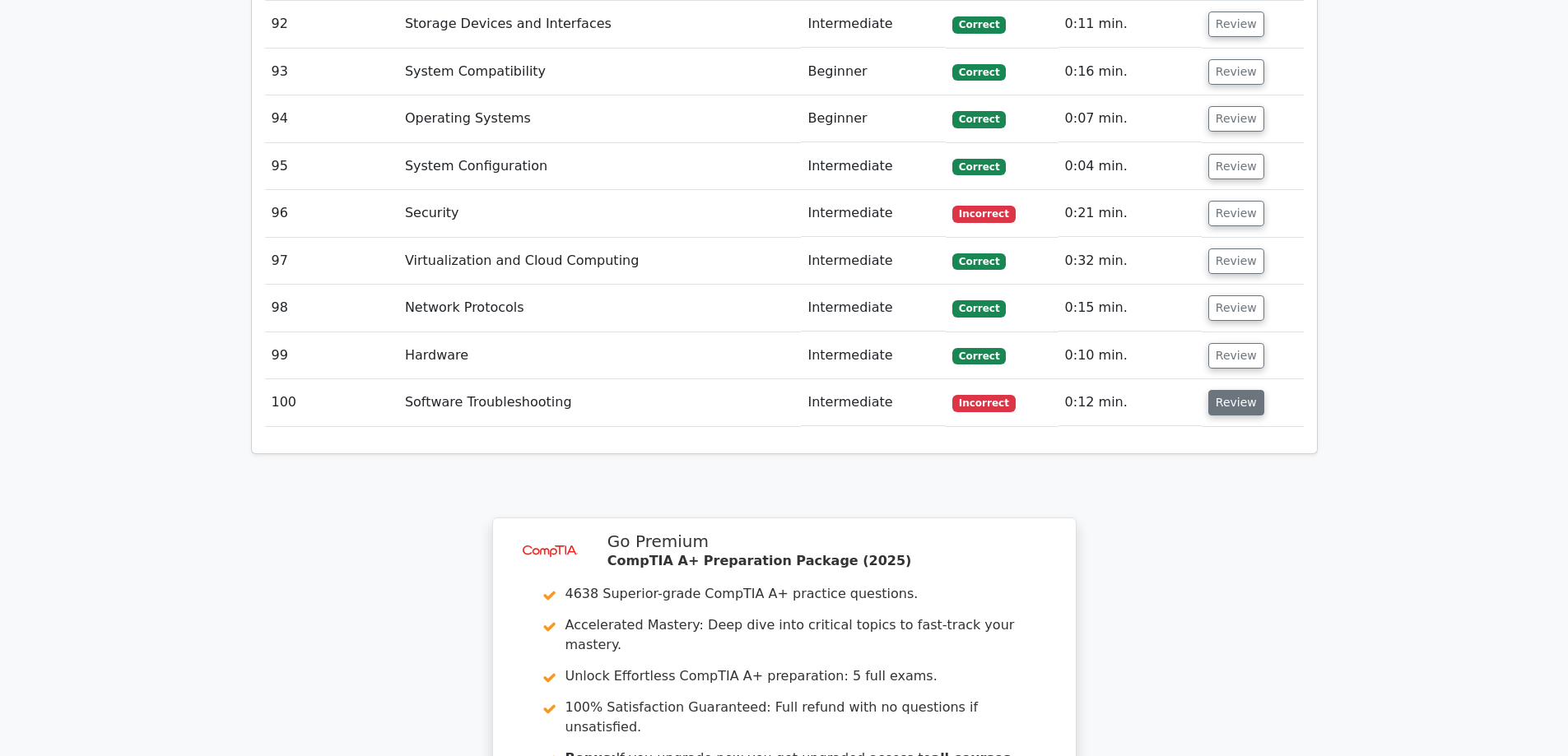
click at [1233, 390] on button "Review" at bounding box center [1236, 402] width 56 height 25
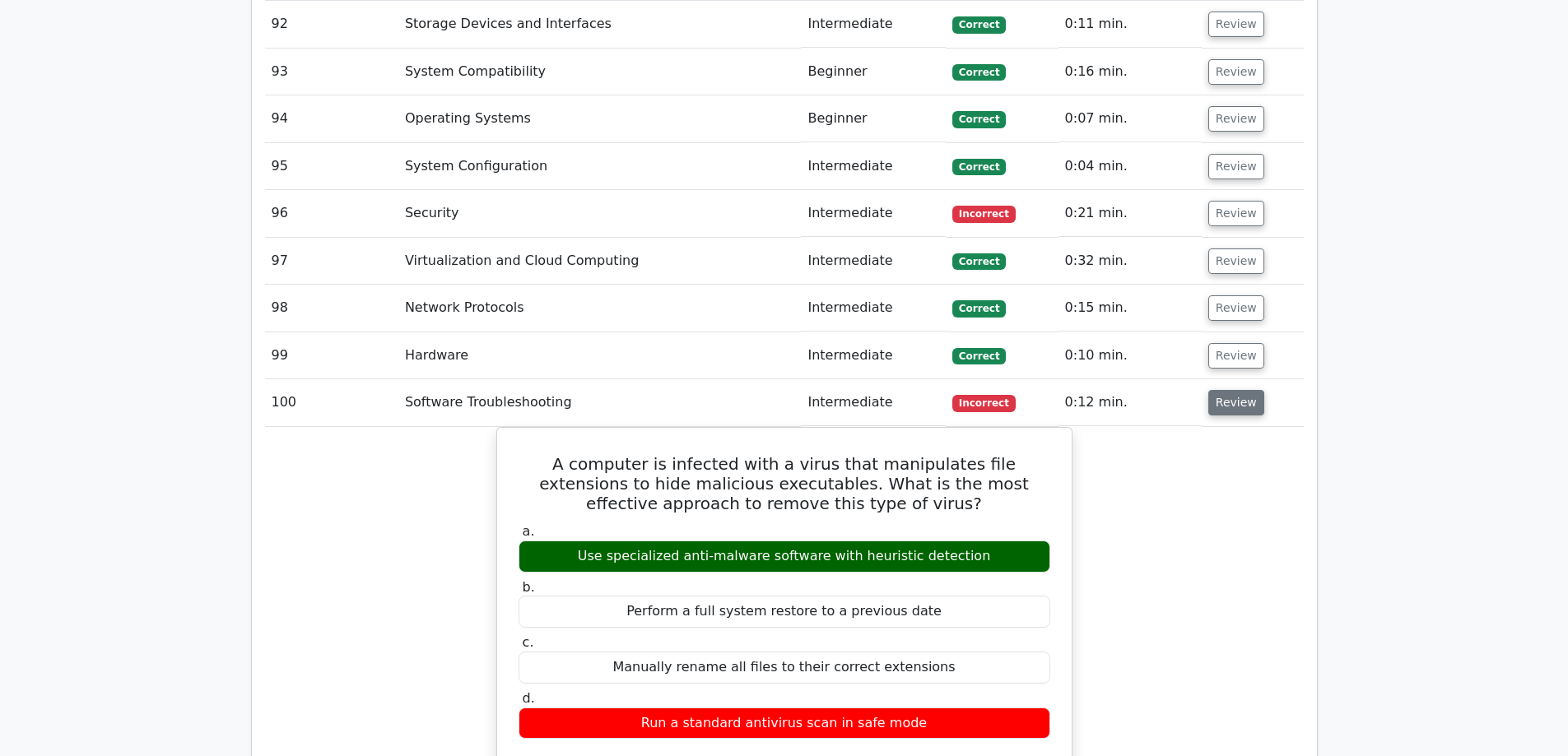
click at [1233, 390] on button "Review" at bounding box center [1236, 402] width 56 height 25
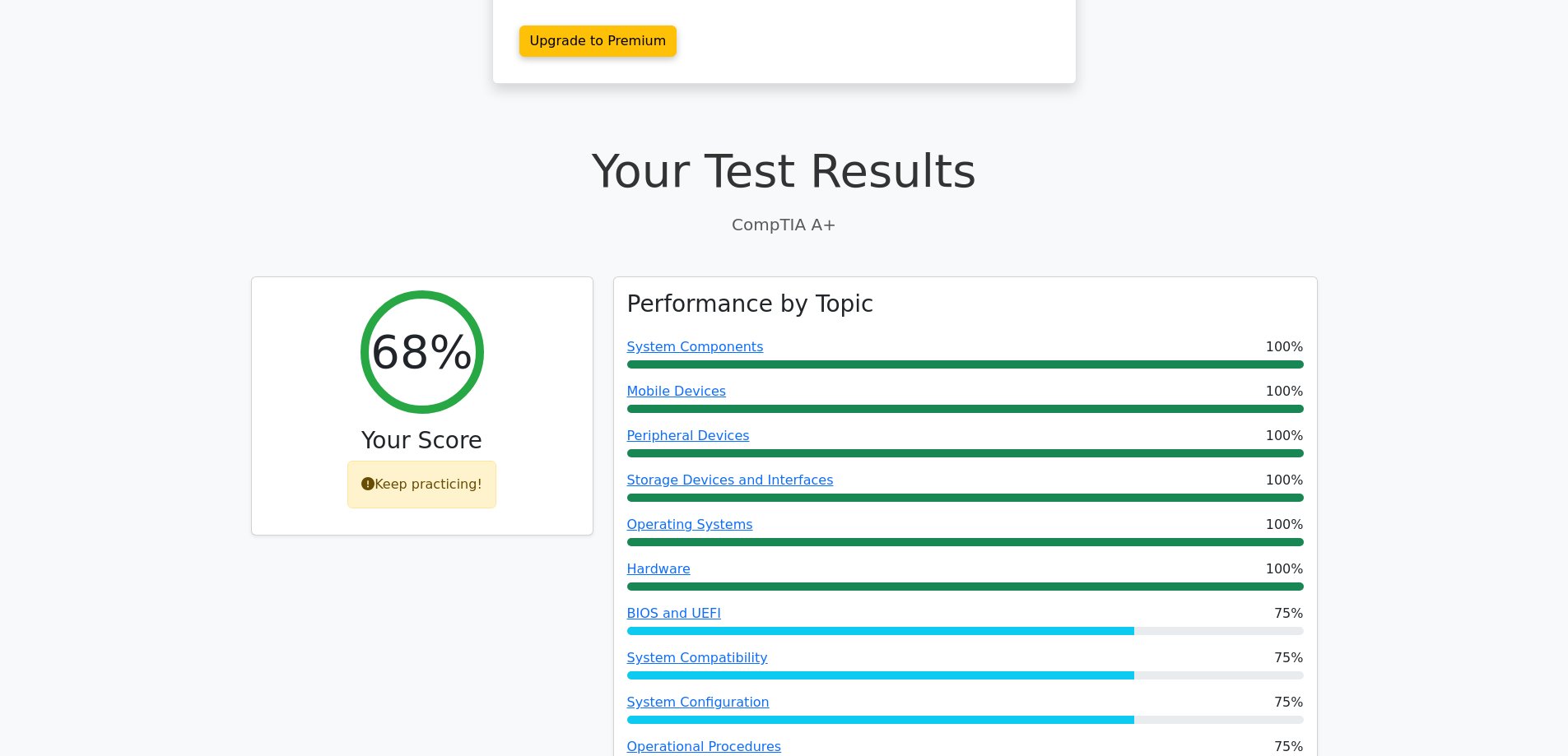
scroll to position [0, 0]
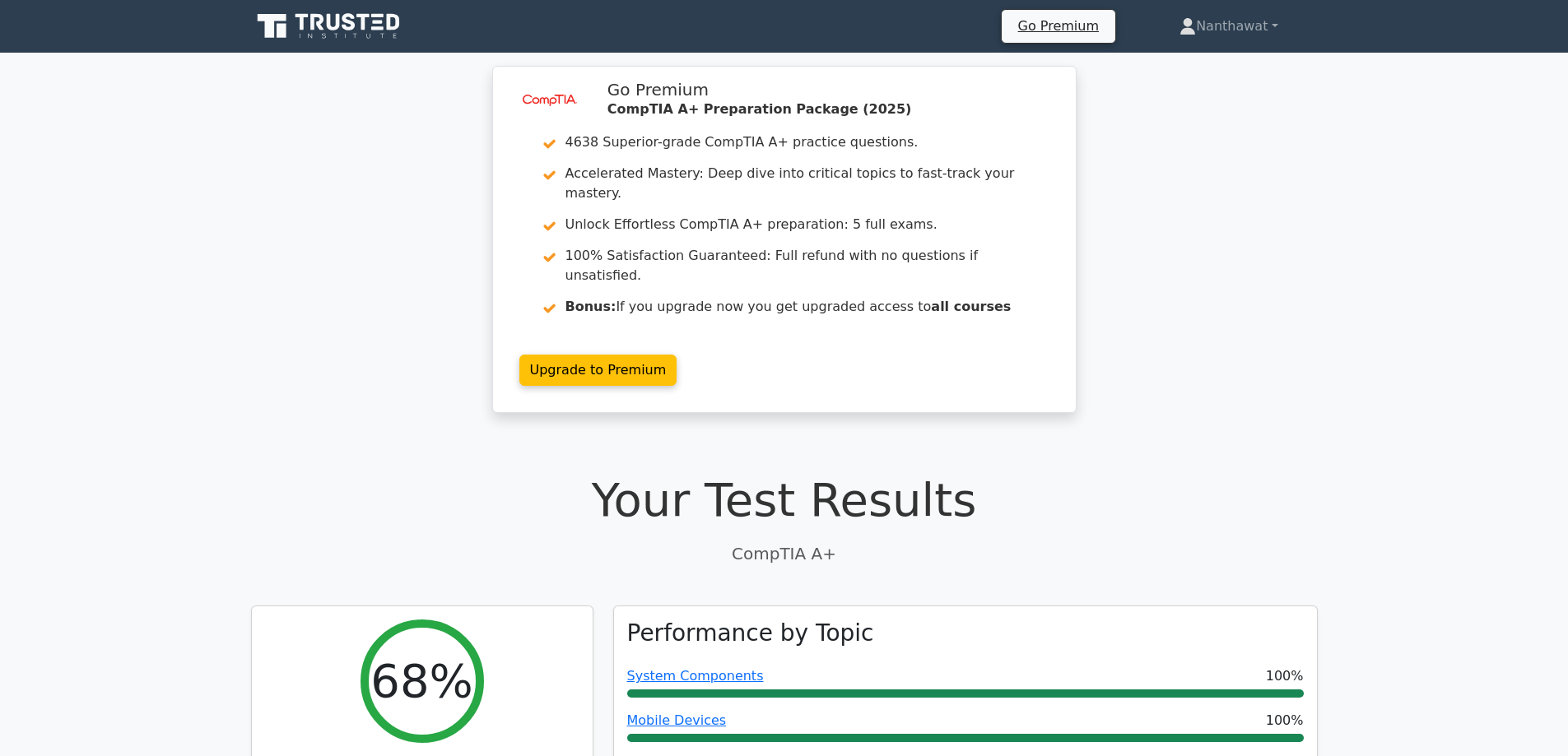
click at [295, 29] on icon at bounding box center [329, 25] width 158 height 31
